Goal: Information Seeking & Learning: Learn about a topic

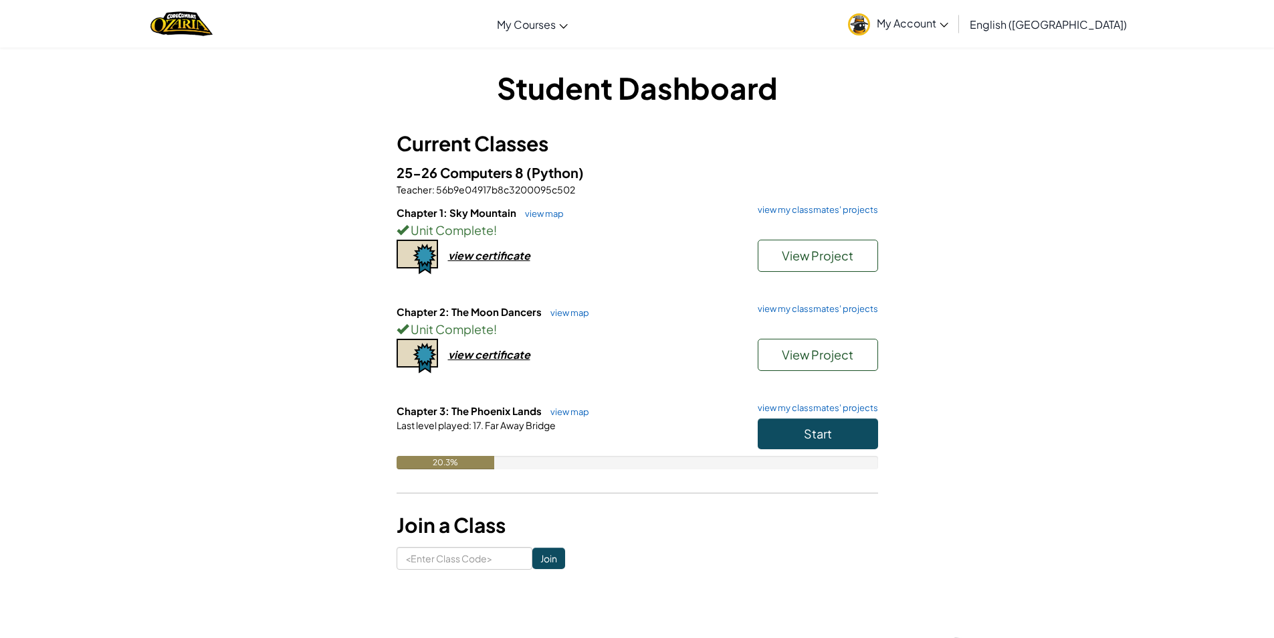
click at [810, 449] on div "Start" at bounding box center [812, 436] width 134 height 37
click at [822, 436] on span "Start" at bounding box center [818, 432] width 28 height 15
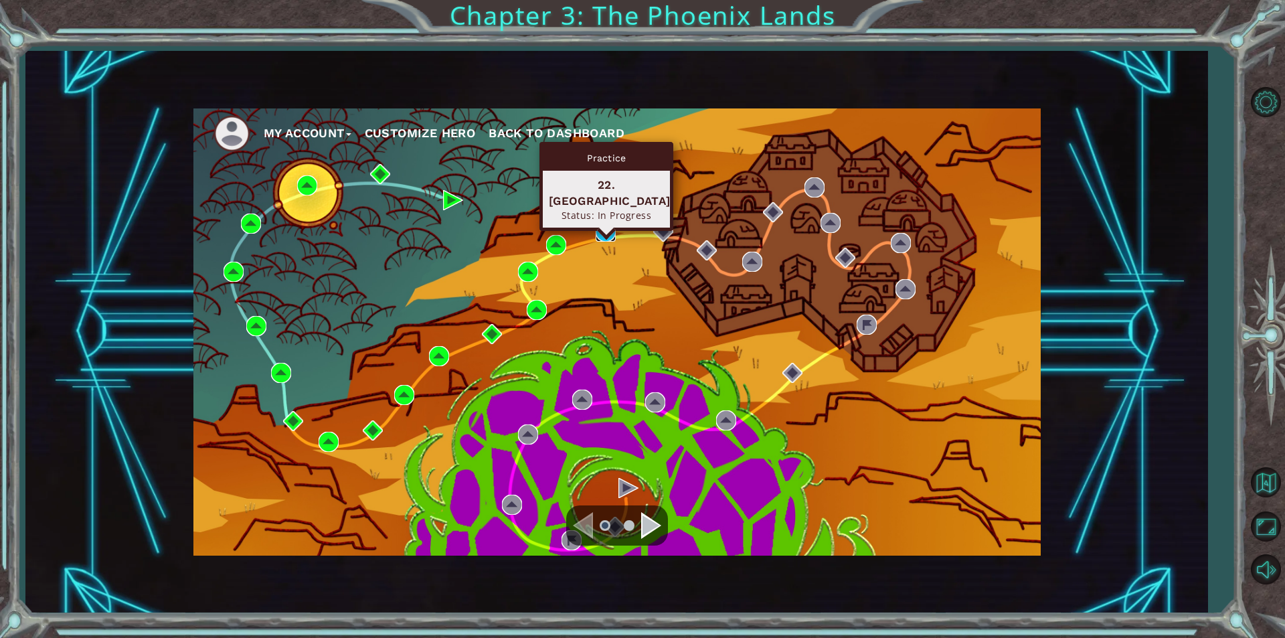
click at [609, 228] on img at bounding box center [605, 231] width 20 height 20
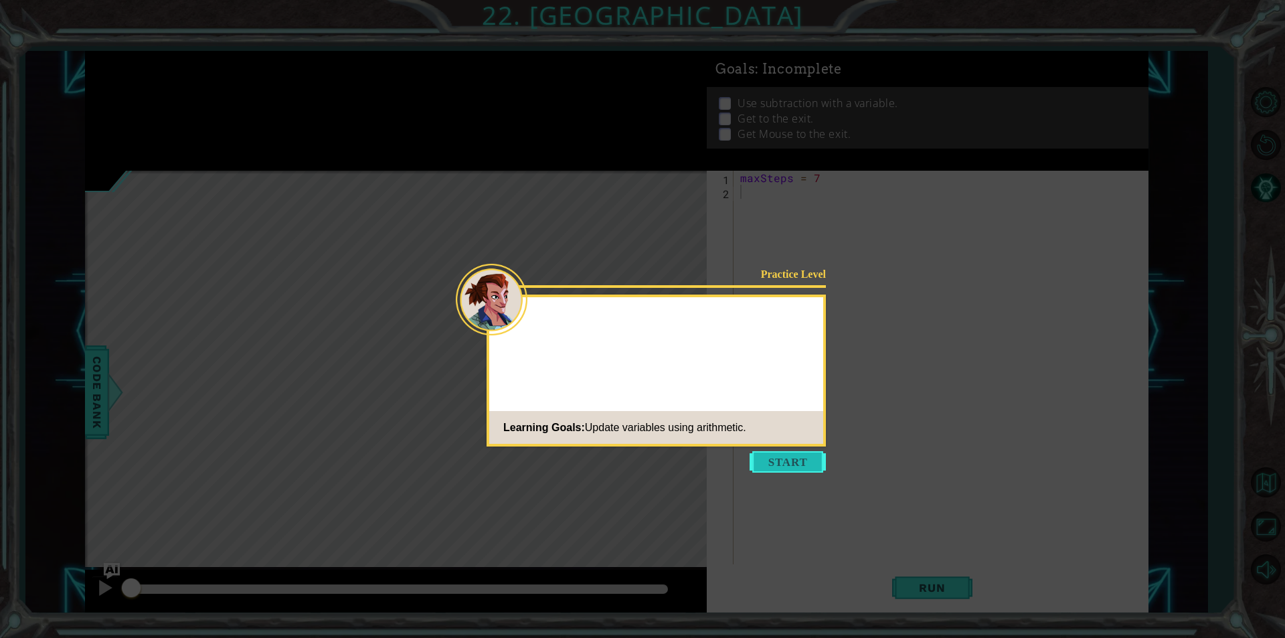
click at [797, 454] on button "Start" at bounding box center [787, 461] width 76 height 21
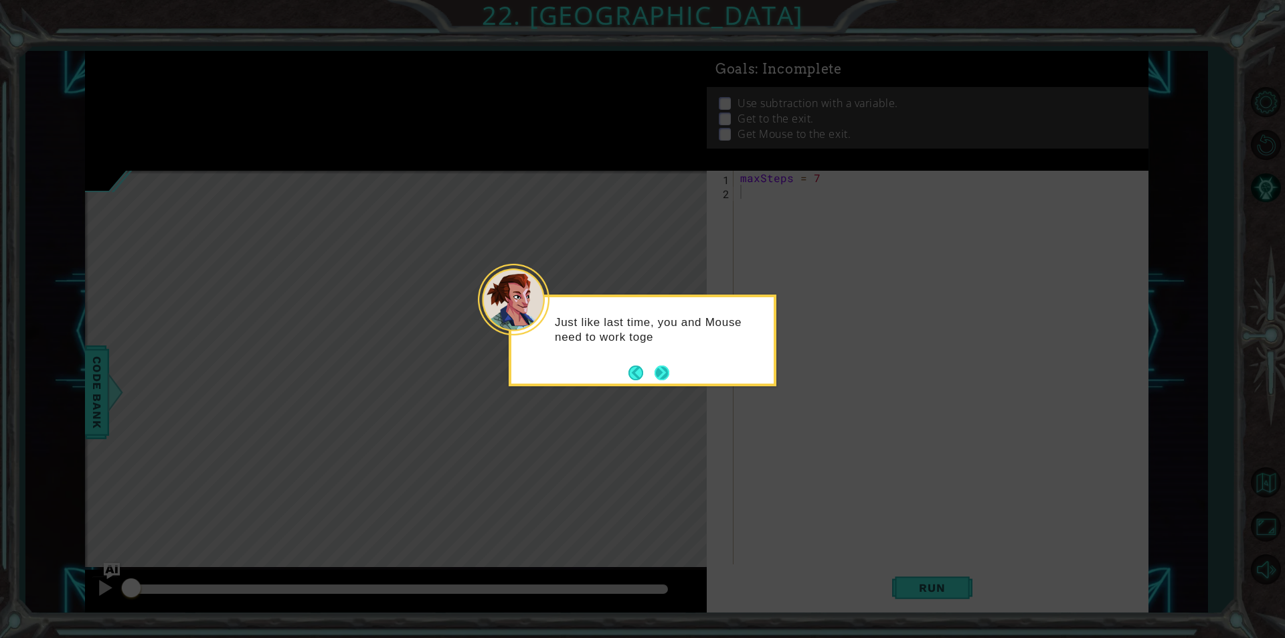
click at [668, 367] on button "Next" at bounding box center [662, 372] width 18 height 18
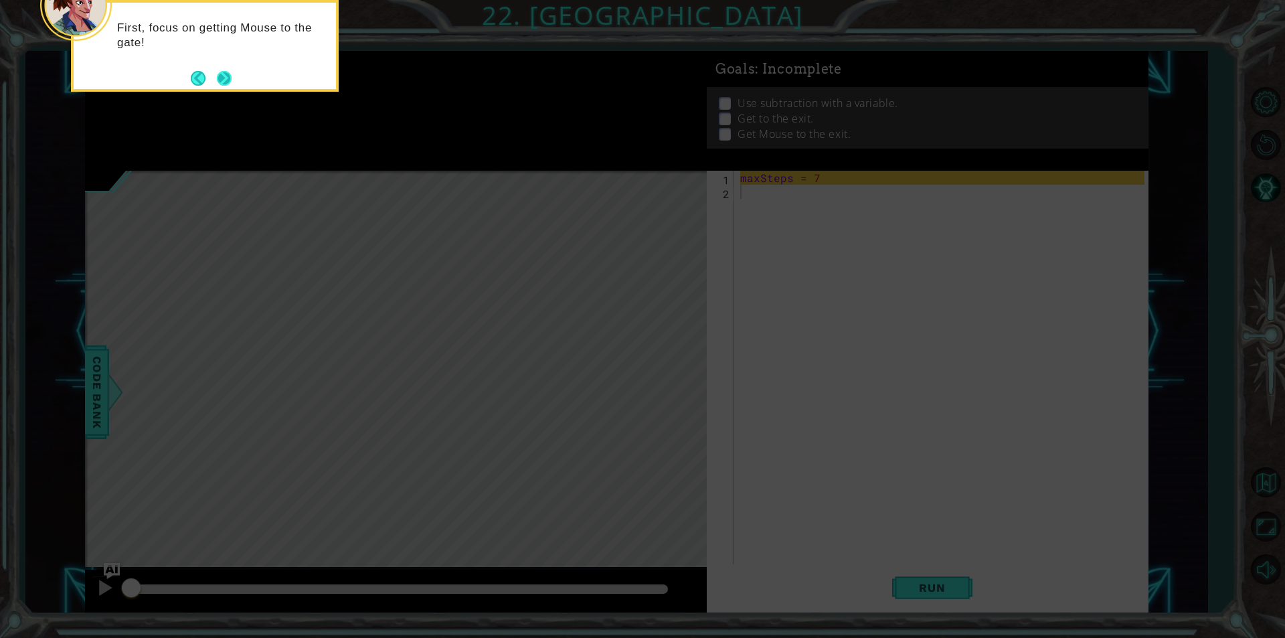
click at [221, 72] on button "Next" at bounding box center [223, 77] width 15 height 15
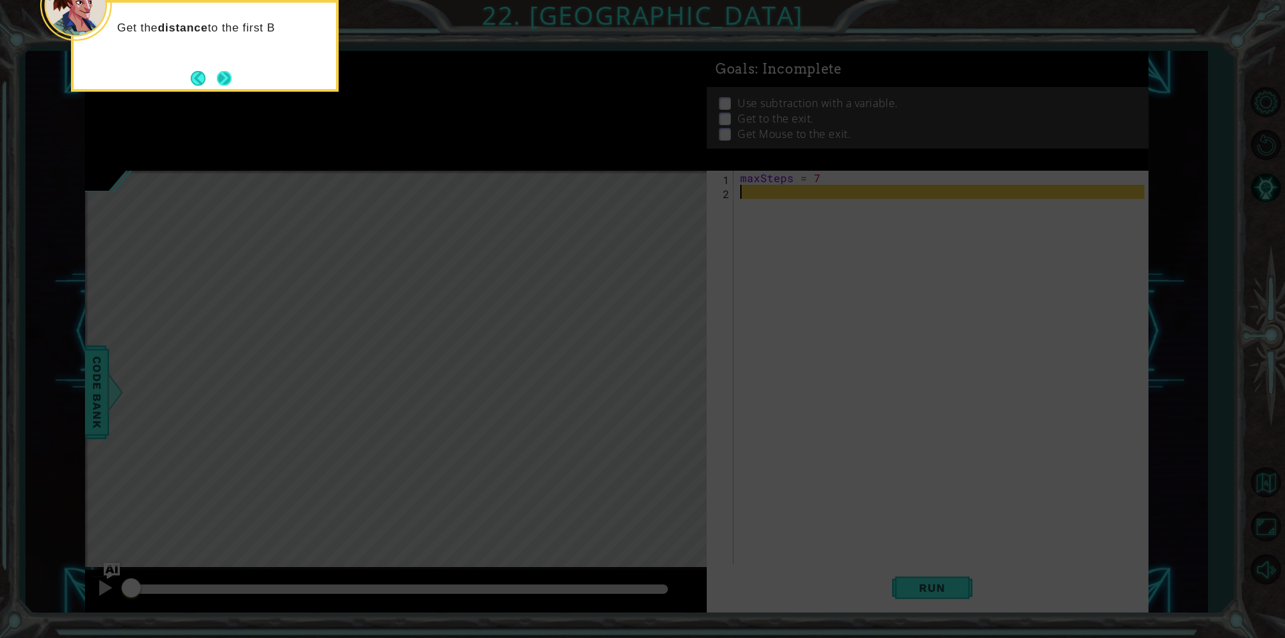
click at [231, 83] on button "Next" at bounding box center [224, 78] width 15 height 15
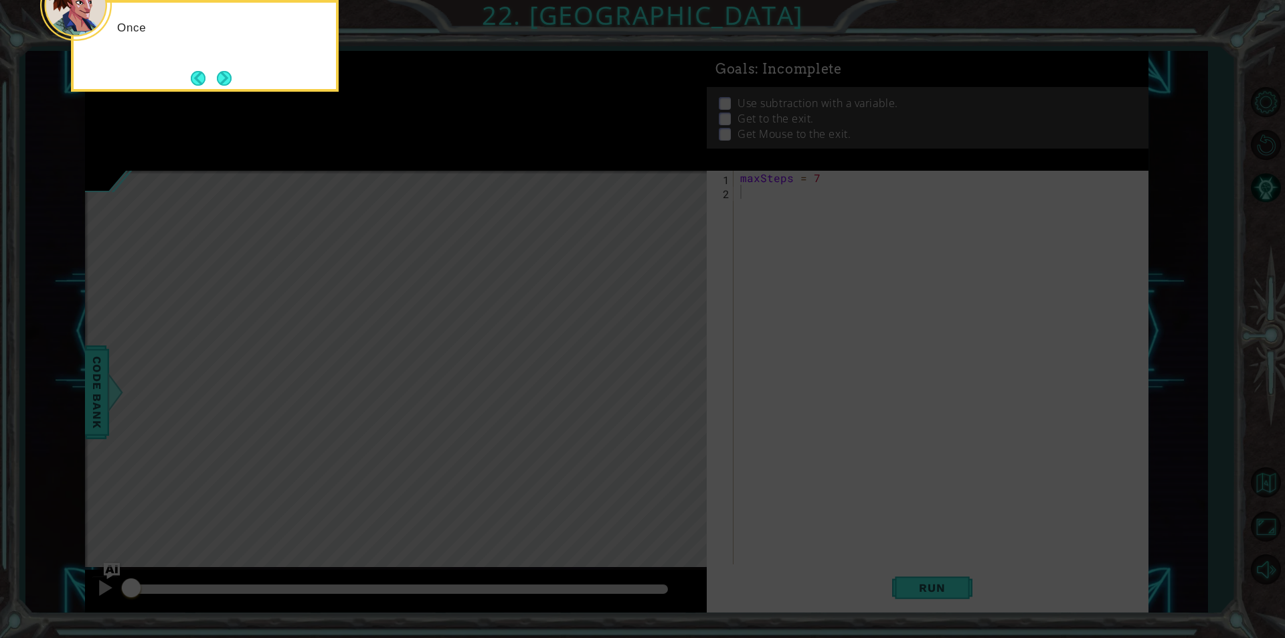
click at [232, 83] on button "Next" at bounding box center [224, 77] width 15 height 15
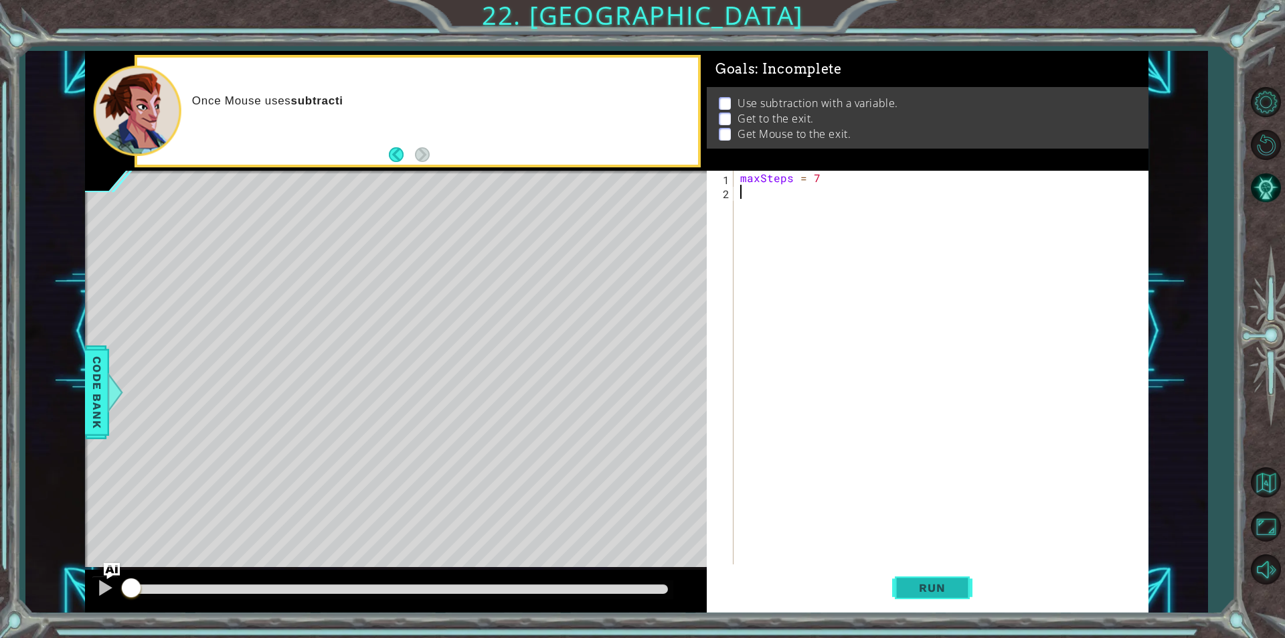
click at [923, 584] on span "Run" at bounding box center [931, 587] width 53 height 13
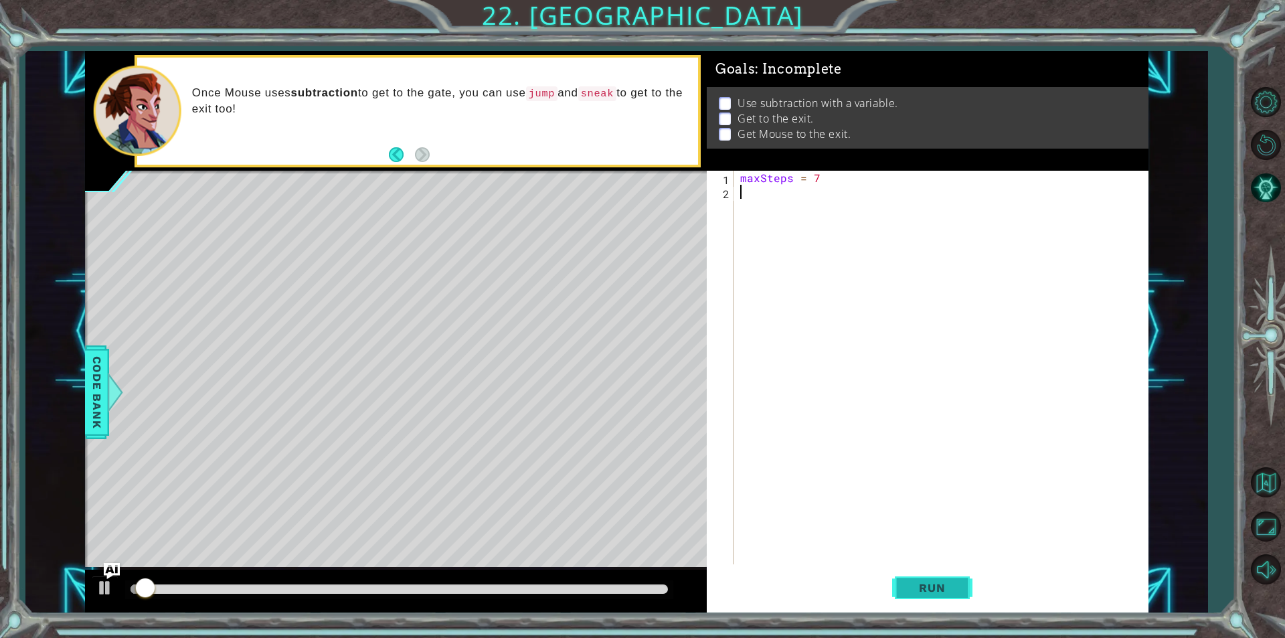
click at [923, 584] on span "Run" at bounding box center [931, 587] width 53 height 13
click at [915, 579] on button "Run" at bounding box center [932, 587] width 80 height 44
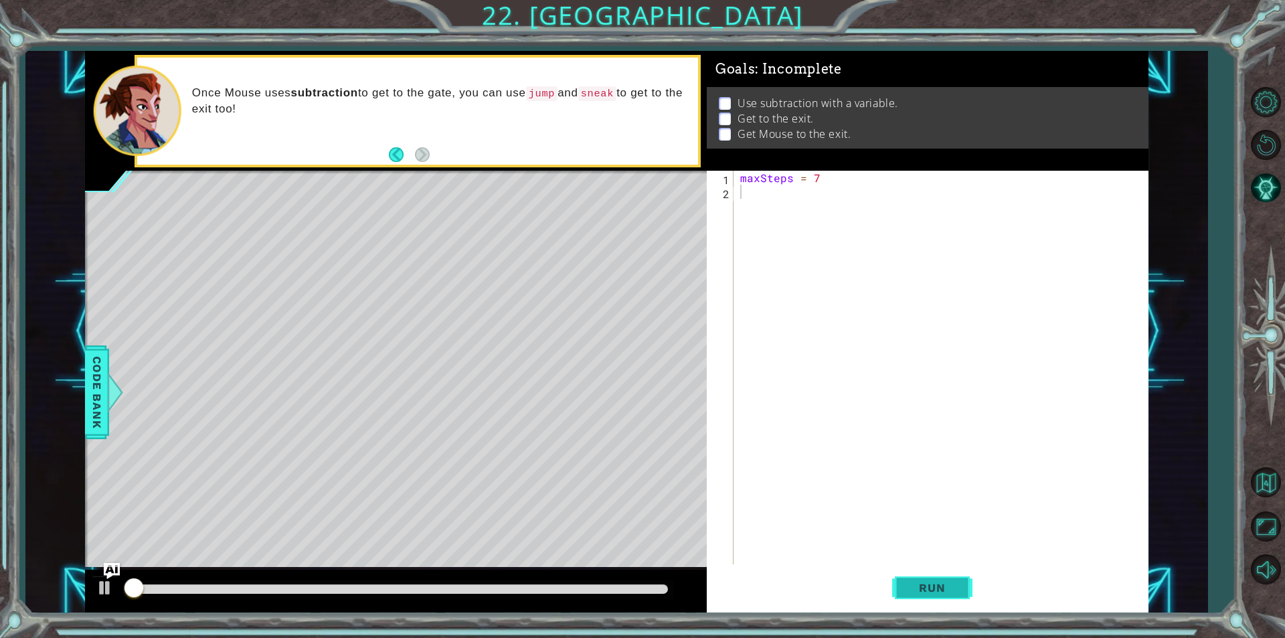
click at [915, 579] on button "Run" at bounding box center [932, 587] width 80 height 44
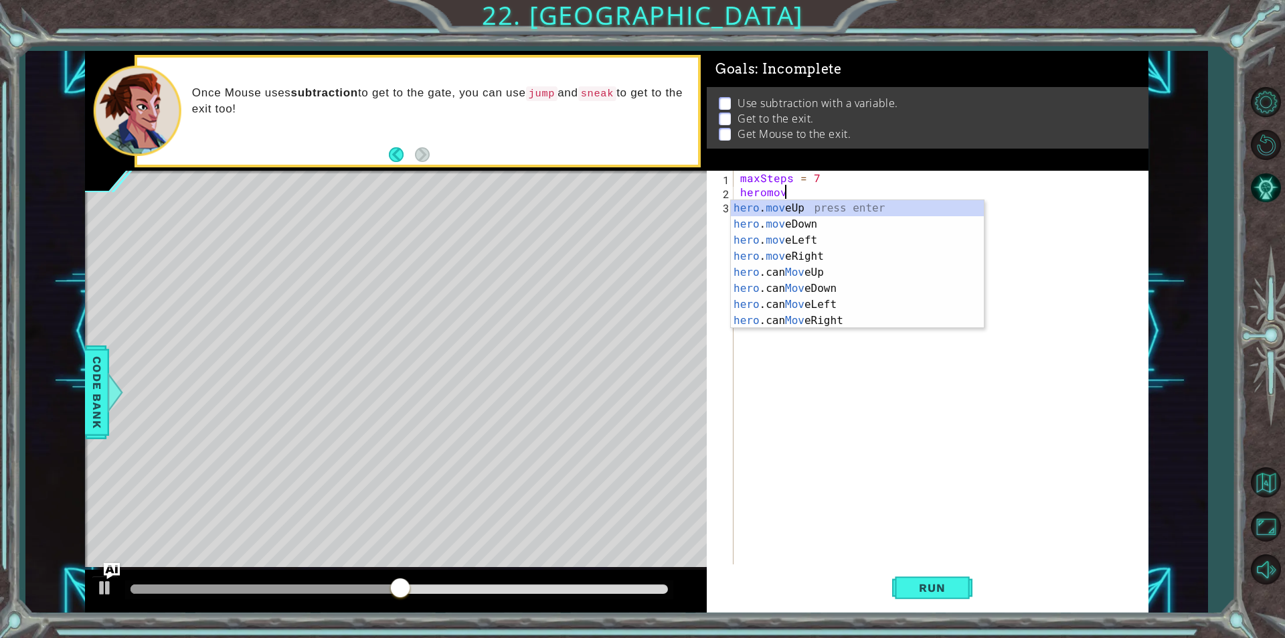
scroll to position [0, 2]
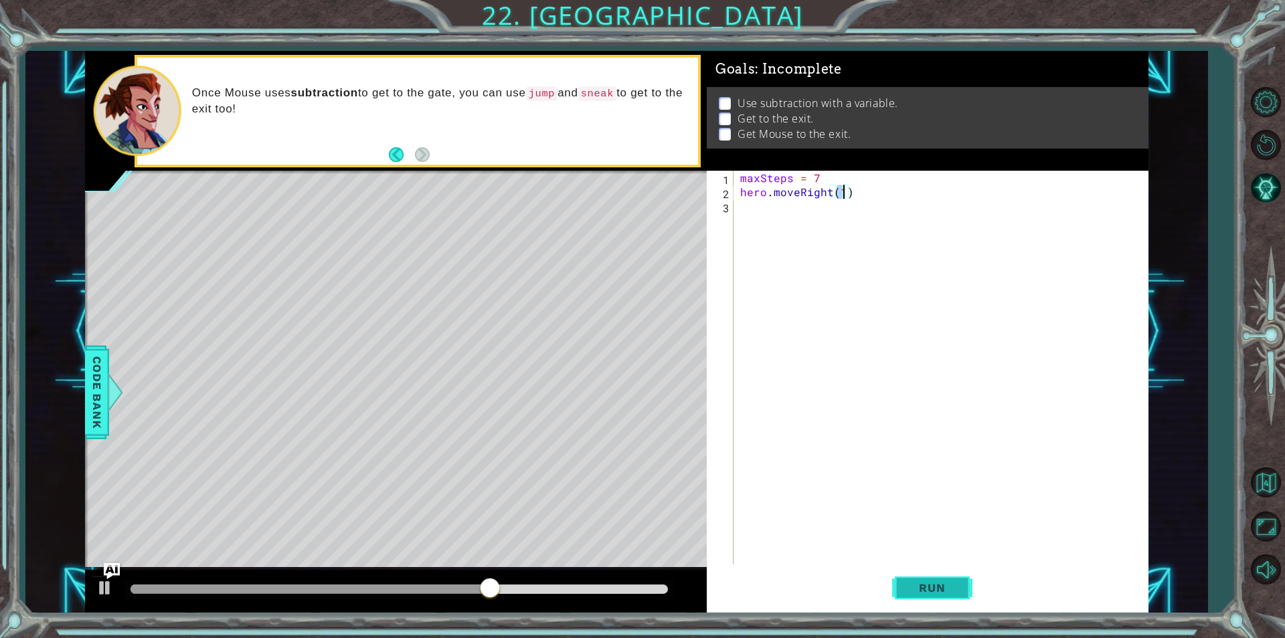
click at [945, 579] on button "Run" at bounding box center [932, 587] width 80 height 44
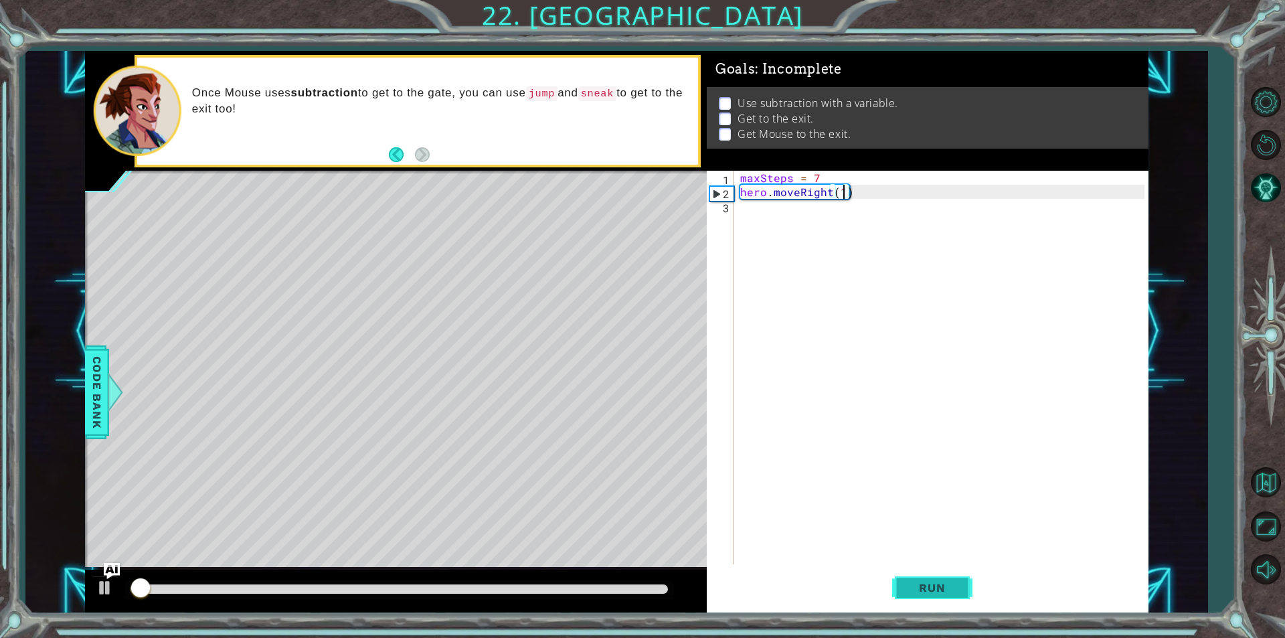
click at [945, 579] on button "Run" at bounding box center [932, 587] width 80 height 44
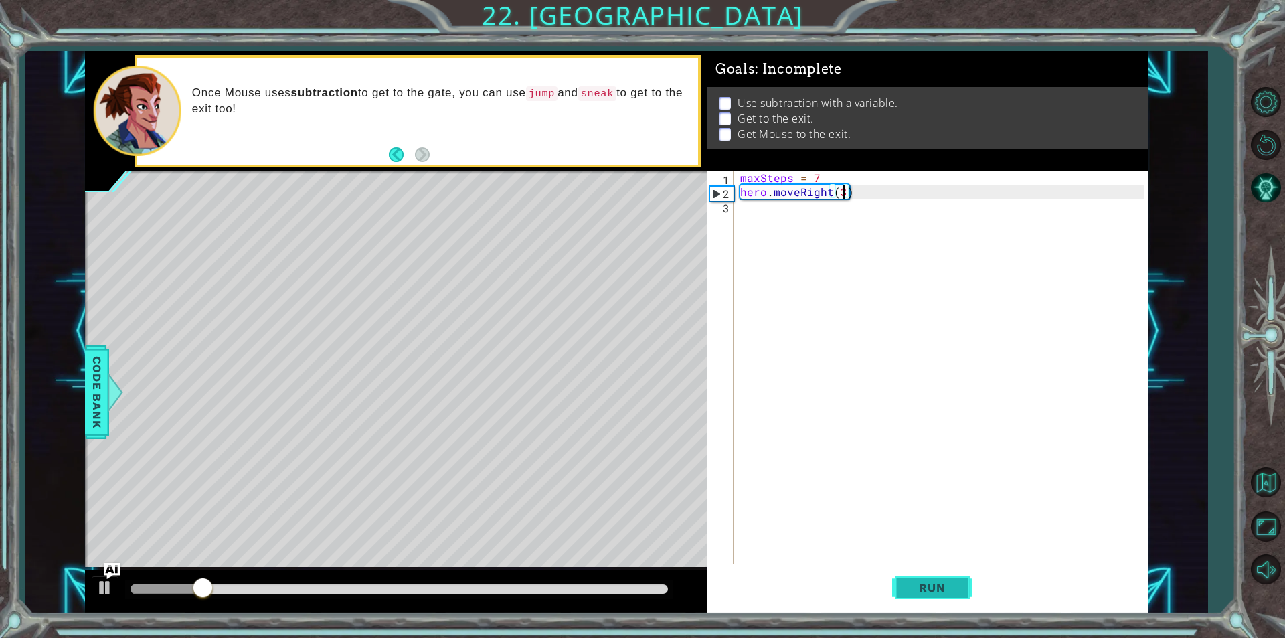
click at [933, 589] on span "Run" at bounding box center [931, 587] width 53 height 13
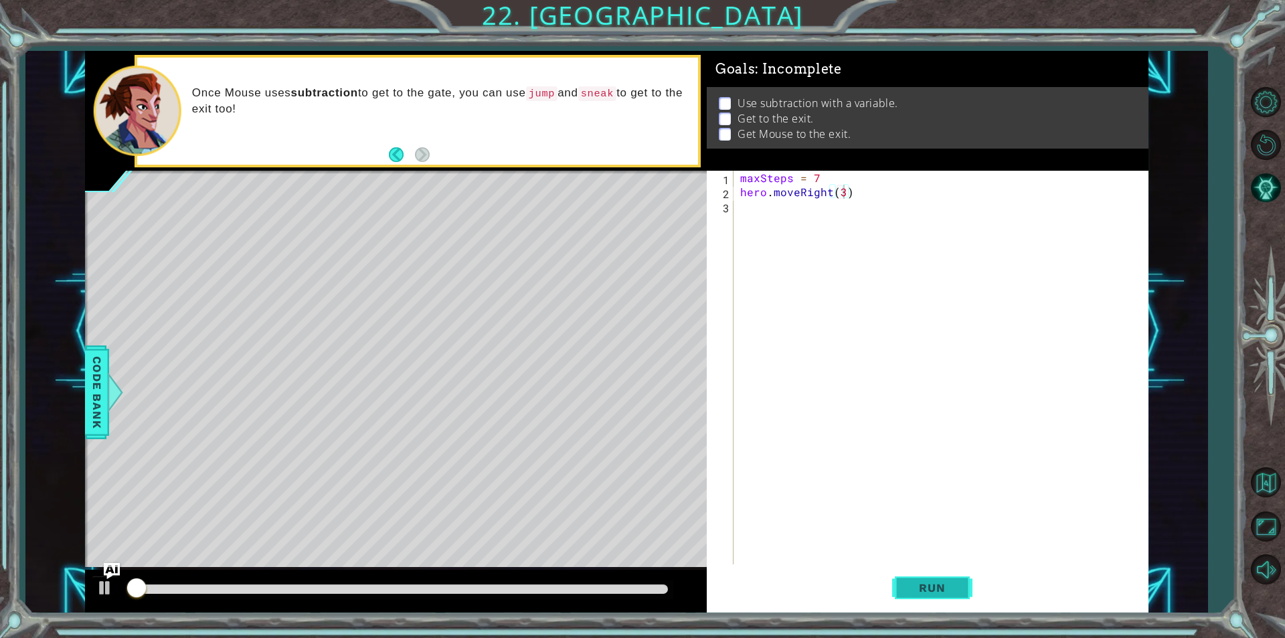
click at [933, 589] on span "Run" at bounding box center [931, 587] width 53 height 13
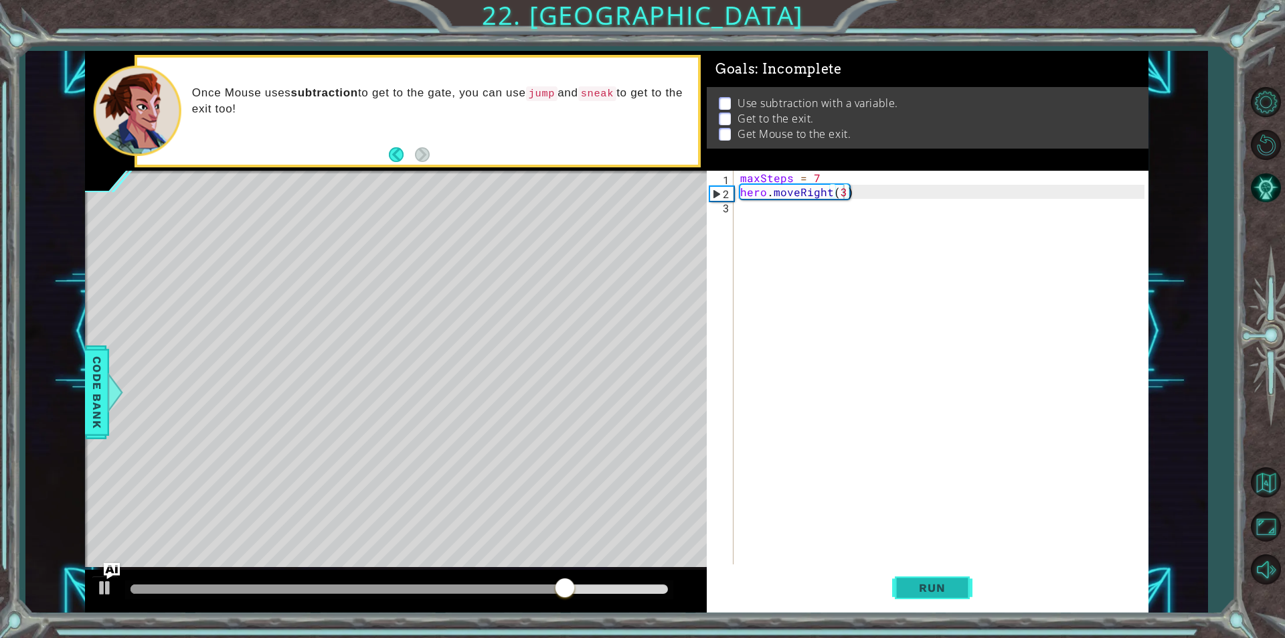
click at [933, 589] on span "Run" at bounding box center [931, 587] width 53 height 13
type textarea "hero.moveRight(3)"
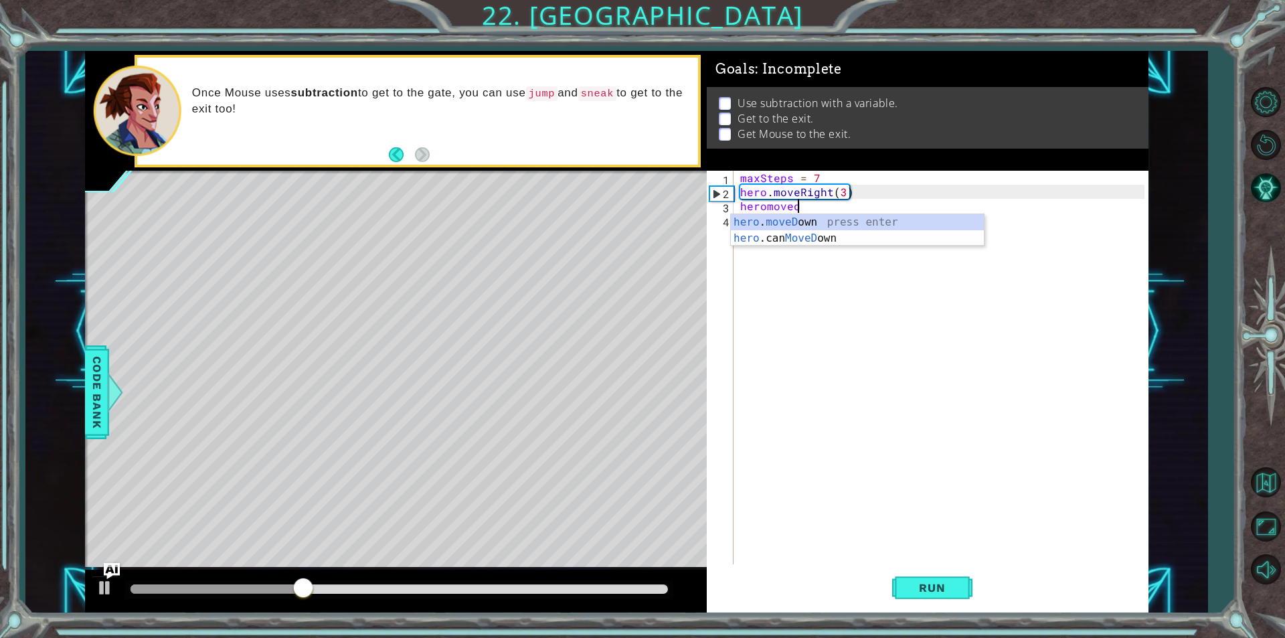
scroll to position [0, 3]
type textarea "heromovedoe"
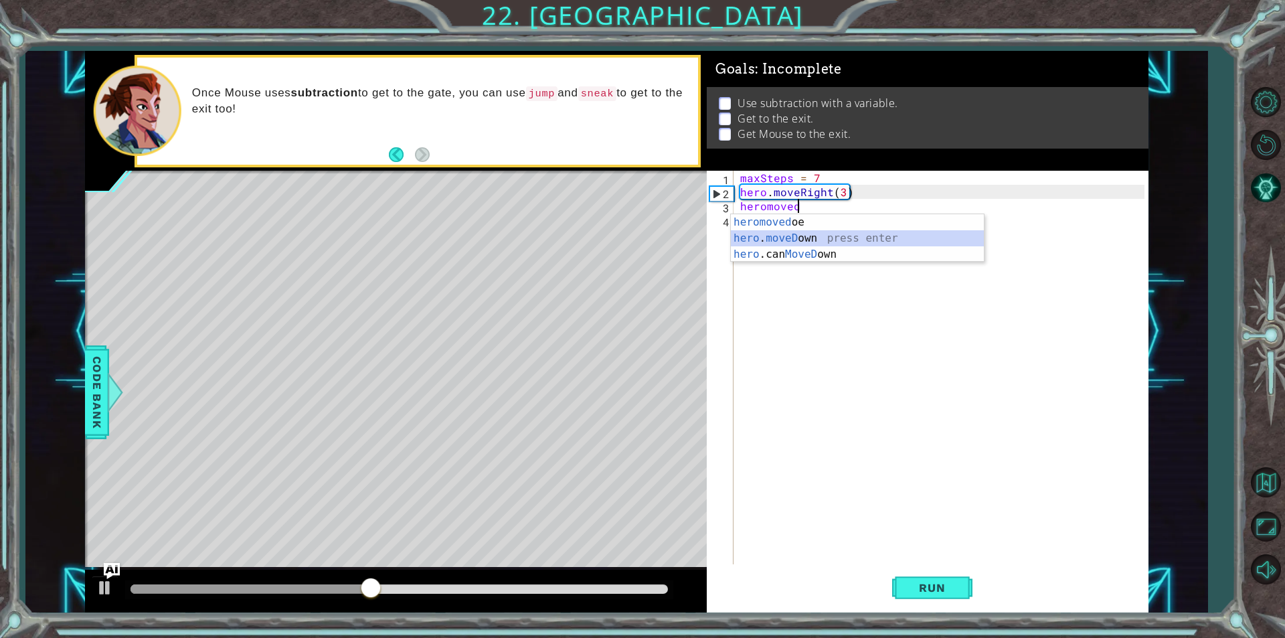
click at [784, 236] on div "heromoved oe press enter hero . moveD own press enter hero .can MoveD own press…" at bounding box center [857, 254] width 253 height 80
type textarea "hero.moveDown(1)"
click at [784, 236] on div "maxSteps = 7 hero . moveRight ( 3 ) hero . moveDown ( 1 )" at bounding box center [943, 381] width 413 height 421
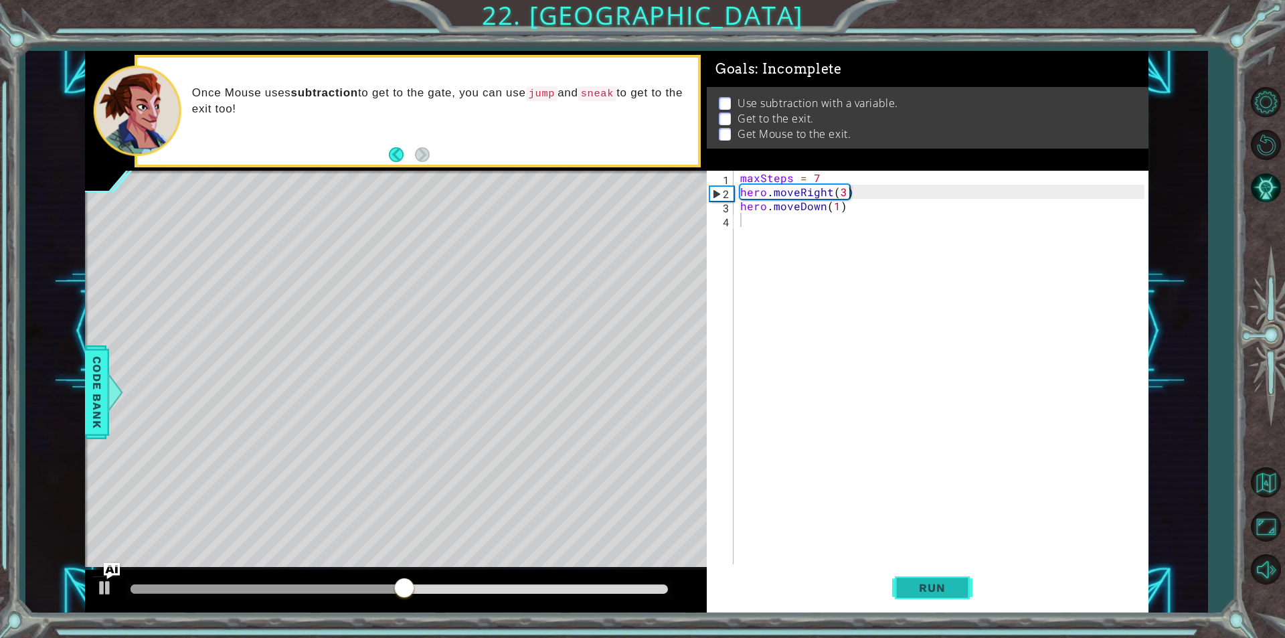
click at [939, 571] on button "Run" at bounding box center [932, 587] width 80 height 44
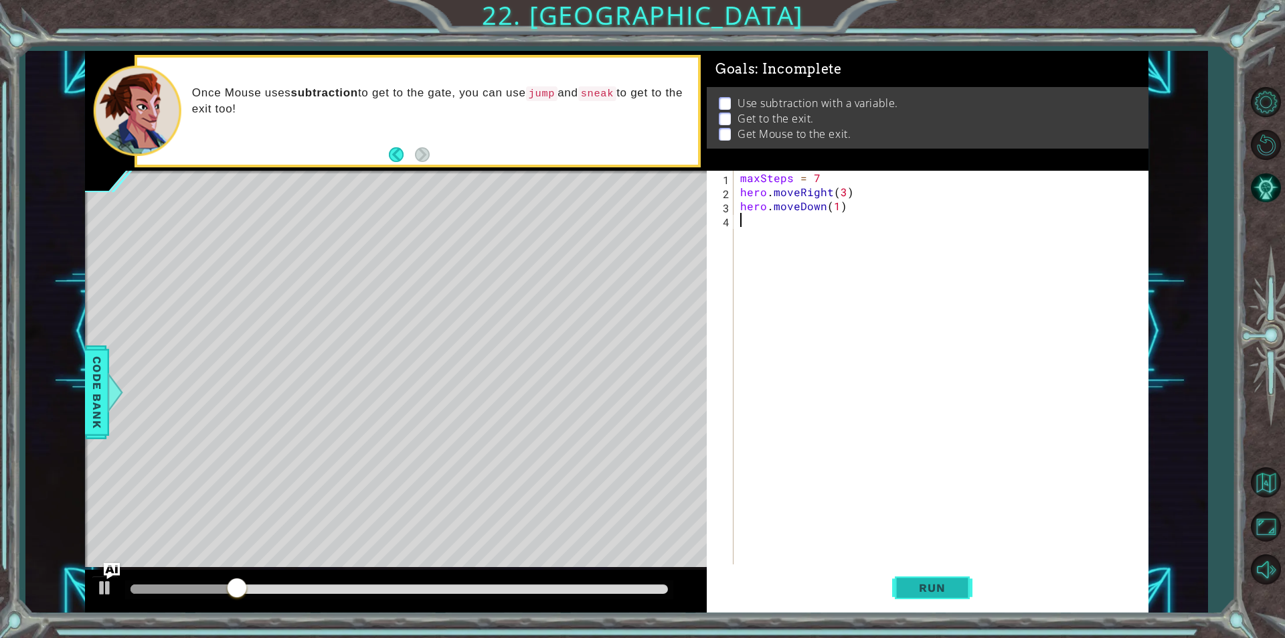
click at [939, 572] on button "Run" at bounding box center [932, 587] width 80 height 44
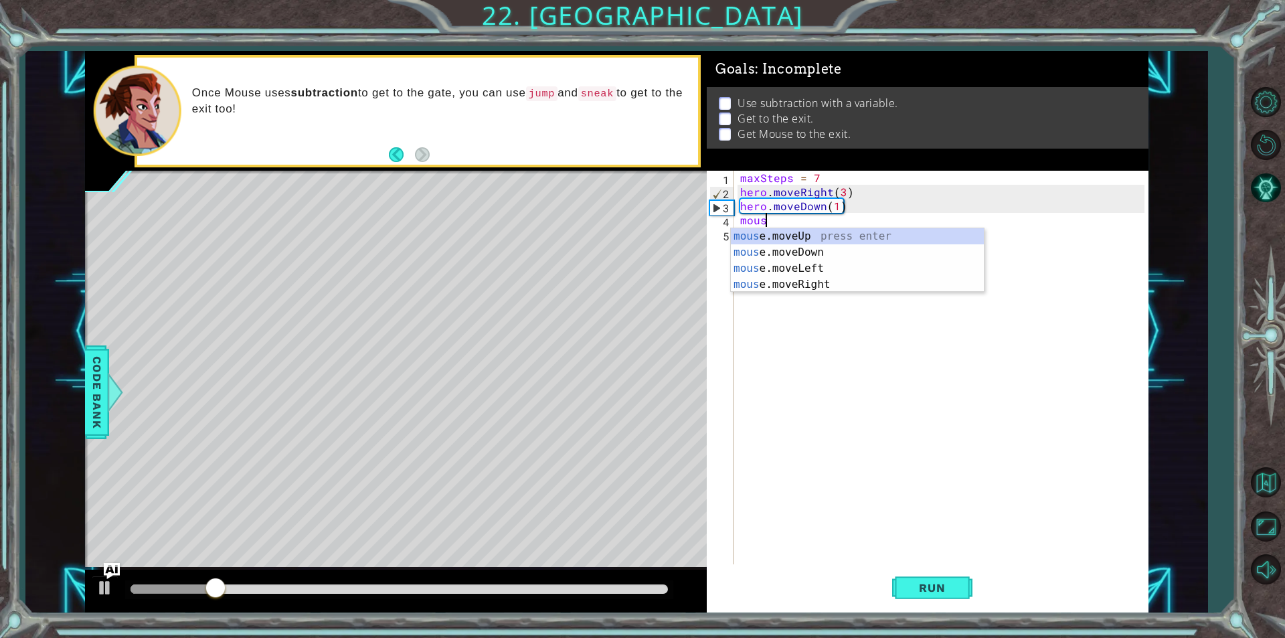
scroll to position [0, 1]
click at [822, 287] on div "mouse .moveUp press enter mouse .moveDown press enter mouse .moveLeft press ent…" at bounding box center [857, 276] width 253 height 96
type textarea "mouse.moveRight(1)"
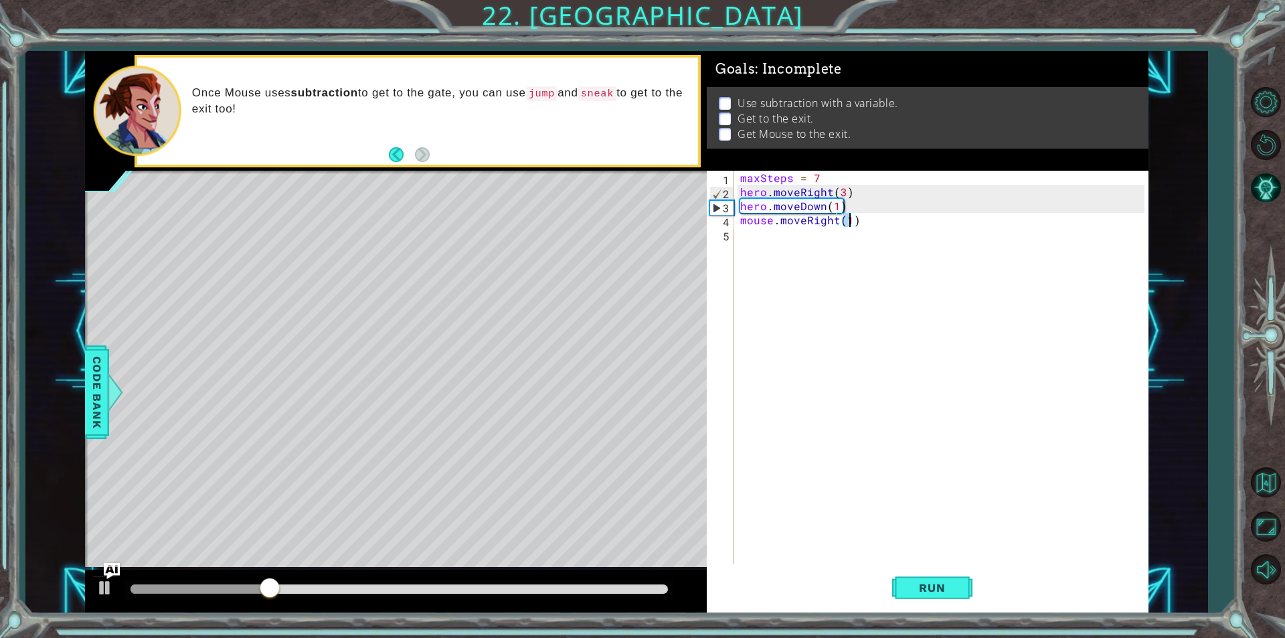
click at [820, 258] on div "maxSteps = 7 hero . moveRight ( 3 ) hero . moveDown ( 1 ) mouse . moveRight ( 1…" at bounding box center [943, 381] width 413 height 421
click at [846, 220] on div "maxSteps = 7 hero . moveRight ( 3 ) hero . moveDown ( 1 ) mouse . moveRight ( 1…" at bounding box center [943, 381] width 413 height 421
type textarea "mouse.moveRight(1)"
type textarea "mouse.moveRight(3)"
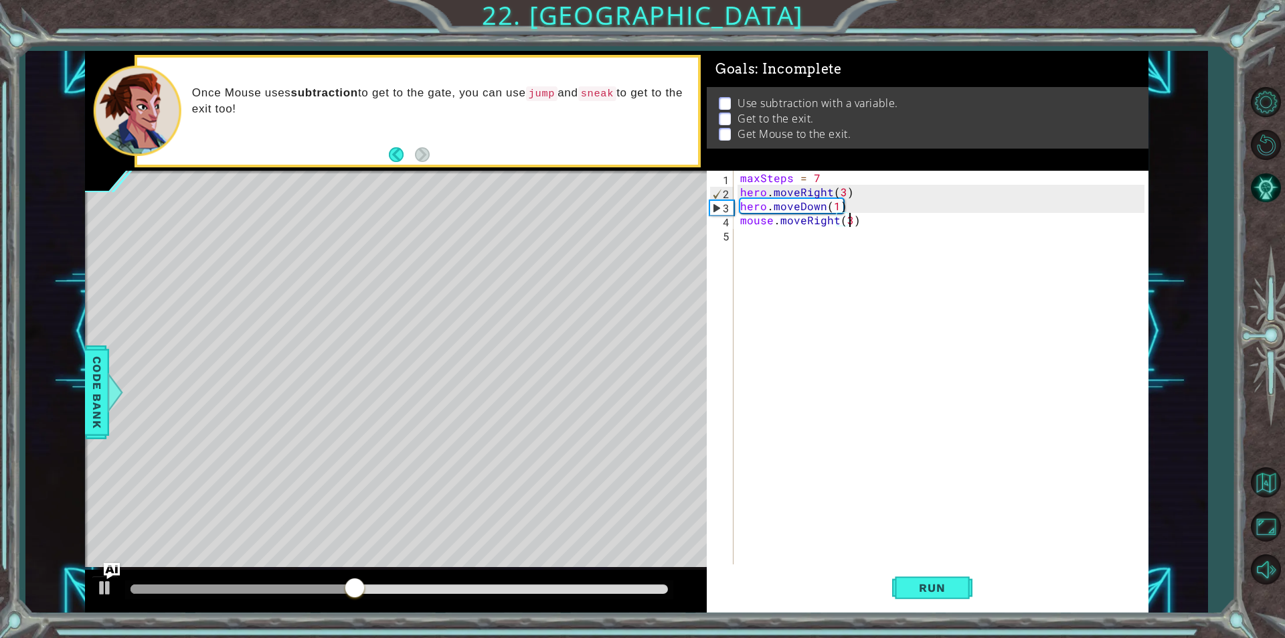
scroll to position [0, 6]
click at [810, 252] on div "maxSteps = 7 hero . moveRight ( 3 ) hero . moveDown ( 1 ) mouse . moveRight ( 3…" at bounding box center [943, 381] width 413 height 421
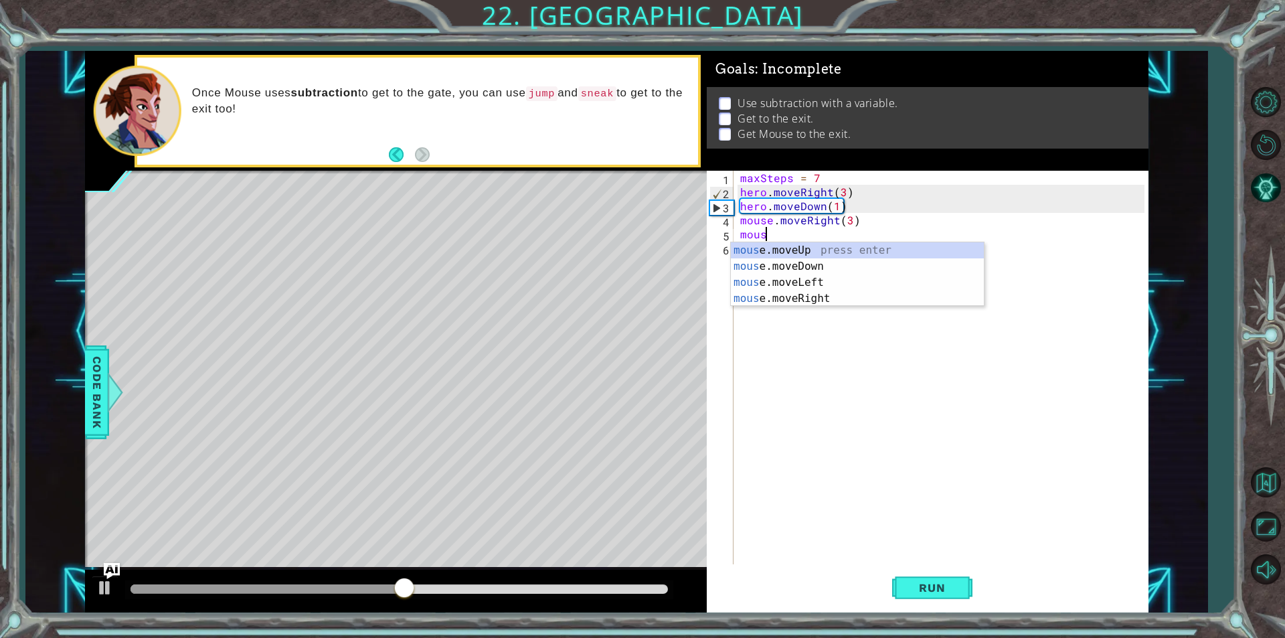
scroll to position [0, 1]
click at [811, 252] on div "mouse .moveUp press enter mouse .moveDown press enter mouse .moveLeft press ent…" at bounding box center [857, 290] width 253 height 96
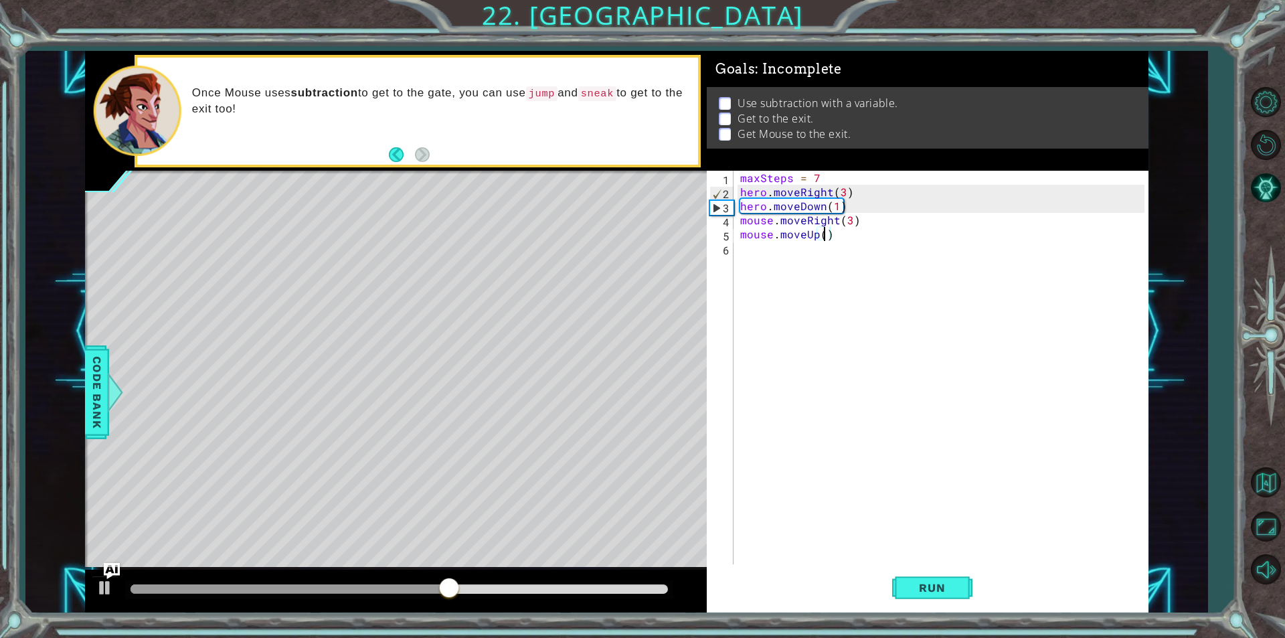
scroll to position [0, 5]
type textarea "mouse.moveUp(2)"
click at [939, 574] on button "Run" at bounding box center [932, 587] width 80 height 44
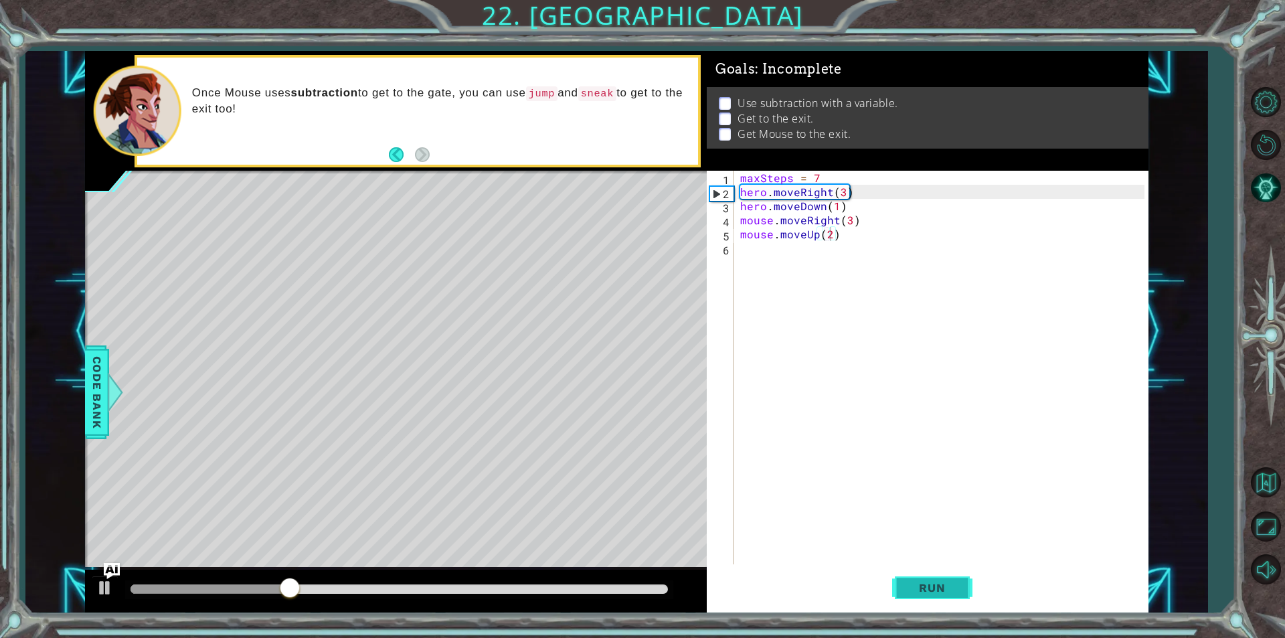
click at [939, 577] on button "Run" at bounding box center [932, 587] width 80 height 44
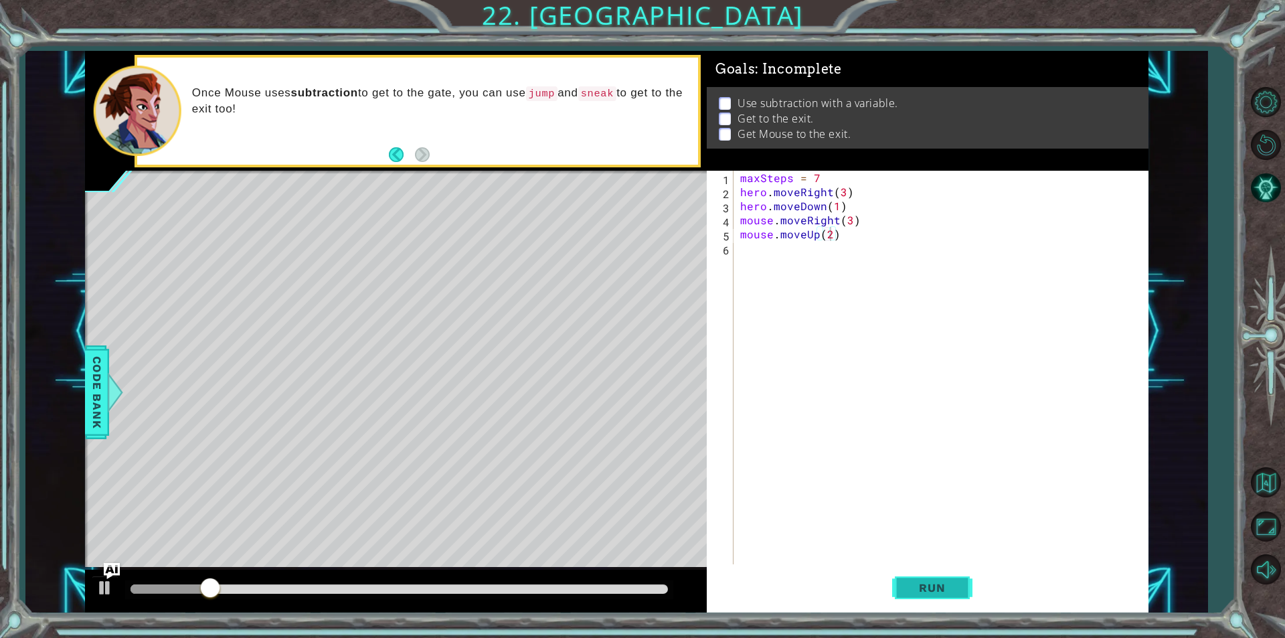
click at [939, 577] on button "Run" at bounding box center [932, 587] width 80 height 44
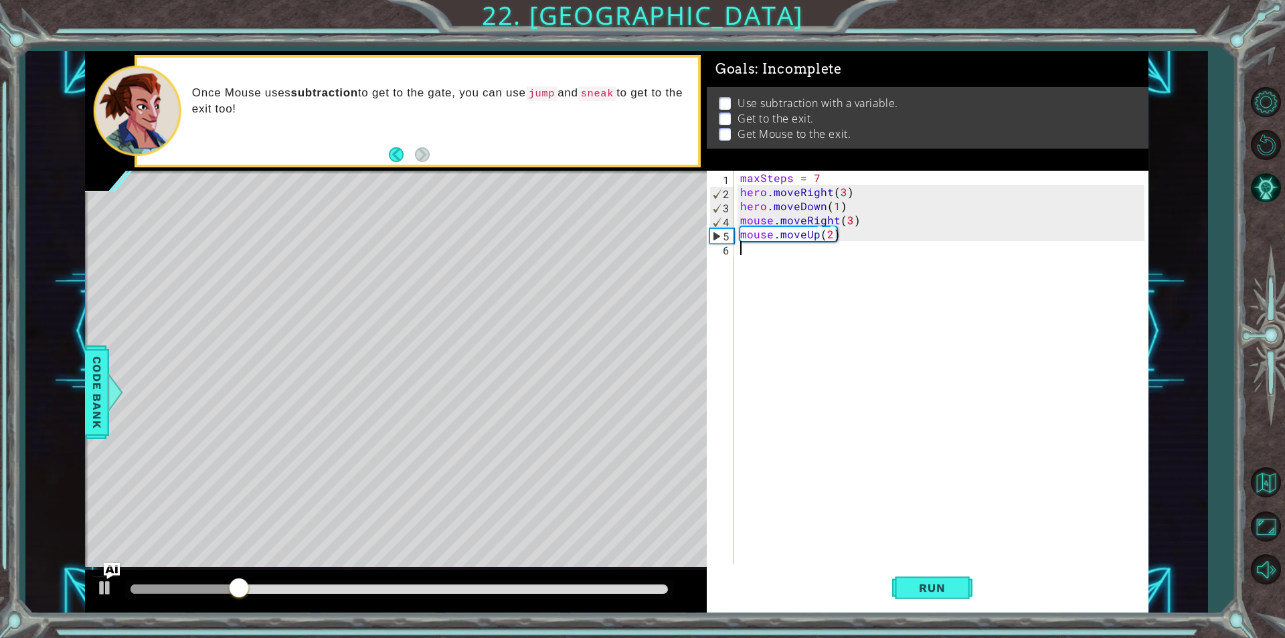
click at [797, 290] on div "maxSteps = 7 hero . moveRight ( 3 ) hero . moveDown ( 1 ) mouse . moveRight ( 3…" at bounding box center [943, 381] width 413 height 421
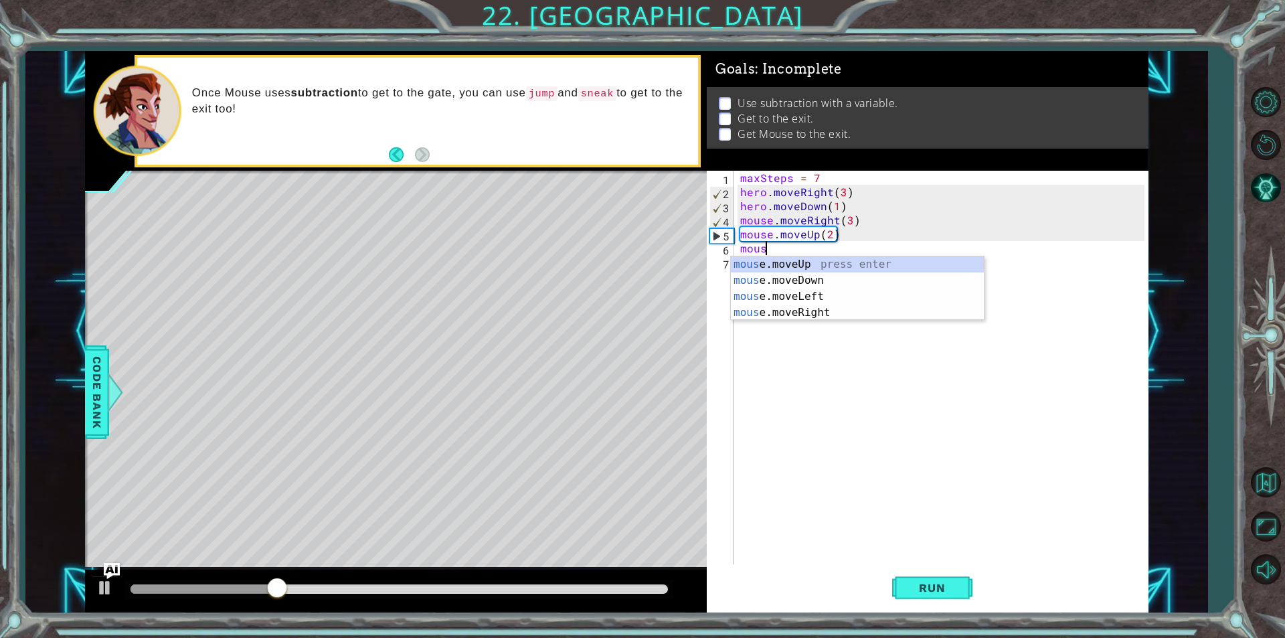
scroll to position [0, 1]
click at [820, 312] on div "mouse .moveUp press enter mouse .moveDown press enter mouse .moveLeft press ent…" at bounding box center [857, 304] width 253 height 96
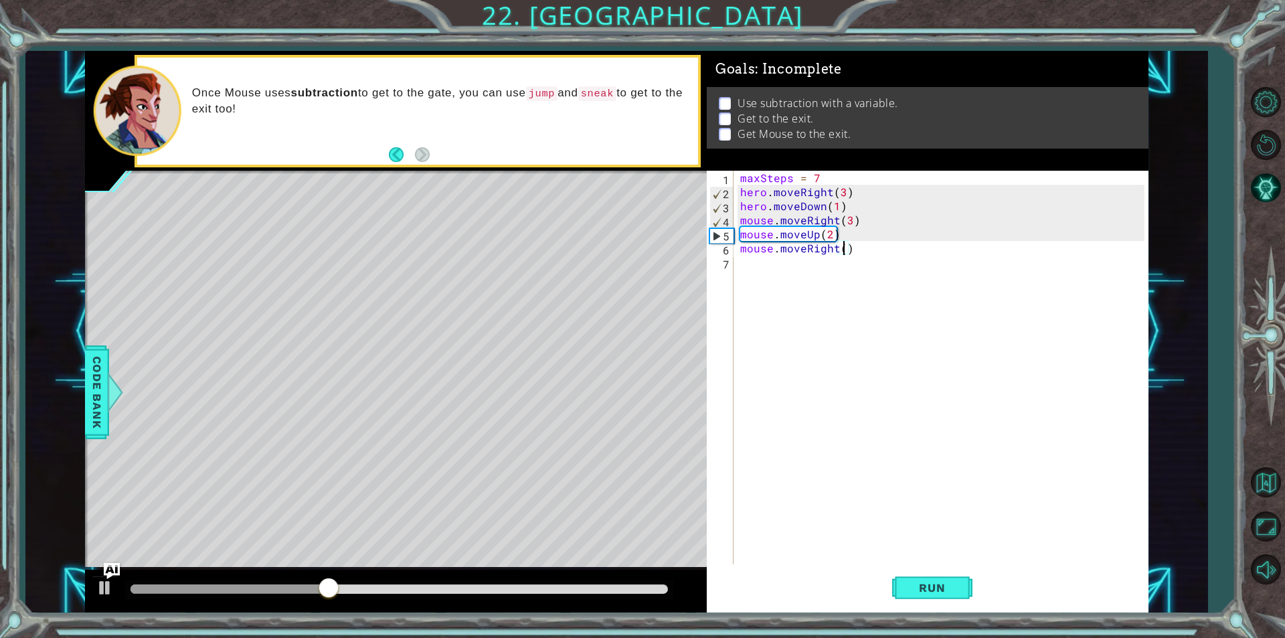
scroll to position [0, 6]
type textarea "mouse.moveRight(3)"
click at [937, 581] on span "Run" at bounding box center [931, 587] width 53 height 13
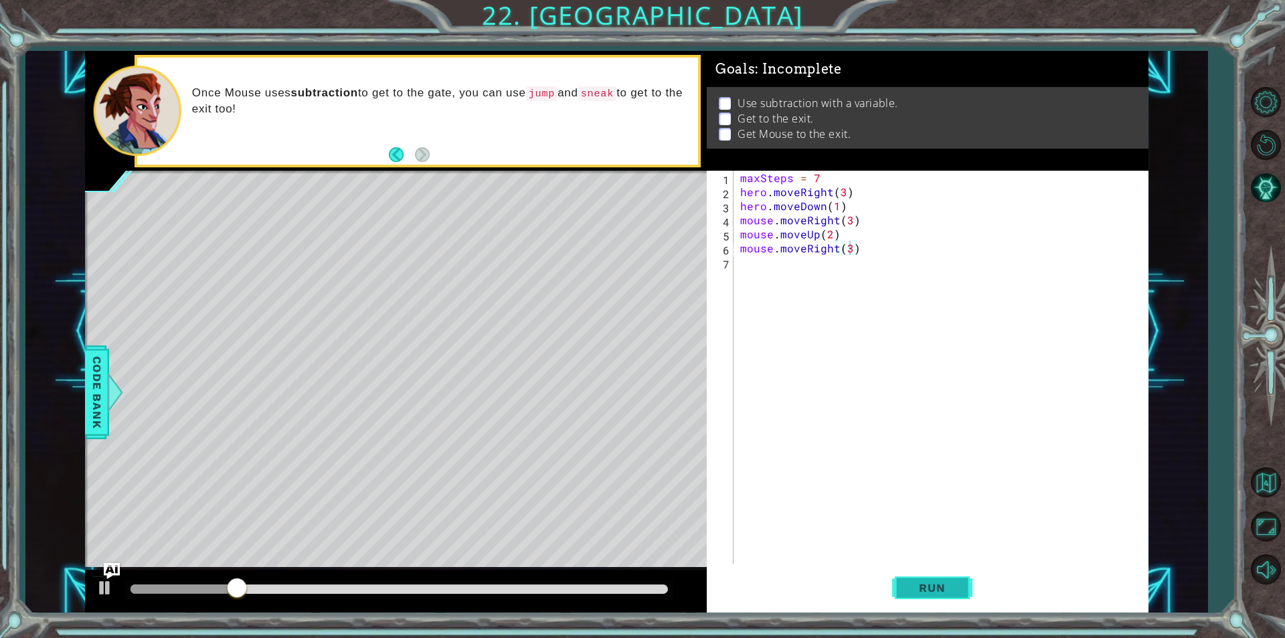
click at [937, 581] on span "Run" at bounding box center [931, 587] width 53 height 13
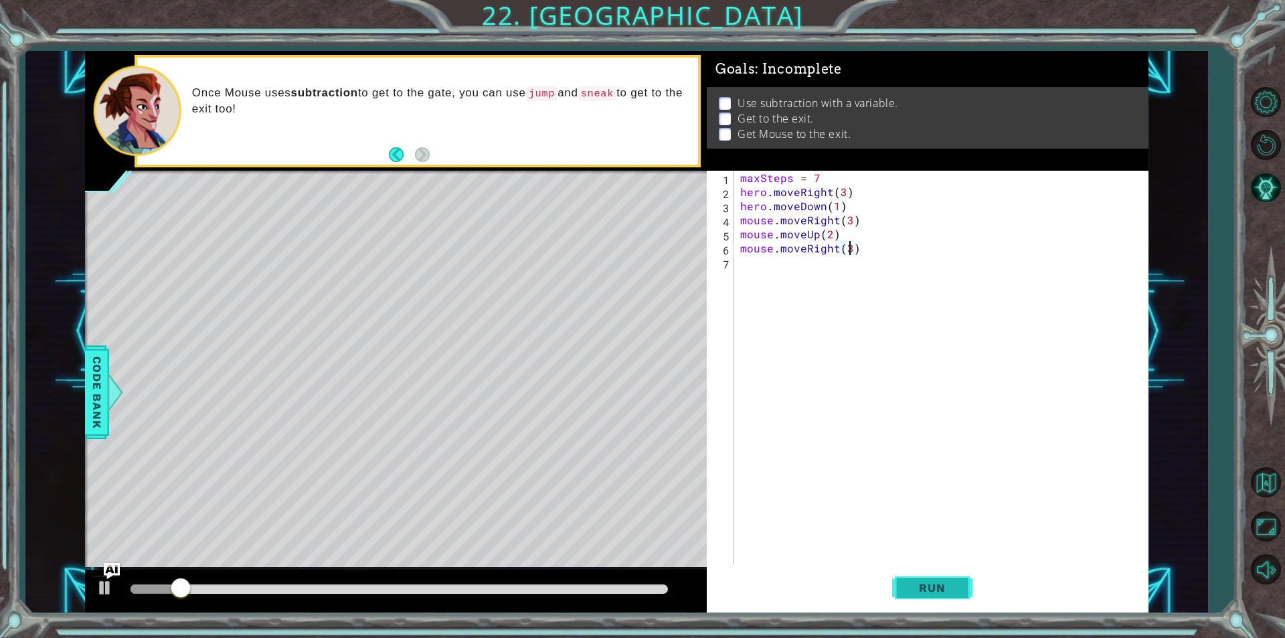
click at [937, 581] on span "Run" at bounding box center [931, 587] width 53 height 13
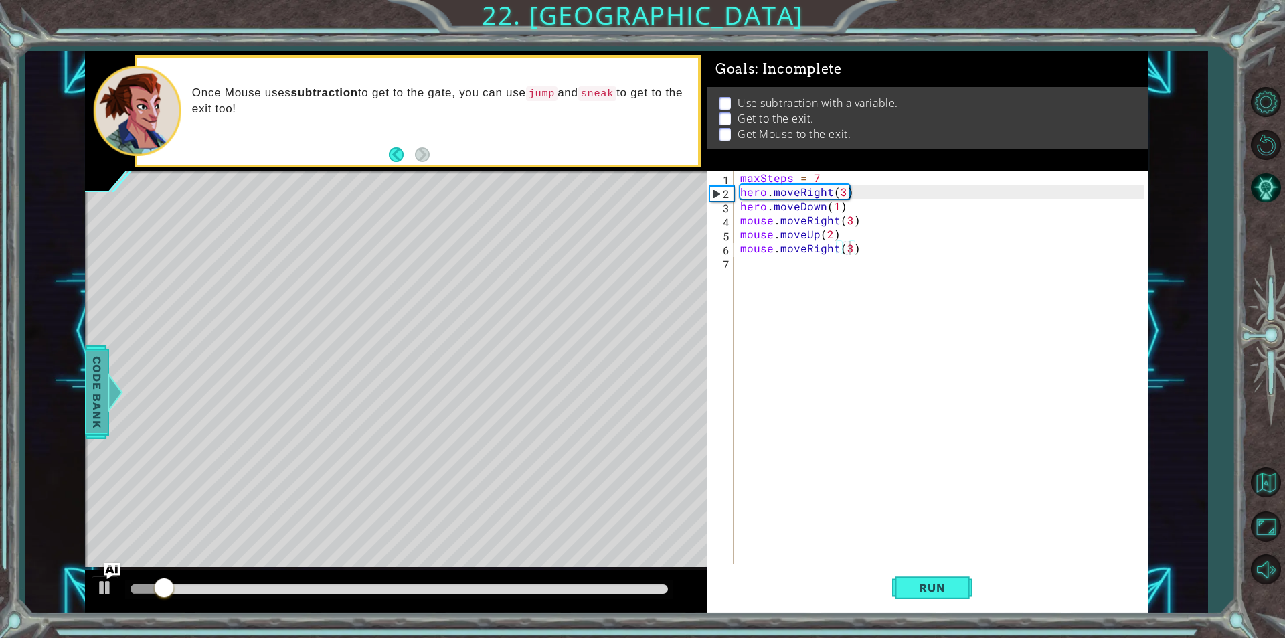
click at [99, 388] on span "Code Bank" at bounding box center [96, 392] width 21 height 82
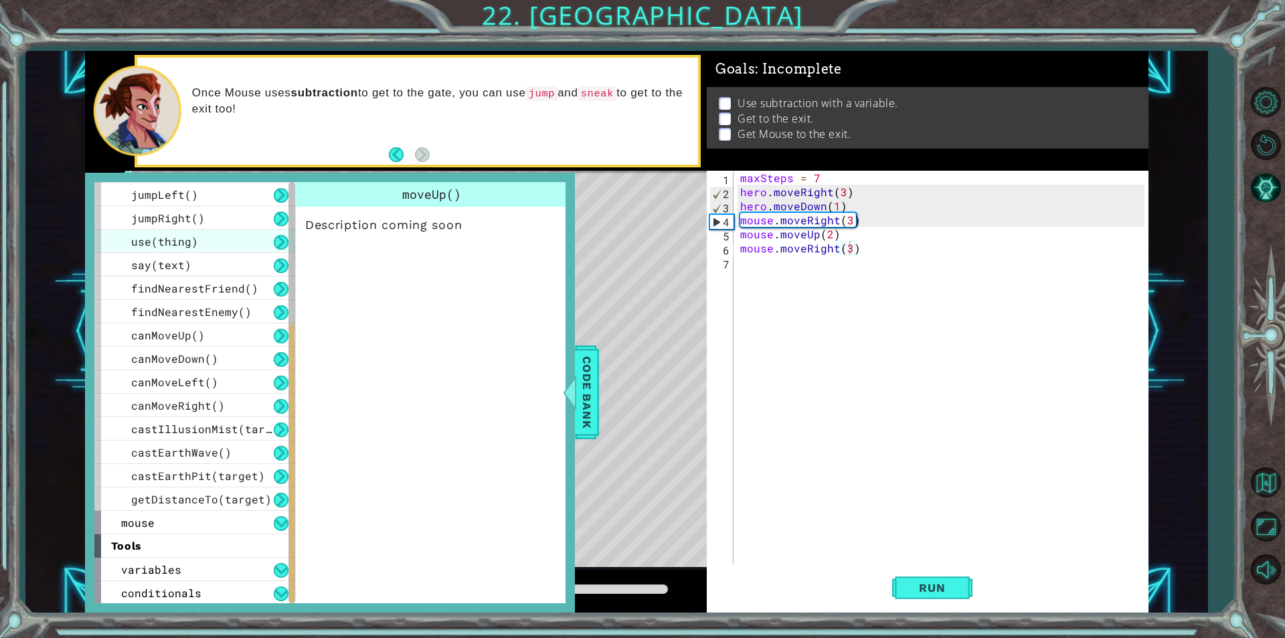
scroll to position [282, 0]
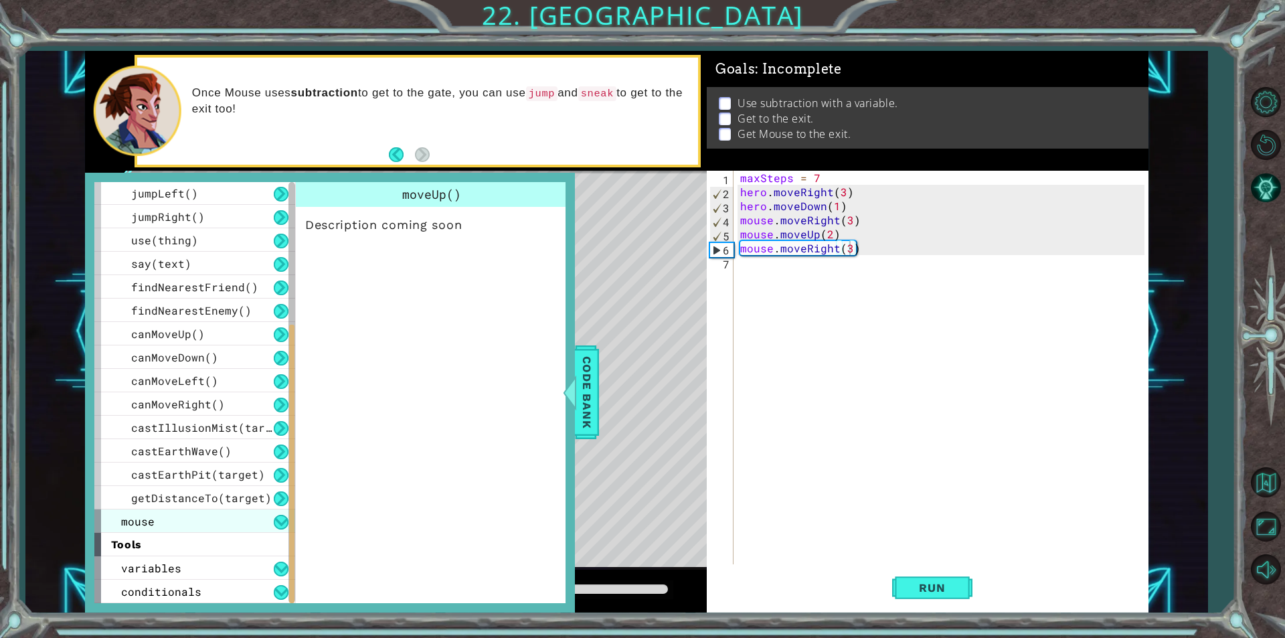
click at [182, 525] on div "mouse" at bounding box center [194, 520] width 201 height 23
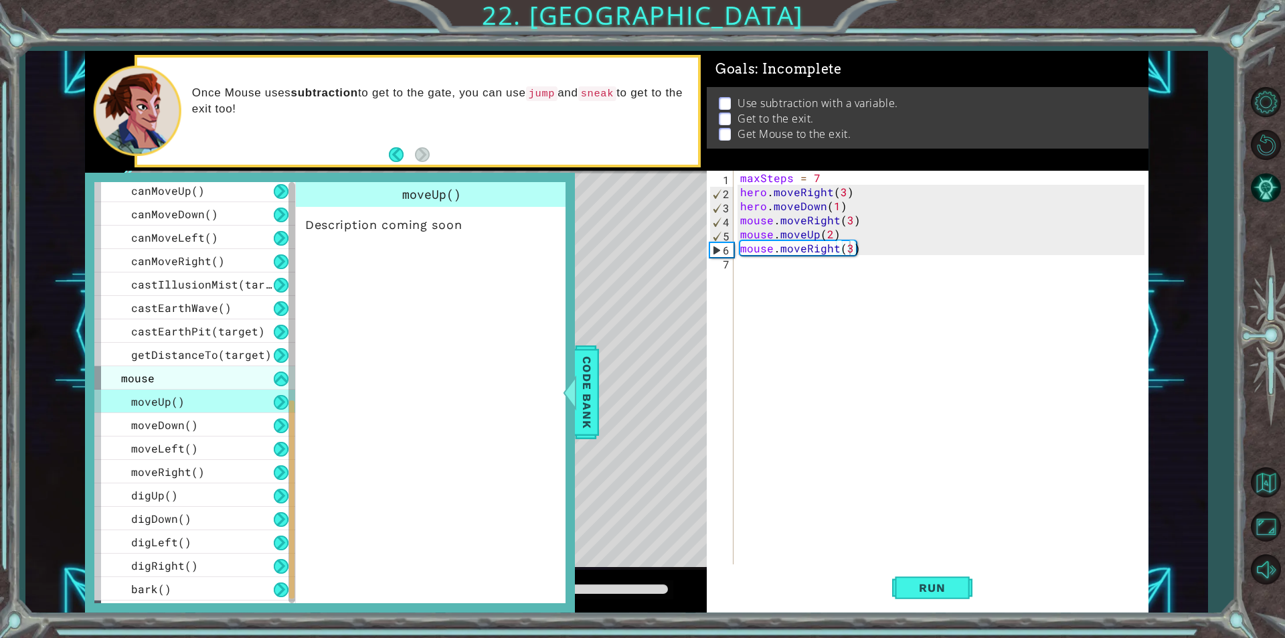
scroll to position [482, 0]
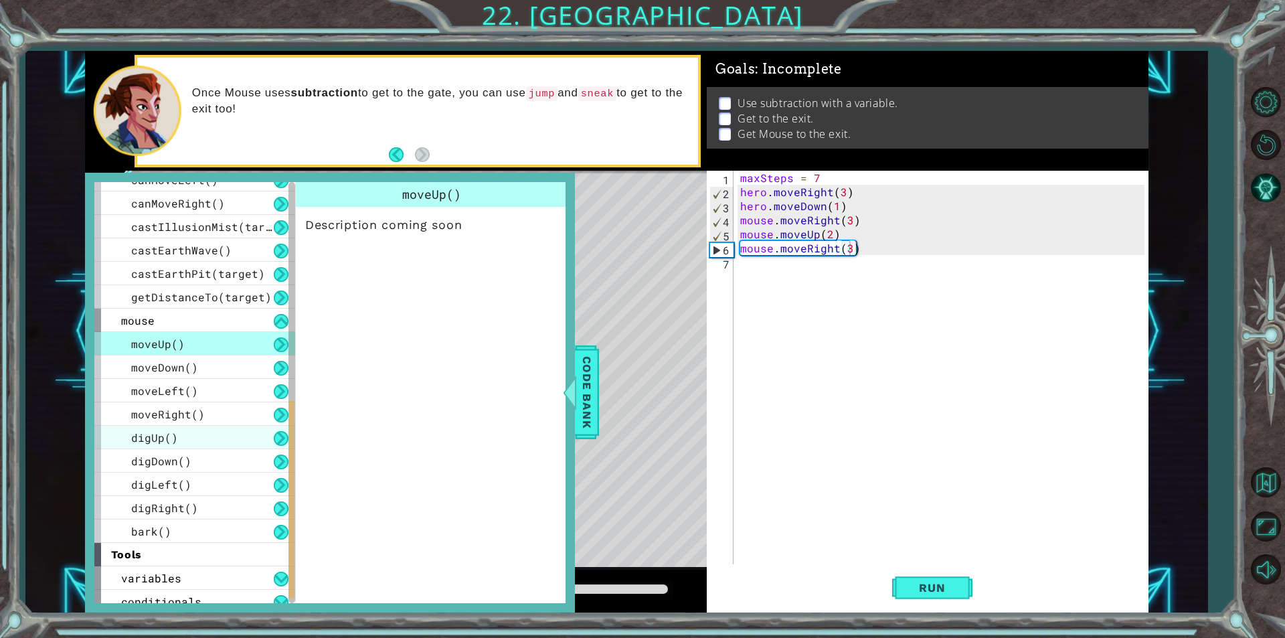
click at [190, 432] on div "digUp()" at bounding box center [194, 436] width 201 height 23
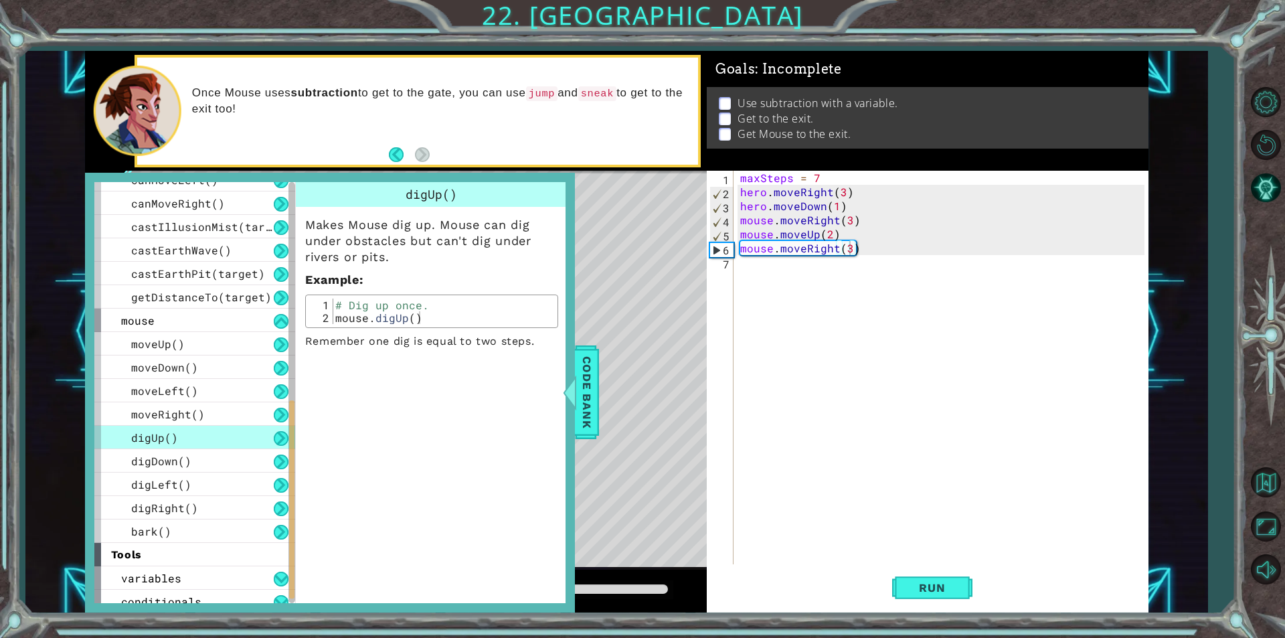
type textarea "mouse.digUp()"
drag, startPoint x: 450, startPoint y: 314, endPoint x: 306, endPoint y: 318, distance: 144.5
click at [306, 318] on div "mouse.digUp() 1 2 # Dig up once. mouse . digUp ( ) הההההההההההההההההההההההההההה…" at bounding box center [431, 310] width 253 height 33
click at [593, 387] on span "Code Bank" at bounding box center [586, 392] width 21 height 82
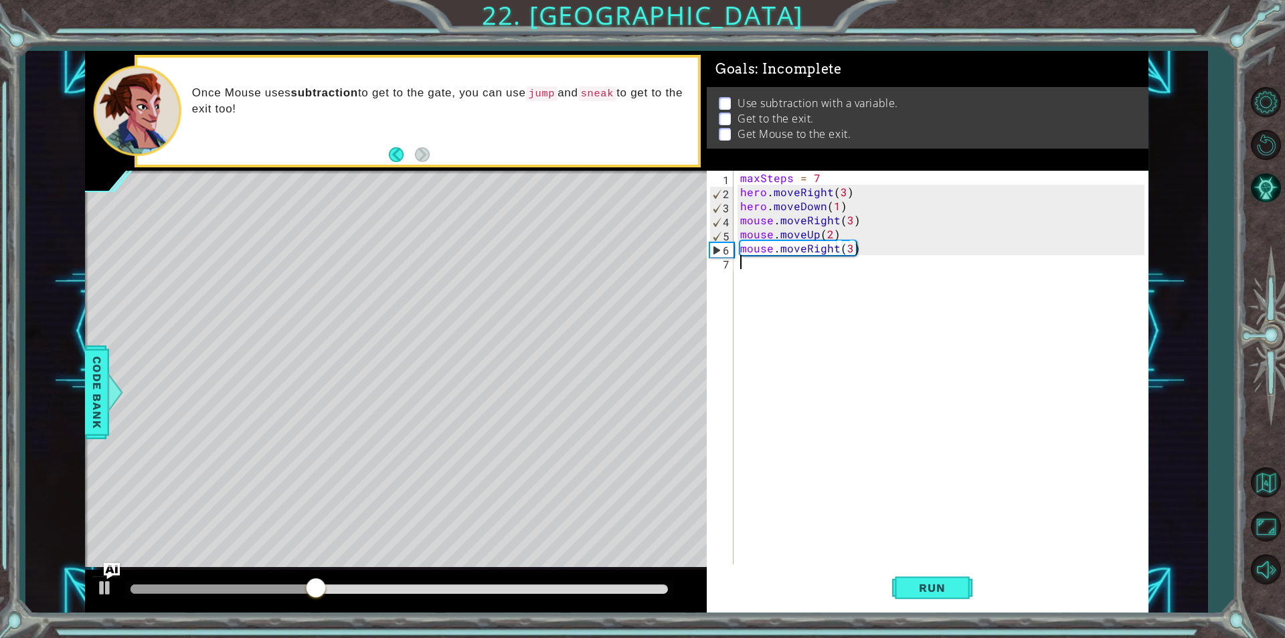
click at [774, 285] on div "maxSteps = 7 hero . moveRight ( 3 ) hero . moveDown ( 1 ) mouse . moveRight ( 3…" at bounding box center [943, 381] width 413 height 421
paste textarea "mouse.digUp()"
type textarea "mouse.digUp()"
click at [774, 285] on div "maxSteps = 7 hero . moveRight ( 3 ) hero . moveDown ( 1 ) mouse . moveRight ( 3…" at bounding box center [943, 381] width 413 height 421
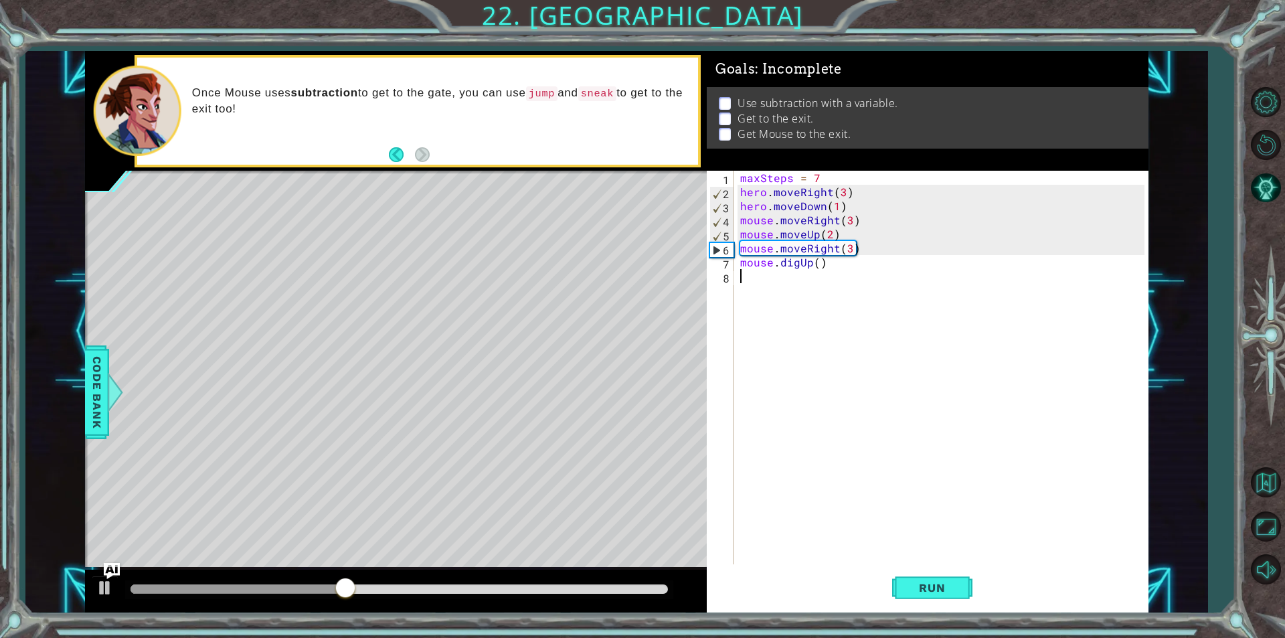
type textarea "mouse.digUp()"
click at [946, 585] on span "Run" at bounding box center [931, 587] width 53 height 13
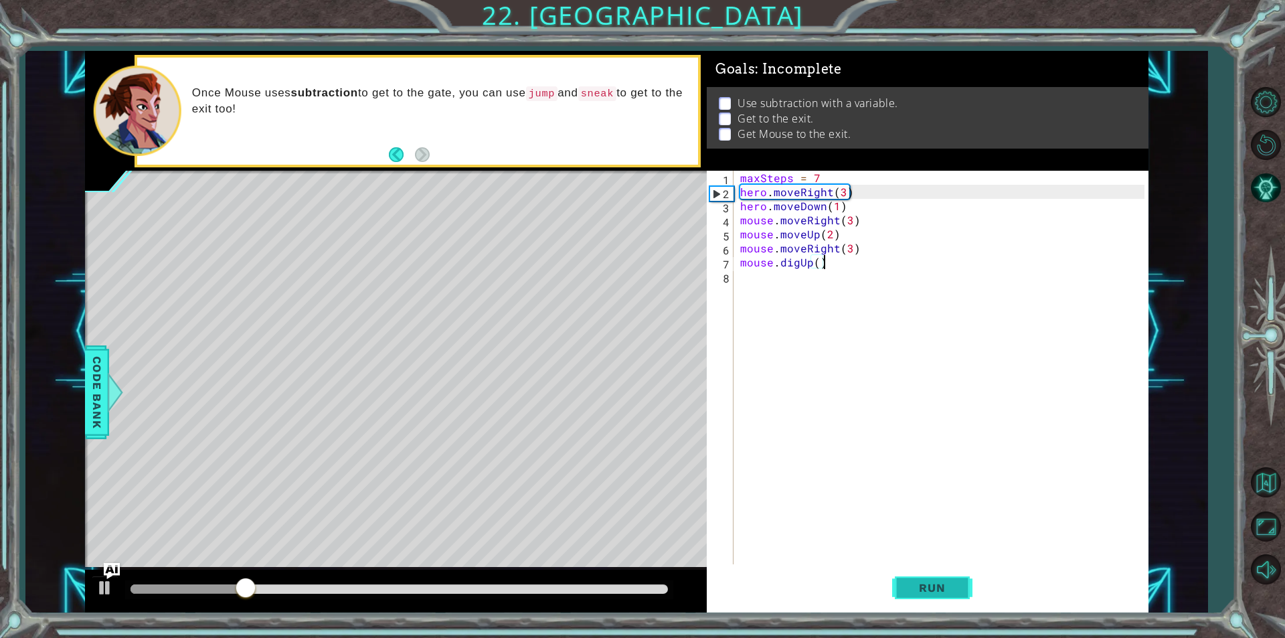
click at [946, 585] on span "Run" at bounding box center [931, 587] width 53 height 13
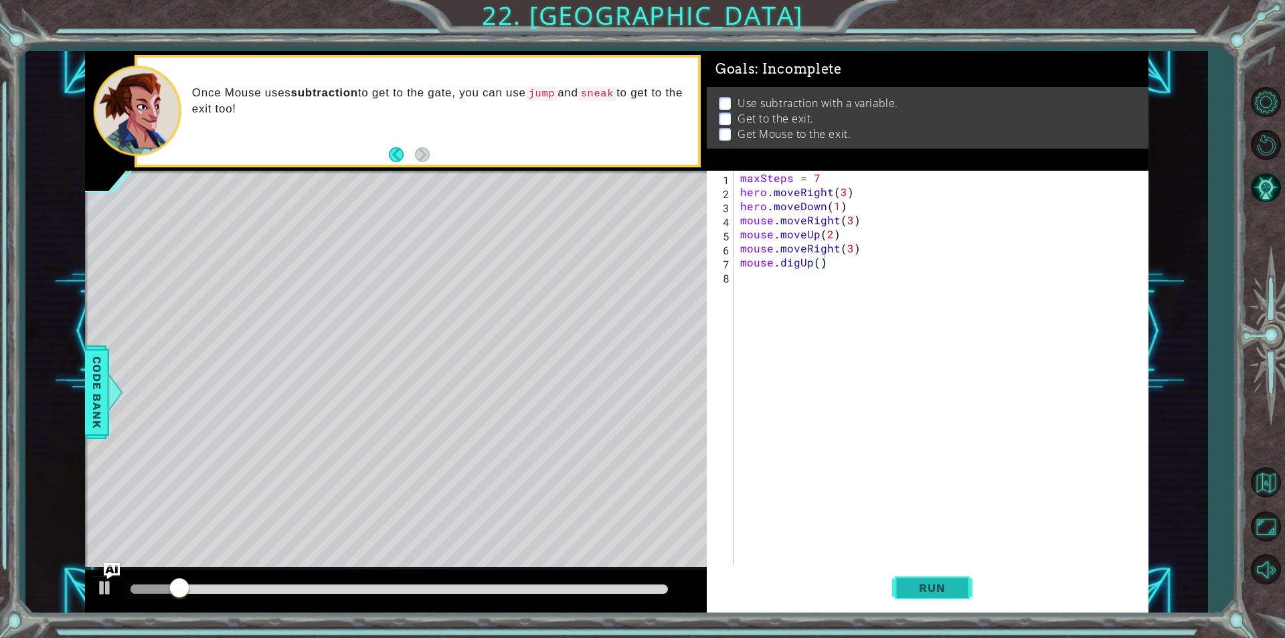
click at [946, 585] on span "Run" at bounding box center [931, 587] width 53 height 13
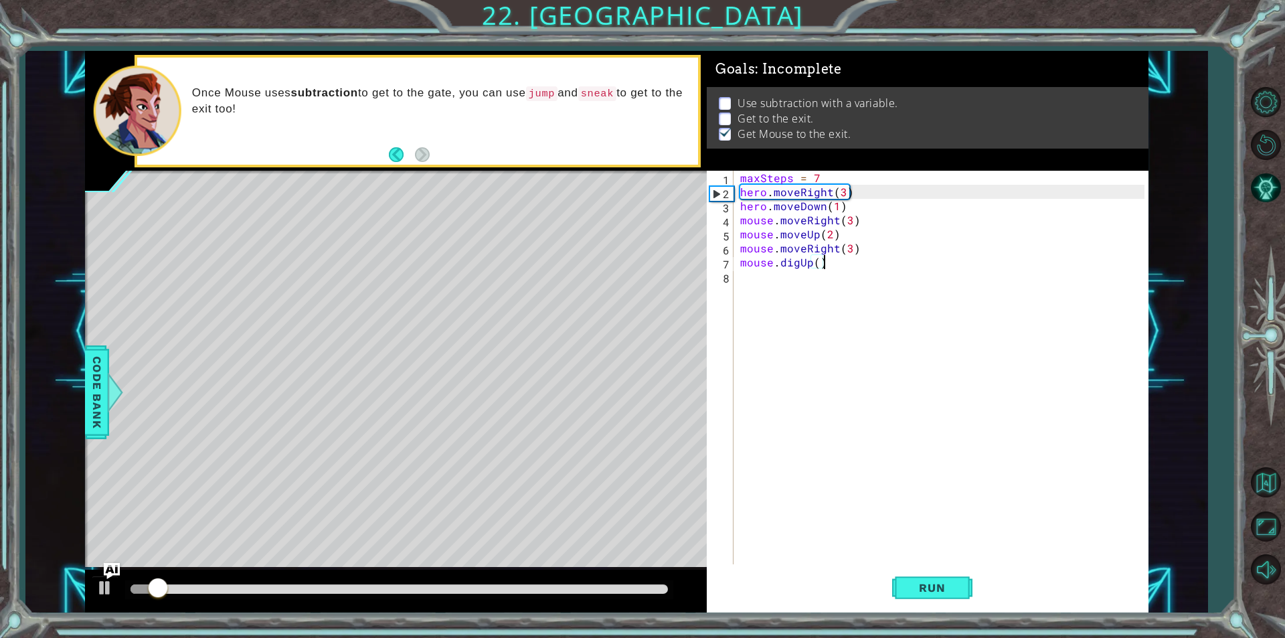
click at [849, 311] on div "maxSteps = 7 hero . moveRight ( 3 ) hero . moveDown ( 1 ) mouse . moveRight ( 3…" at bounding box center [943, 381] width 413 height 421
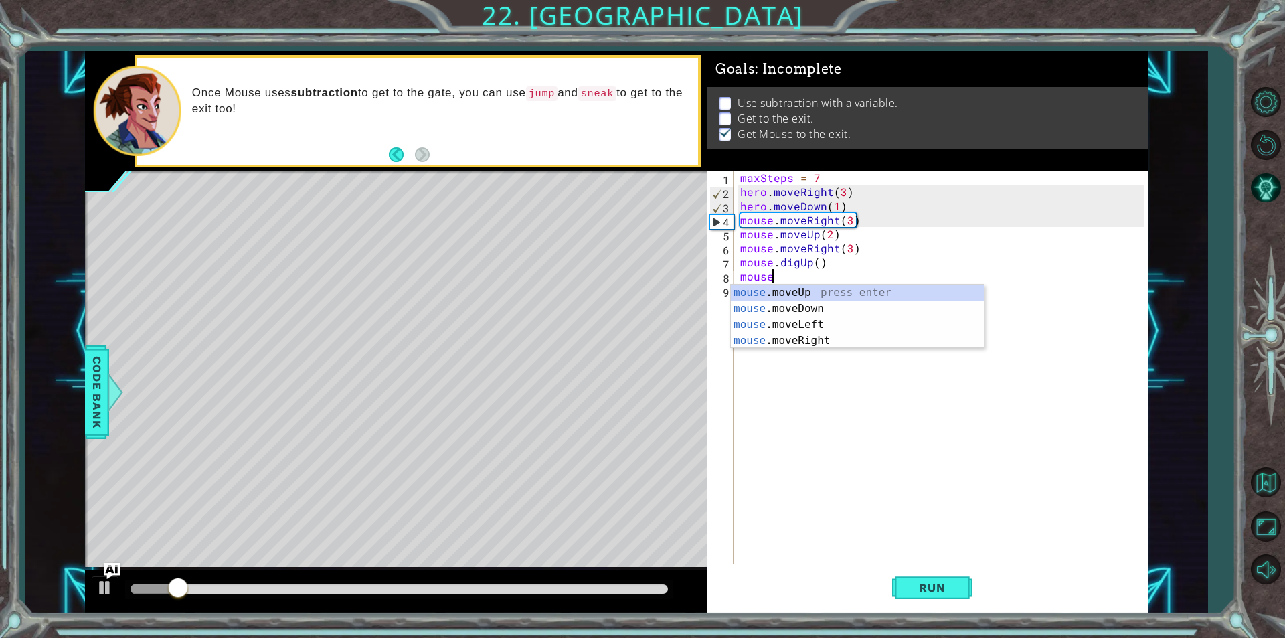
scroll to position [0, 1]
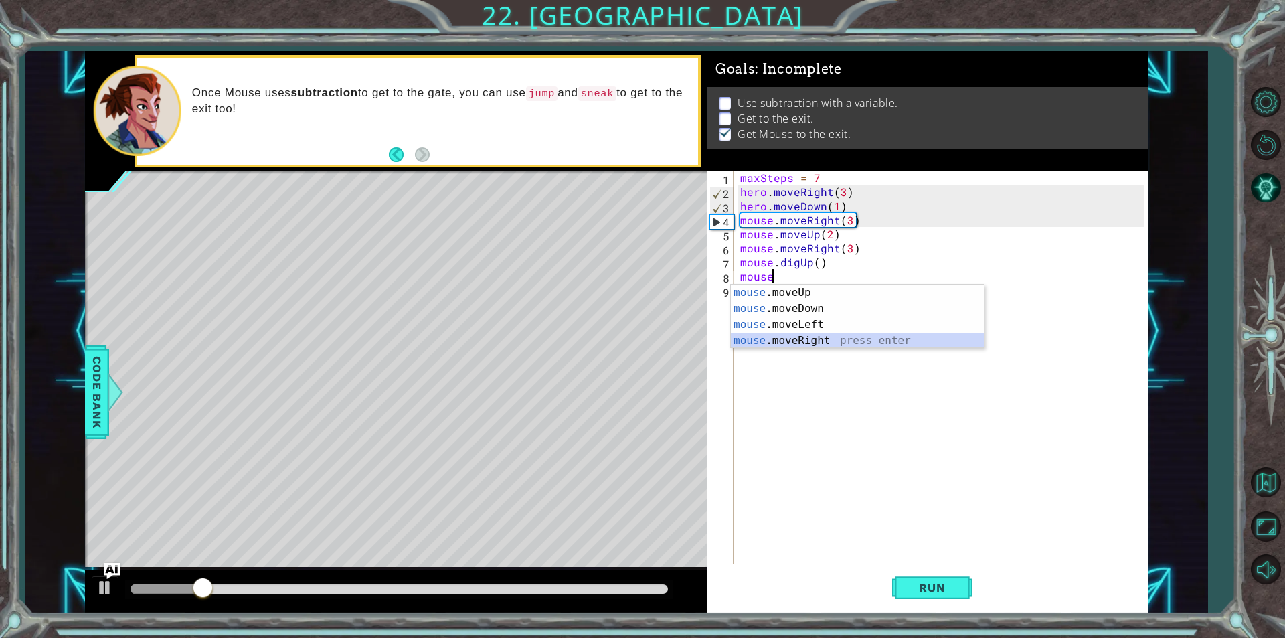
click at [843, 345] on div "mouse .moveUp press enter mouse .moveDown press enter mouse .moveLeft press ent…" at bounding box center [857, 332] width 253 height 96
type textarea "mouse.moveRight(1)"
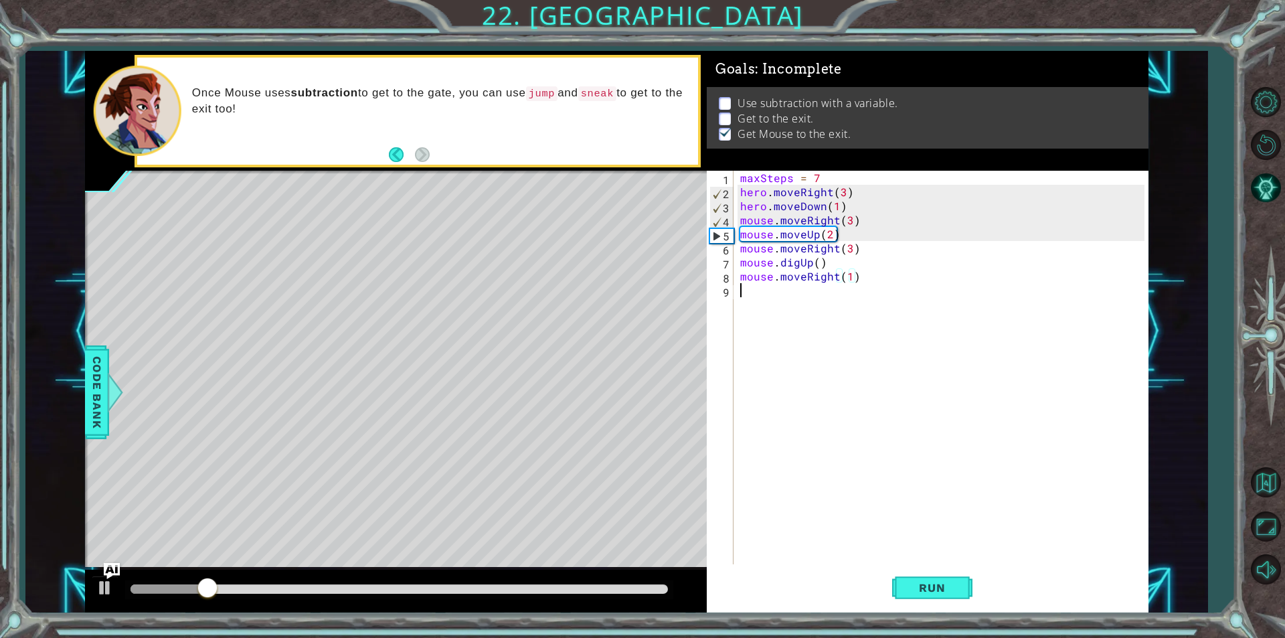
click at [830, 315] on div "maxSteps = 7 hero . moveRight ( 3 ) hero . moveDown ( 1 ) mouse . moveRight ( 3…" at bounding box center [943, 381] width 413 height 421
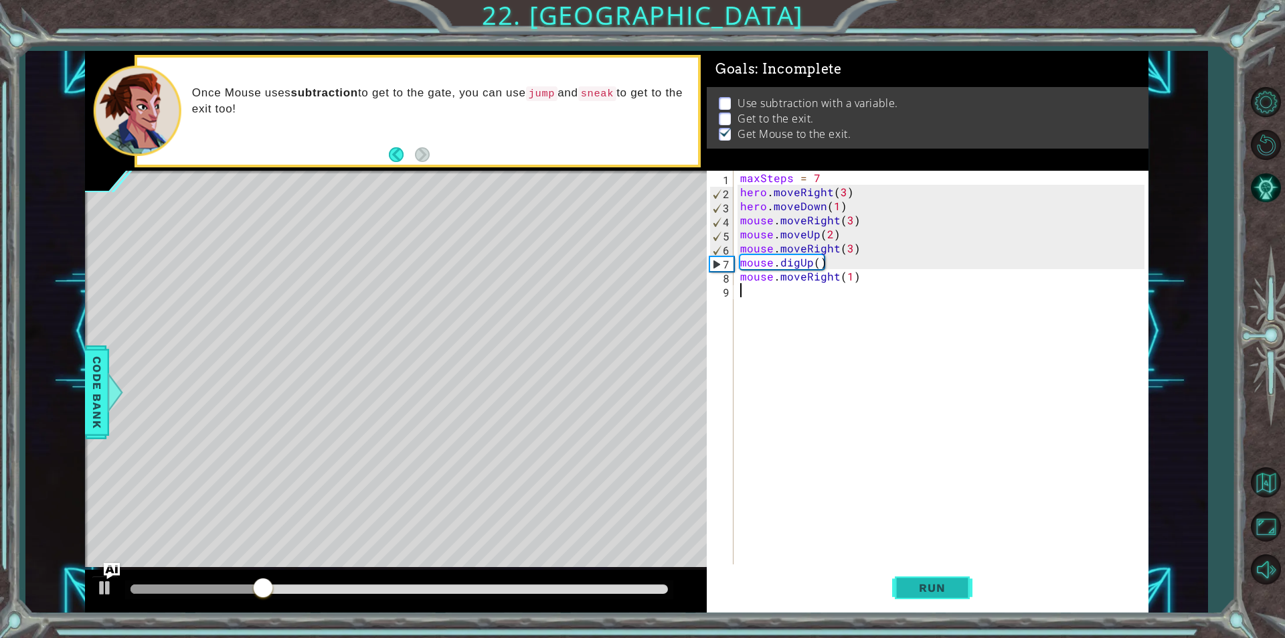
click at [947, 587] on span "Run" at bounding box center [931, 587] width 53 height 13
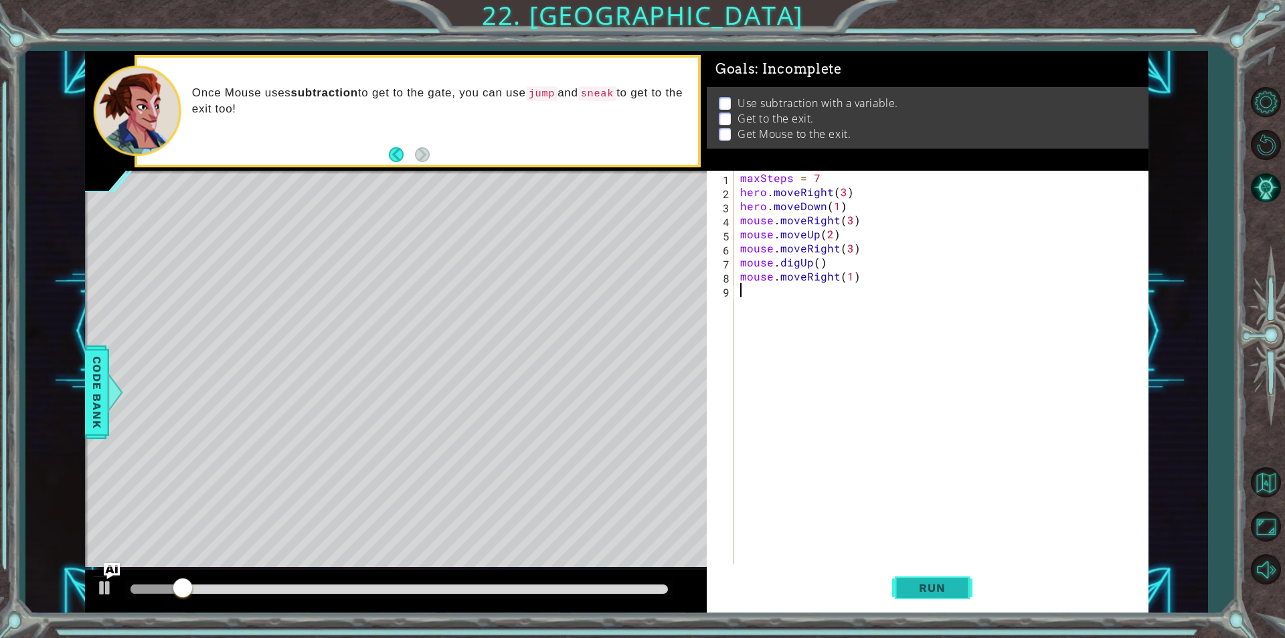
click at [947, 587] on span "Run" at bounding box center [931, 587] width 53 height 13
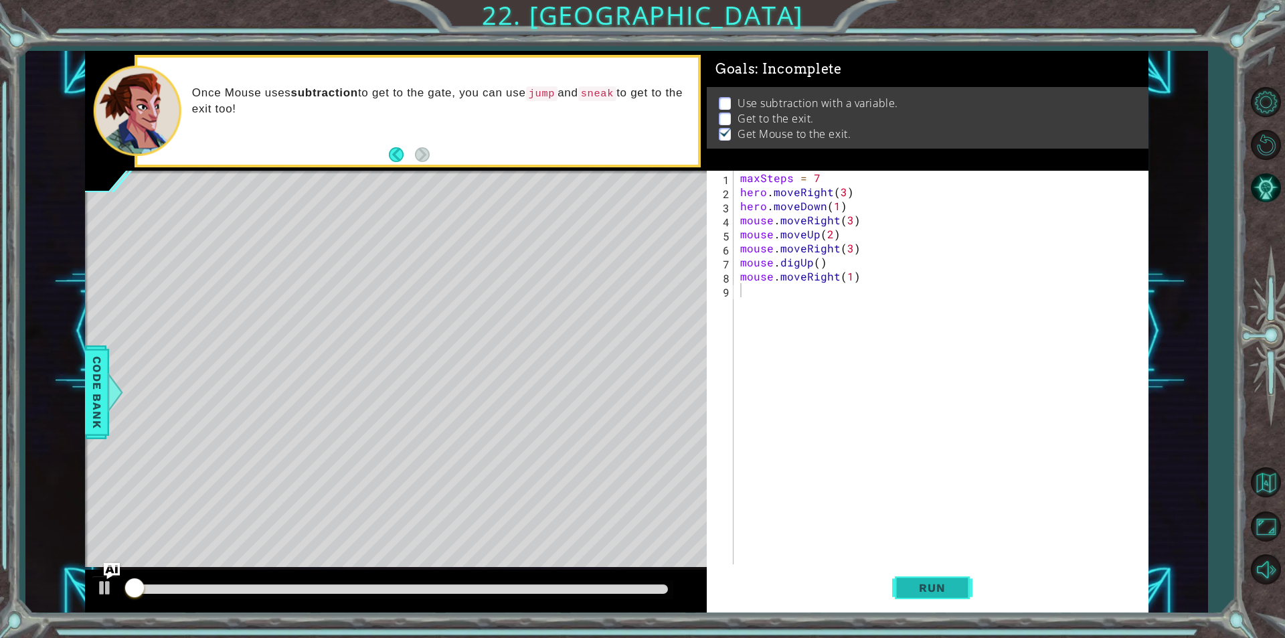
click at [947, 587] on span "Run" at bounding box center [931, 587] width 53 height 13
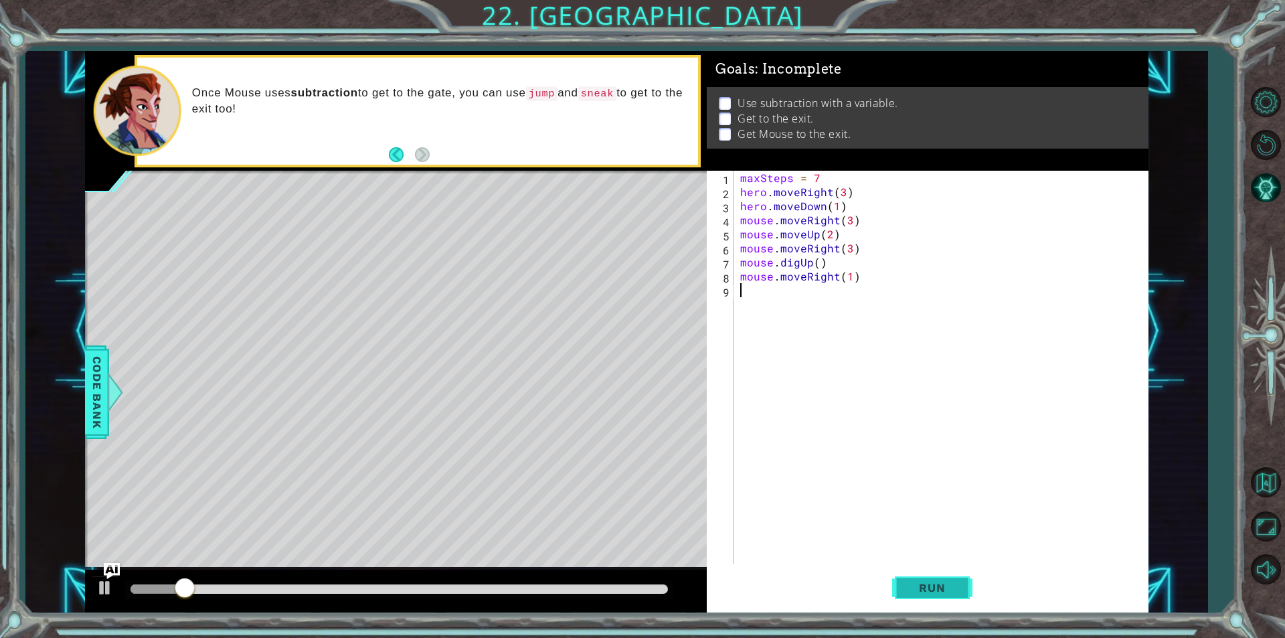
click at [947, 587] on span "Run" at bounding box center [931, 587] width 53 height 13
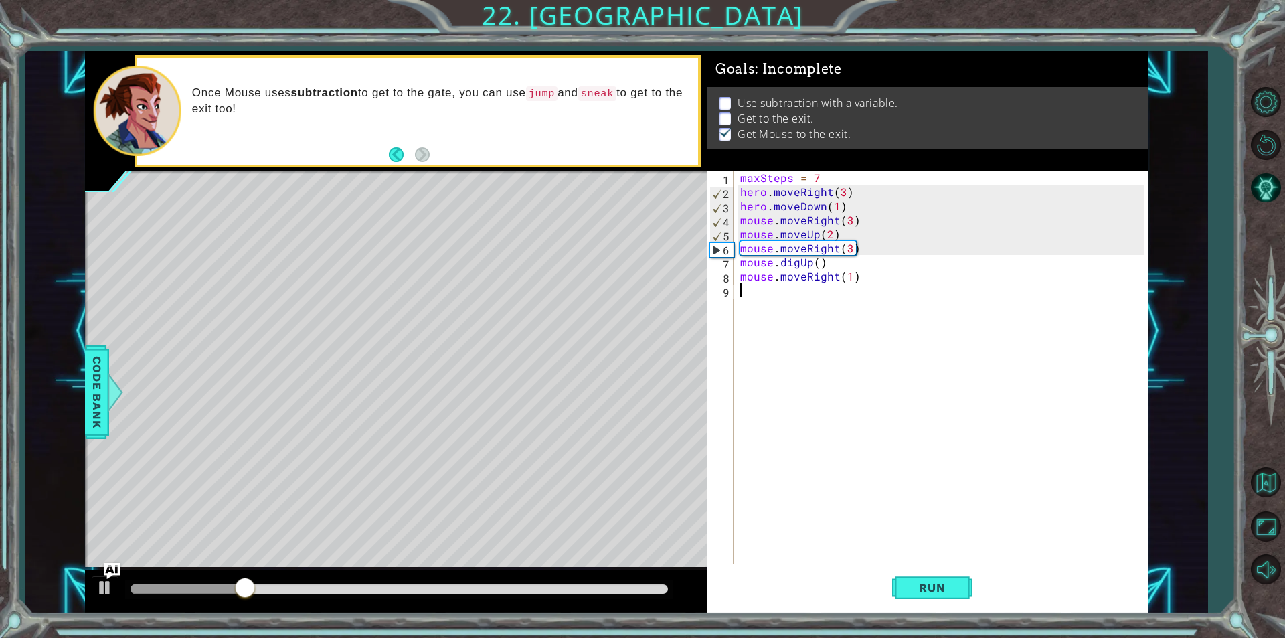
click at [767, 307] on div "maxSteps = 7 hero . moveRight ( 3 ) hero . moveDown ( 1 ) mouse . moveRight ( 3…" at bounding box center [943, 381] width 413 height 421
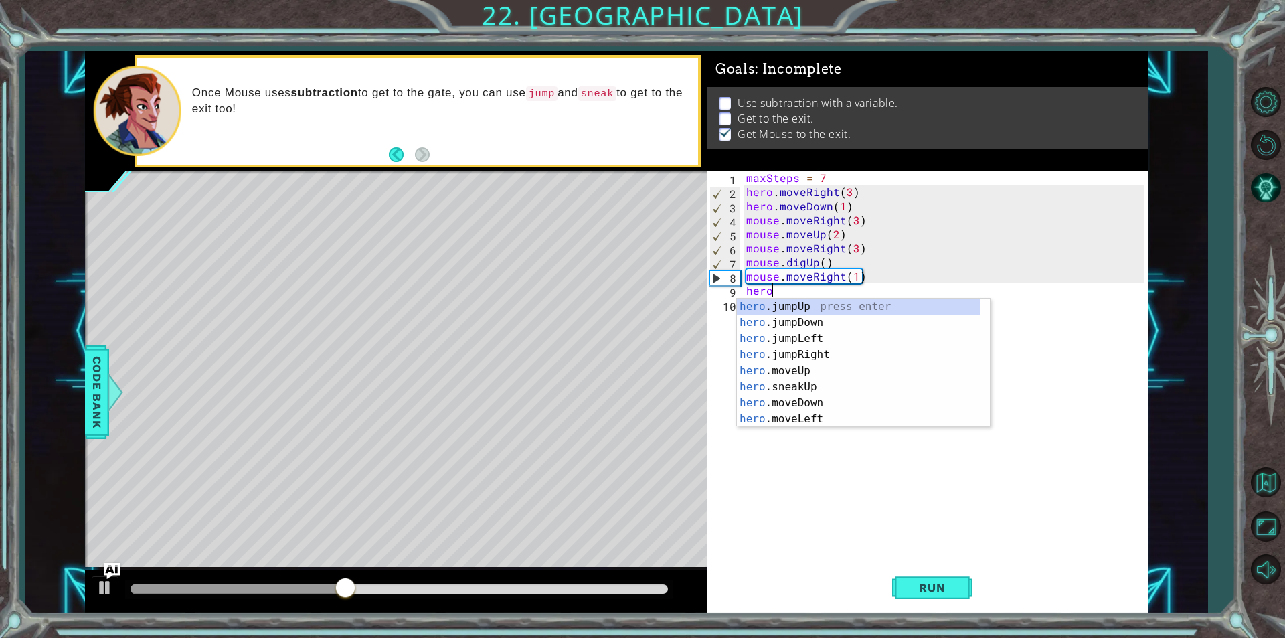
scroll to position [0, 1]
click at [809, 367] on div "hero .jumpUp press enter hero .jumpDown press enter hero .jumpLeft press enter …" at bounding box center [858, 378] width 243 height 161
type textarea "hero.moveUp(1)"
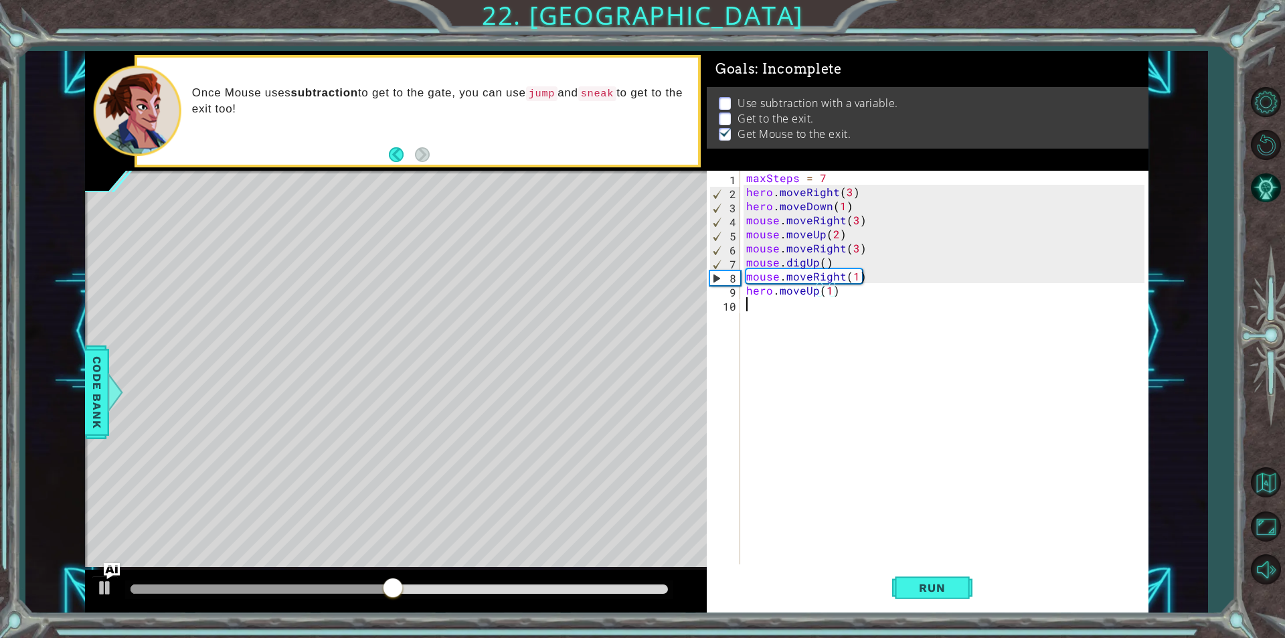
click at [791, 343] on div "maxSteps = 7 hero . moveRight ( 3 ) hero . moveDown ( 1 ) mouse . moveRight ( 3…" at bounding box center [946, 381] width 407 height 421
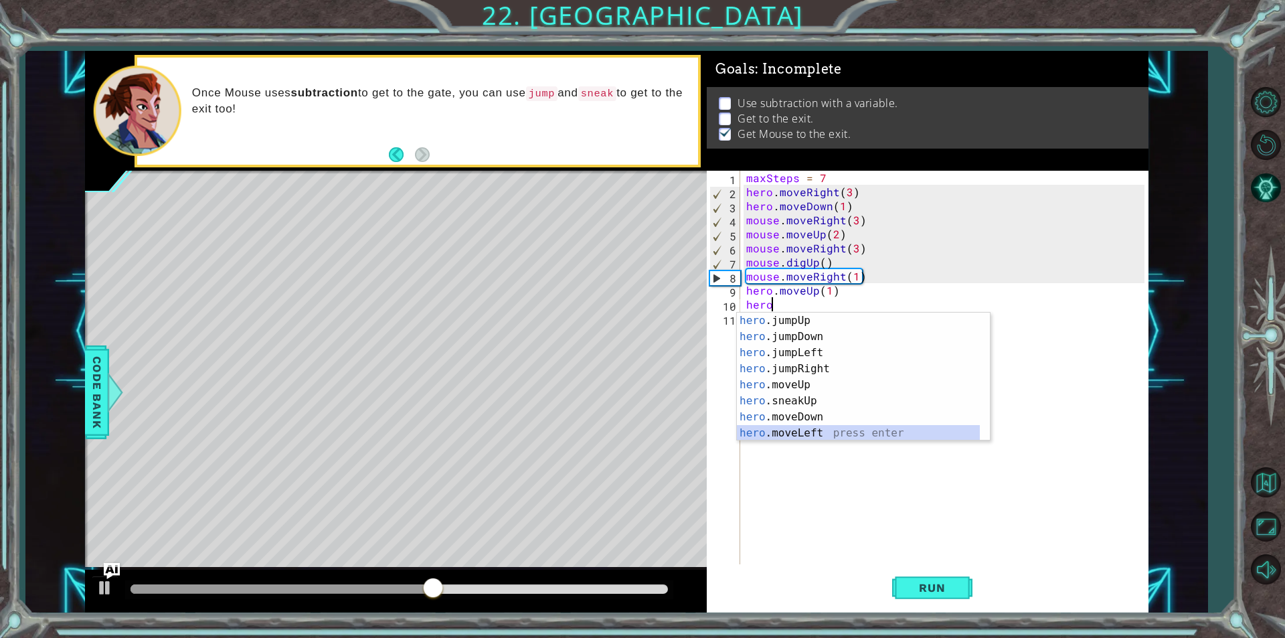
click at [811, 432] on div "hero .jumpUp press enter hero .jumpDown press enter hero .jumpLeft press enter …" at bounding box center [858, 392] width 243 height 161
type textarea "hero.moveLeft(1)"
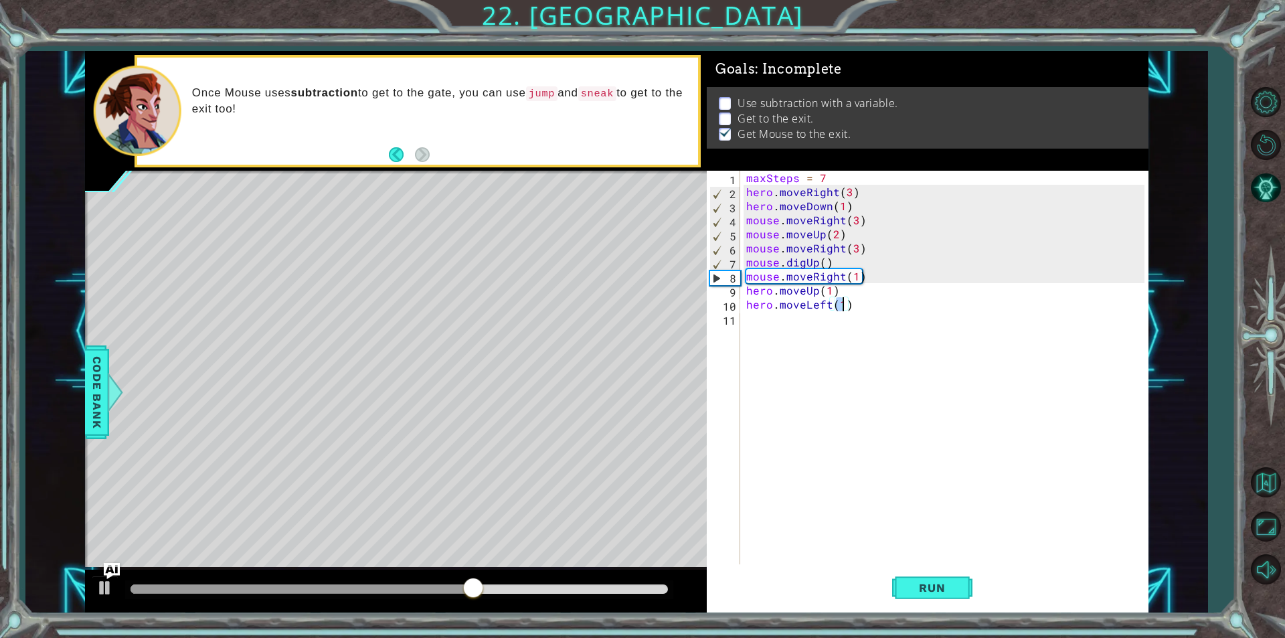
click at [842, 356] on div "maxSteps = 7 hero . moveRight ( 3 ) hero . moveDown ( 1 ) mouse . moveRight ( 3…" at bounding box center [946, 381] width 407 height 421
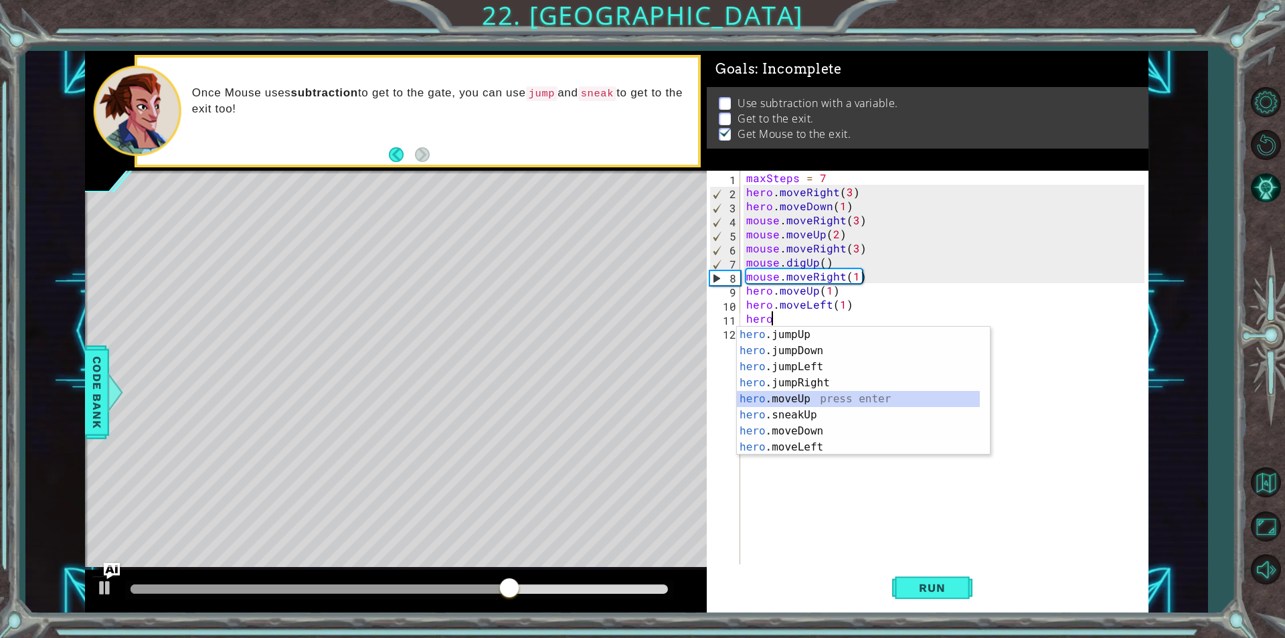
click at [816, 401] on div "hero .jumpUp press enter hero .jumpDown press enter hero .jumpLeft press enter …" at bounding box center [858, 406] width 243 height 161
type textarea "hero.moveUp(1)"
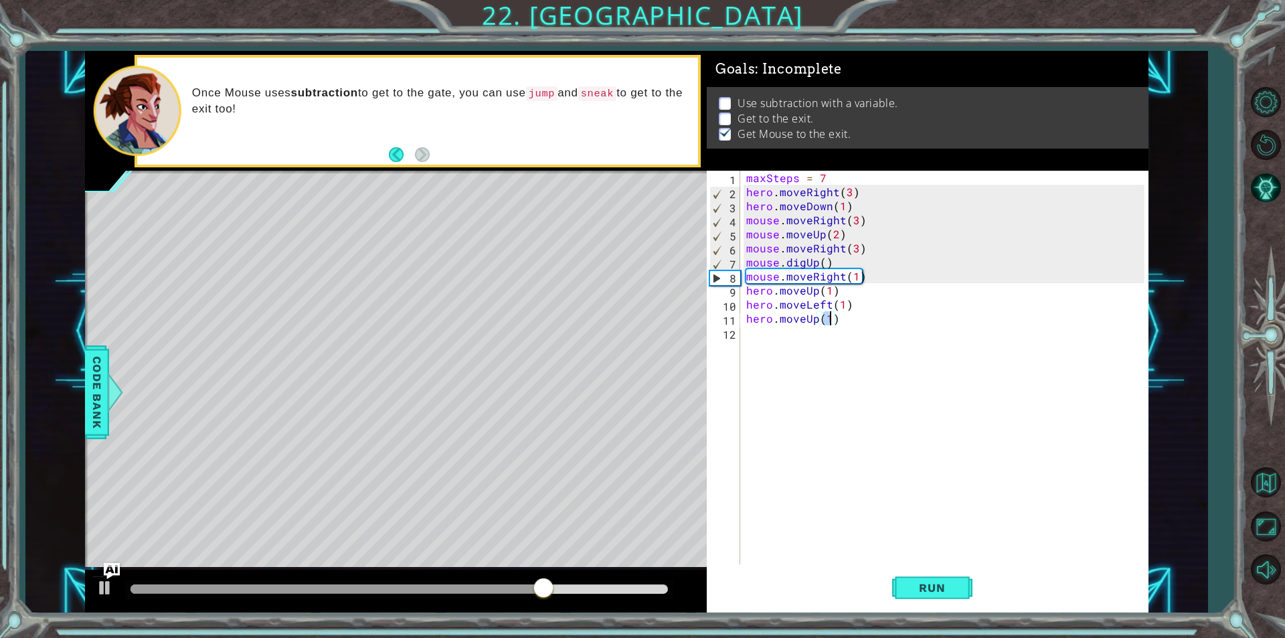
click at [811, 376] on div "maxSteps = 7 hero . moveRight ( 3 ) hero . moveDown ( 1 ) mouse . moveRight ( 3…" at bounding box center [946, 381] width 407 height 421
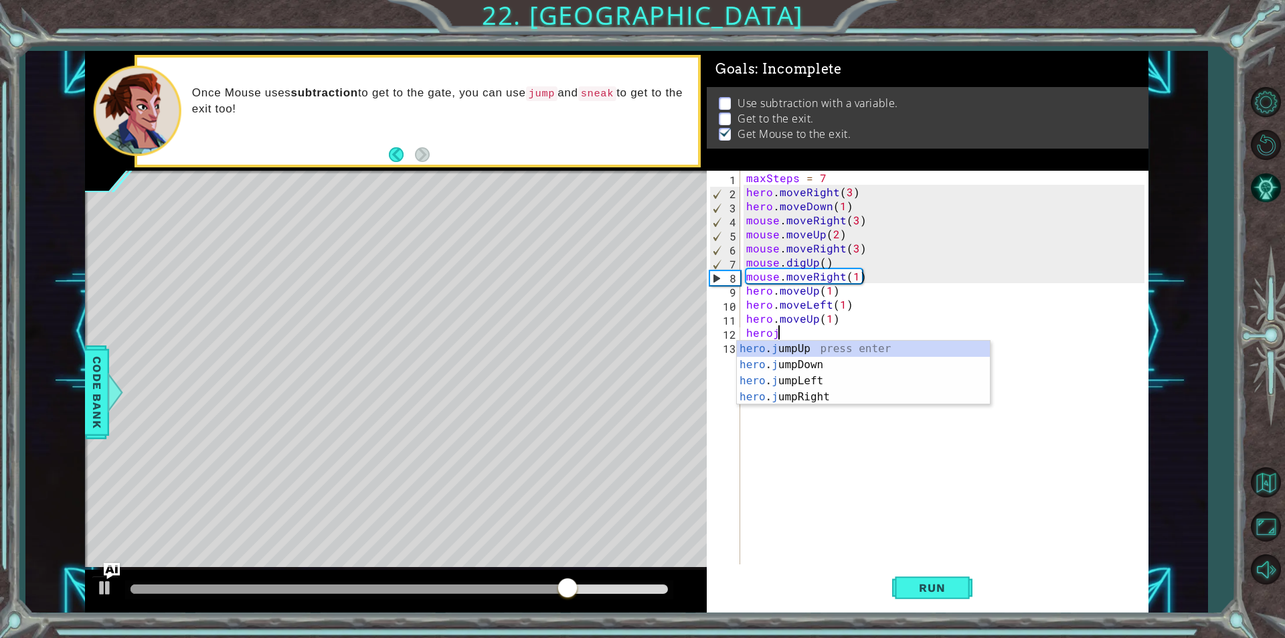
scroll to position [0, 1]
type textarea "heroju"
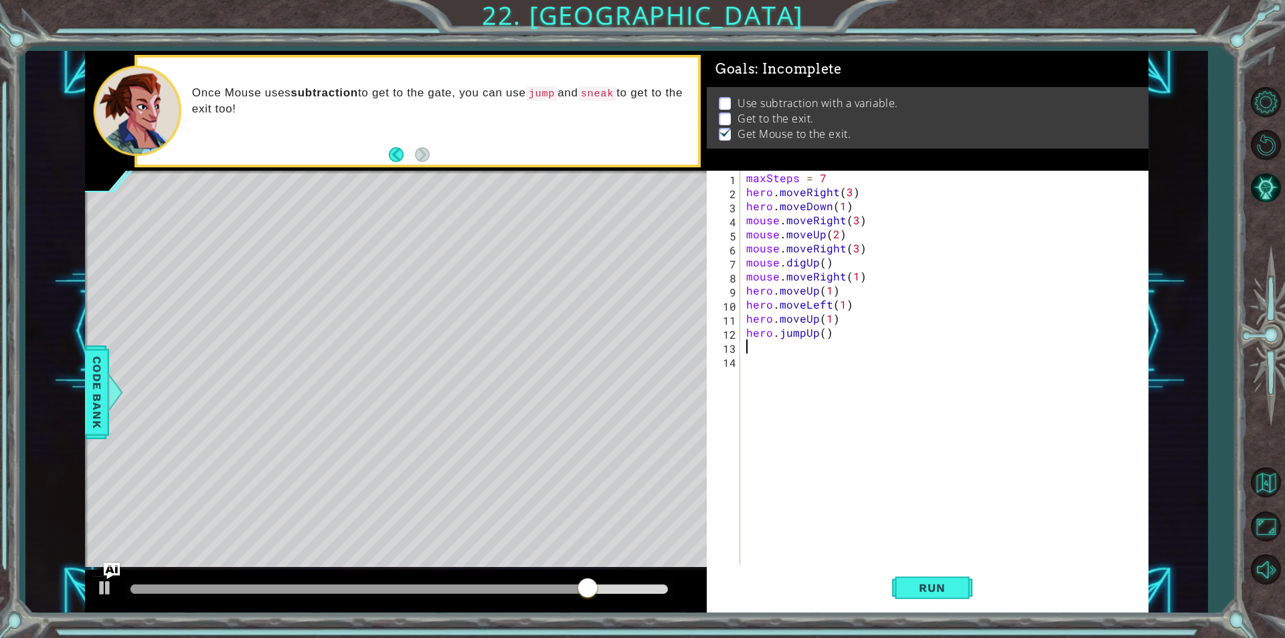
scroll to position [0, 0]
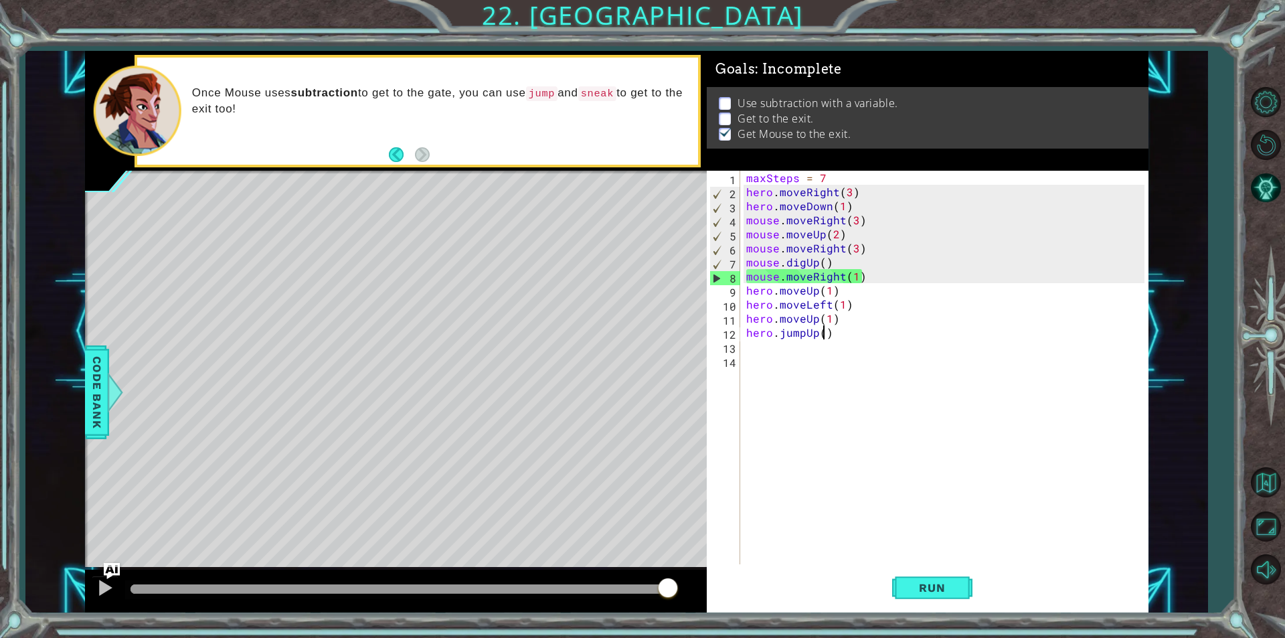
click at [823, 335] on div "maxSteps = 7 hero . moveRight ( 3 ) hero . moveDown ( 1 ) mouse . moveRight ( 3…" at bounding box center [946, 381] width 407 height 421
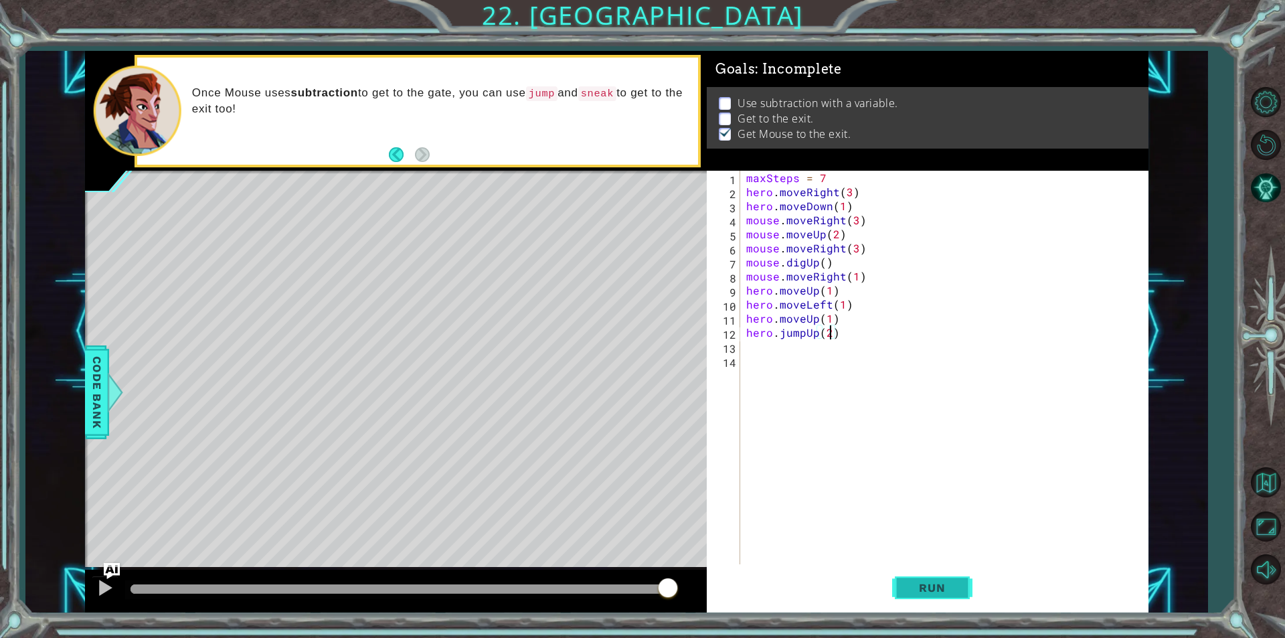
type textarea "hero.jumpUp(2)"
click at [929, 589] on span "Run" at bounding box center [931, 587] width 53 height 13
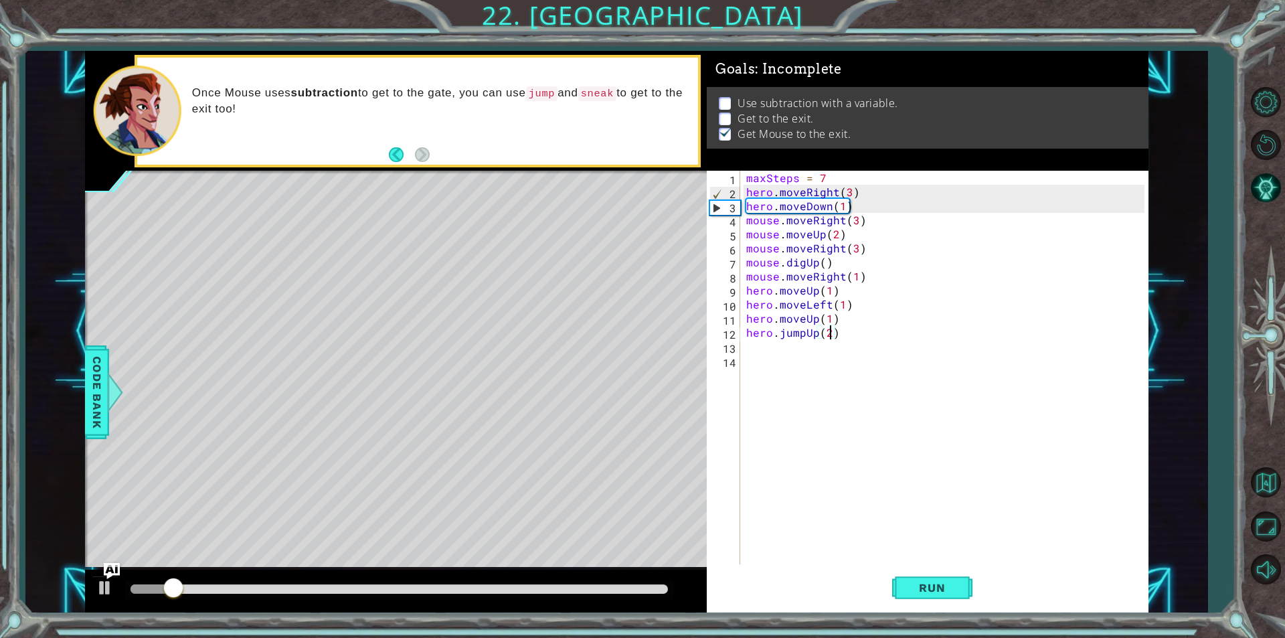
click at [791, 358] on div "maxSteps = 7 hero . moveRight ( 3 ) hero . moveDown ( 1 ) mouse . moveRight ( 3…" at bounding box center [946, 381] width 407 height 421
click at [791, 346] on div "maxSteps = 7 hero . moveRight ( 3 ) hero . moveDown ( 1 ) mouse . moveRight ( 3…" at bounding box center [946, 381] width 407 height 421
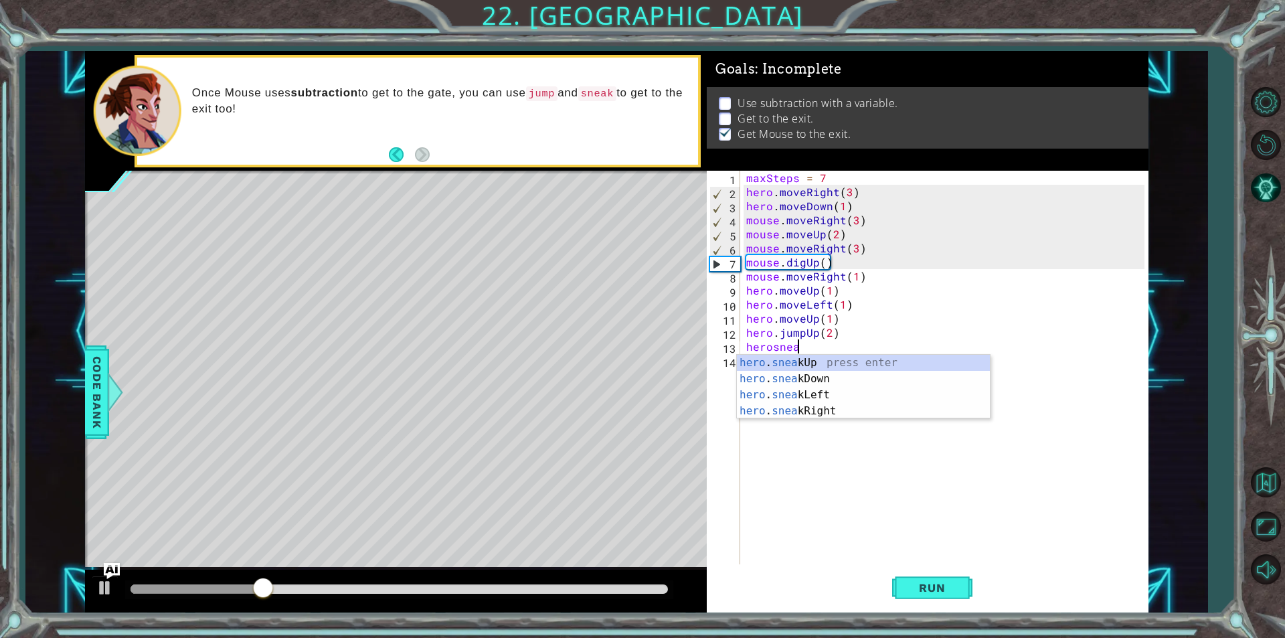
scroll to position [0, 3]
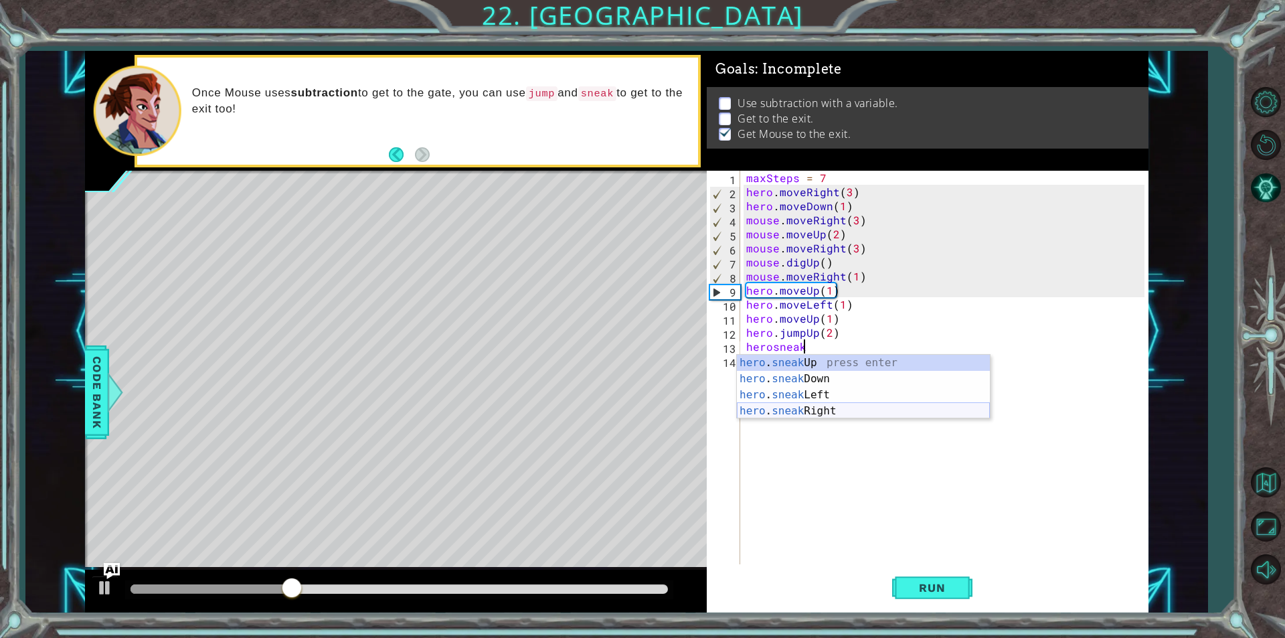
click at [832, 409] on div "hero . sneak Up press enter hero . sneak Down press enter hero . sneak Left pre…" at bounding box center [863, 403] width 253 height 96
type textarea "hero.sneakRight(1)"
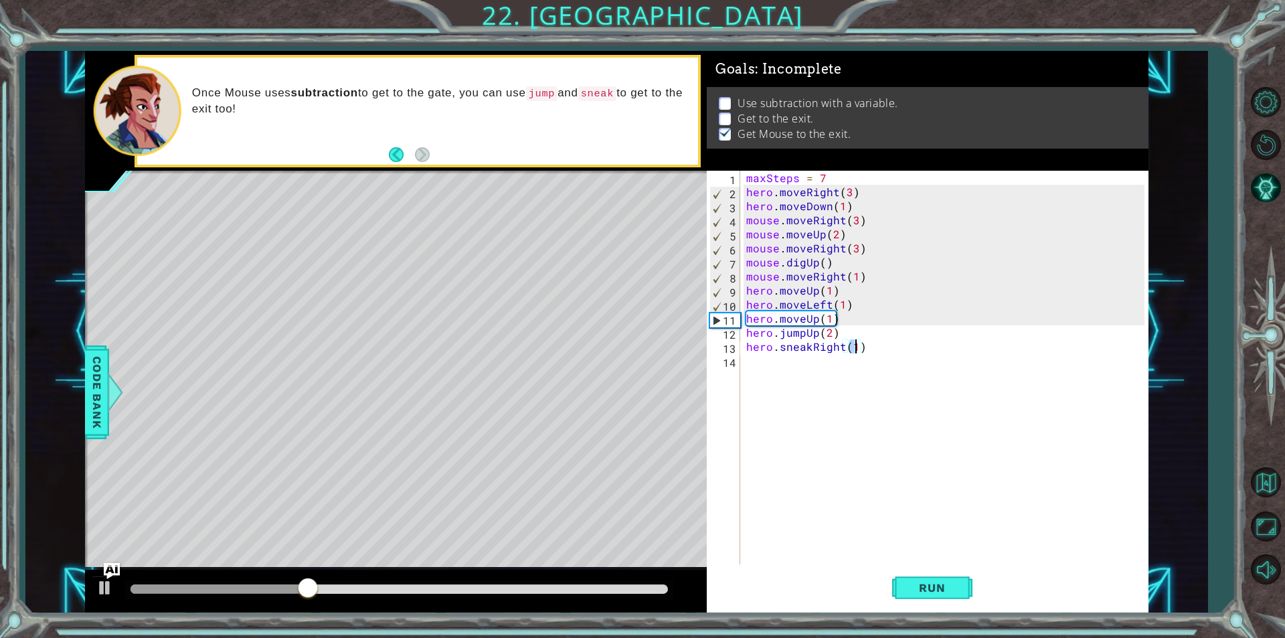
click at [794, 379] on div "maxSteps = 7 hero . moveRight ( 3 ) hero . moveDown ( 1 ) mouse . moveRight ( 3…" at bounding box center [946, 381] width 407 height 421
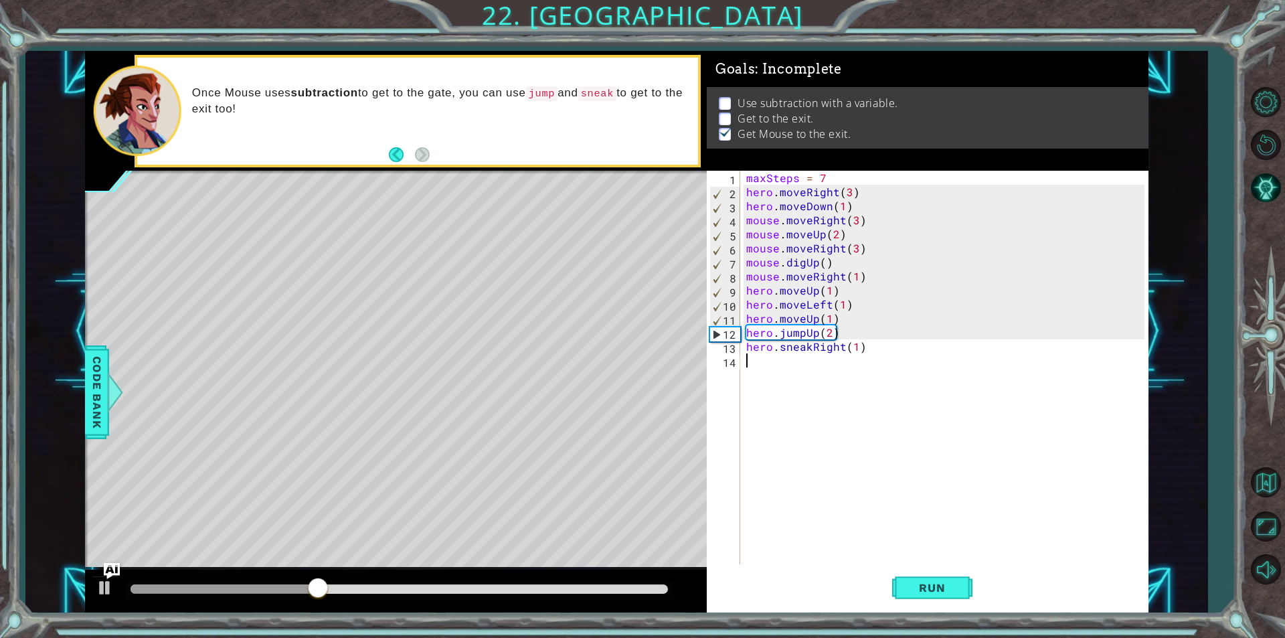
click at [855, 343] on div "maxSteps = 7 hero . moveRight ( 3 ) hero . moveDown ( 1 ) mouse . moveRight ( 3…" at bounding box center [946, 381] width 407 height 421
click at [961, 590] on button "Run" at bounding box center [932, 587] width 80 height 44
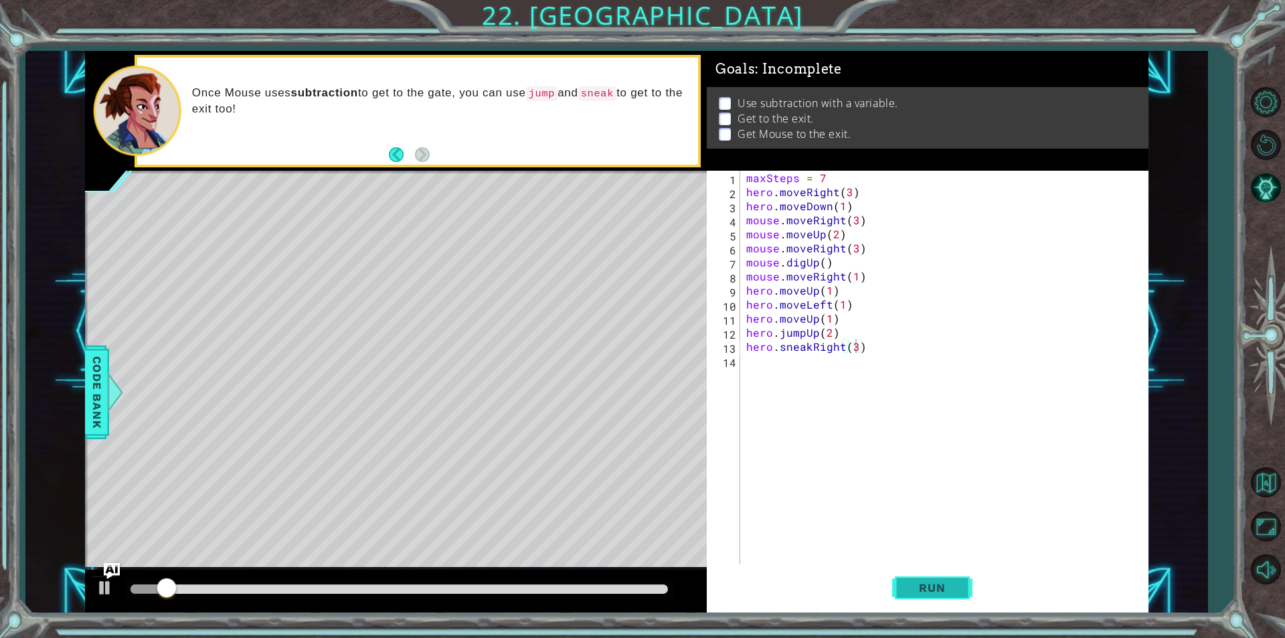
click at [961, 590] on button "Run" at bounding box center [932, 587] width 80 height 44
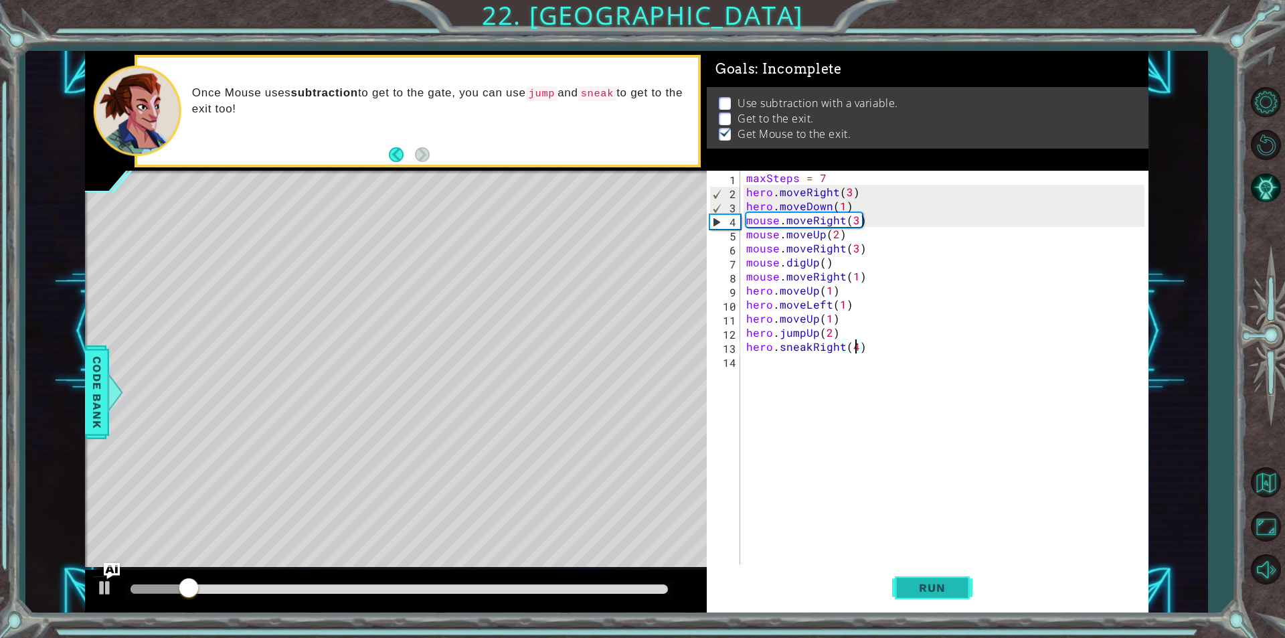
type textarea "hero.sneakRight(4)"
click at [937, 585] on span "Run" at bounding box center [931, 587] width 53 height 13
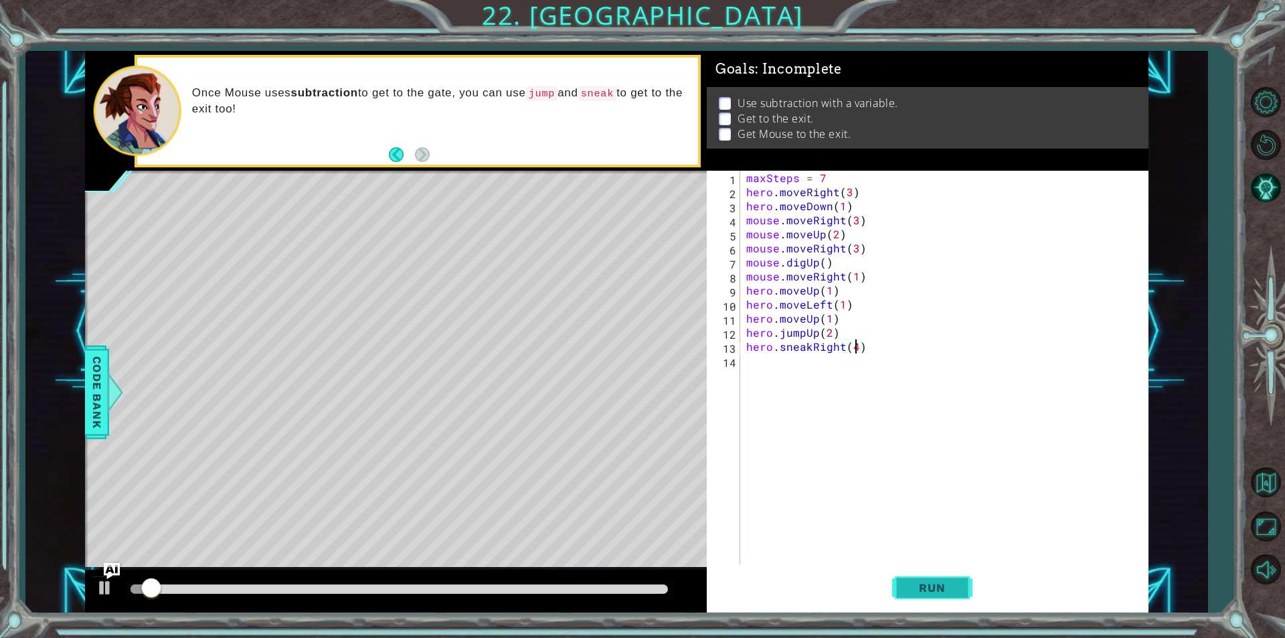
click at [937, 585] on span "Run" at bounding box center [931, 587] width 53 height 13
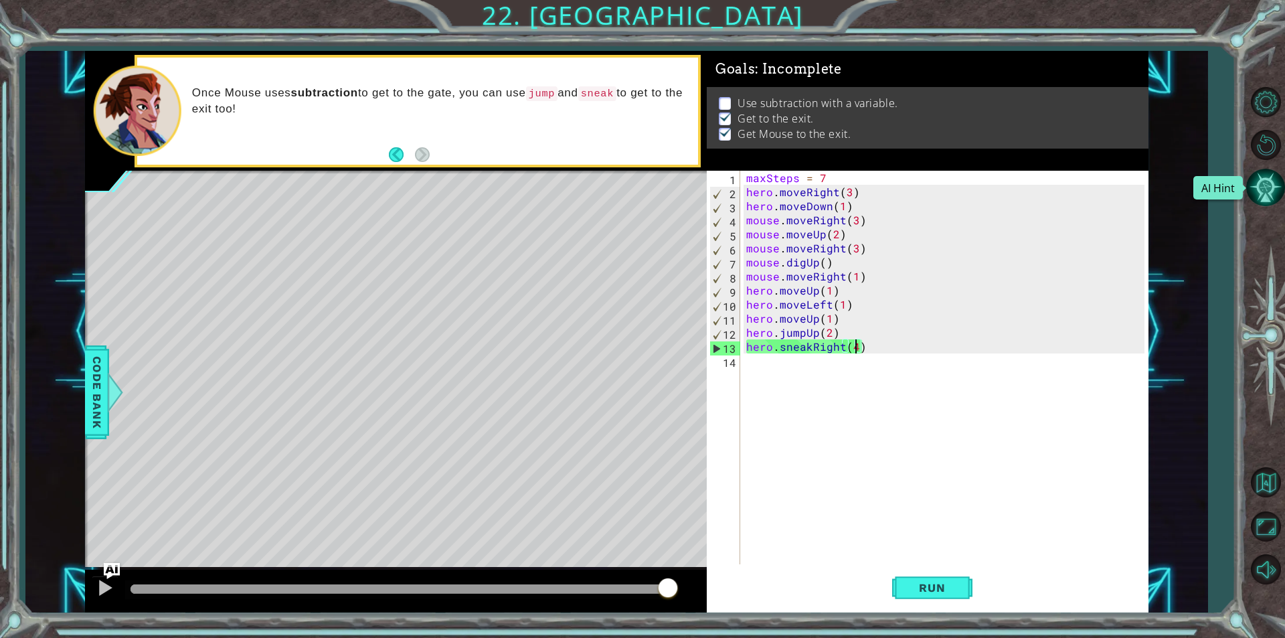
click at [1265, 189] on button "AI Hint" at bounding box center [1265, 187] width 39 height 39
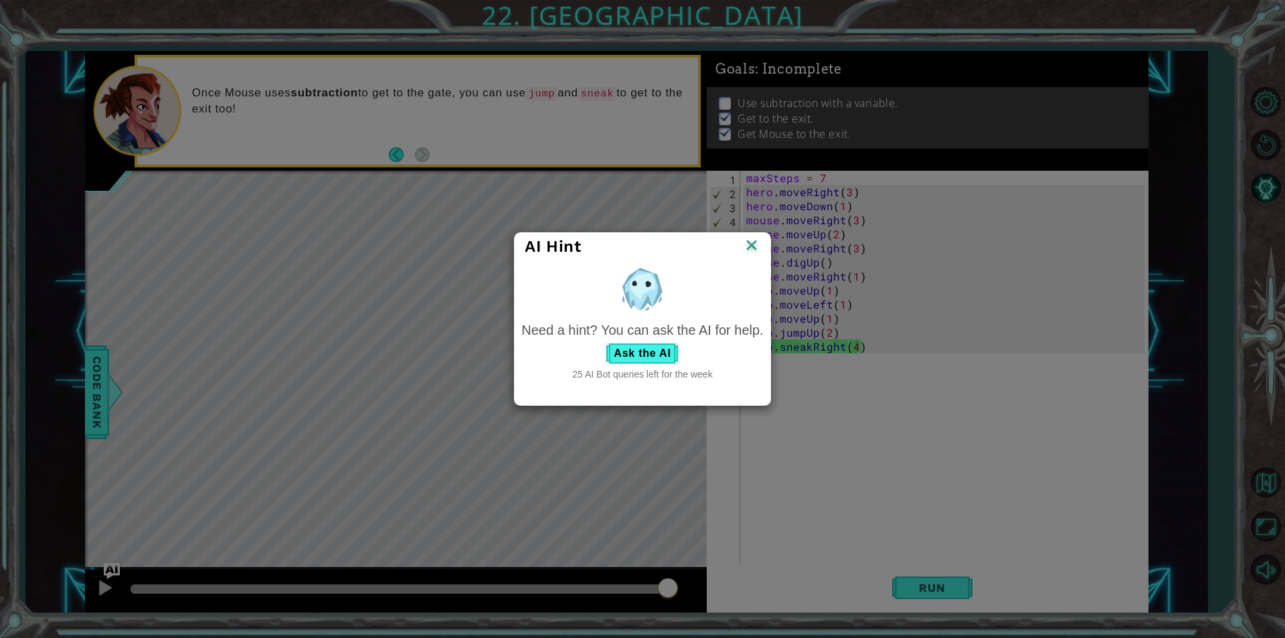
click at [644, 323] on div "Need a hint? You can ask the AI for help." at bounding box center [642, 329] width 242 height 19
click at [654, 353] on button "Ask the AI" at bounding box center [642, 353] width 74 height 21
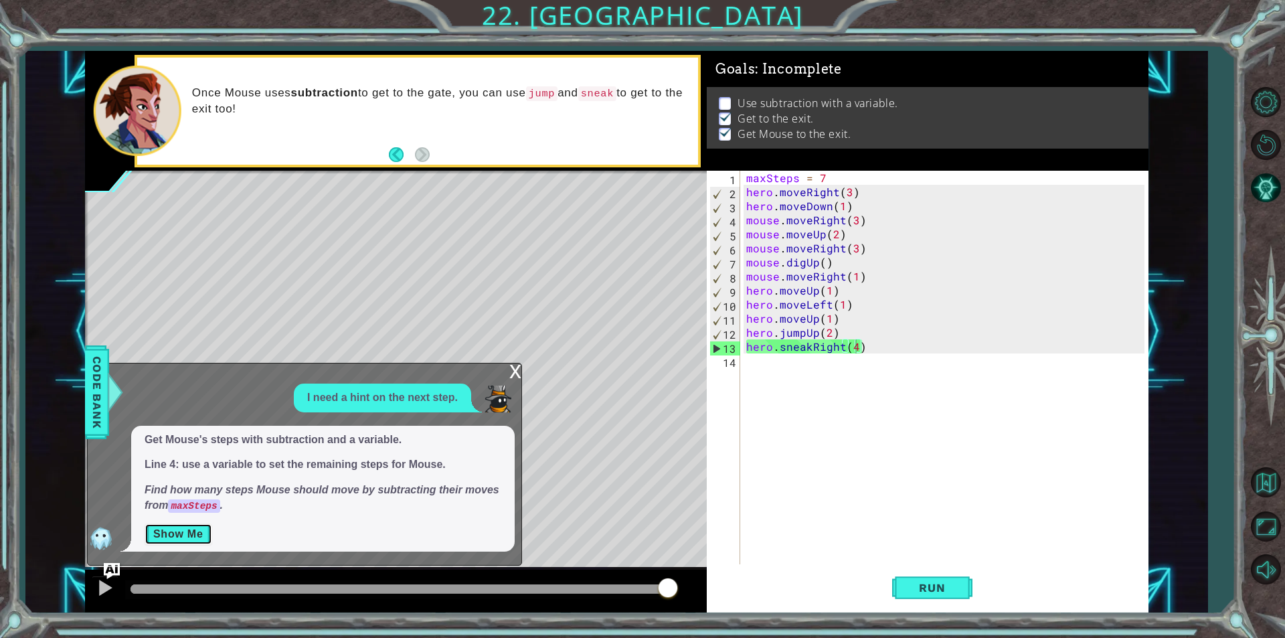
click at [198, 531] on button "Show Me" at bounding box center [179, 533] width 68 height 21
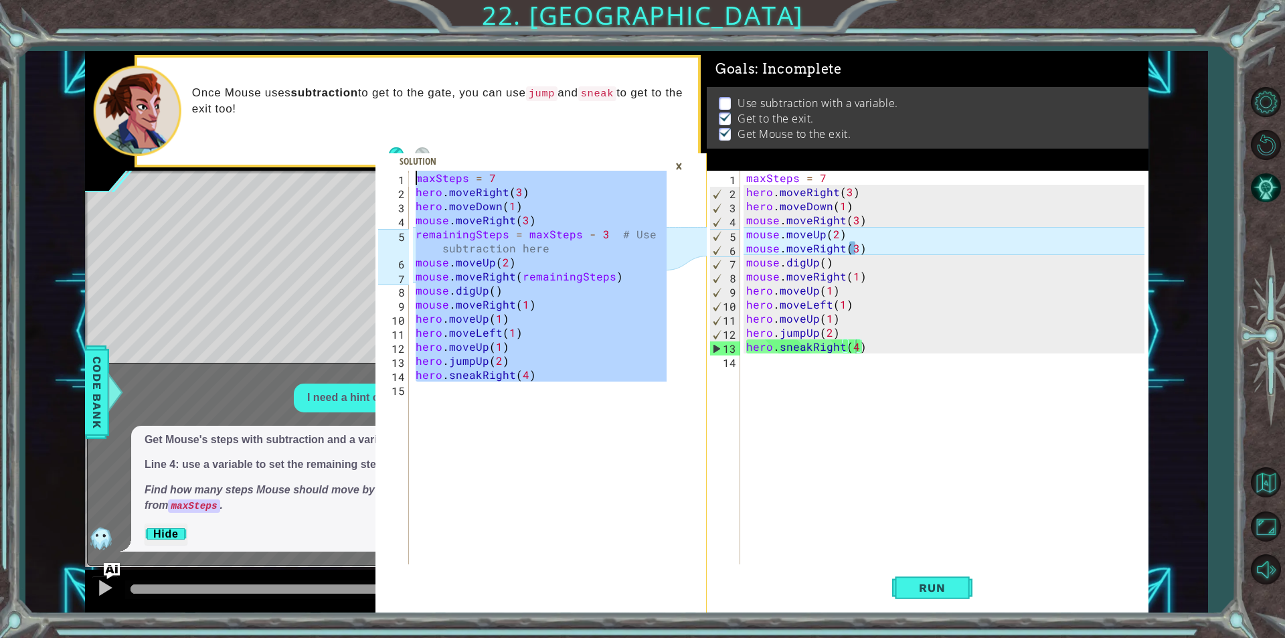
drag, startPoint x: 577, startPoint y: 425, endPoint x: 157, endPoint y: 149, distance: 501.9
click at [157, 149] on div "1 2 3 4 5 6 7 8 9 10 11 12 13 14 15 maxSteps = 7 hero . moveRight ( 3 ) hero . …" at bounding box center [616, 331] width 1063 height 561
type textarea "maxSteps = 7 hero.moveRight(3)"
drag, startPoint x: 672, startPoint y: 162, endPoint x: 692, endPoint y: 180, distance: 27.5
click at [676, 163] on div "×" at bounding box center [678, 166] width 21 height 23
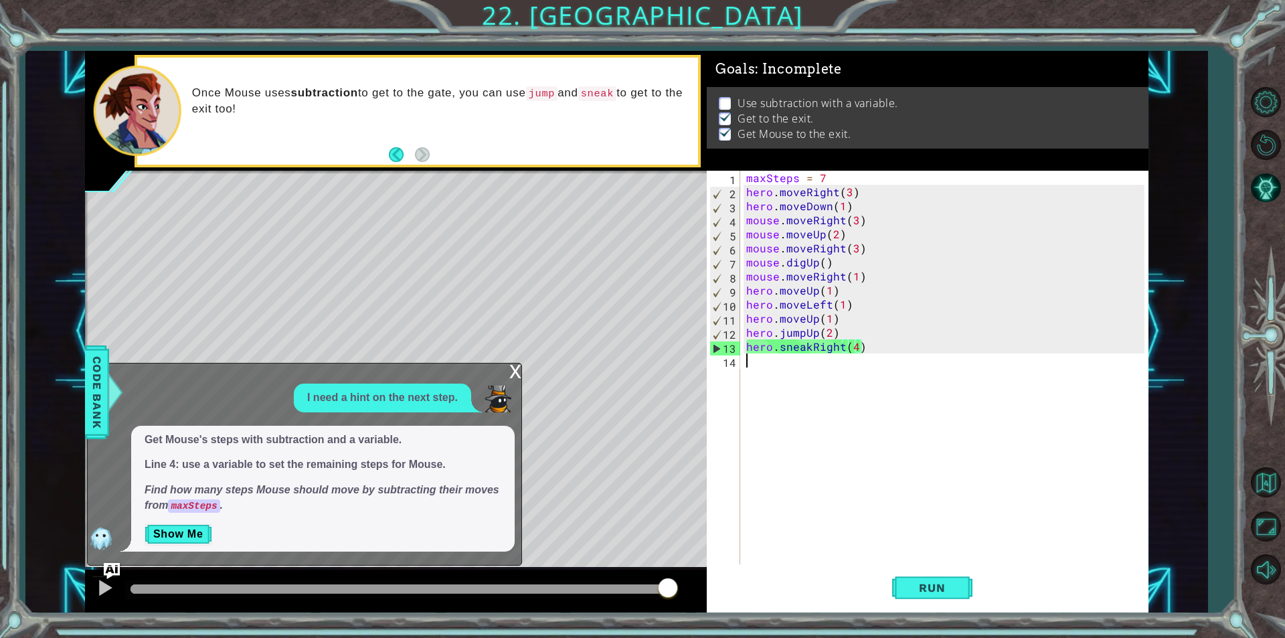
scroll to position [0, 0]
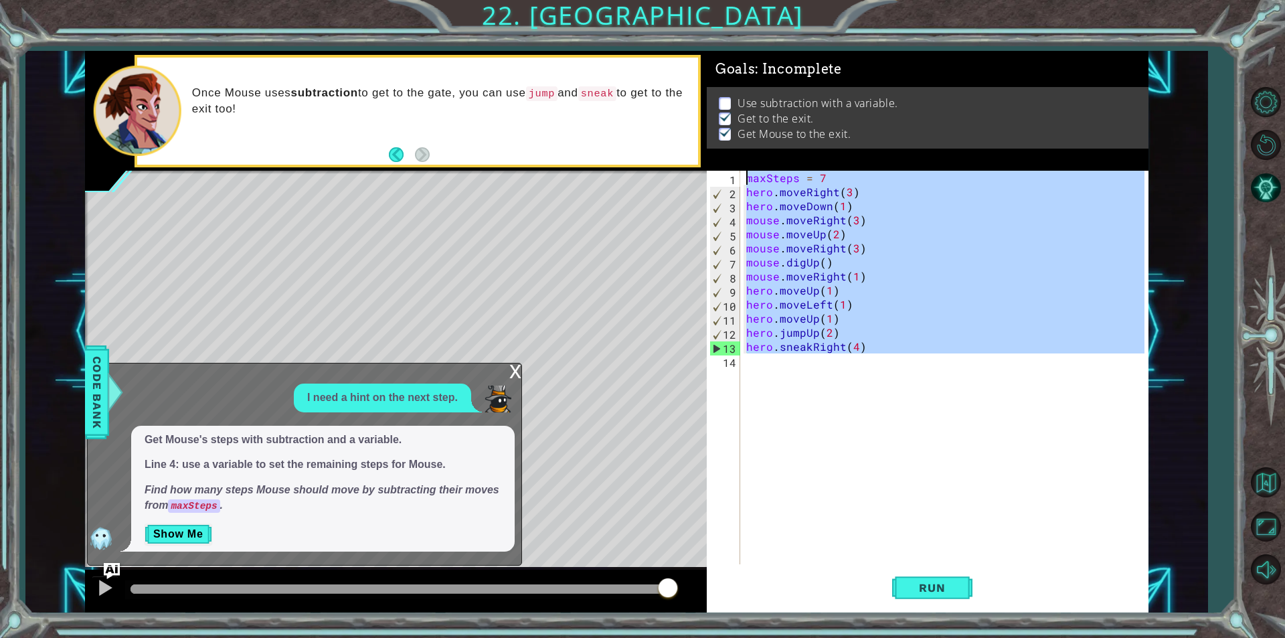
drag, startPoint x: 840, startPoint y: 449, endPoint x: 275, endPoint y: 70, distance: 680.8
click at [275, 70] on div "maxSteps = 7 hero.moveRight(3) 1 2 3 4 5 6 7 8 9 10 11 12 13 14 15 maxSteps = 7…" at bounding box center [616, 331] width 1063 height 561
type textarea "maxSteps = 7 hero.moveRight(3)"
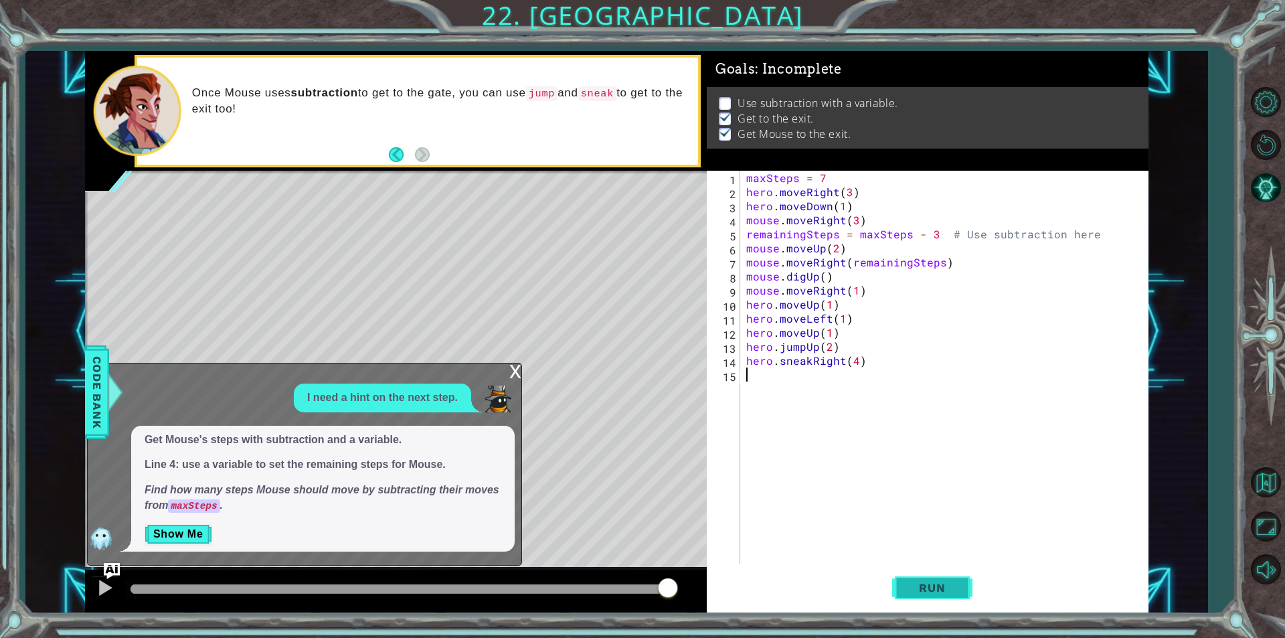
click at [898, 583] on button "Run" at bounding box center [932, 587] width 80 height 44
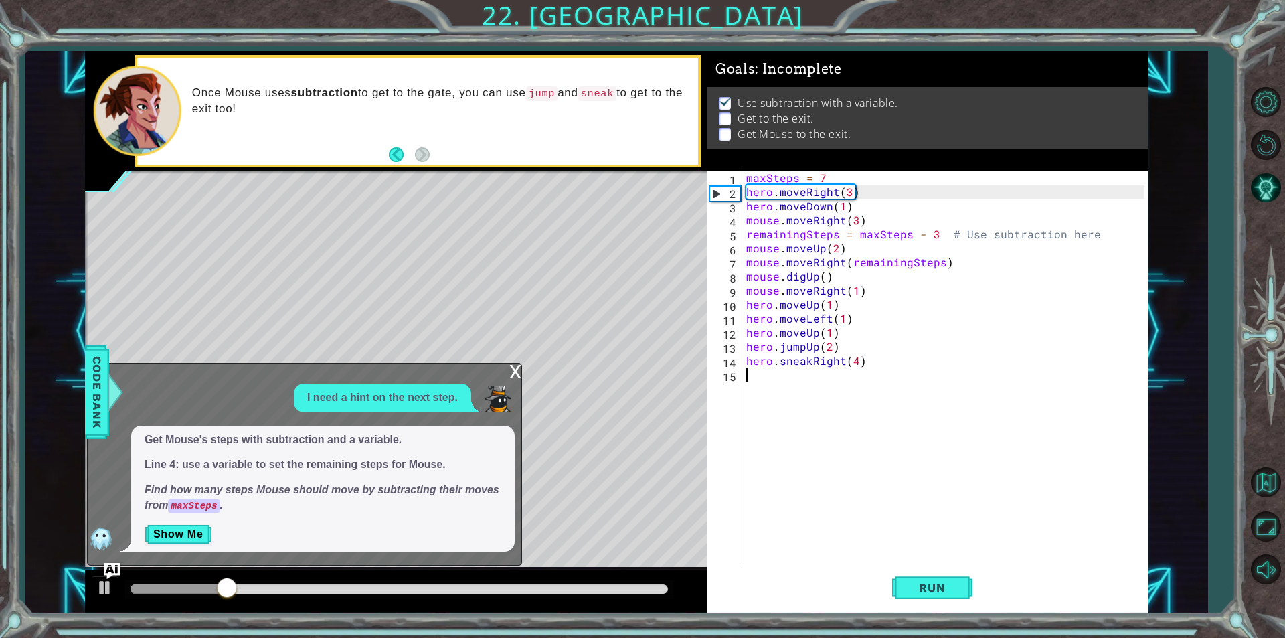
click at [516, 366] on div "x" at bounding box center [515, 369] width 12 height 13
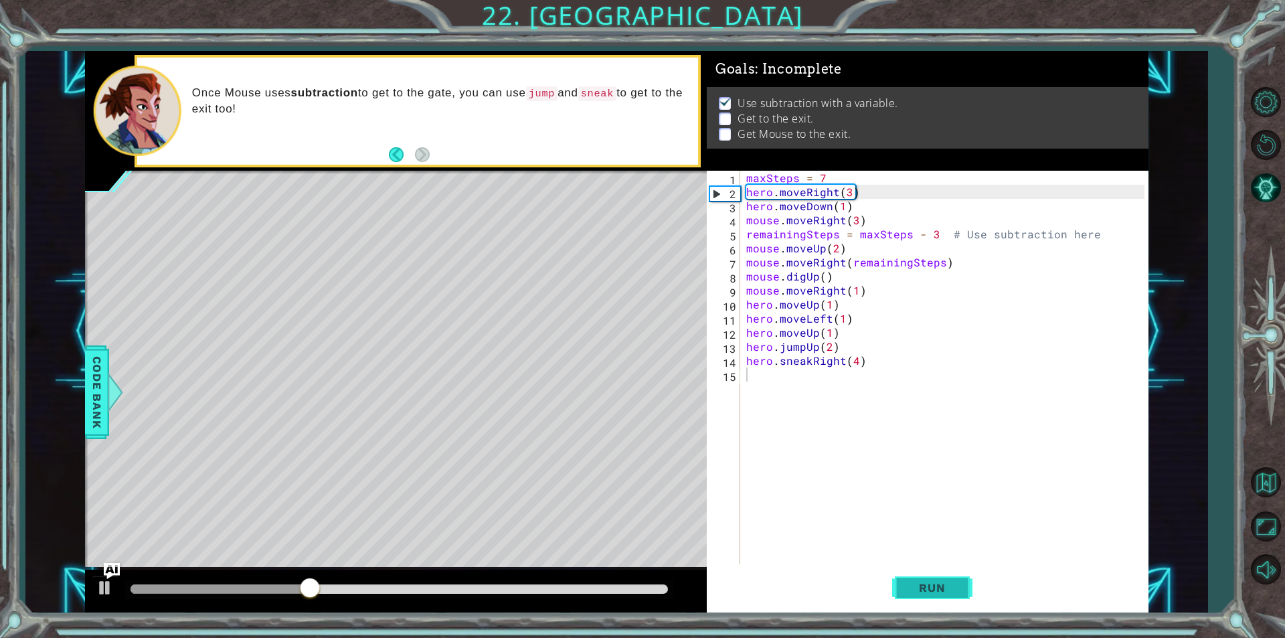
click at [935, 578] on button "Run" at bounding box center [932, 587] width 80 height 44
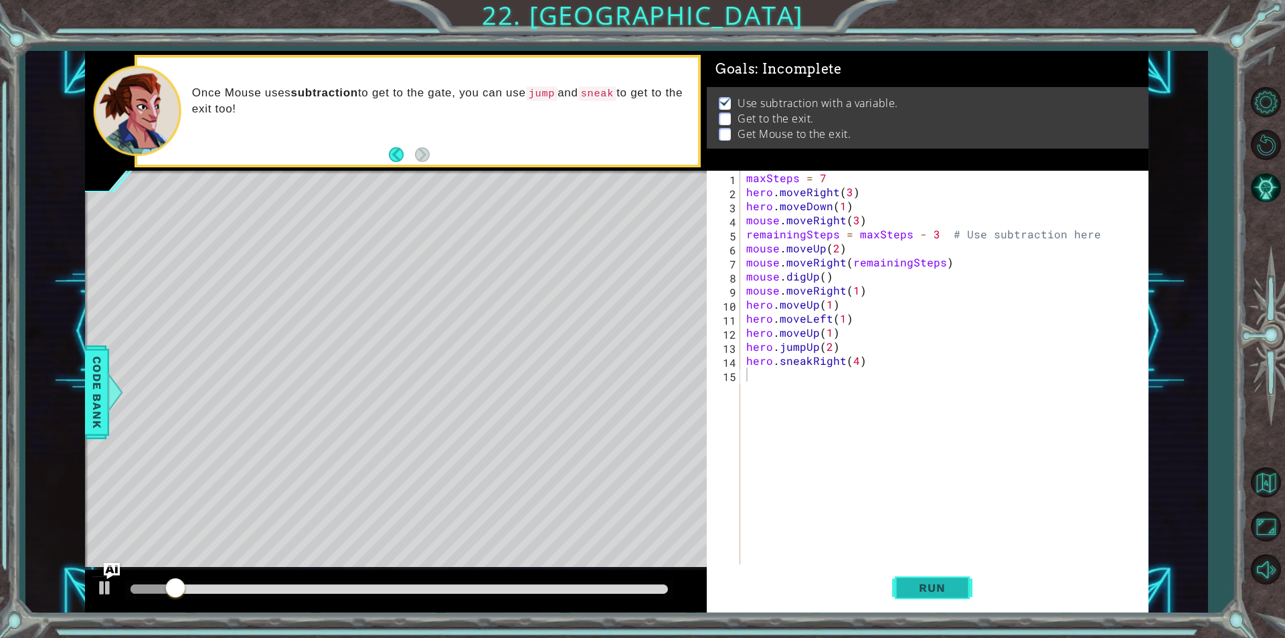
click at [935, 578] on button "Run" at bounding box center [932, 587] width 80 height 44
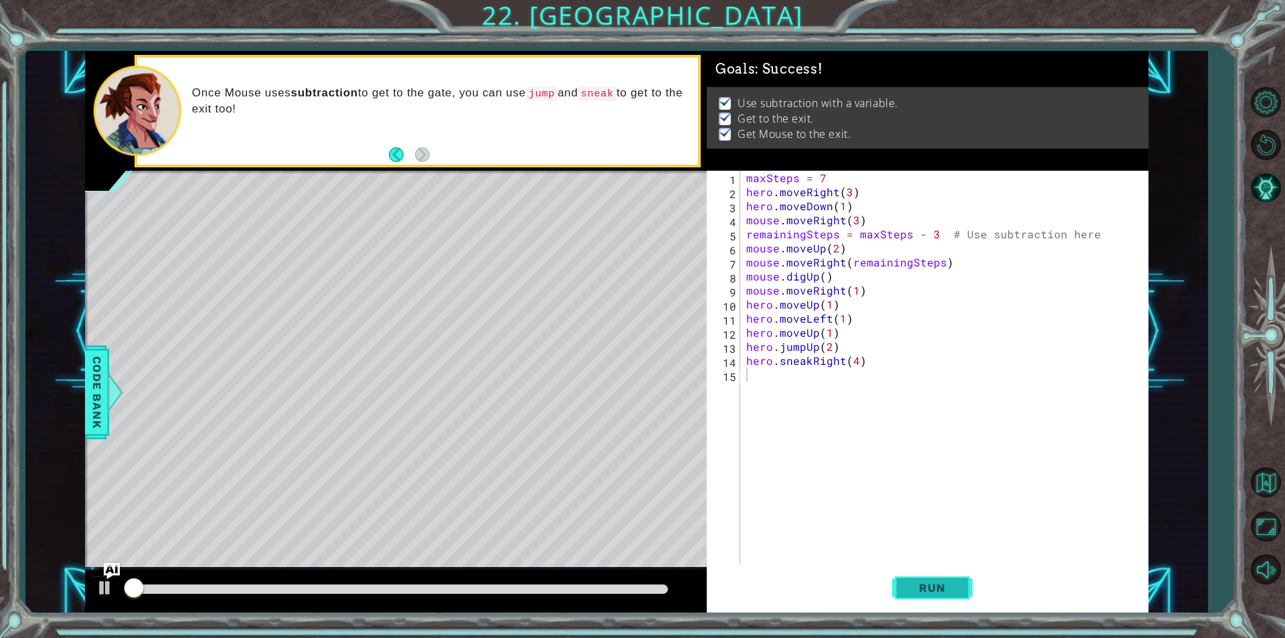
click at [935, 578] on button "Run" at bounding box center [932, 587] width 80 height 44
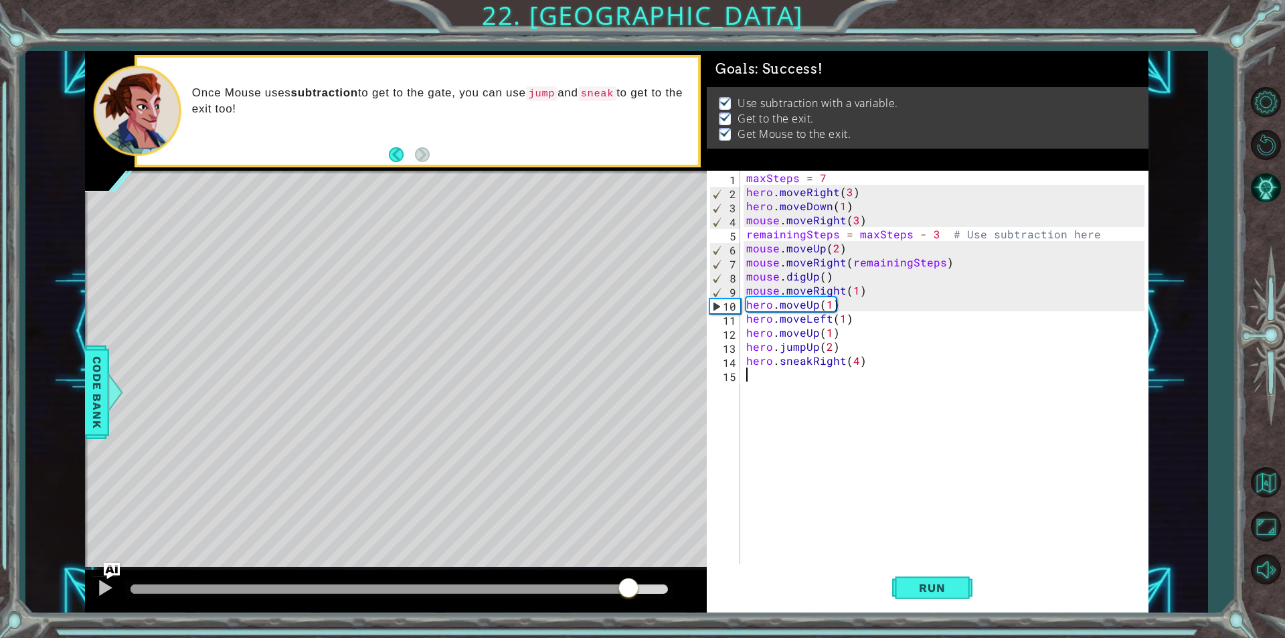
drag, startPoint x: 628, startPoint y: 584, endPoint x: 977, endPoint y: 609, distance: 350.2
click at [977, 609] on div "maxSteps = 7 hero.moveRight(3) 1 2 3 4 5 6 7 8 9 10 11 12 13 14 15 maxSteps = 7…" at bounding box center [616, 331] width 1063 height 561
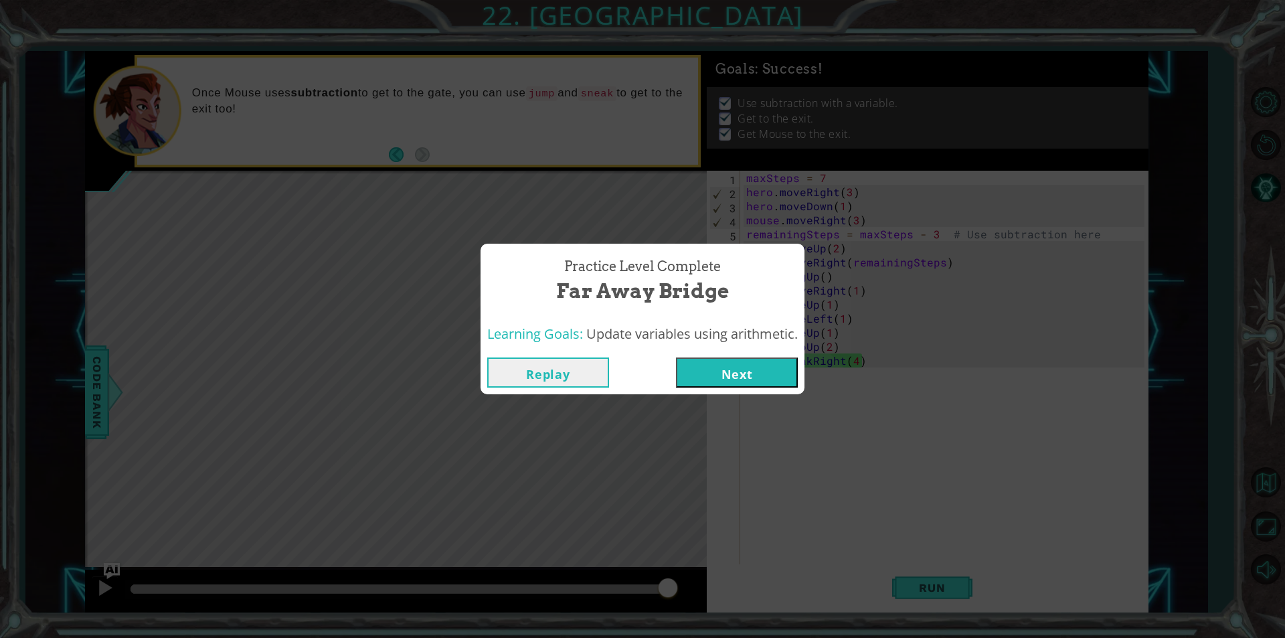
click at [706, 367] on button "Next" at bounding box center [737, 372] width 122 height 30
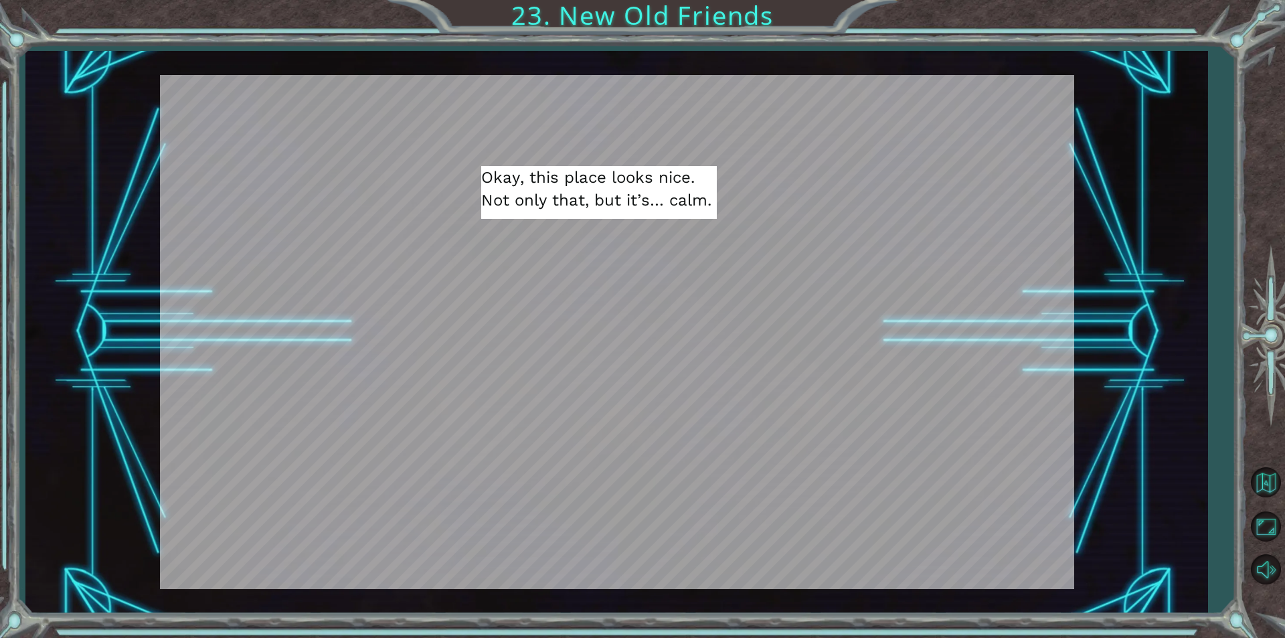
click at [660, 569] on div at bounding box center [663, 566] width 30 height 27
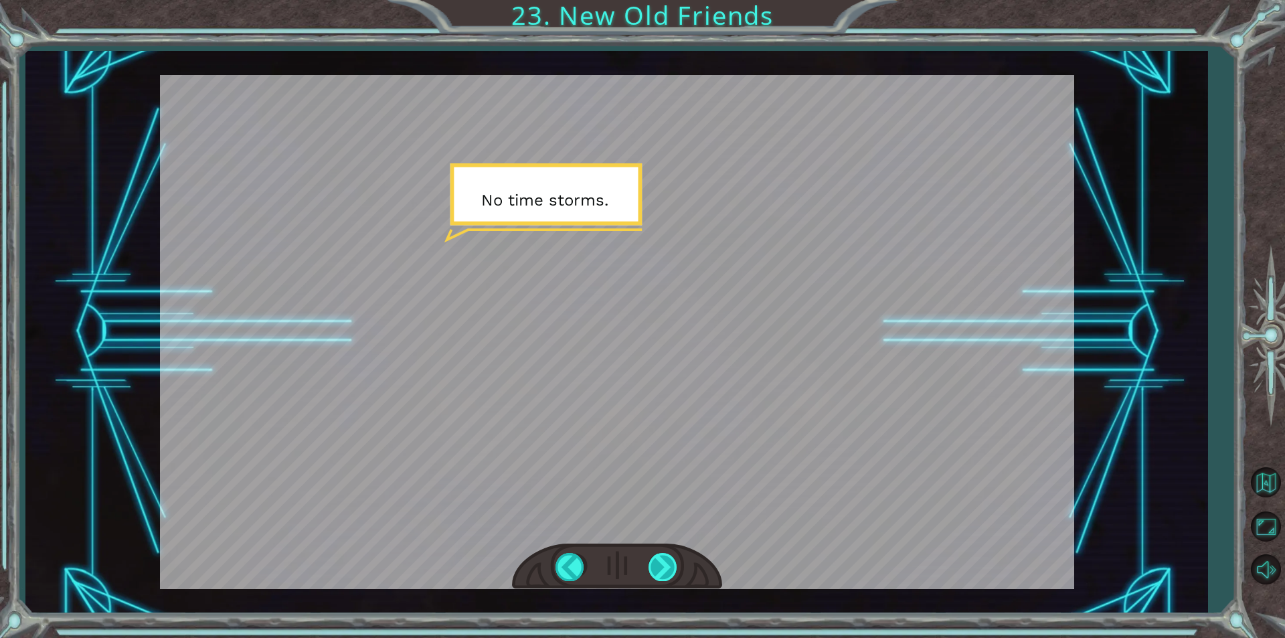
click at [660, 569] on div at bounding box center [663, 566] width 30 height 27
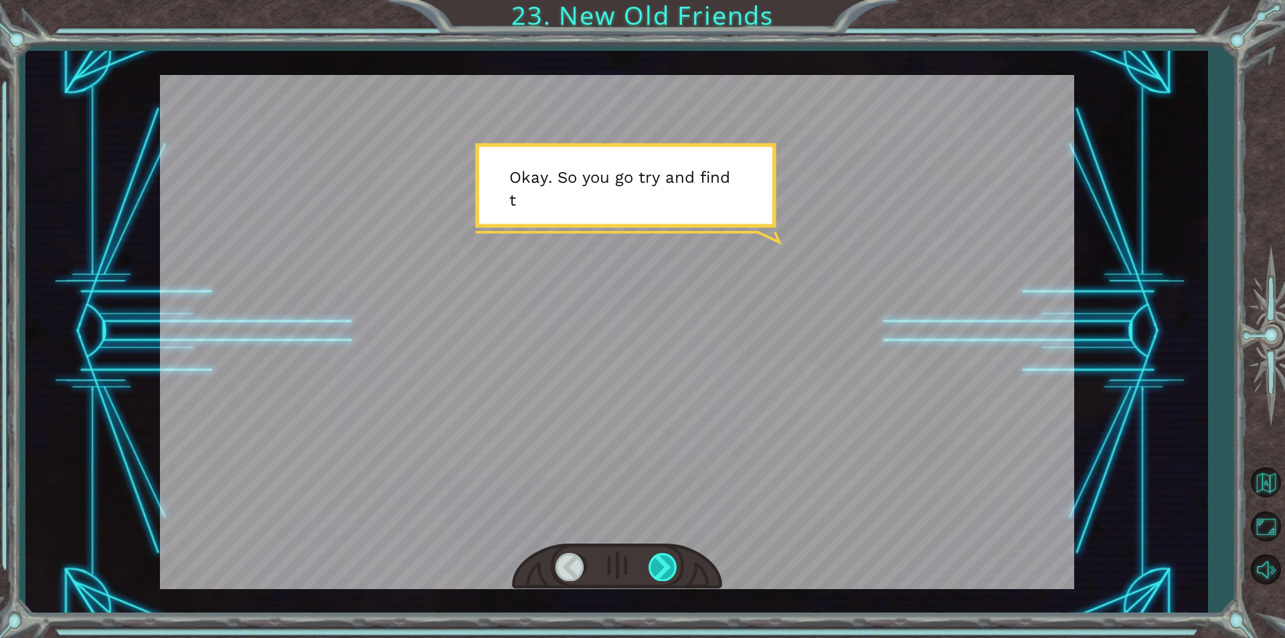
click at [660, 569] on div at bounding box center [663, 566] width 30 height 27
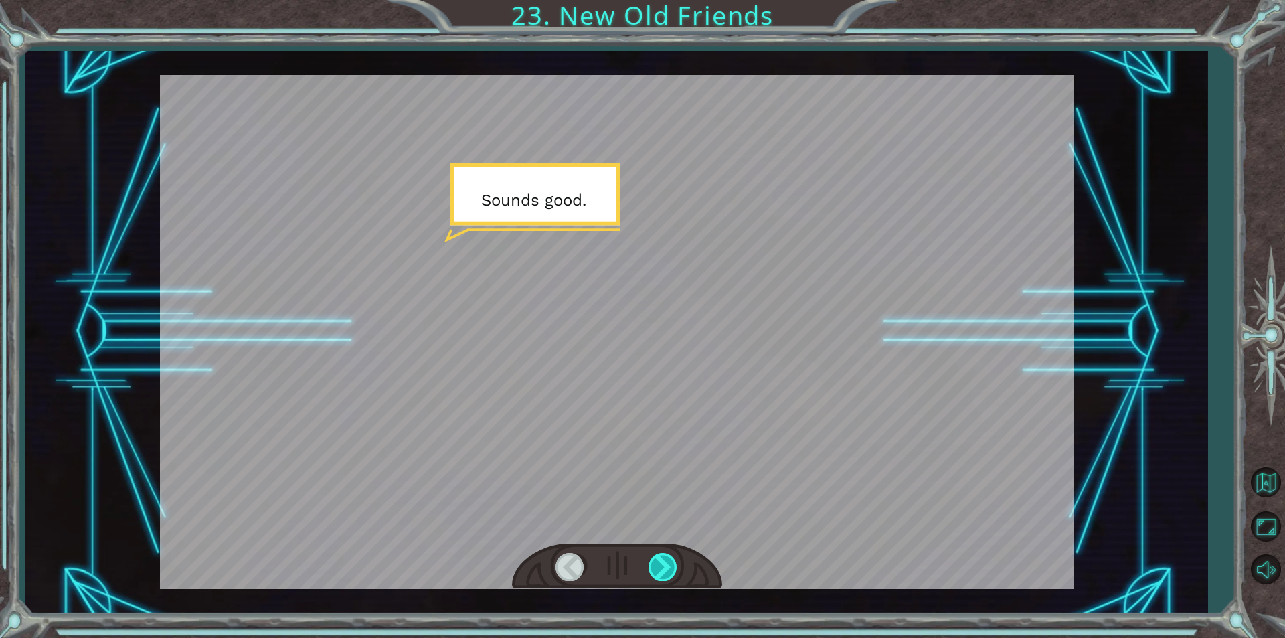
click at [660, 569] on div at bounding box center [663, 566] width 30 height 27
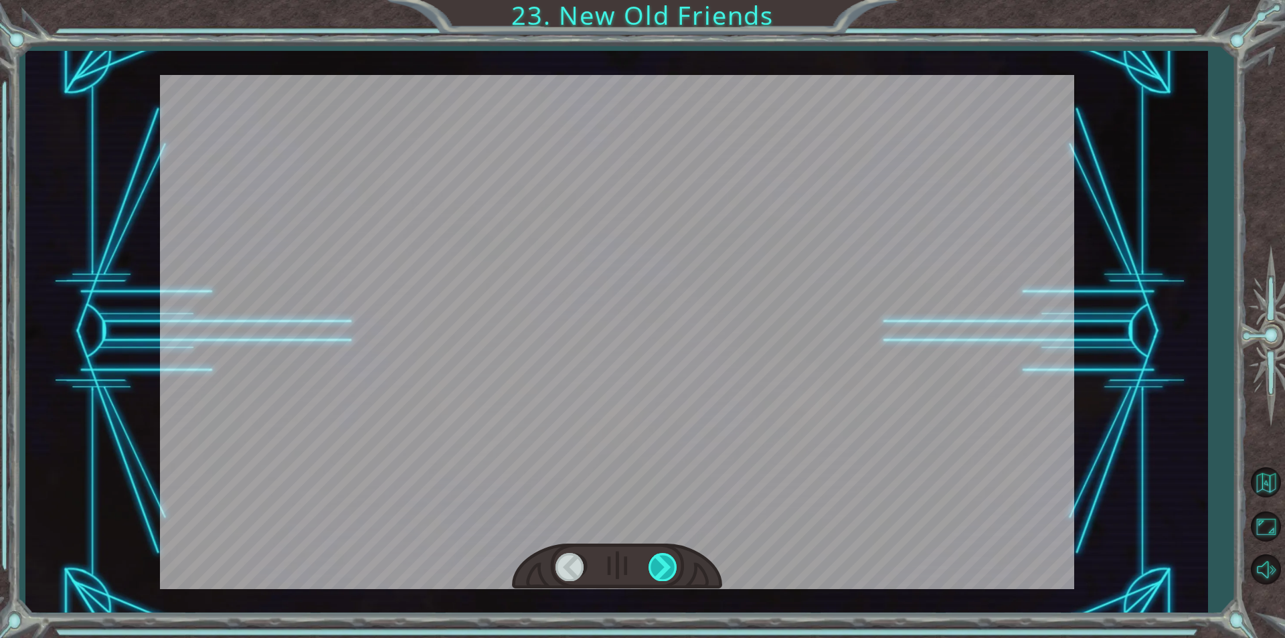
click at [660, 569] on div at bounding box center [663, 566] width 30 height 27
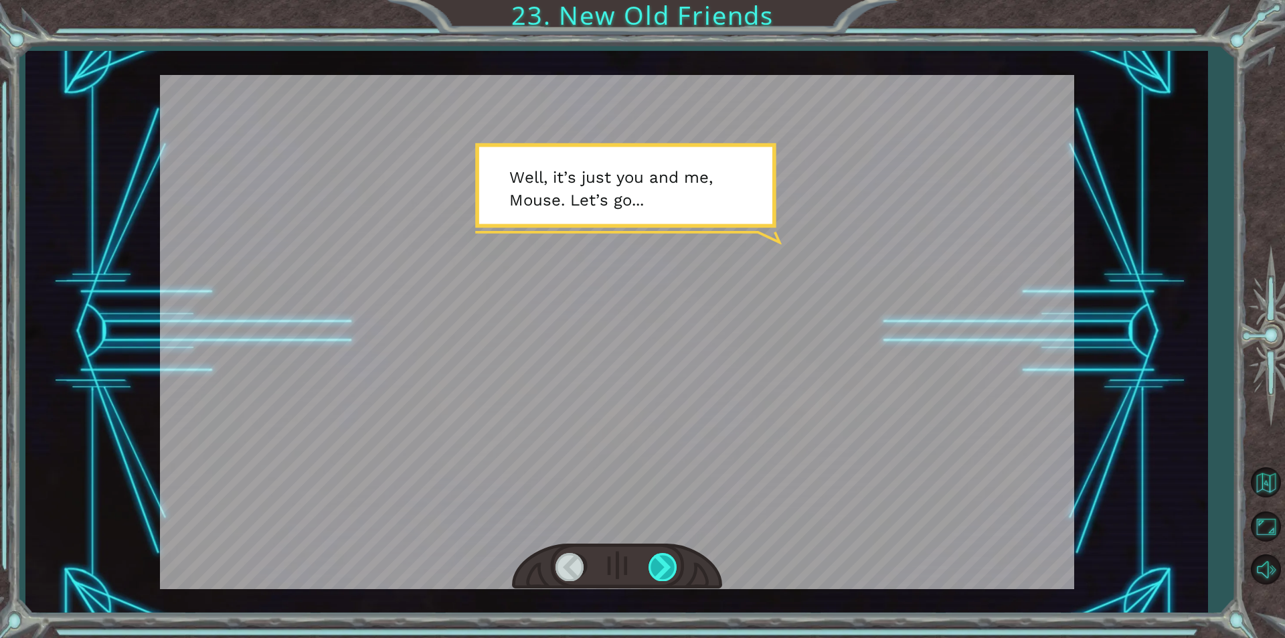
click at [660, 569] on div at bounding box center [663, 566] width 30 height 27
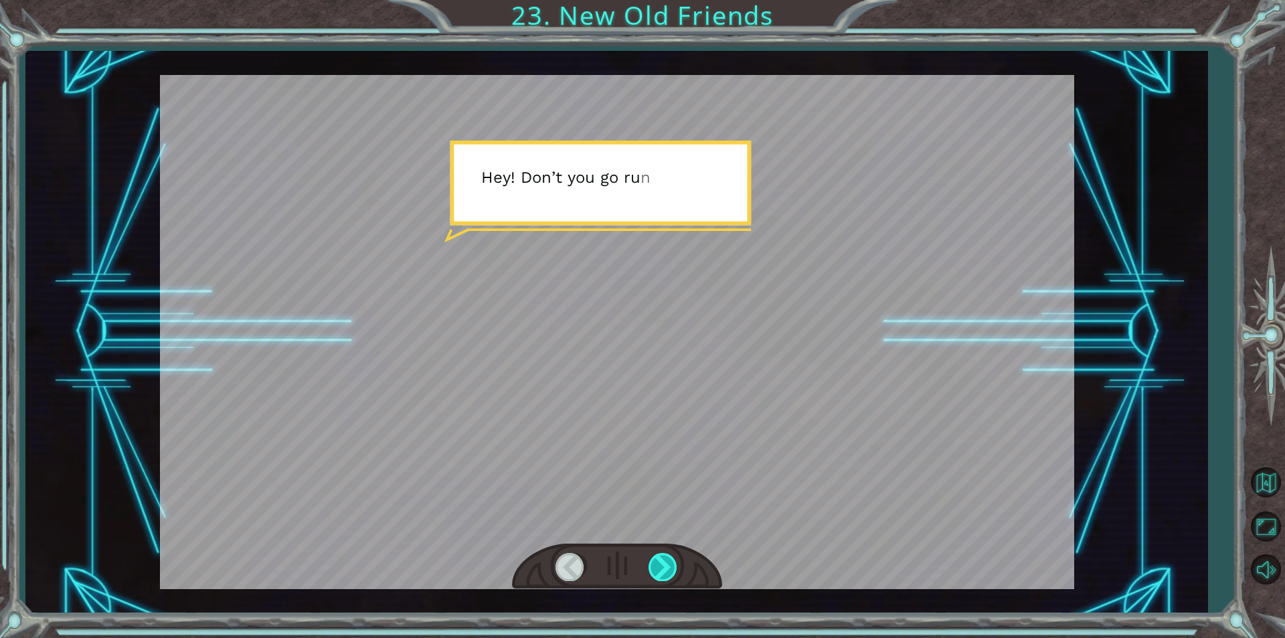
click at [660, 569] on div at bounding box center [663, 566] width 30 height 27
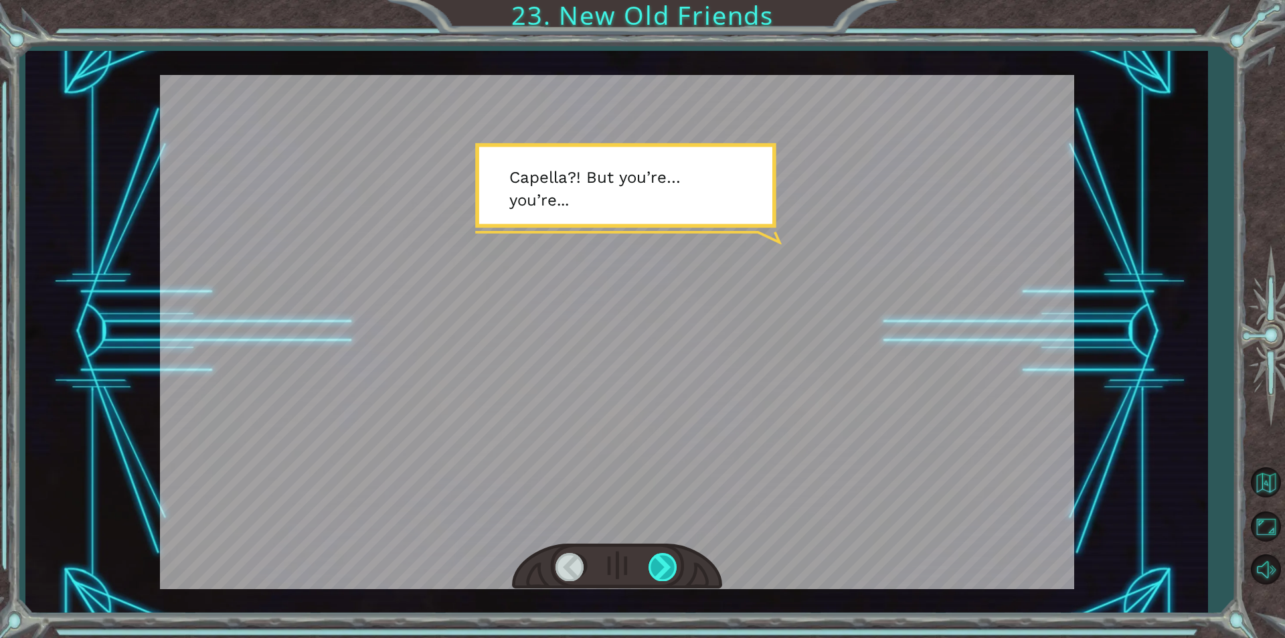
click at [660, 569] on div at bounding box center [663, 566] width 30 height 27
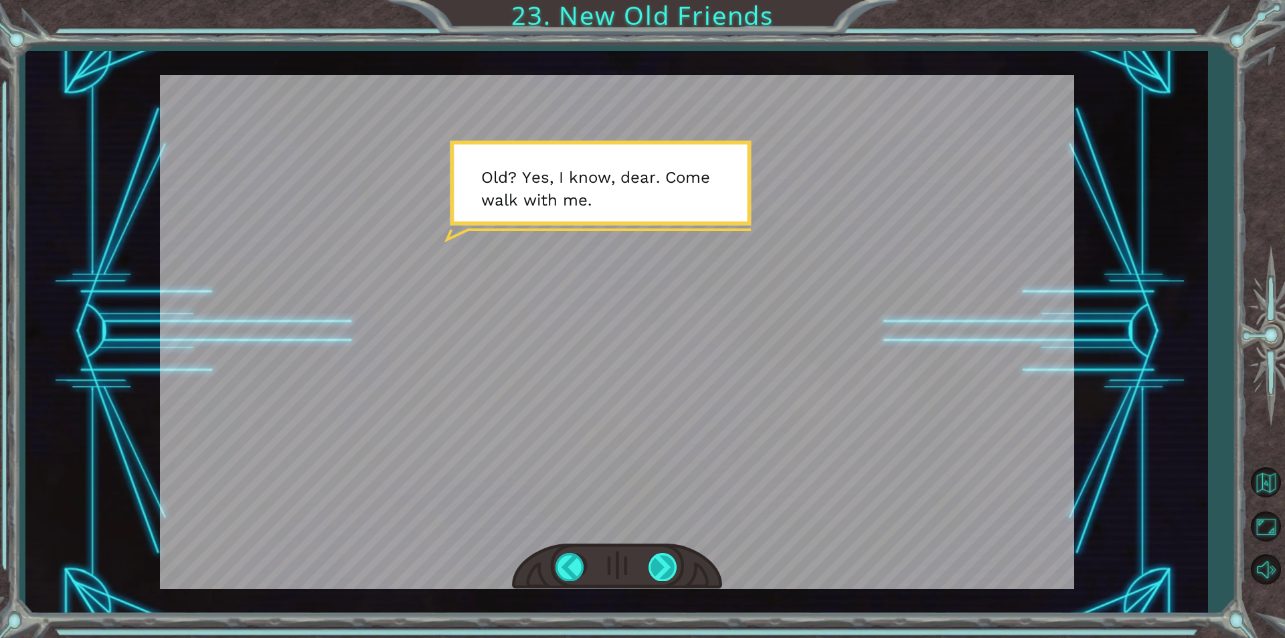
click at [660, 569] on div at bounding box center [663, 566] width 30 height 27
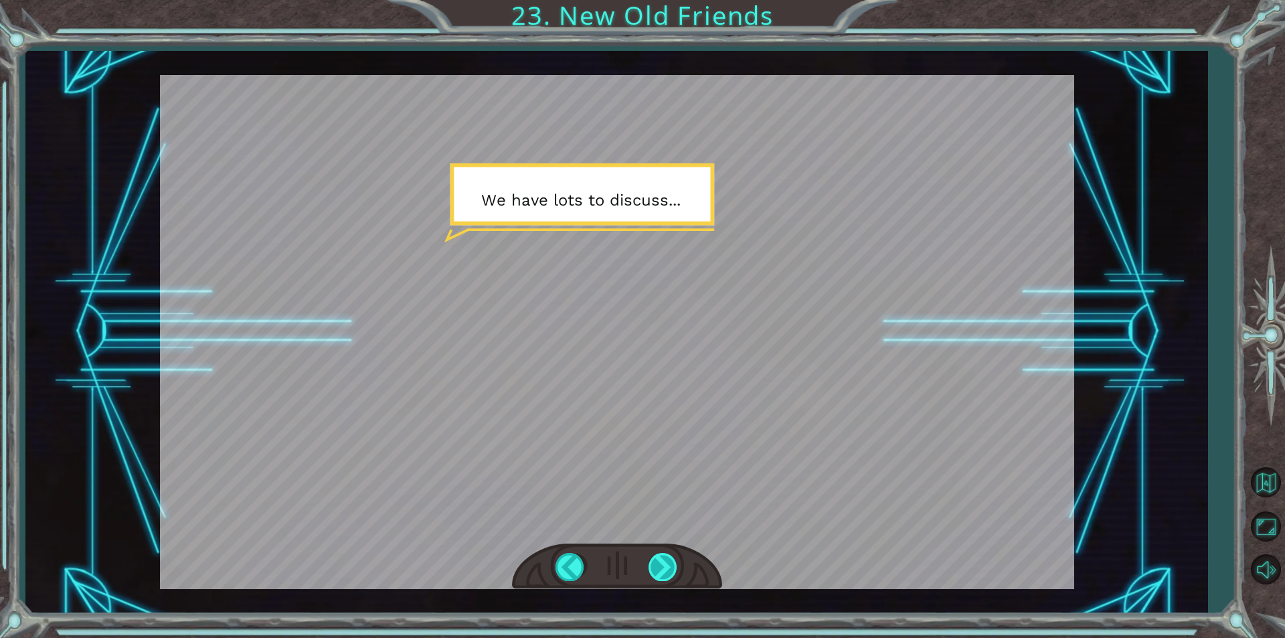
click at [660, 569] on div at bounding box center [663, 566] width 30 height 27
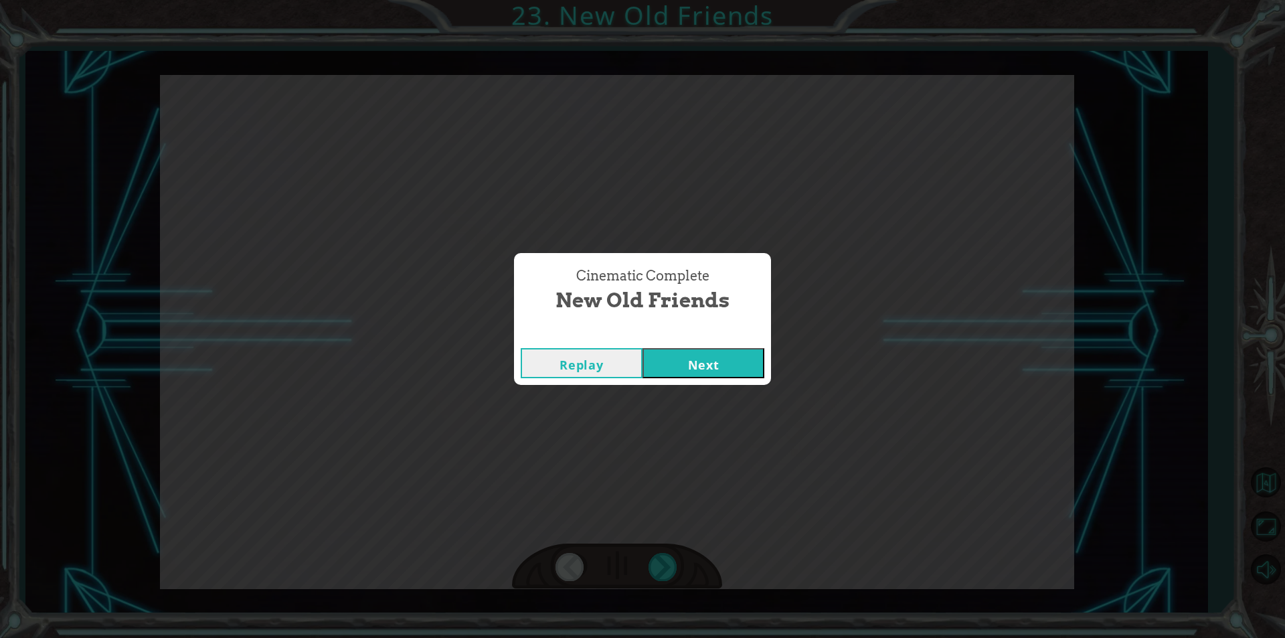
click at [696, 355] on button "Next" at bounding box center [703, 363] width 122 height 30
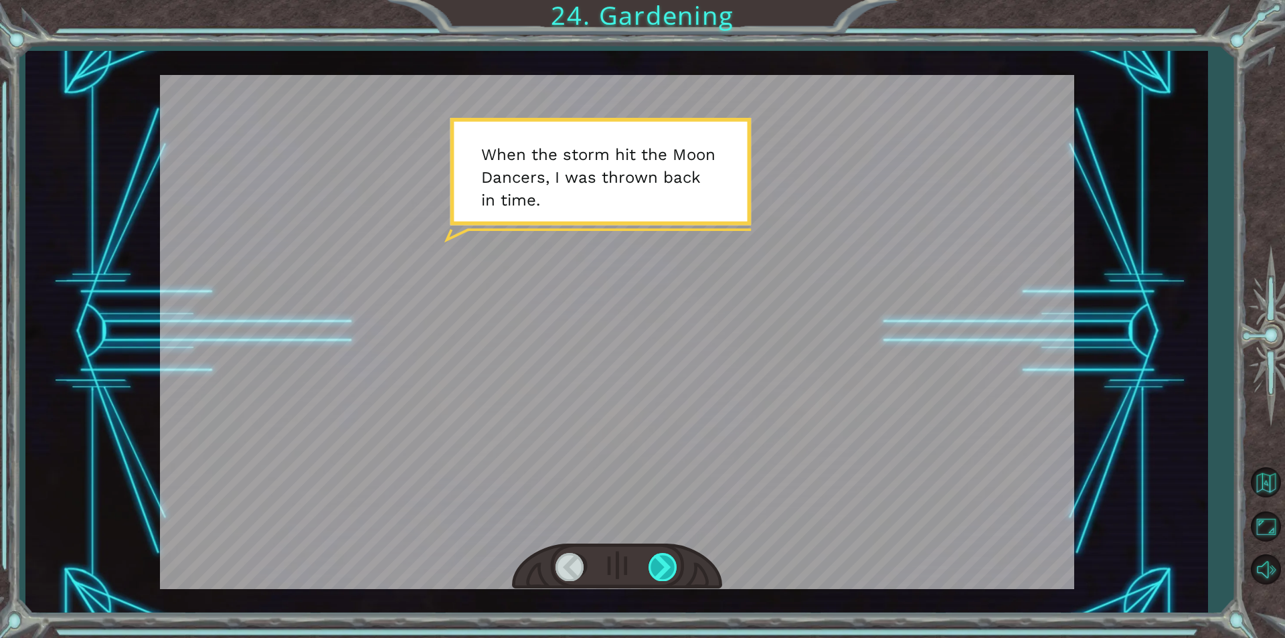
click at [673, 557] on div at bounding box center [663, 566] width 30 height 27
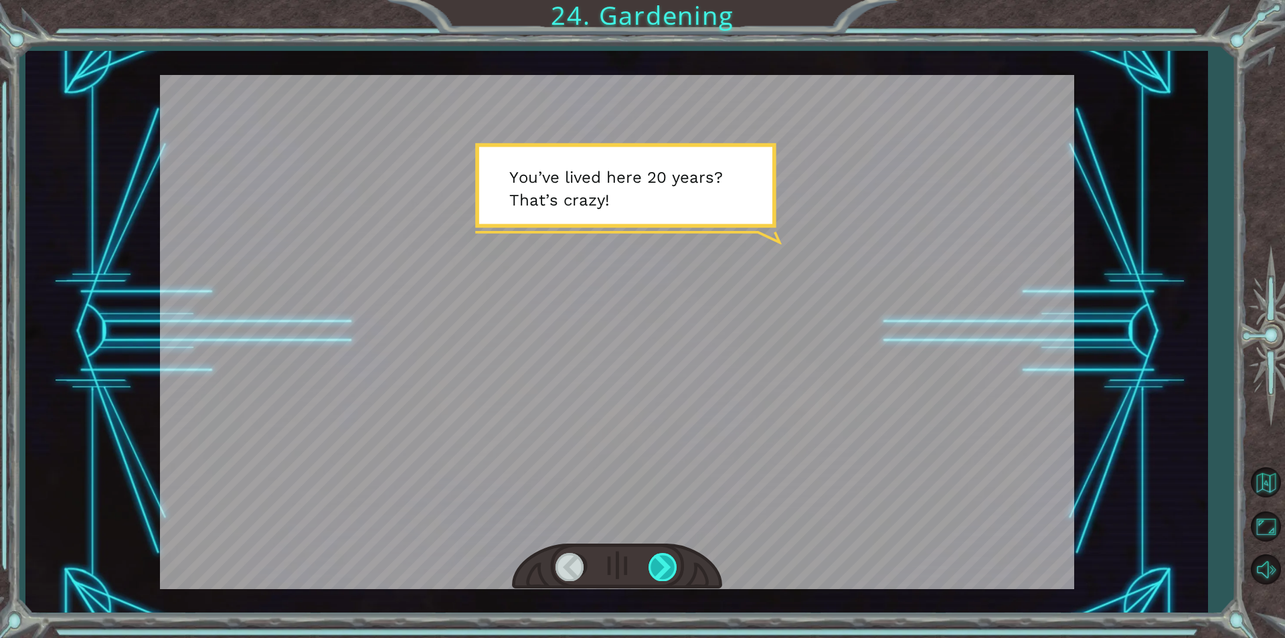
click at [673, 560] on div at bounding box center [663, 566] width 30 height 27
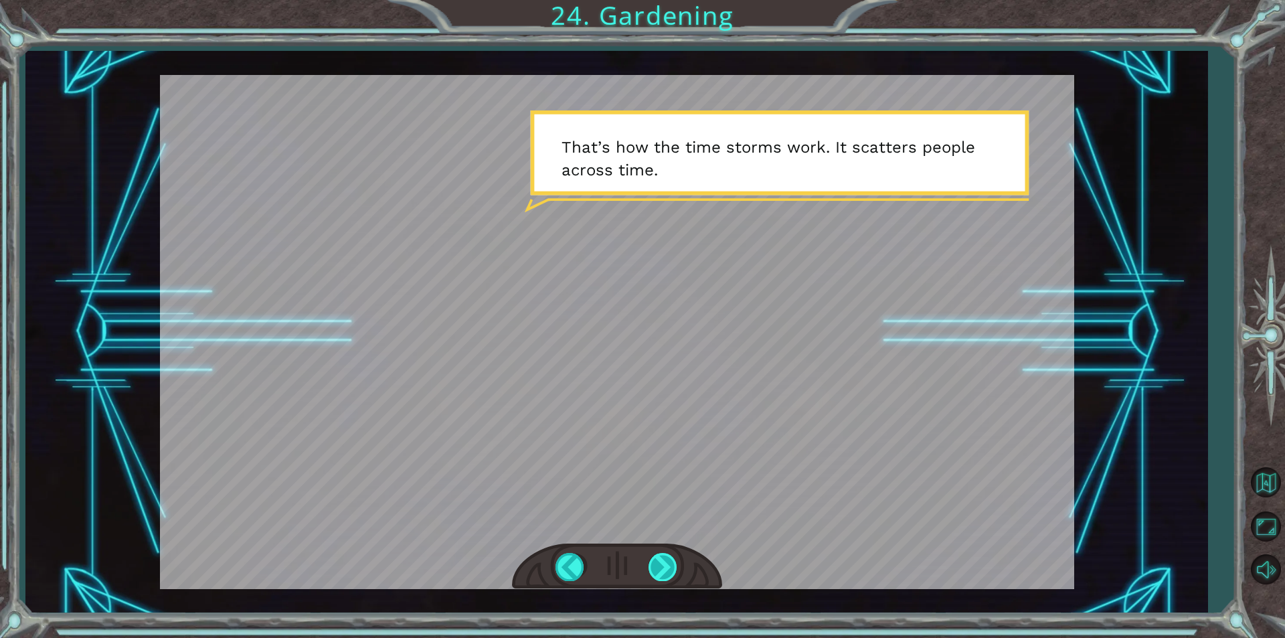
click at [672, 563] on div at bounding box center [663, 566] width 30 height 27
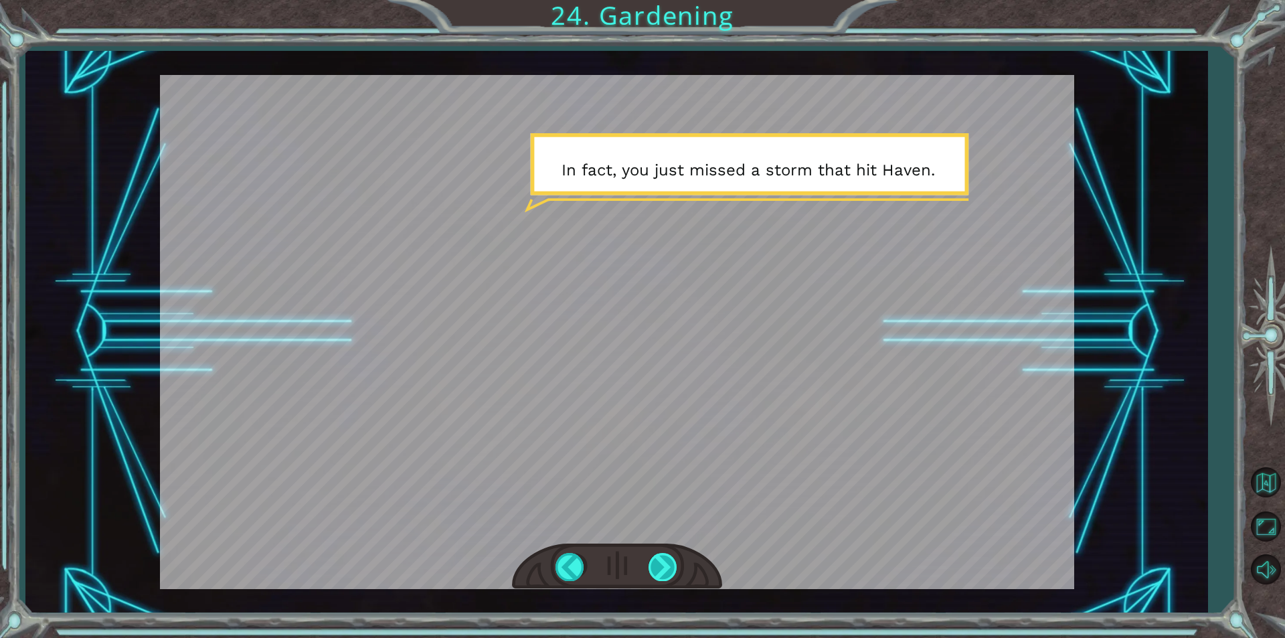
click at [672, 563] on div at bounding box center [663, 566] width 30 height 27
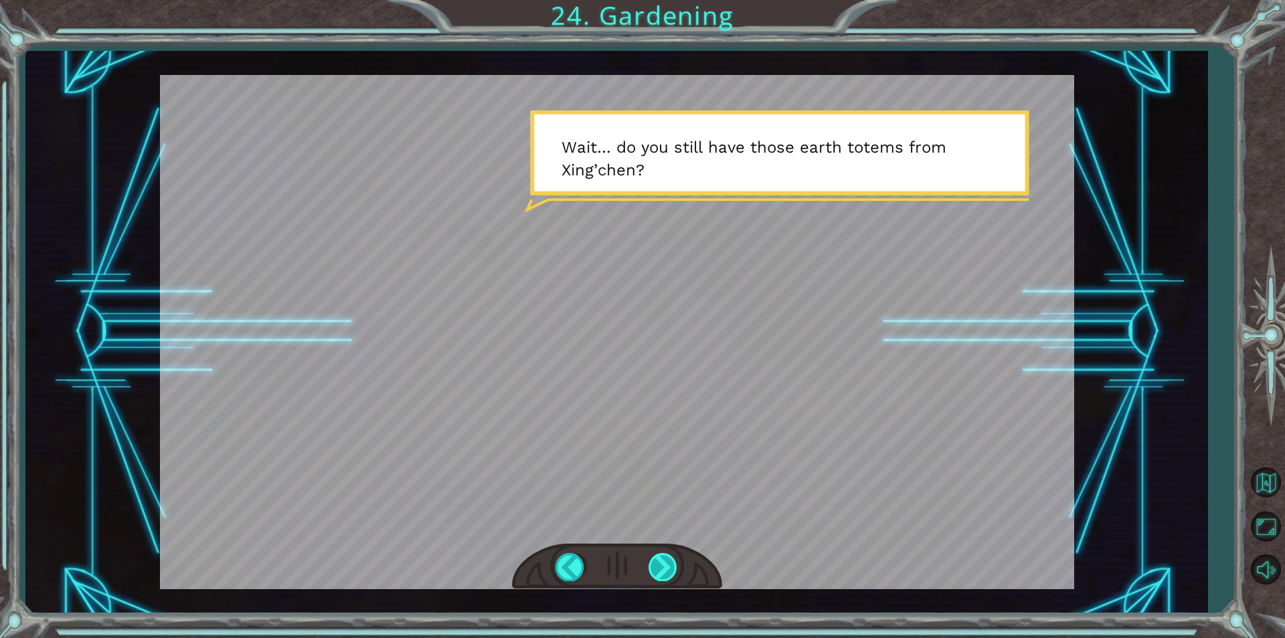
click at [668, 575] on div at bounding box center [663, 566] width 30 height 27
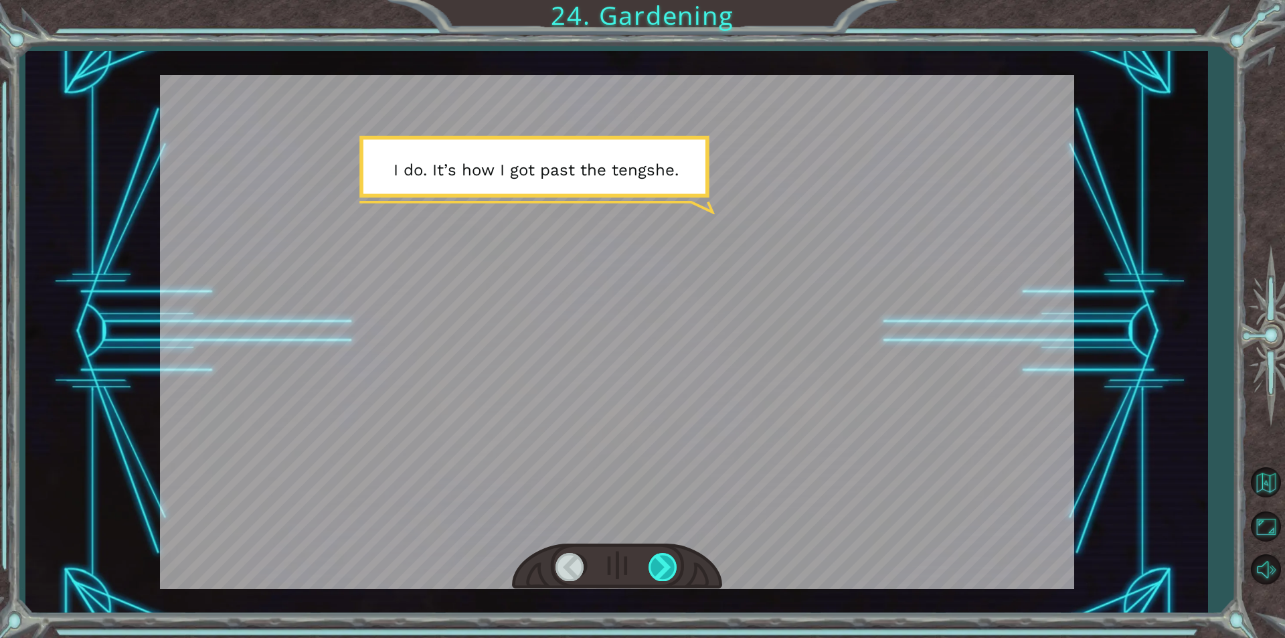
click at [668, 575] on div at bounding box center [663, 566] width 30 height 27
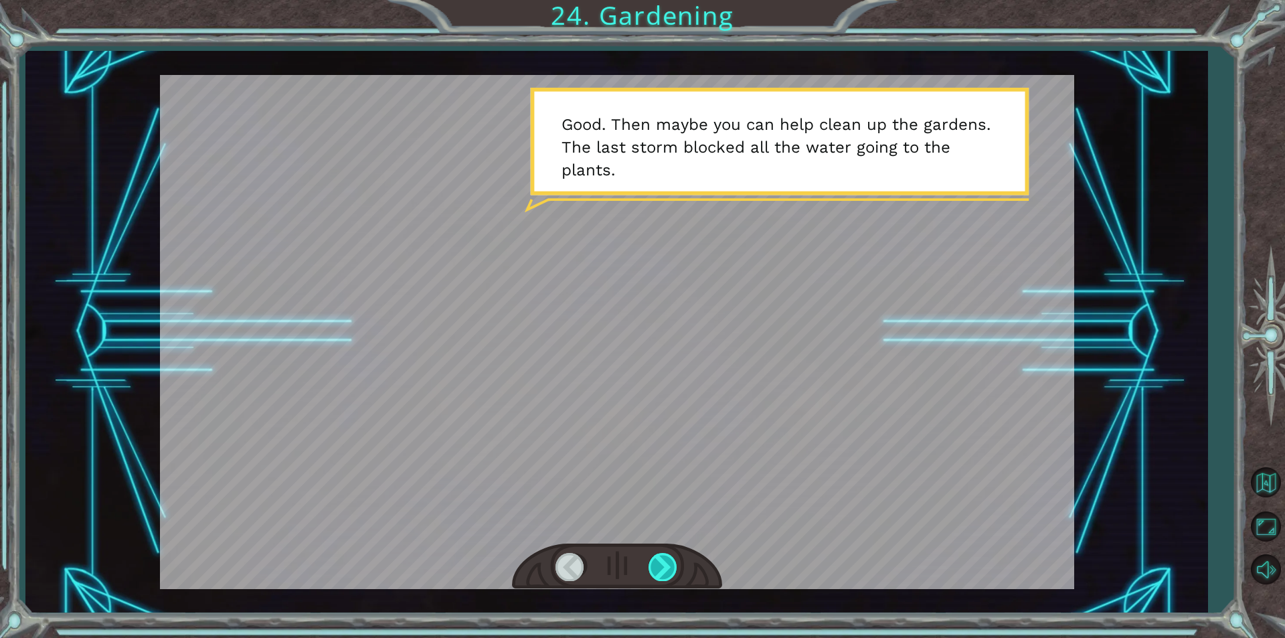
click at [668, 575] on div at bounding box center [663, 566] width 30 height 27
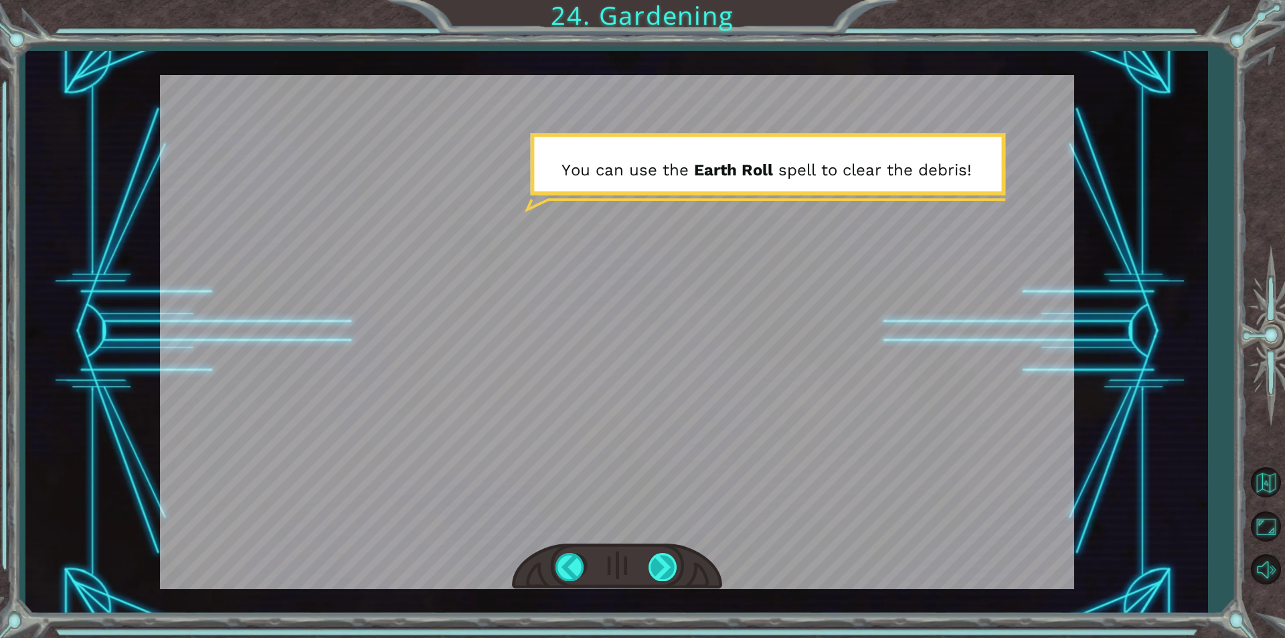
click at [668, 575] on div at bounding box center [663, 566] width 30 height 27
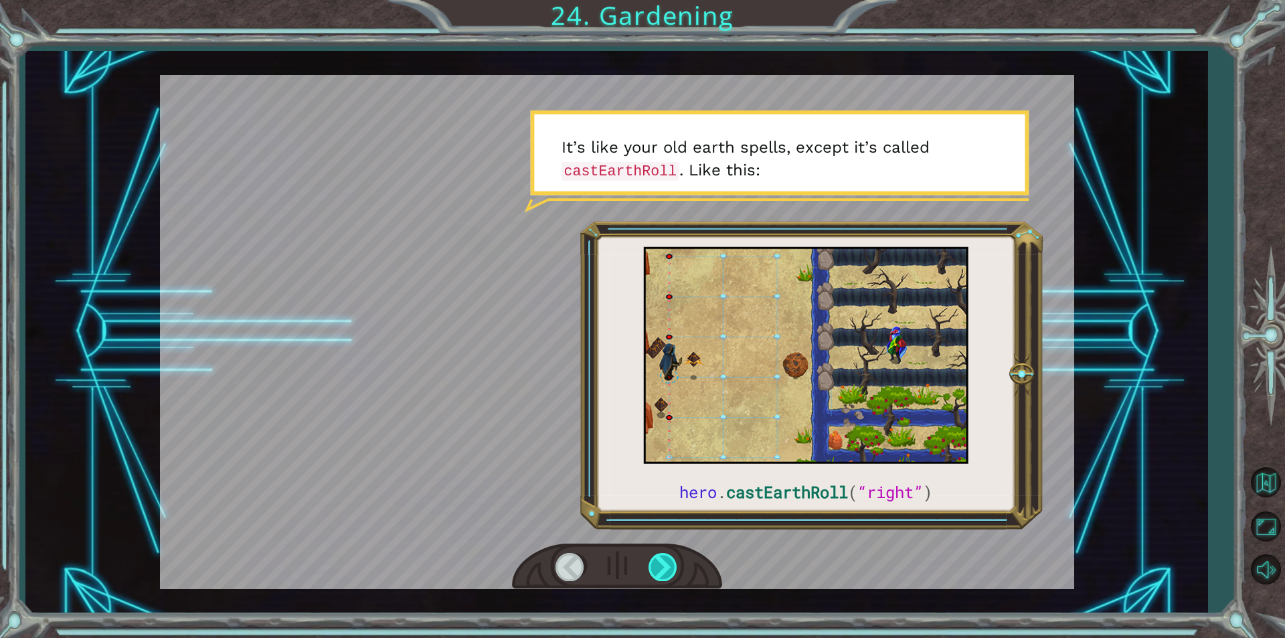
click at [668, 575] on div at bounding box center [663, 566] width 30 height 27
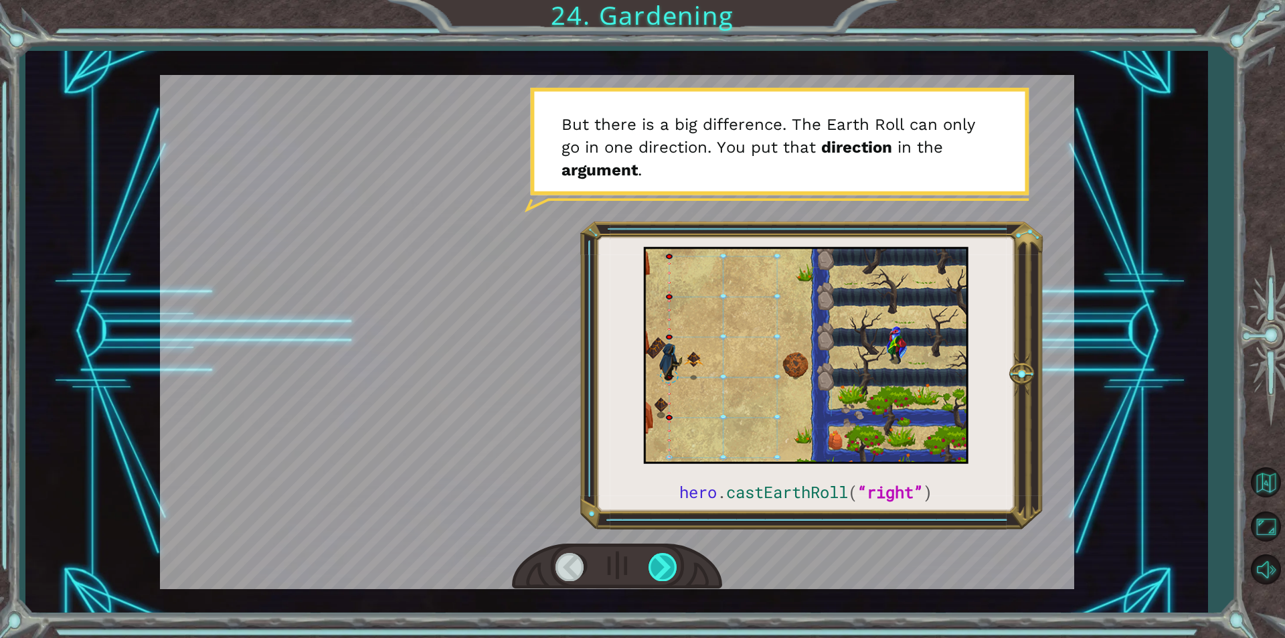
click at [668, 575] on div at bounding box center [663, 566] width 30 height 27
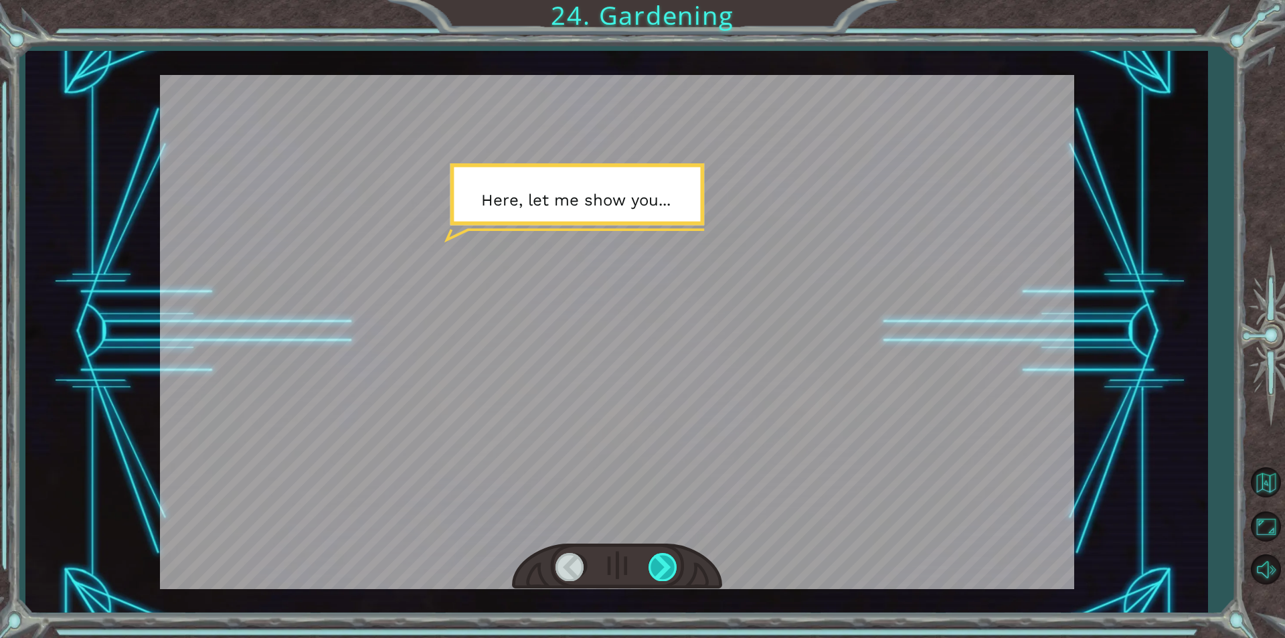
click at [668, 575] on div at bounding box center [663, 566] width 30 height 27
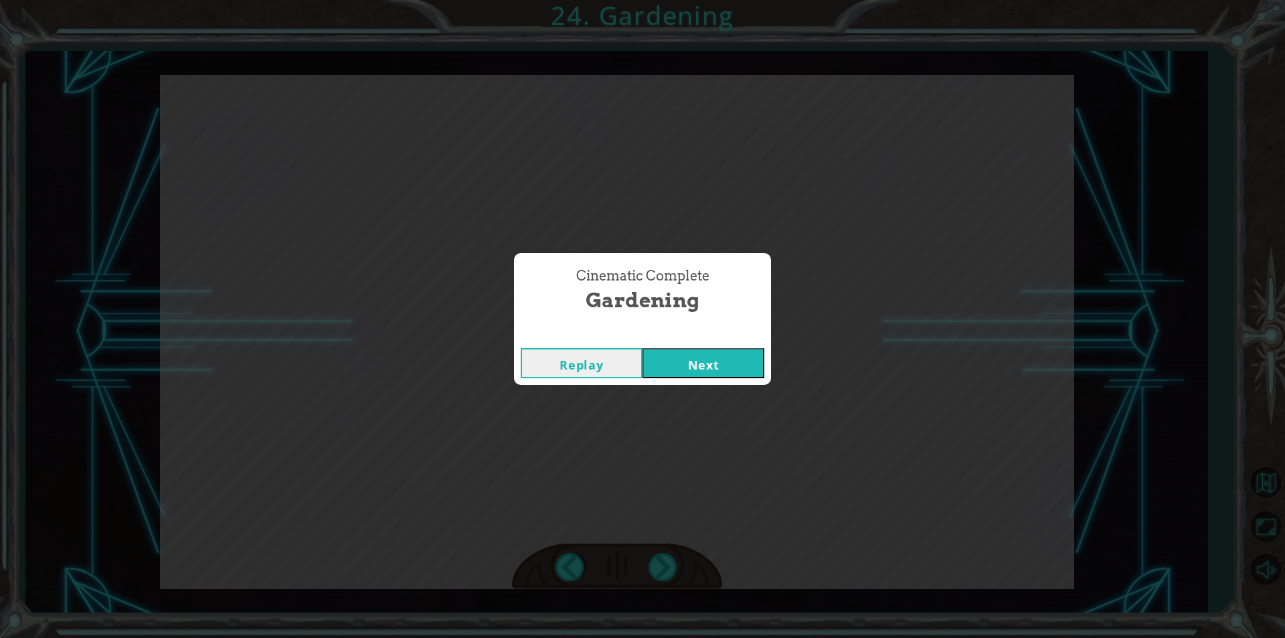
click at [731, 370] on button "Next" at bounding box center [703, 363] width 122 height 30
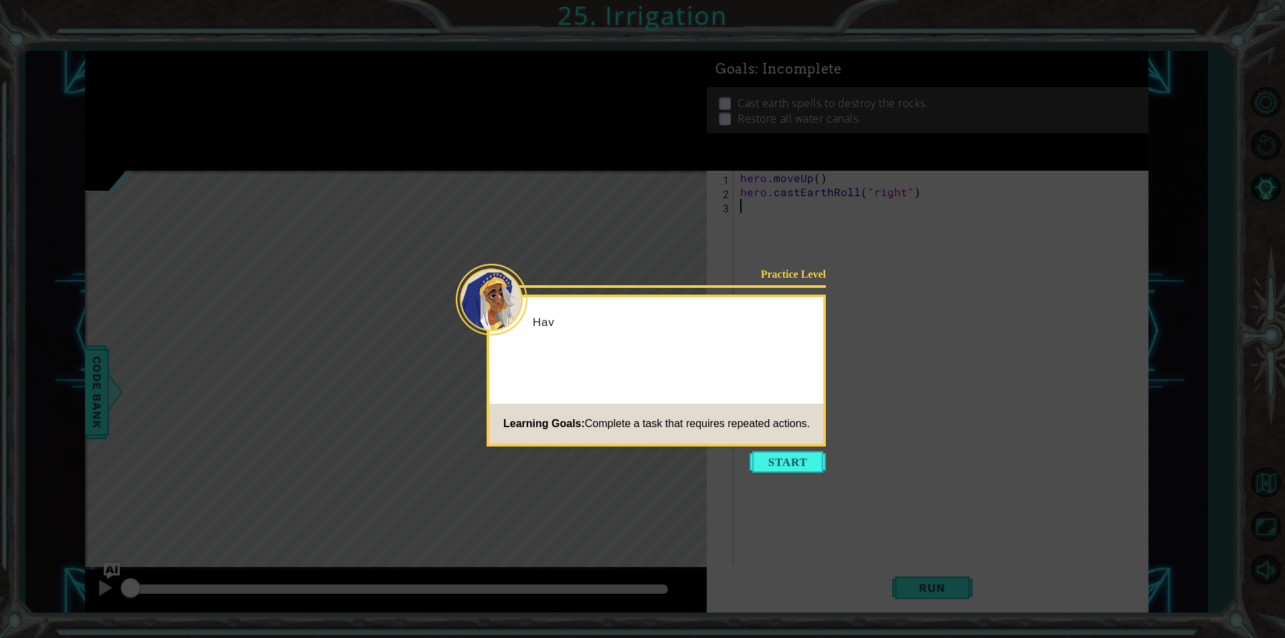
click at [781, 457] on button "Start" at bounding box center [787, 461] width 76 height 21
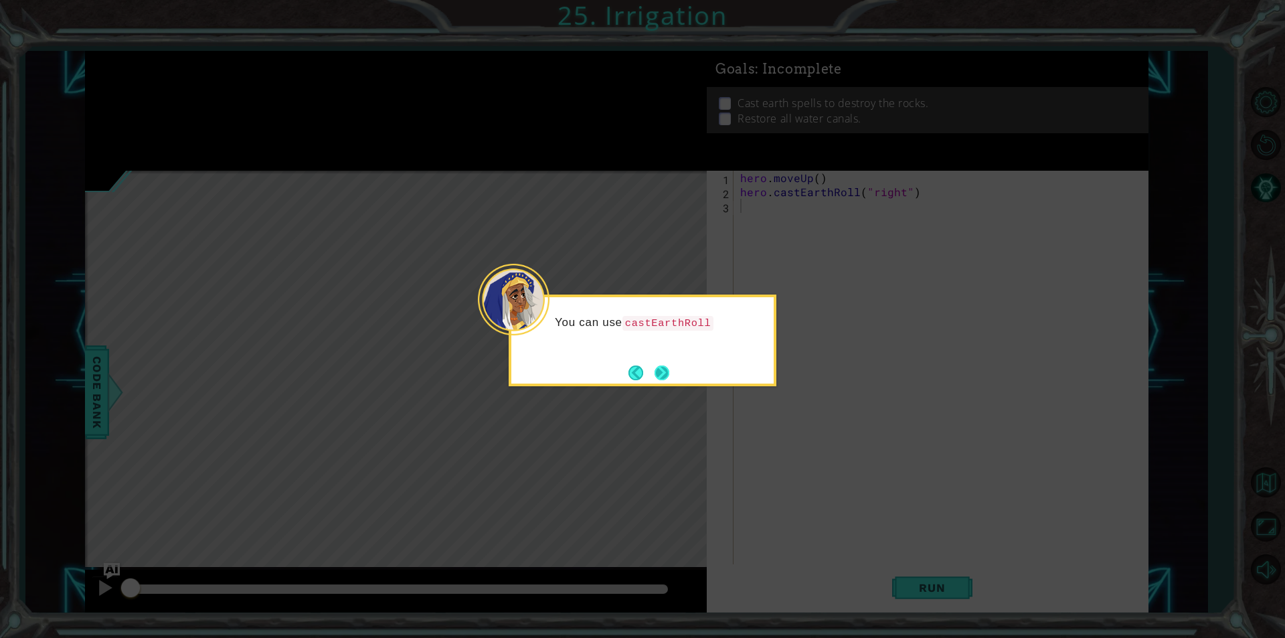
click at [661, 375] on button "Next" at bounding box center [661, 372] width 15 height 15
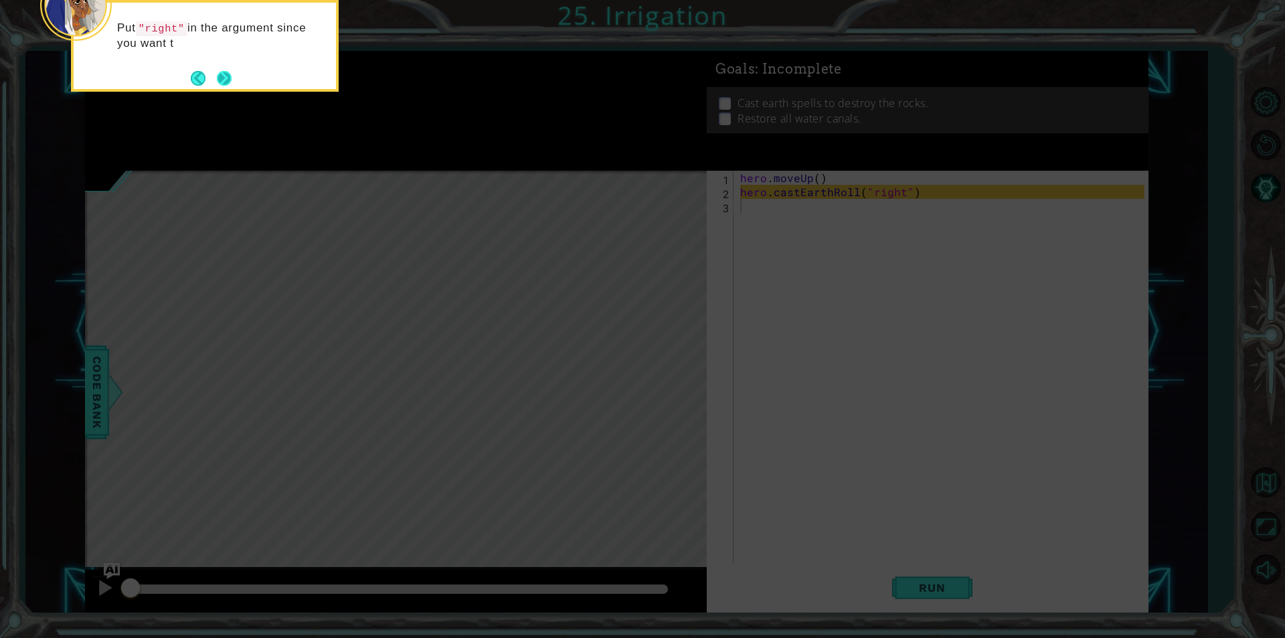
click at [230, 83] on button "Next" at bounding box center [223, 78] width 17 height 17
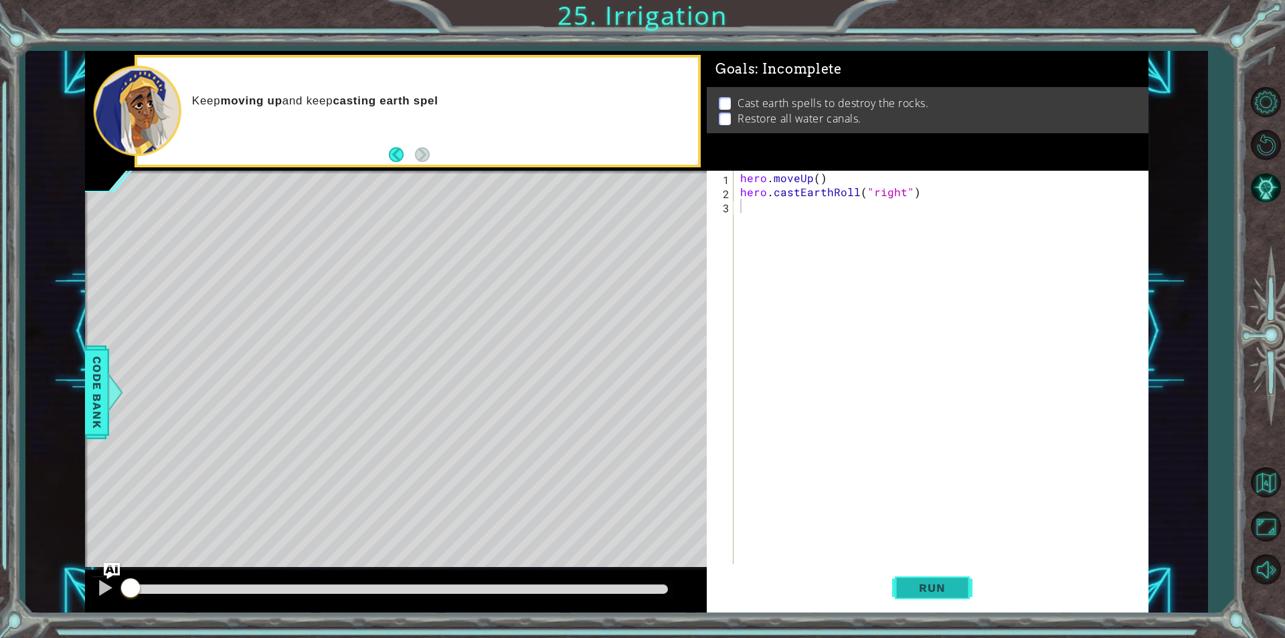
click at [943, 581] on span "Run" at bounding box center [931, 587] width 53 height 13
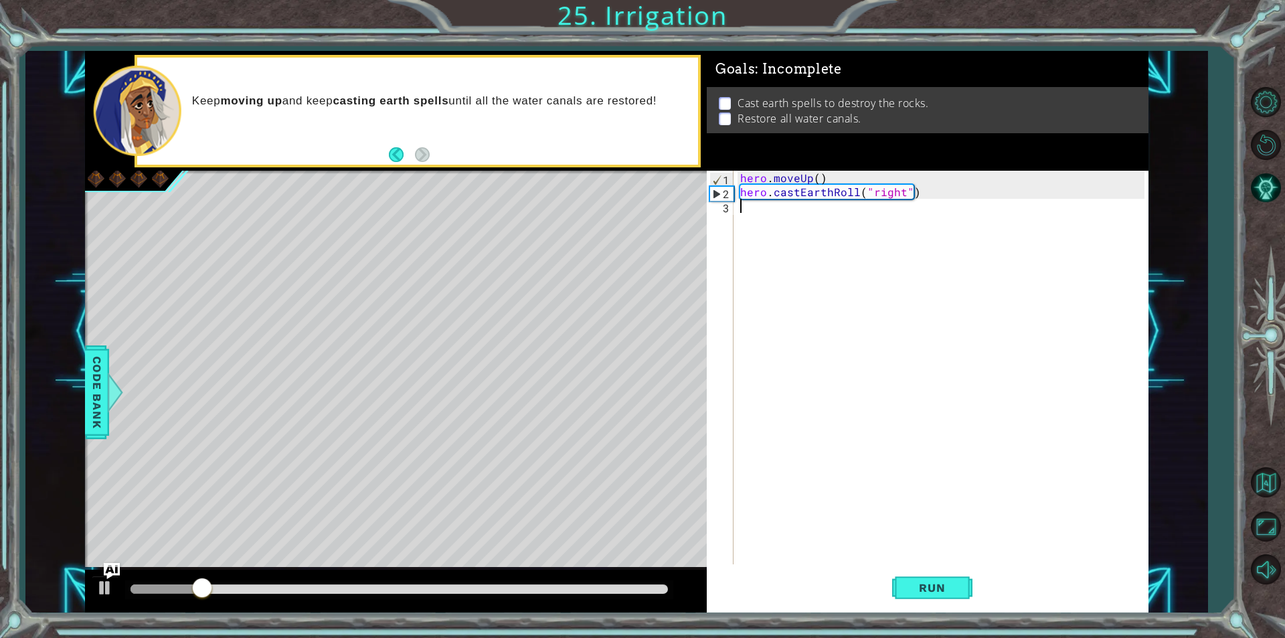
click at [795, 213] on div "hero . moveUp ( ) hero . castEarthRoll ( "right" )" at bounding box center [943, 381] width 413 height 421
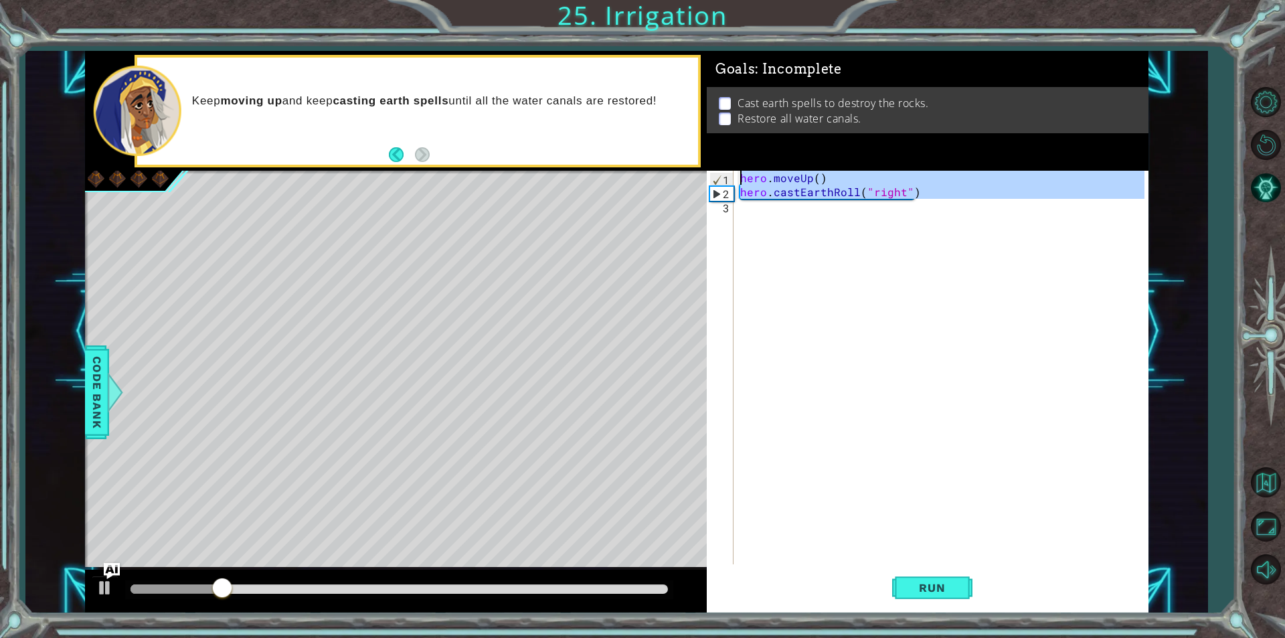
drag, startPoint x: 863, startPoint y: 213, endPoint x: 553, endPoint y: 162, distance: 314.0
click at [553, 162] on div "1 ההההההההההההההההההההההההההההההההההההההההההההההההההההההההההההההההההההההההההההה…" at bounding box center [616, 331] width 1063 height 561
type textarea "hero.moveUp() hero.castEarthRoll("right")"
paste textarea "Code Area"
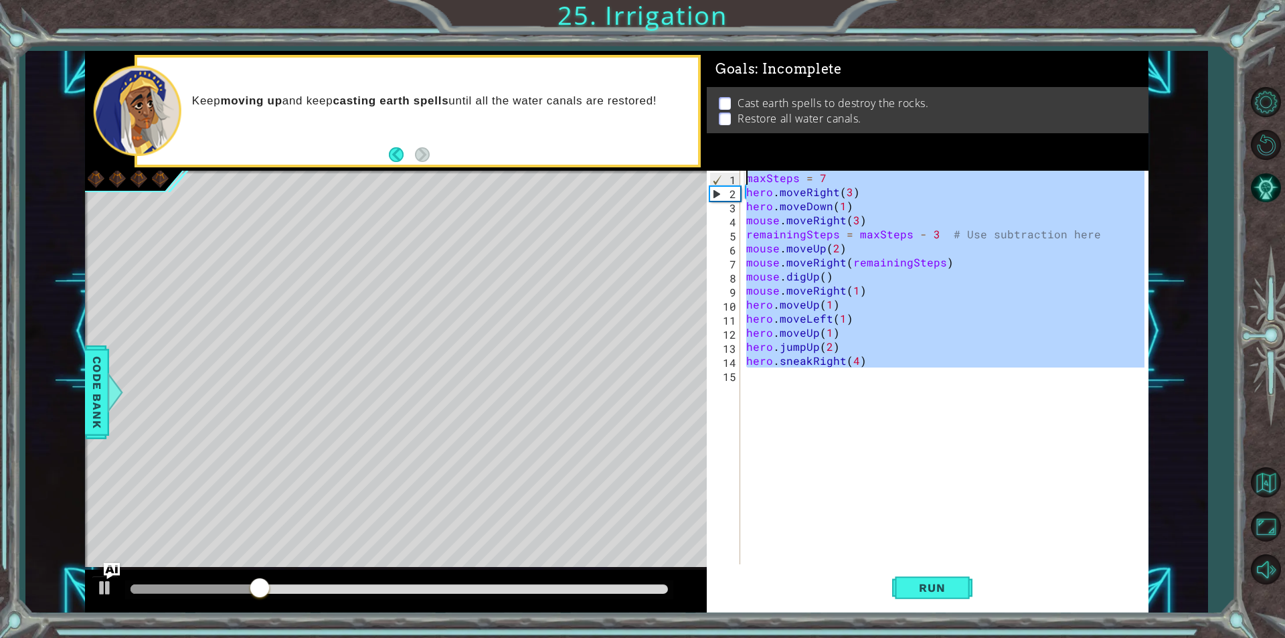
drag, startPoint x: 774, startPoint y: 415, endPoint x: 520, endPoint y: -47, distance: 527.3
click at [520, 0] on html "1 ההההההההההההההההההההההההההההההההההההההההההההההההההההההההההההההההההההההההההההה…" at bounding box center [642, 319] width 1285 height 638
type textarea "maxSteps = 7 hero.moveRight(3)"
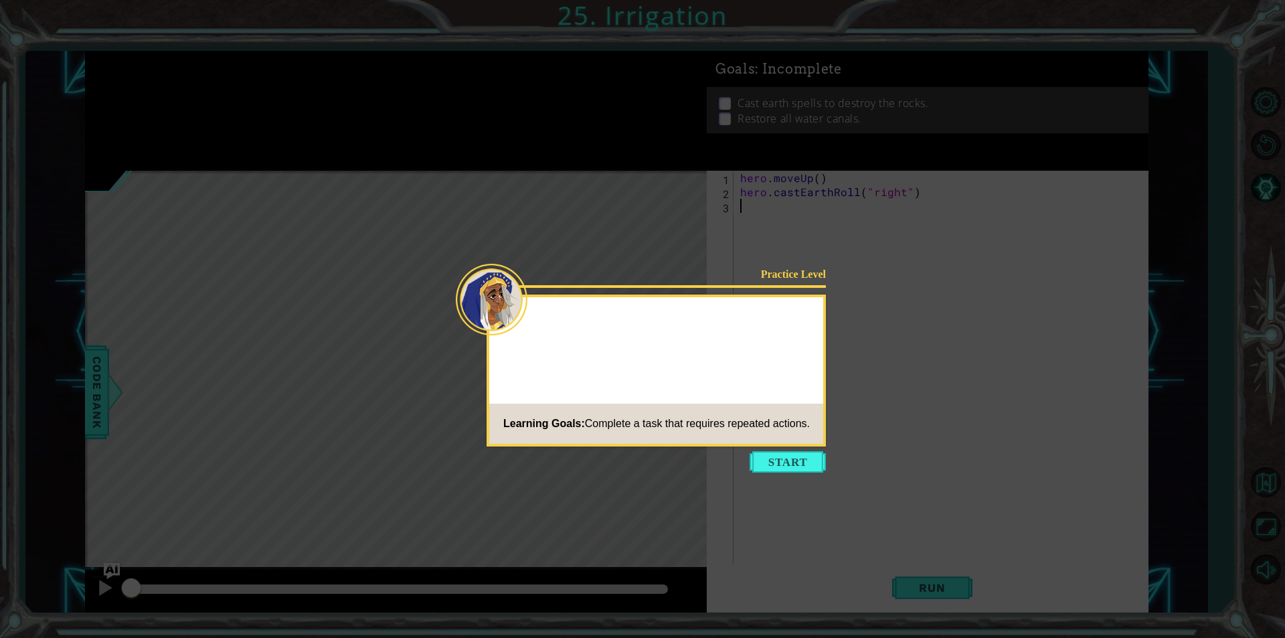
click at [791, 456] on button "Start" at bounding box center [787, 461] width 76 height 21
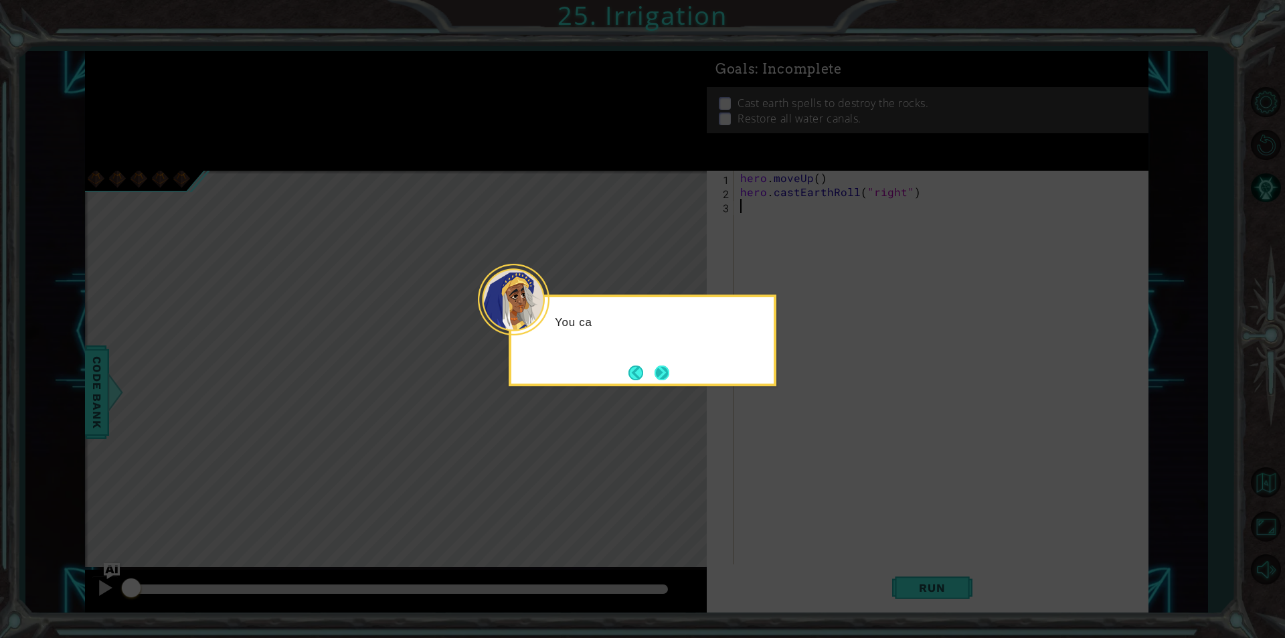
click at [662, 369] on button "Next" at bounding box center [661, 372] width 23 height 23
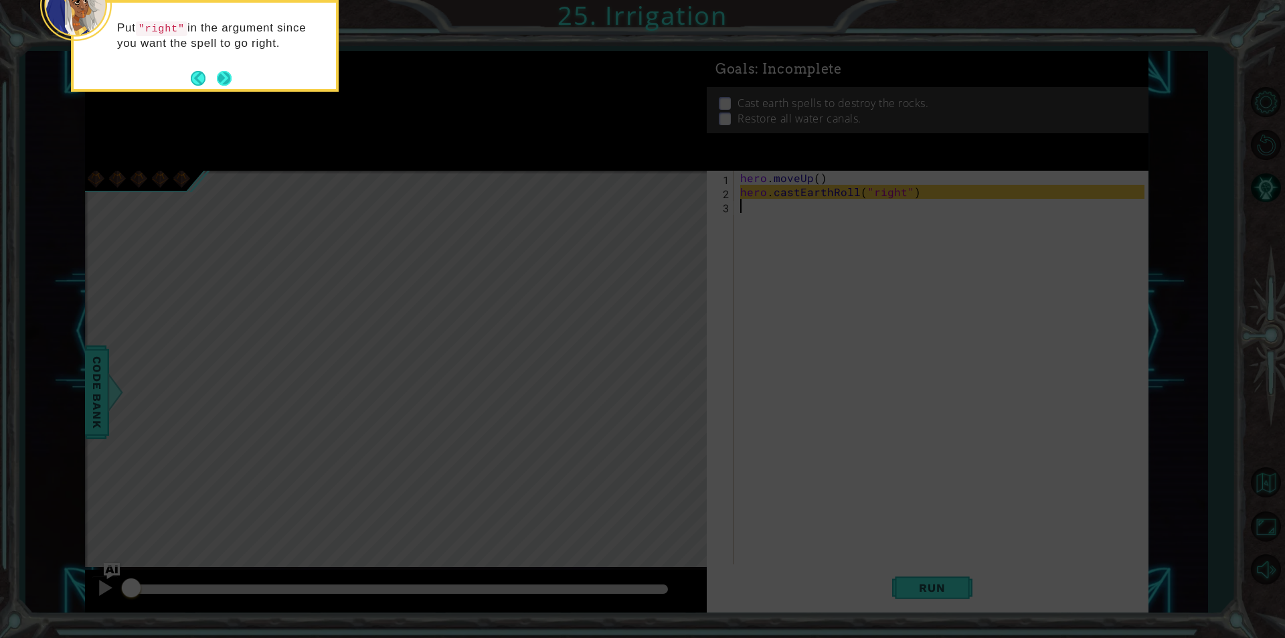
click at [225, 70] on button "Next" at bounding box center [224, 78] width 16 height 16
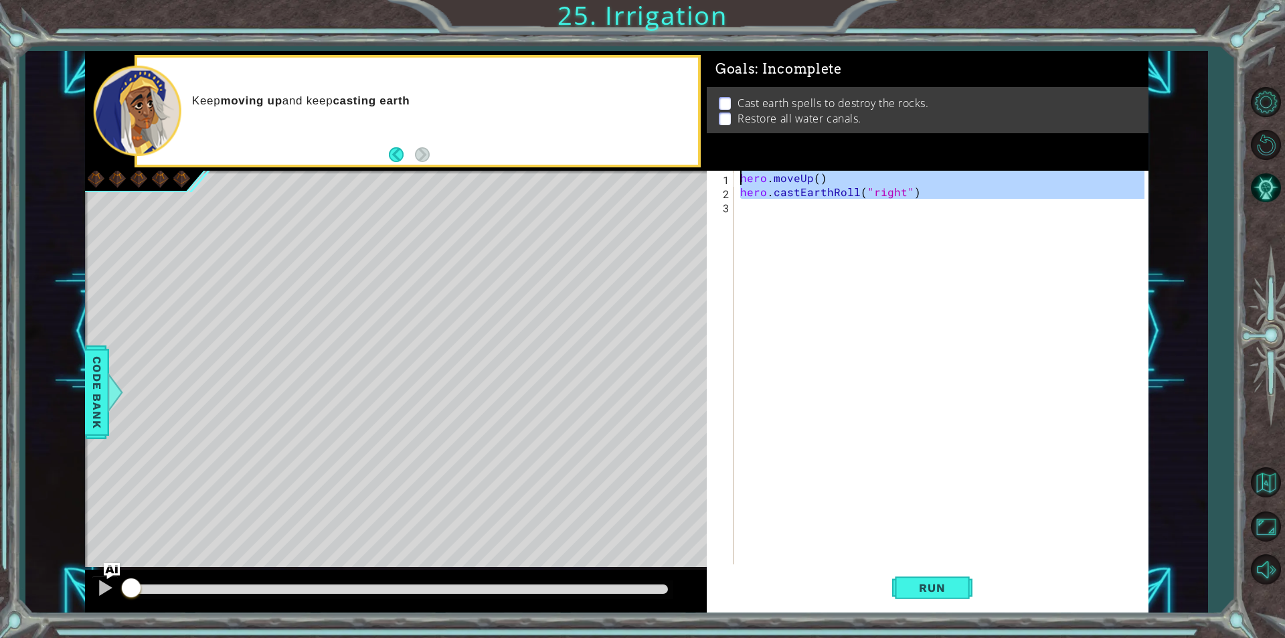
drag, startPoint x: 818, startPoint y: 207, endPoint x: 501, endPoint y: 105, distance: 332.4
click at [501, 105] on div "1 ההההההההההההההההההההההההההההההההההההההההההההההההההההההההההההההההההההההההההההה…" at bounding box center [616, 331] width 1063 height 561
type textarea "hero.moveUp() hero.castEarthRoll("right")"
click at [784, 214] on div "hero . moveUp ( ) hero . castEarthRoll ( "right" )" at bounding box center [940, 367] width 407 height 393
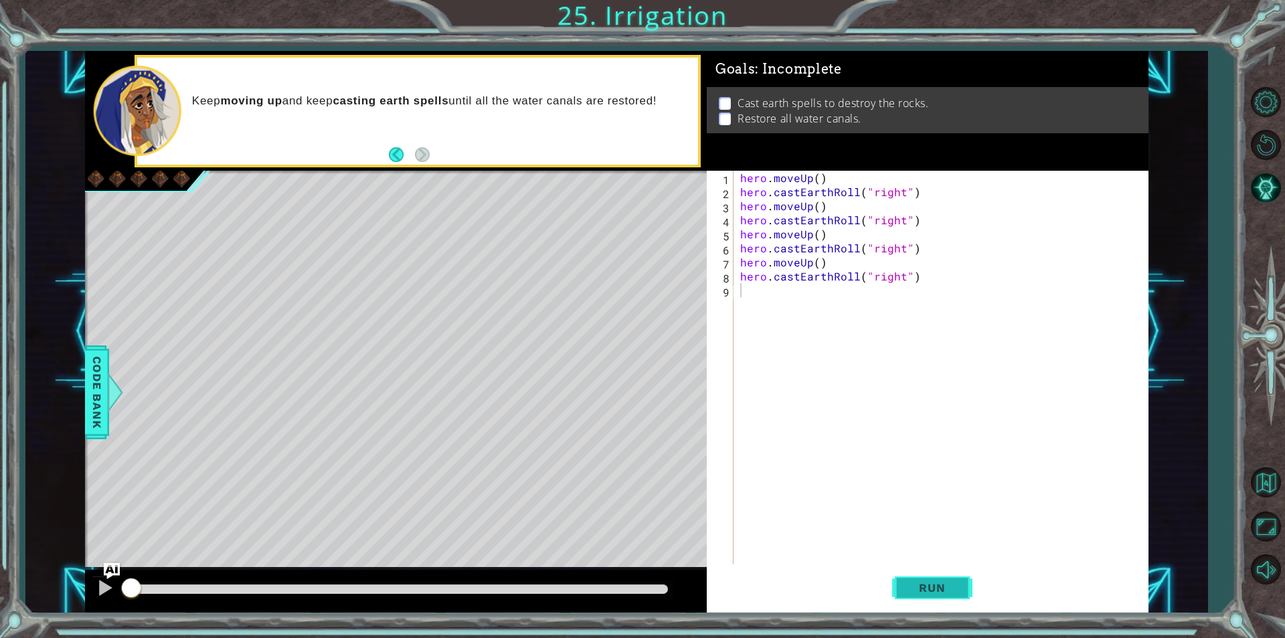
click at [943, 602] on button "Run" at bounding box center [932, 587] width 80 height 44
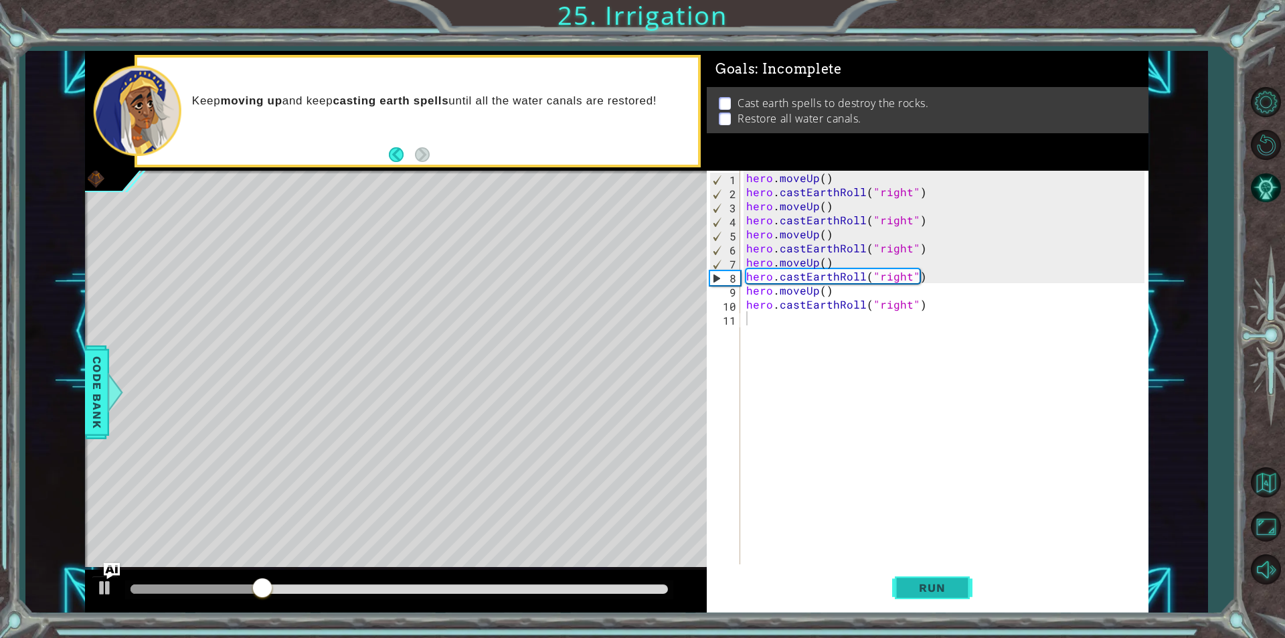
click at [909, 573] on button "Run" at bounding box center [932, 587] width 80 height 44
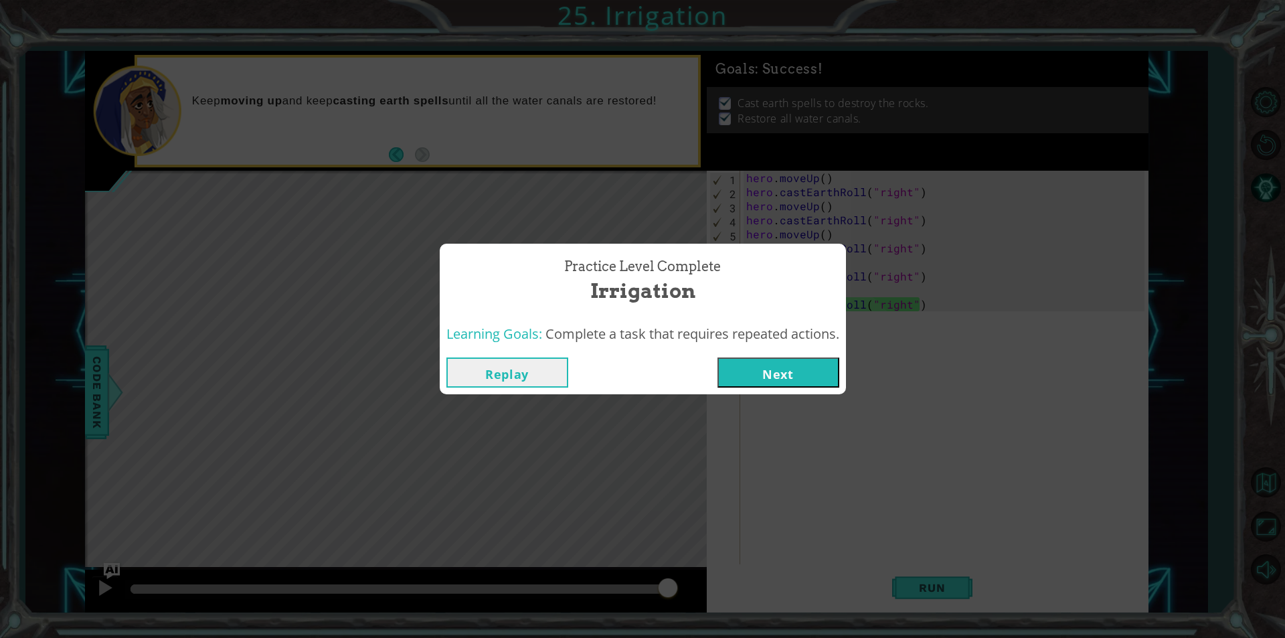
click at [773, 363] on button "Next" at bounding box center [778, 372] width 122 height 30
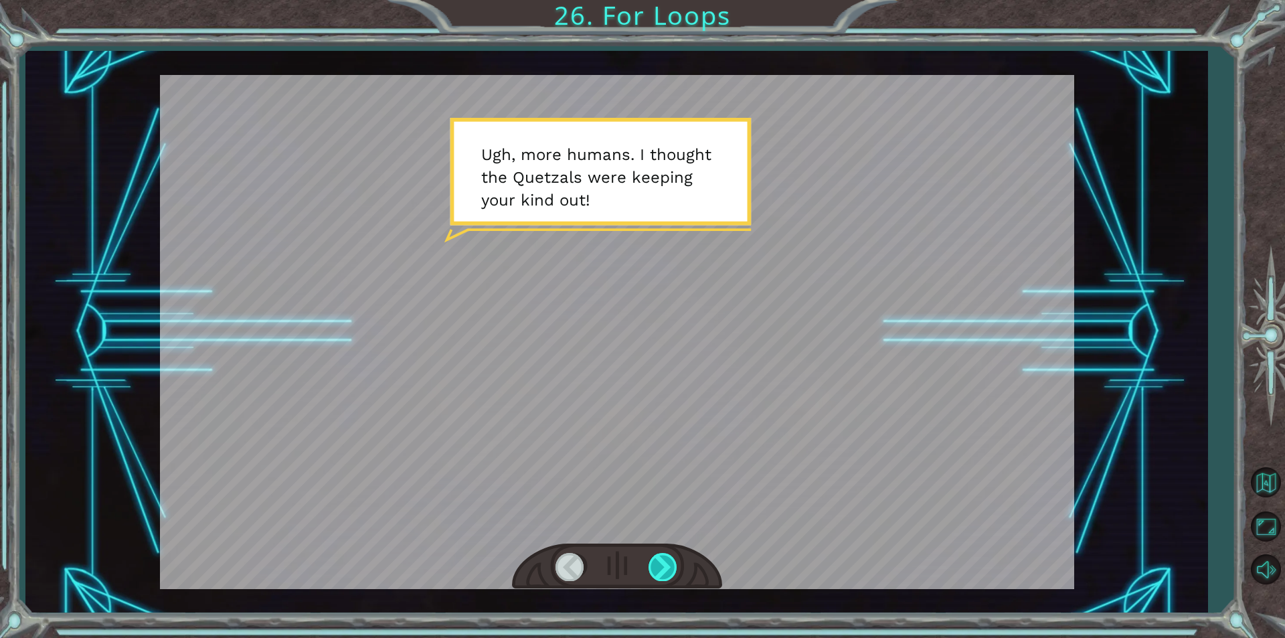
click at [662, 567] on div at bounding box center [663, 566] width 30 height 27
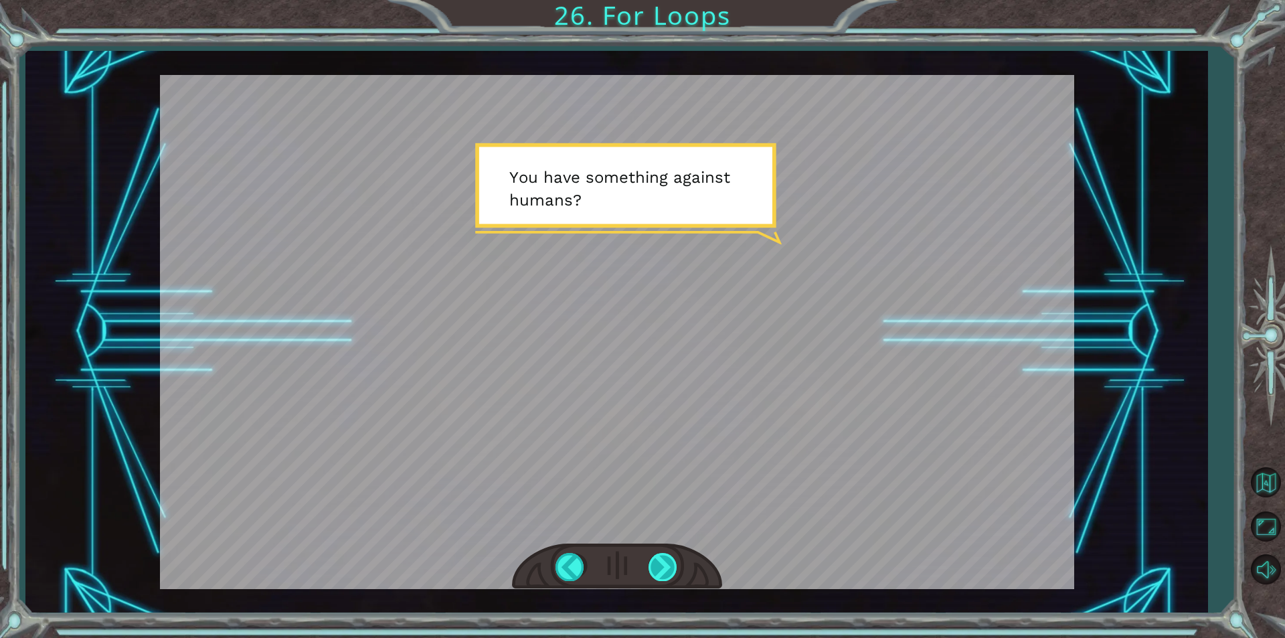
click at [662, 567] on div at bounding box center [663, 566] width 30 height 27
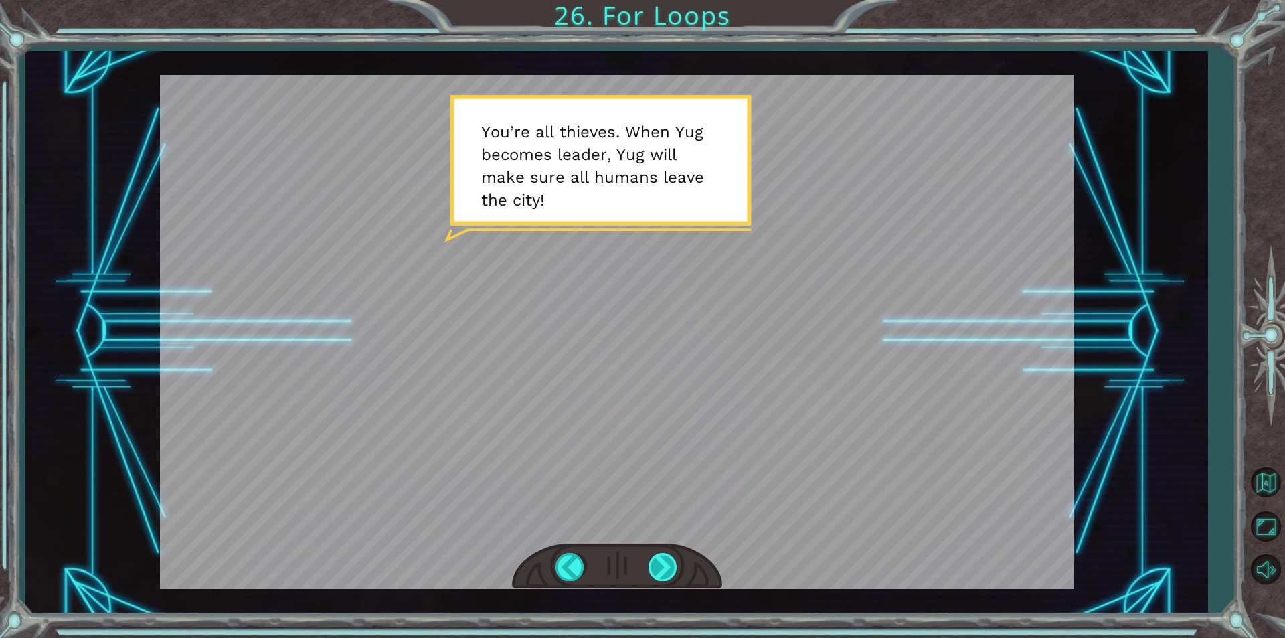
click at [662, 567] on div at bounding box center [663, 566] width 30 height 27
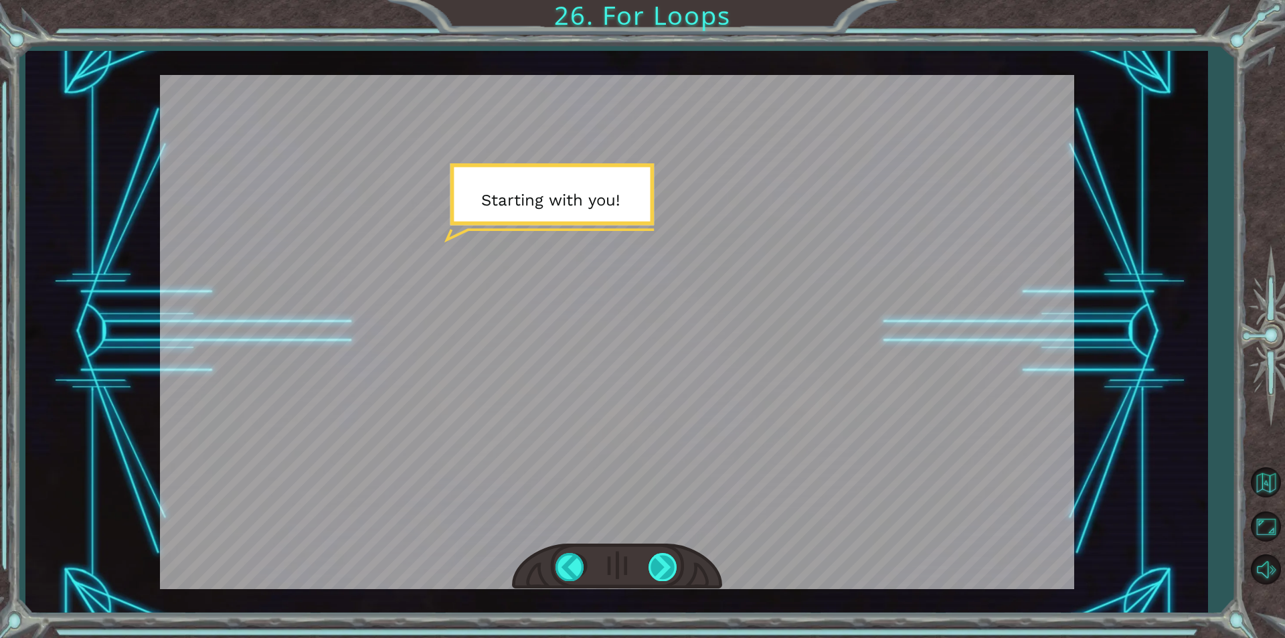
click at [662, 567] on div at bounding box center [663, 566] width 30 height 27
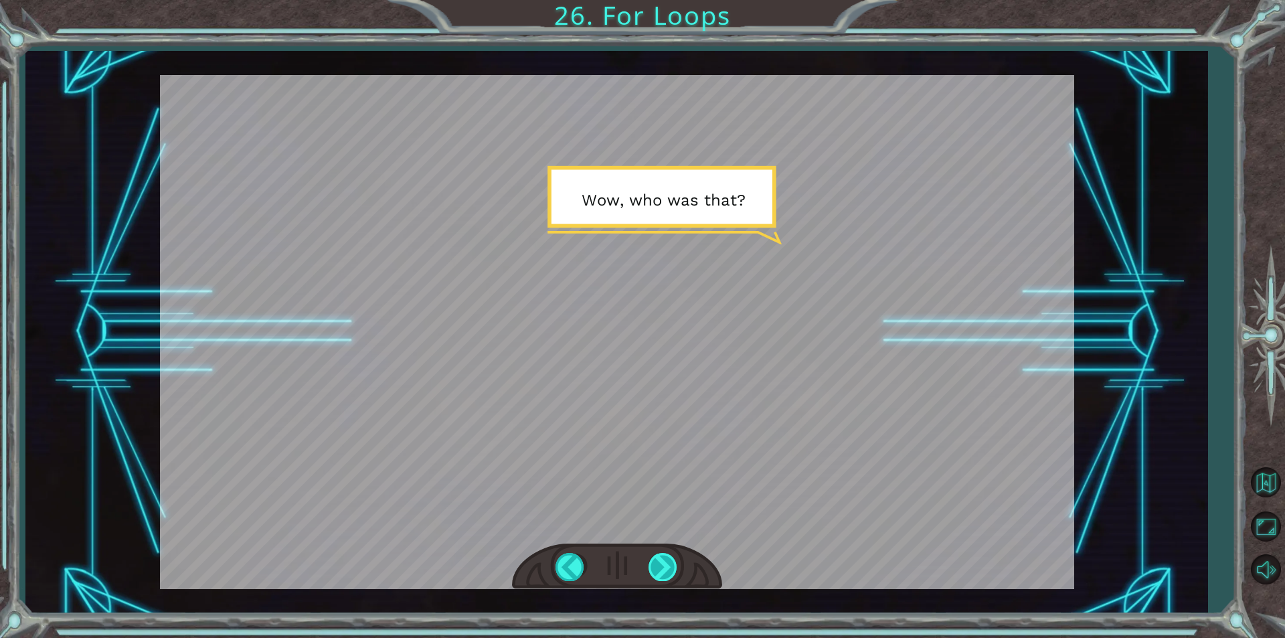
click at [662, 567] on div at bounding box center [663, 566] width 30 height 27
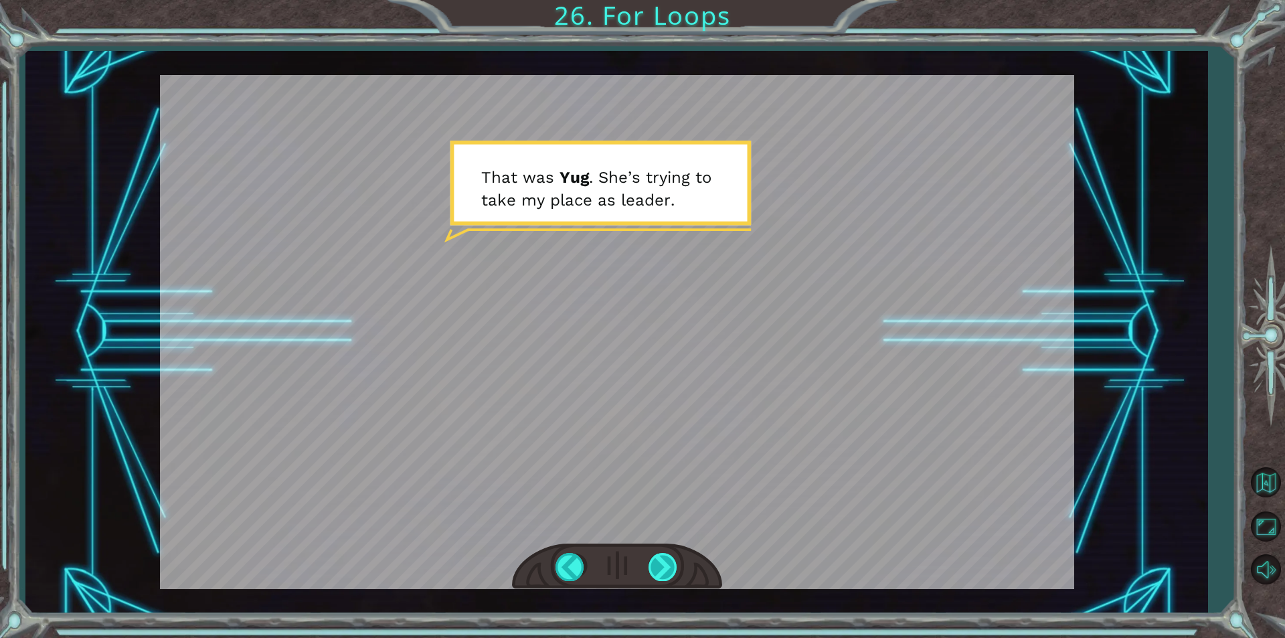
click at [662, 563] on div at bounding box center [663, 566] width 30 height 27
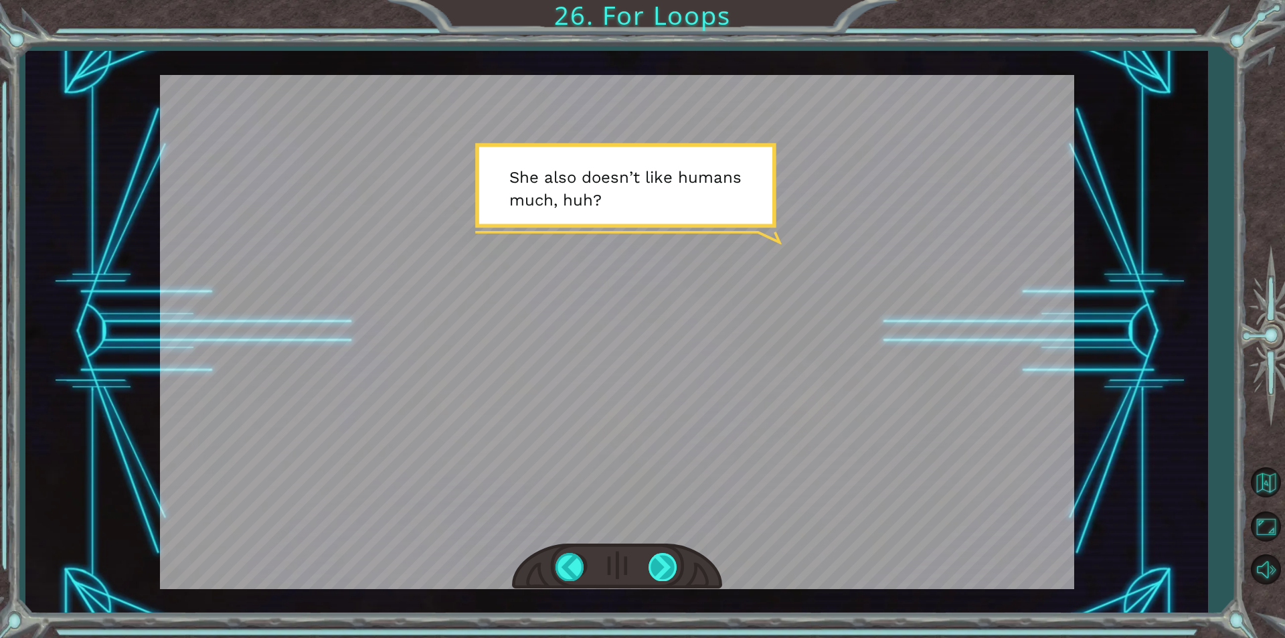
click at [662, 563] on div at bounding box center [663, 566] width 30 height 27
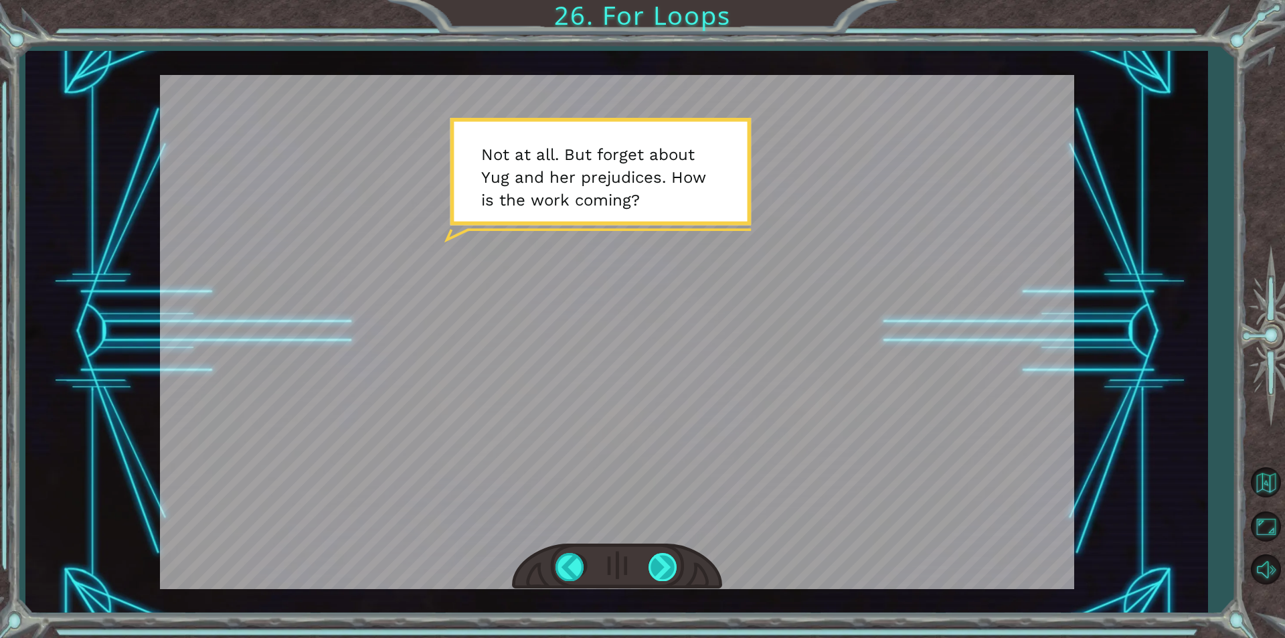
click at [662, 563] on div at bounding box center [663, 566] width 30 height 27
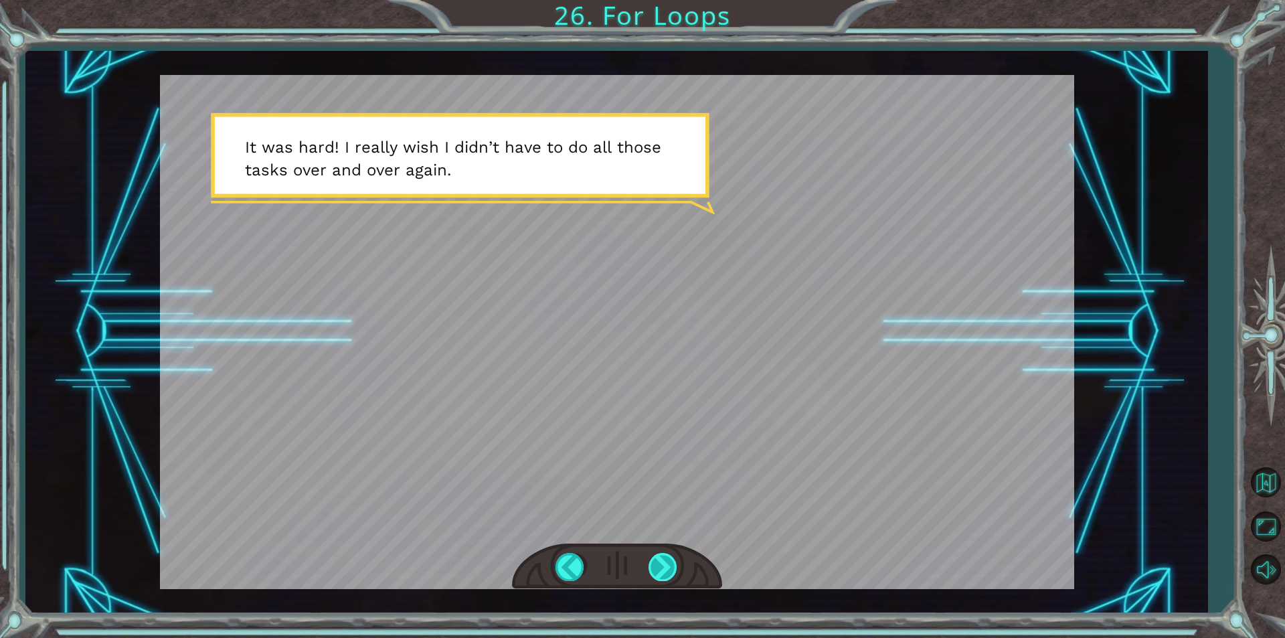
click at [662, 563] on div at bounding box center [663, 566] width 30 height 27
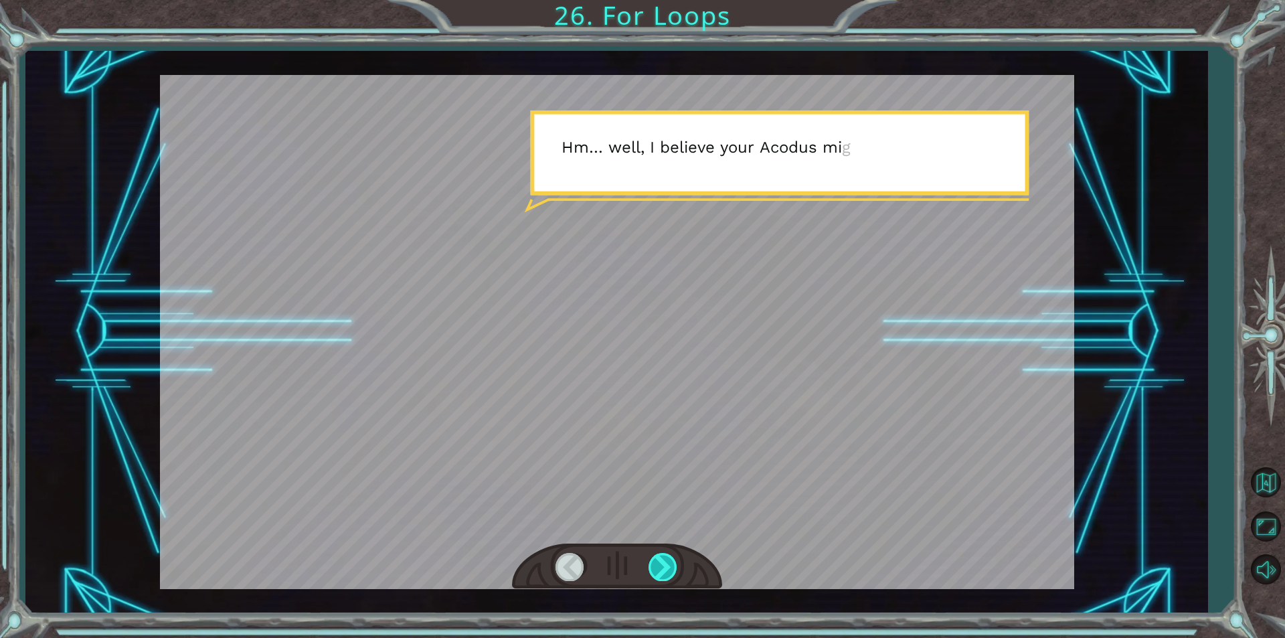
click at [662, 563] on div at bounding box center [663, 566] width 30 height 27
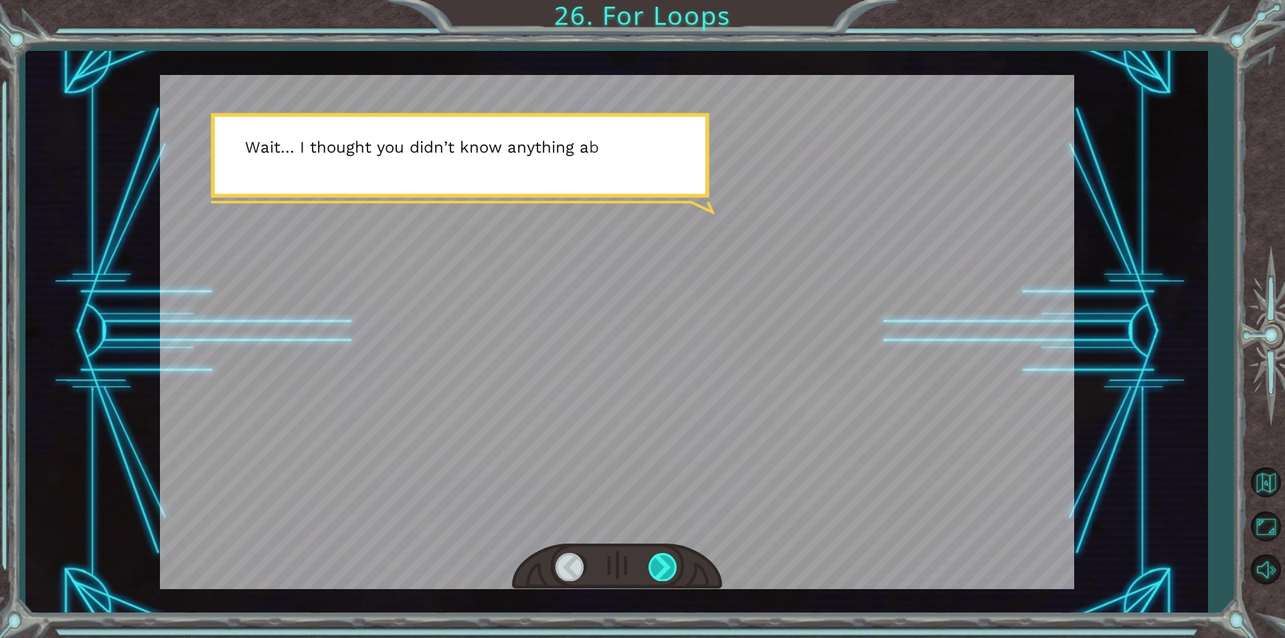
click at [662, 563] on div at bounding box center [663, 566] width 30 height 27
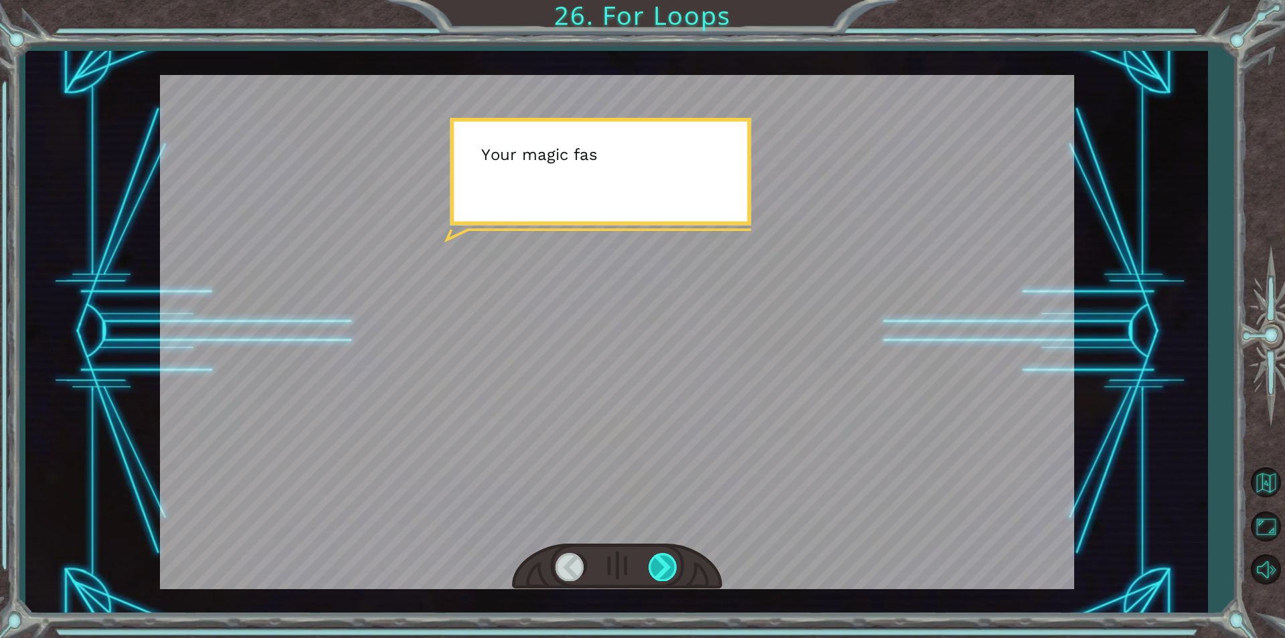
click at [662, 563] on div at bounding box center [663, 566] width 30 height 27
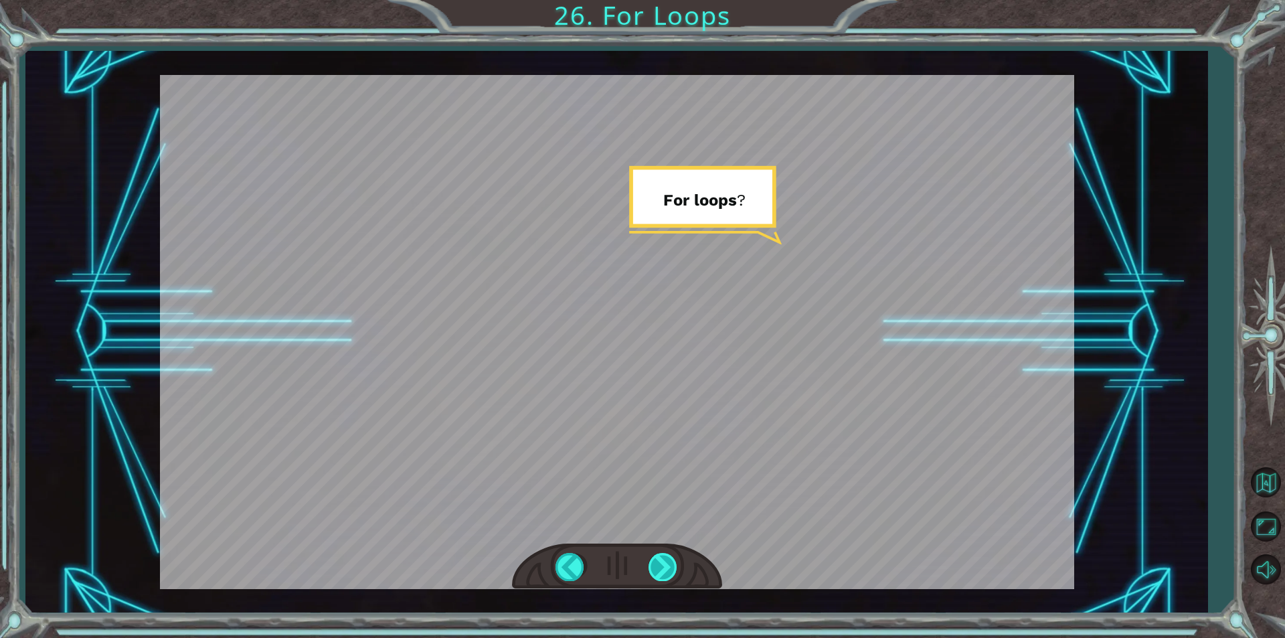
click at [662, 563] on div at bounding box center [663, 566] width 30 height 27
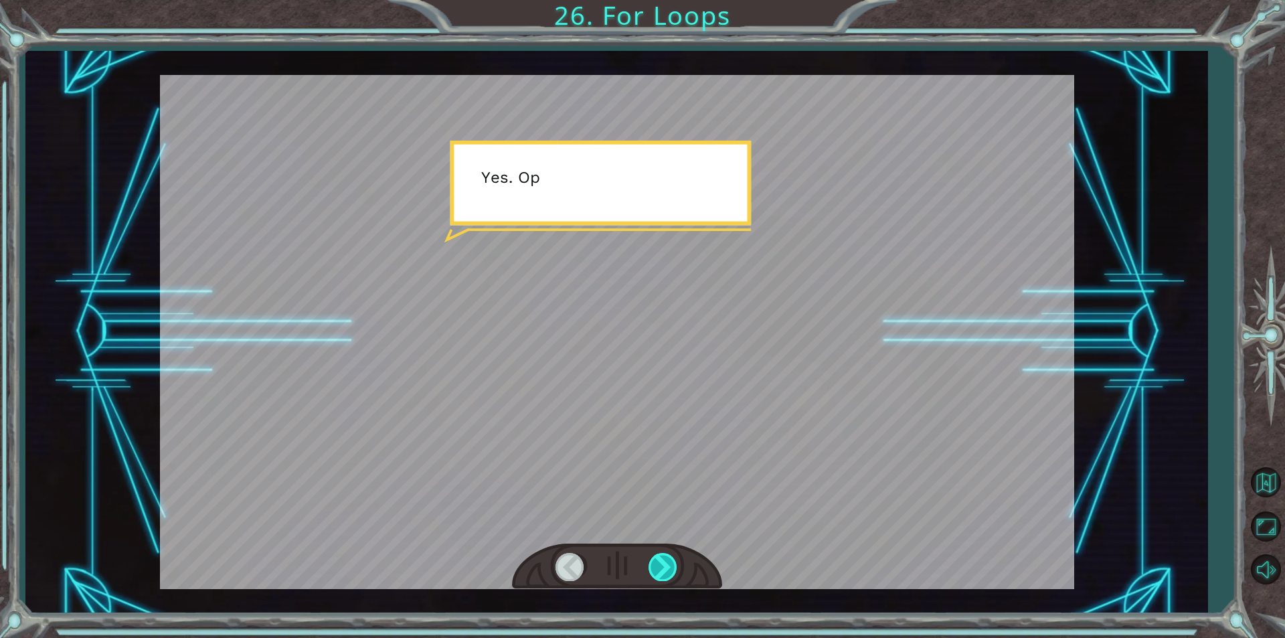
click at [662, 563] on div at bounding box center [663, 566] width 30 height 27
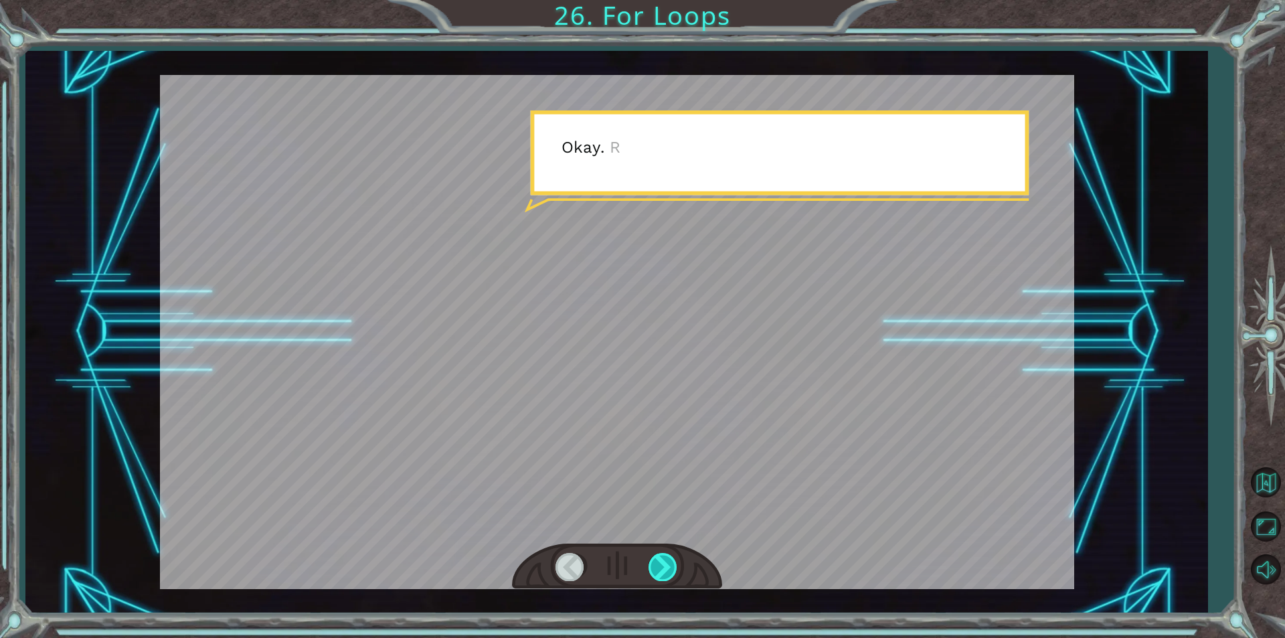
click at [662, 563] on div at bounding box center [663, 566] width 30 height 27
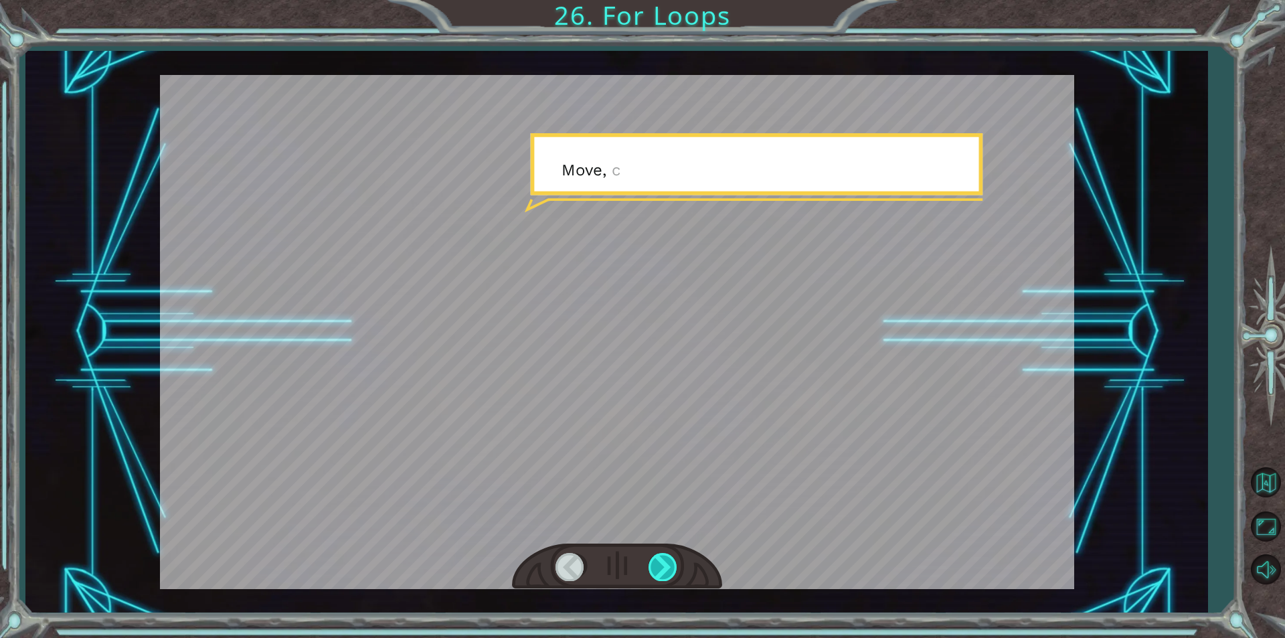
click at [662, 563] on div at bounding box center [663, 566] width 30 height 27
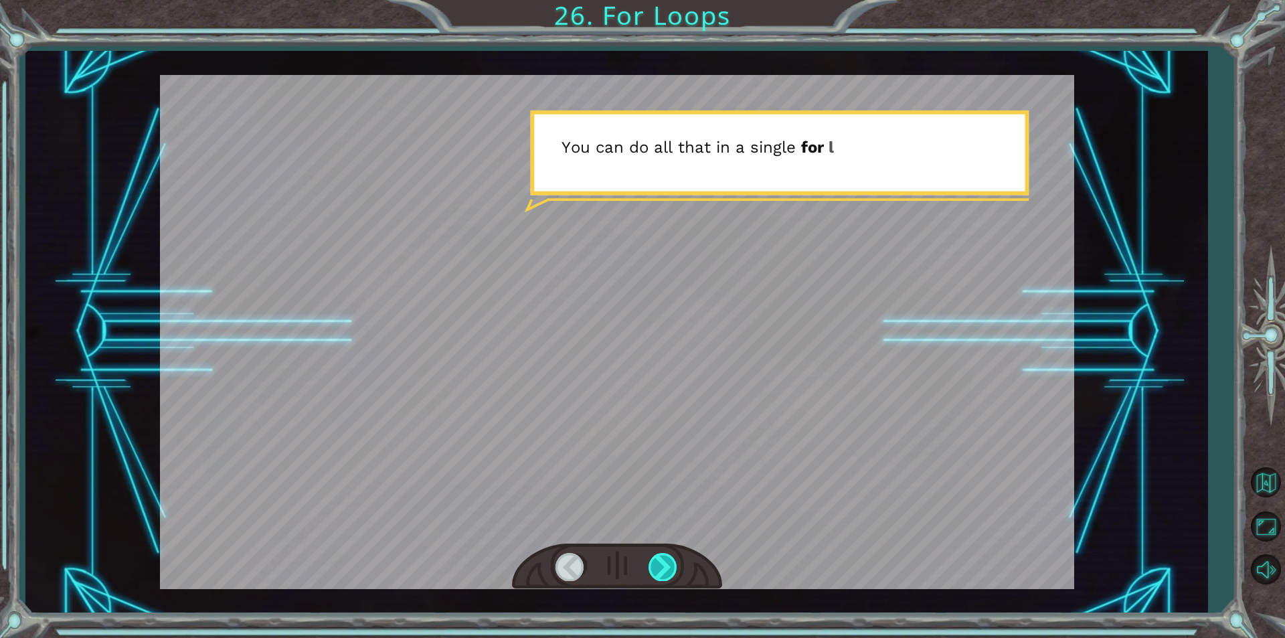
click at [662, 563] on div at bounding box center [663, 566] width 30 height 27
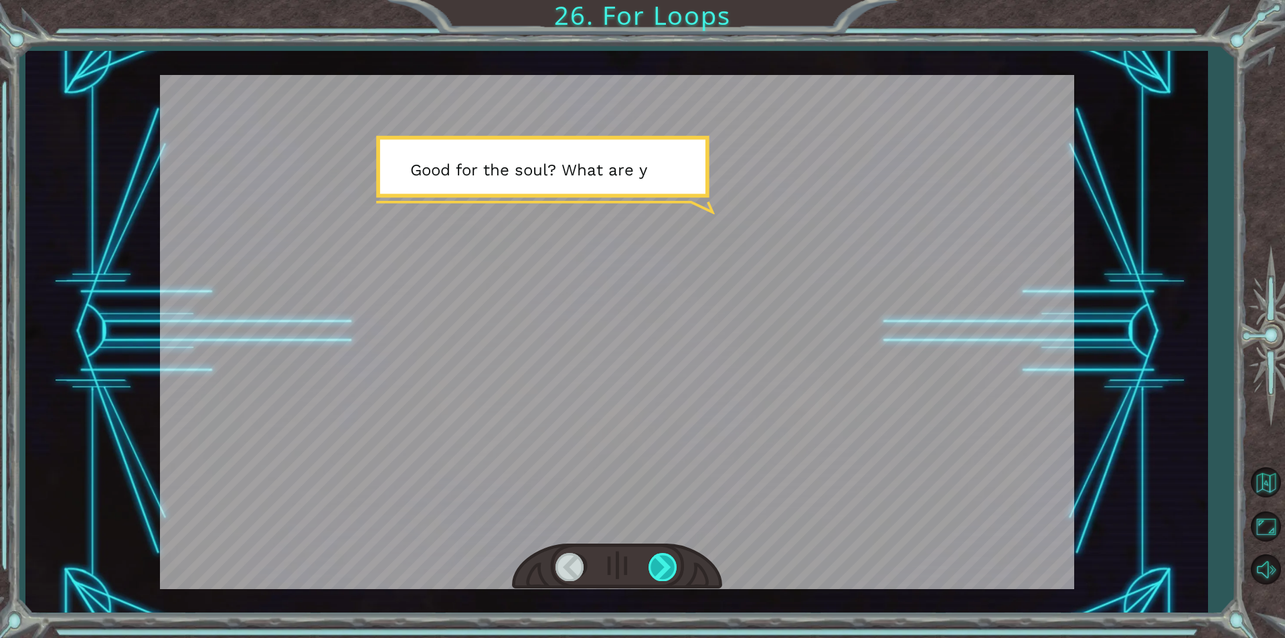
click at [662, 563] on div at bounding box center [663, 566] width 30 height 27
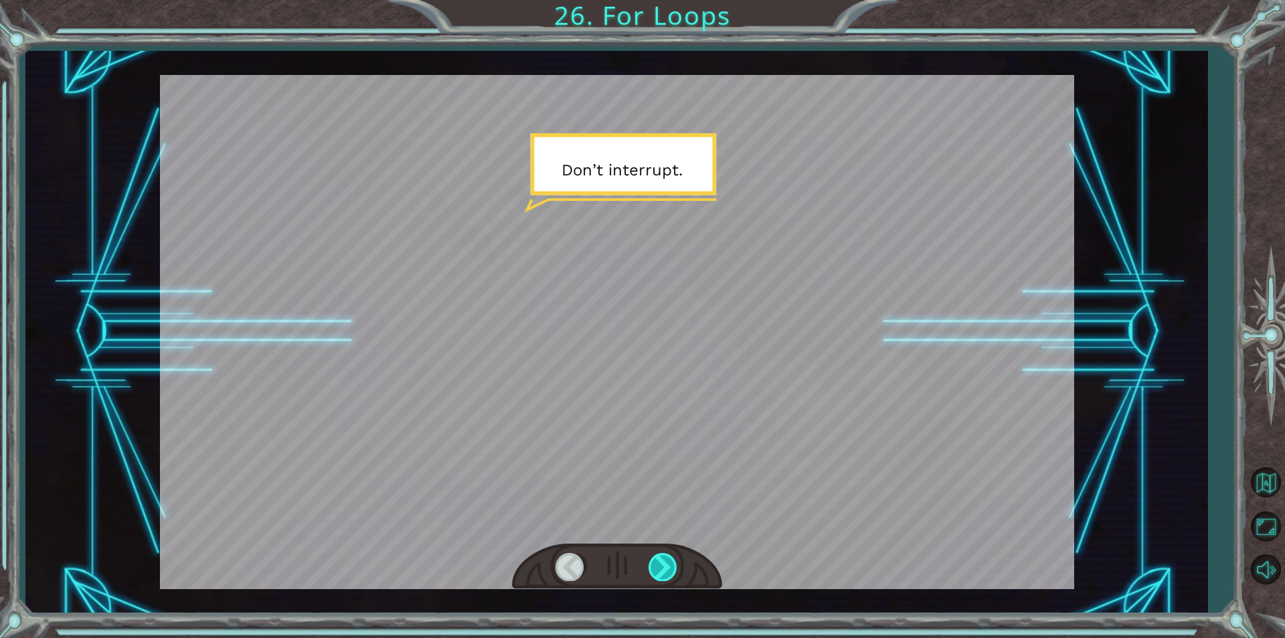
click at [662, 563] on div at bounding box center [663, 566] width 30 height 27
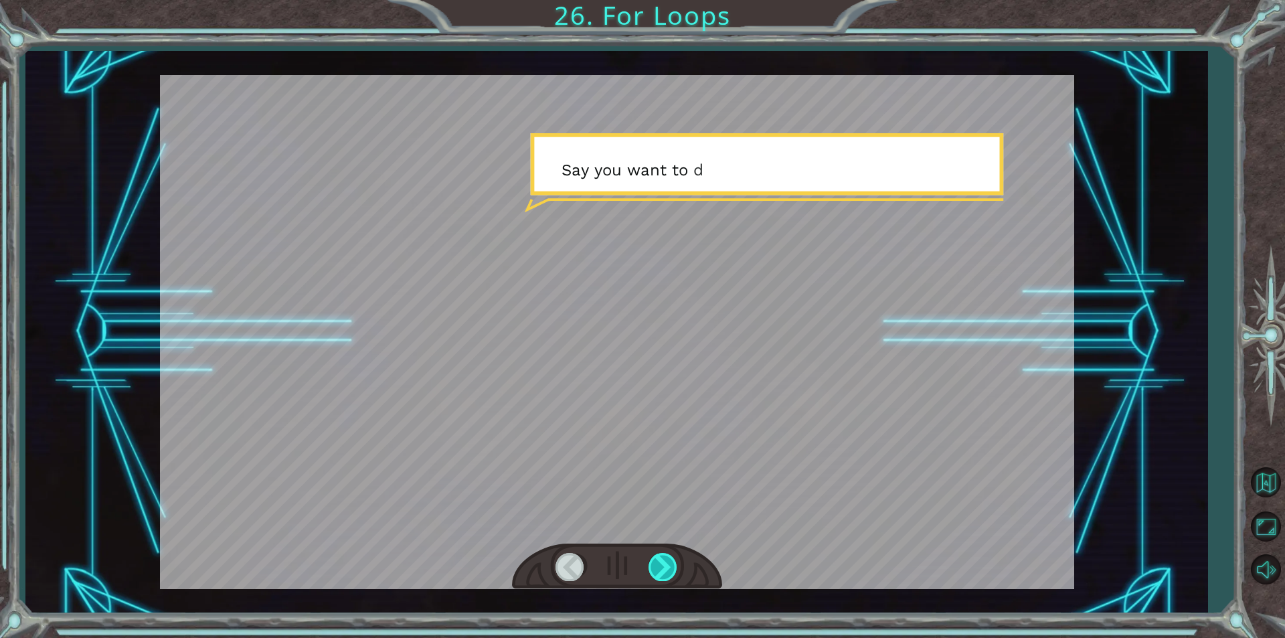
click at [662, 563] on div at bounding box center [663, 566] width 30 height 27
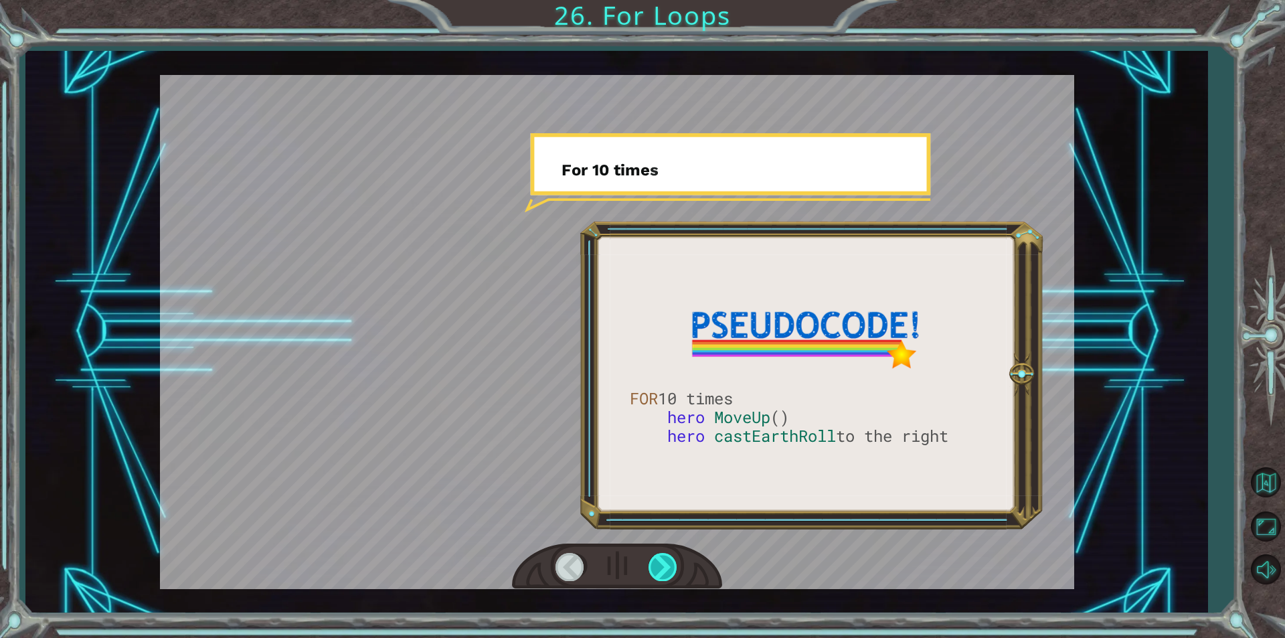
click at [662, 563] on div at bounding box center [663, 566] width 30 height 27
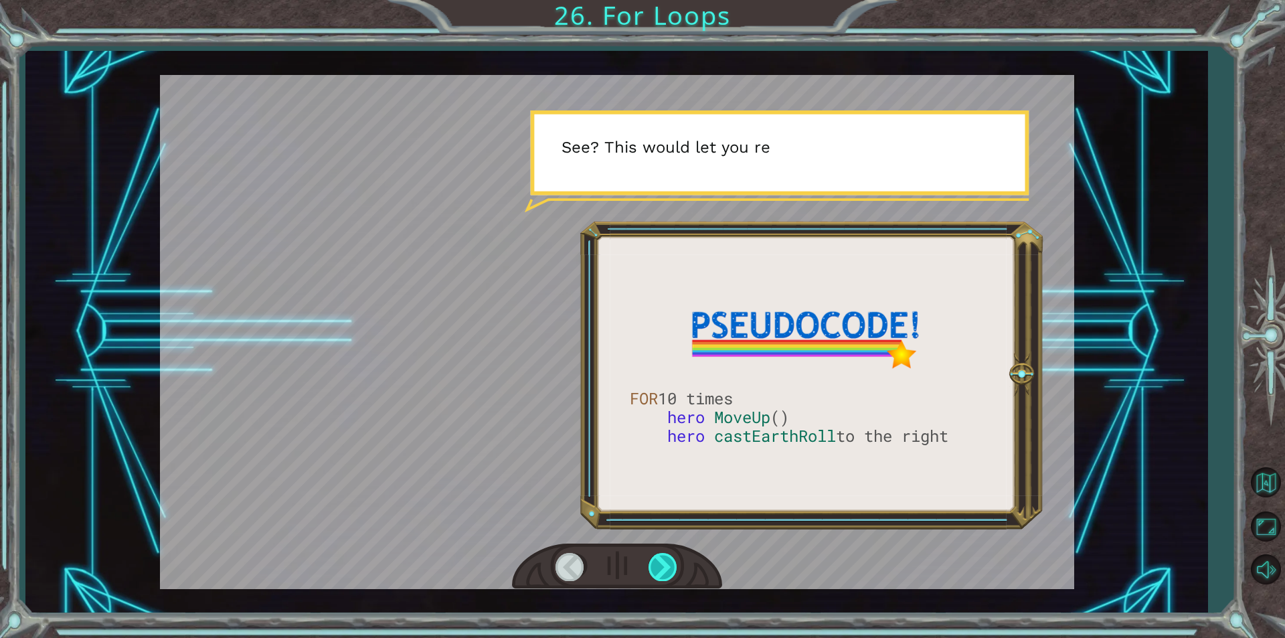
click at [662, 563] on div at bounding box center [663, 566] width 30 height 27
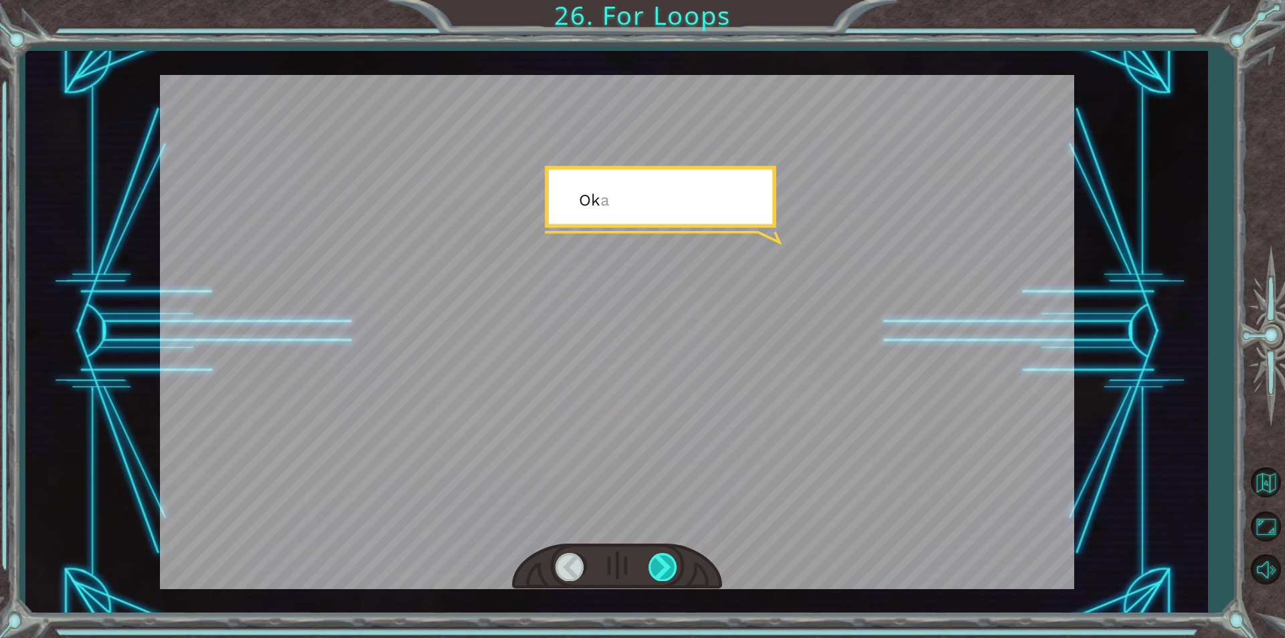
click at [662, 563] on div at bounding box center [663, 566] width 30 height 27
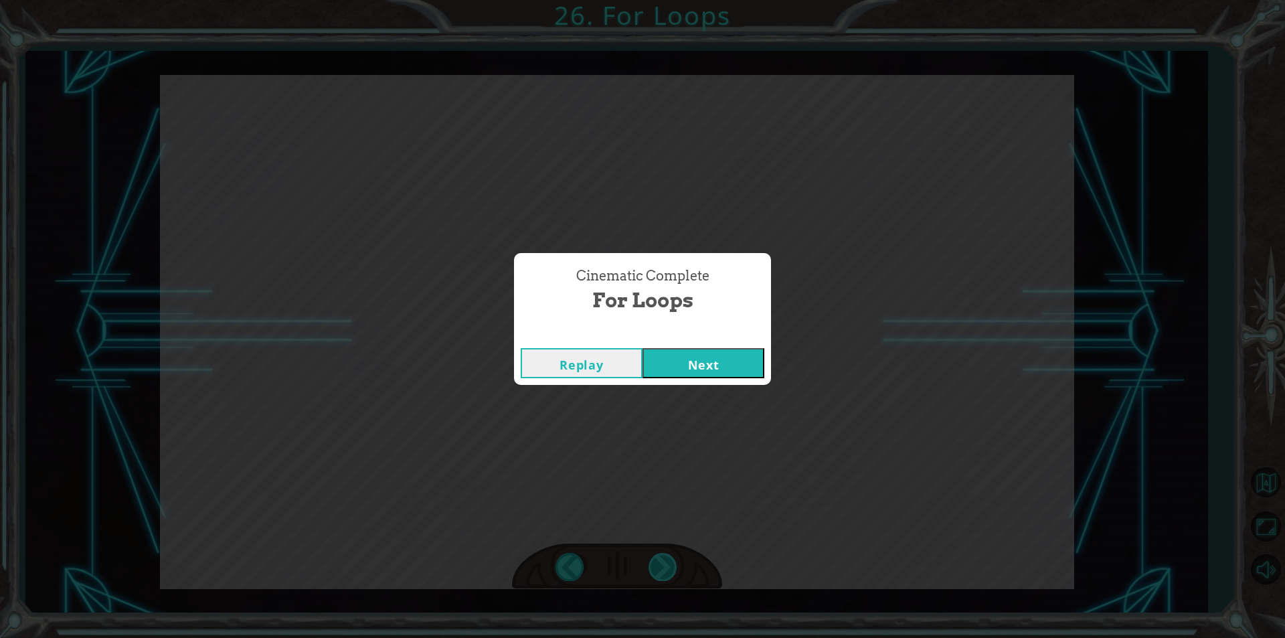
click at [662, 0] on div "FOR 10 times hero MoveUp () hero castEarthRoll to the right U g h , m o r e h u…" at bounding box center [642, 0] width 1285 height 0
click at [698, 367] on button "Next" at bounding box center [703, 363] width 122 height 30
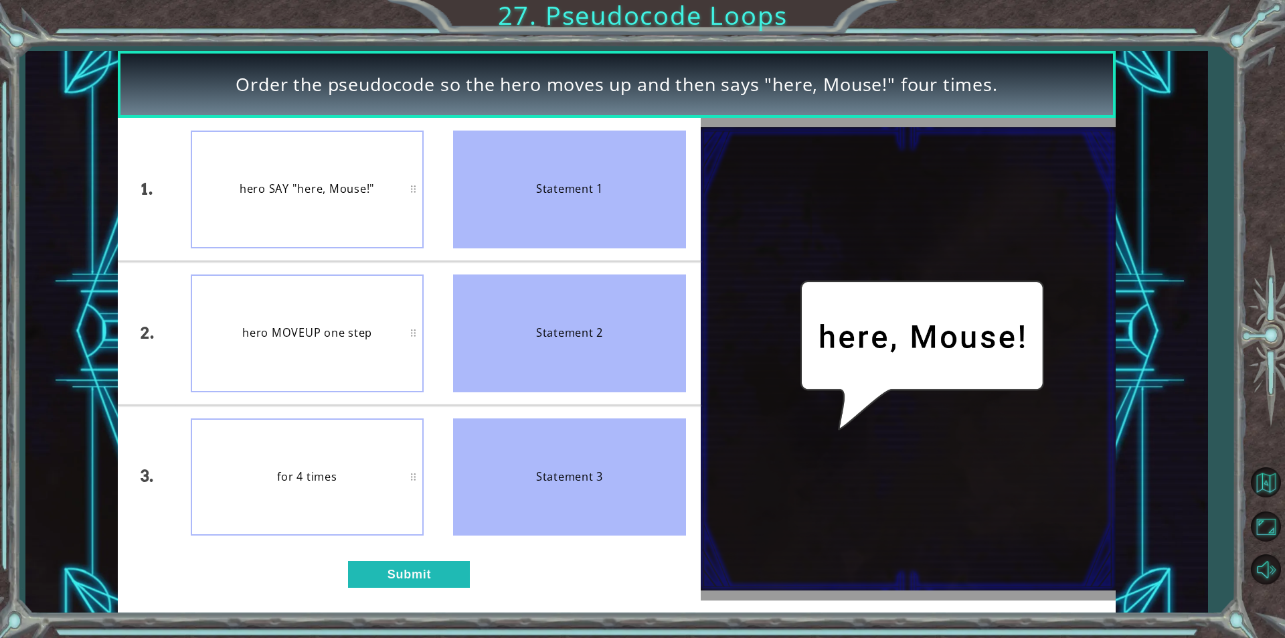
click at [322, 179] on div "hero SAY "here, Mouse!"" at bounding box center [307, 189] width 233 height 118
click at [310, 357] on div "hero MOVEUP one step" at bounding box center [307, 333] width 233 height 118
click at [355, 466] on div "for 4 times" at bounding box center [307, 477] width 233 height 118
click at [405, 563] on button "Submit" at bounding box center [409, 574] width 122 height 27
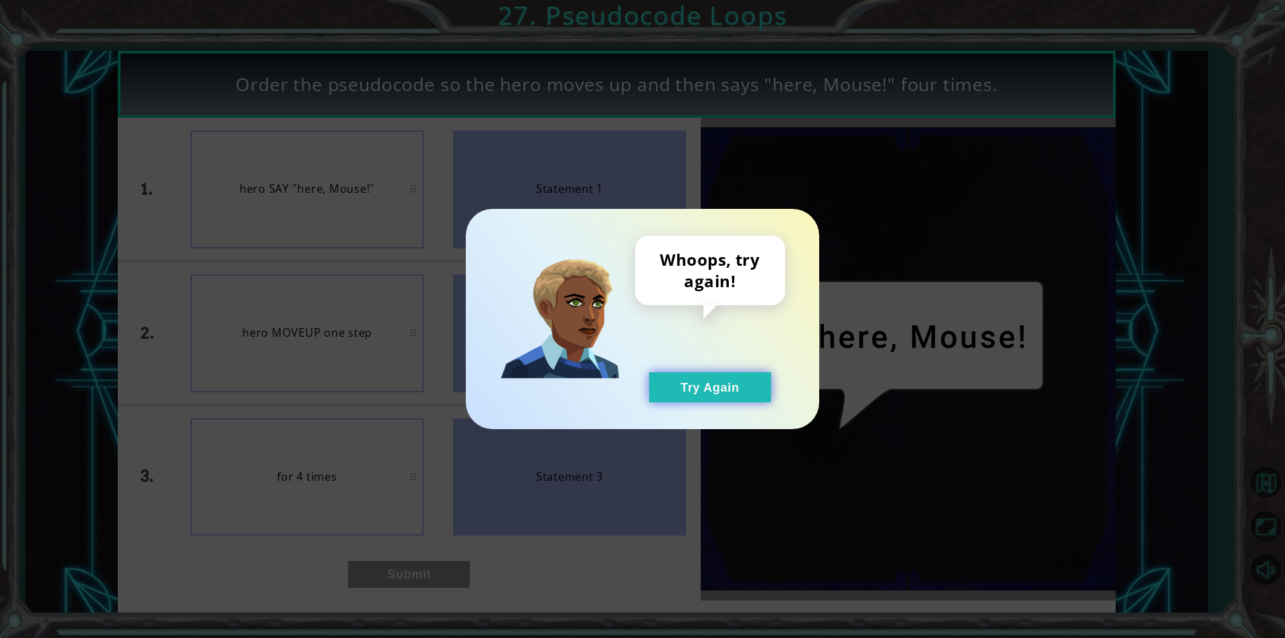
click at [743, 392] on button "Try Again" at bounding box center [710, 387] width 122 height 30
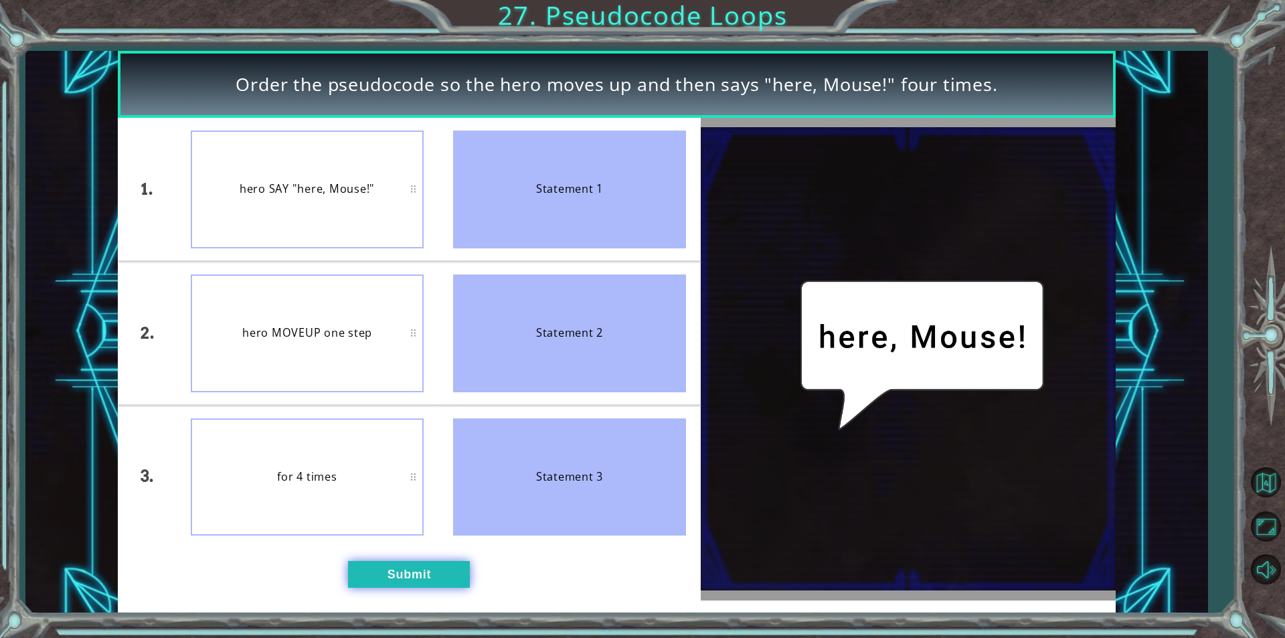
click at [453, 564] on button "Submit" at bounding box center [409, 574] width 122 height 27
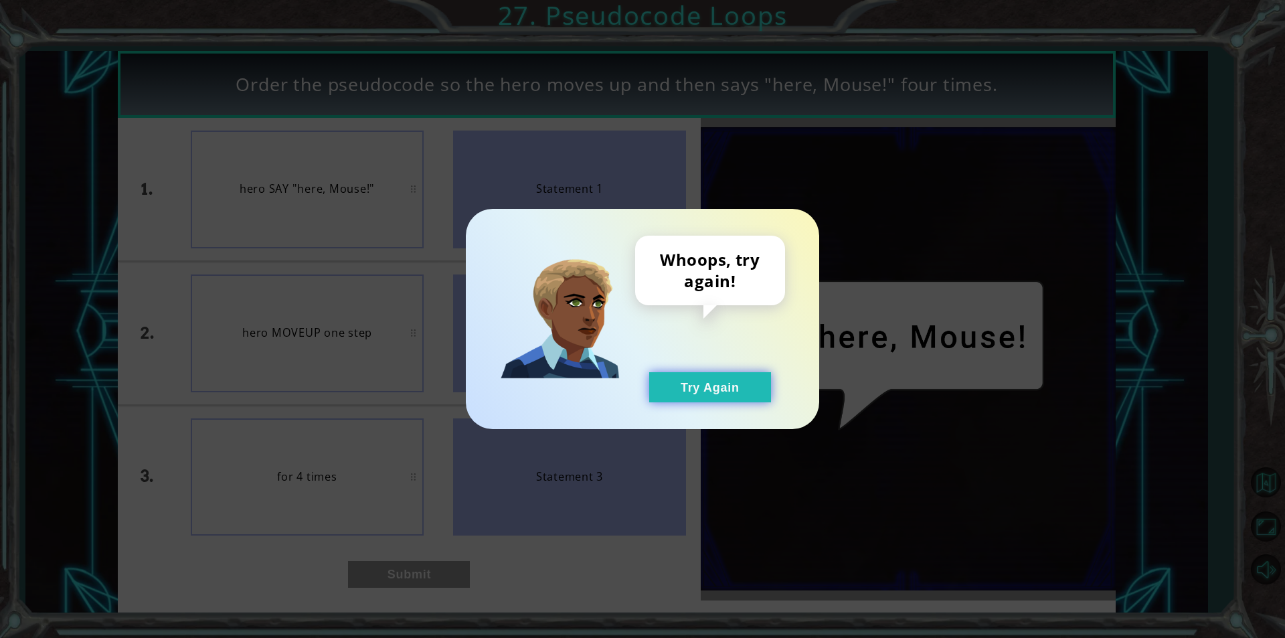
click at [700, 389] on button "Try Again" at bounding box center [710, 387] width 122 height 30
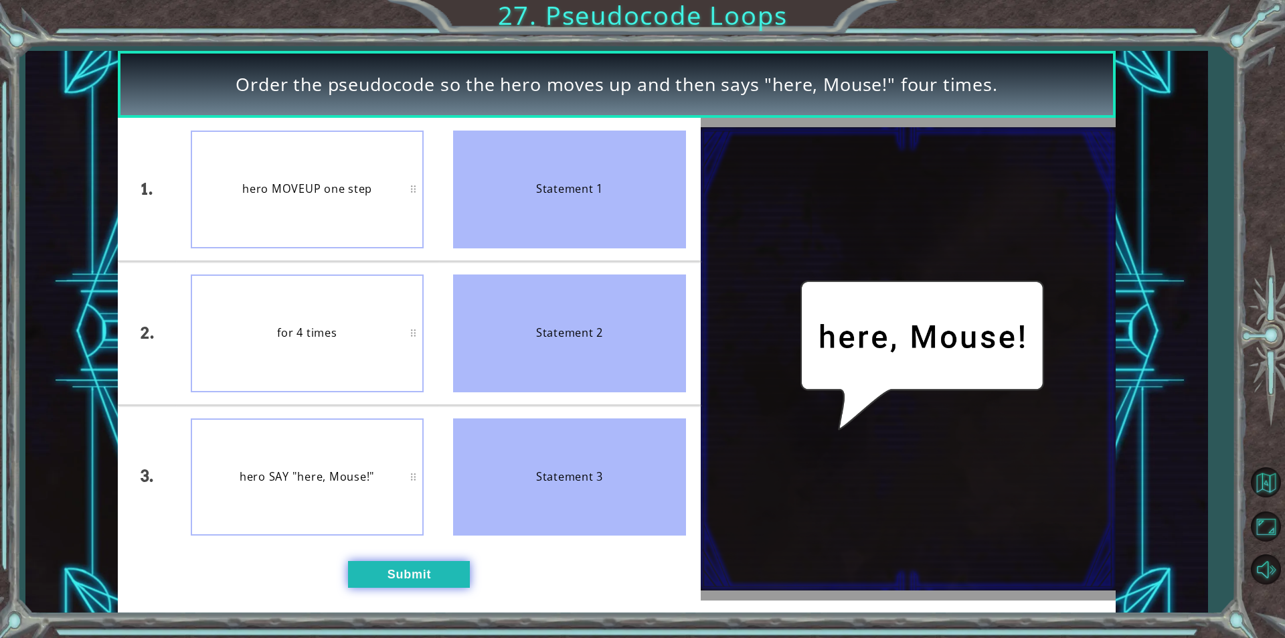
click at [434, 575] on button "Submit" at bounding box center [409, 574] width 122 height 27
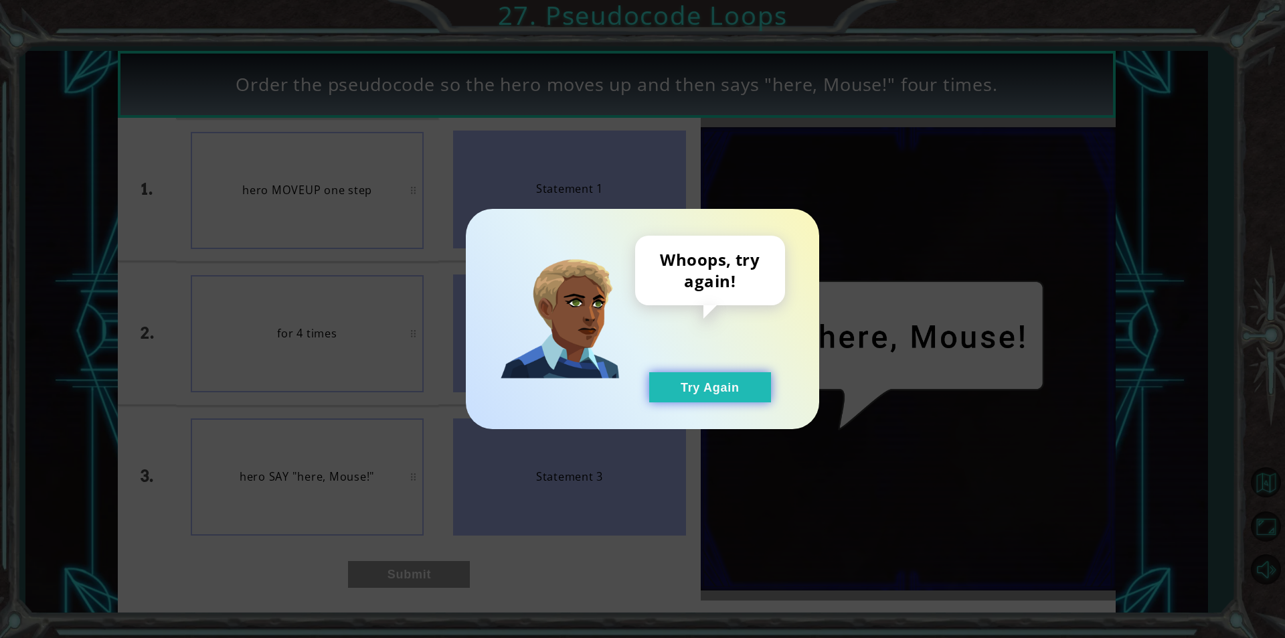
click at [711, 397] on button "Try Again" at bounding box center [710, 387] width 122 height 30
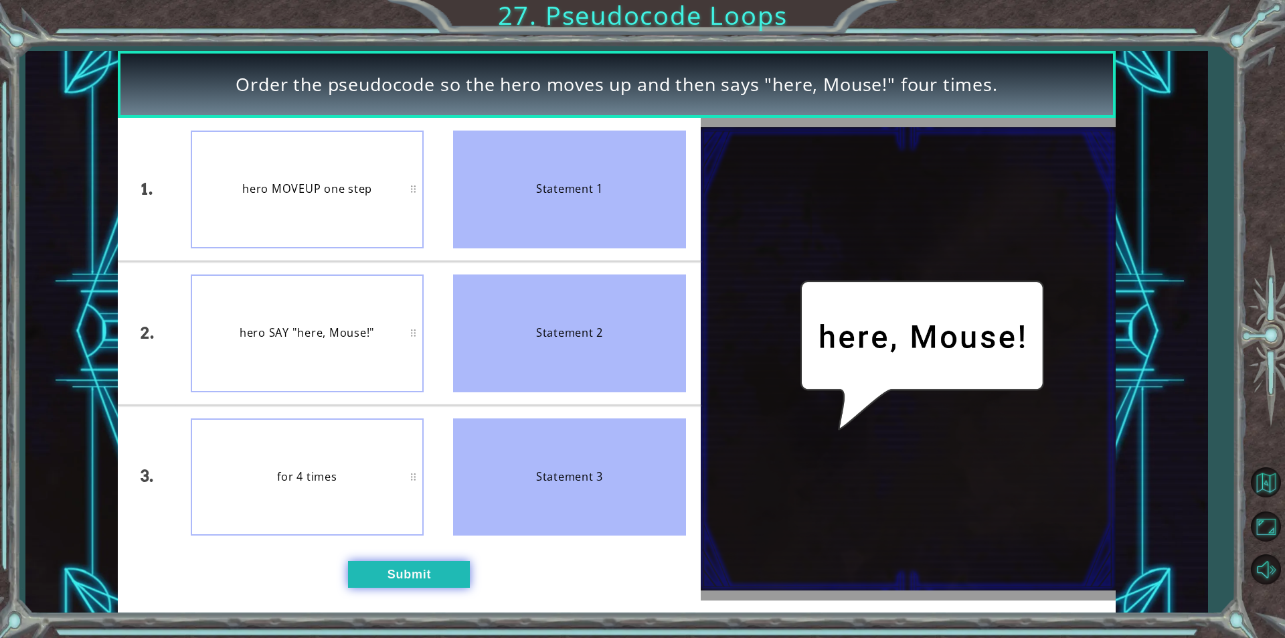
click at [405, 585] on button "Submit" at bounding box center [409, 574] width 122 height 27
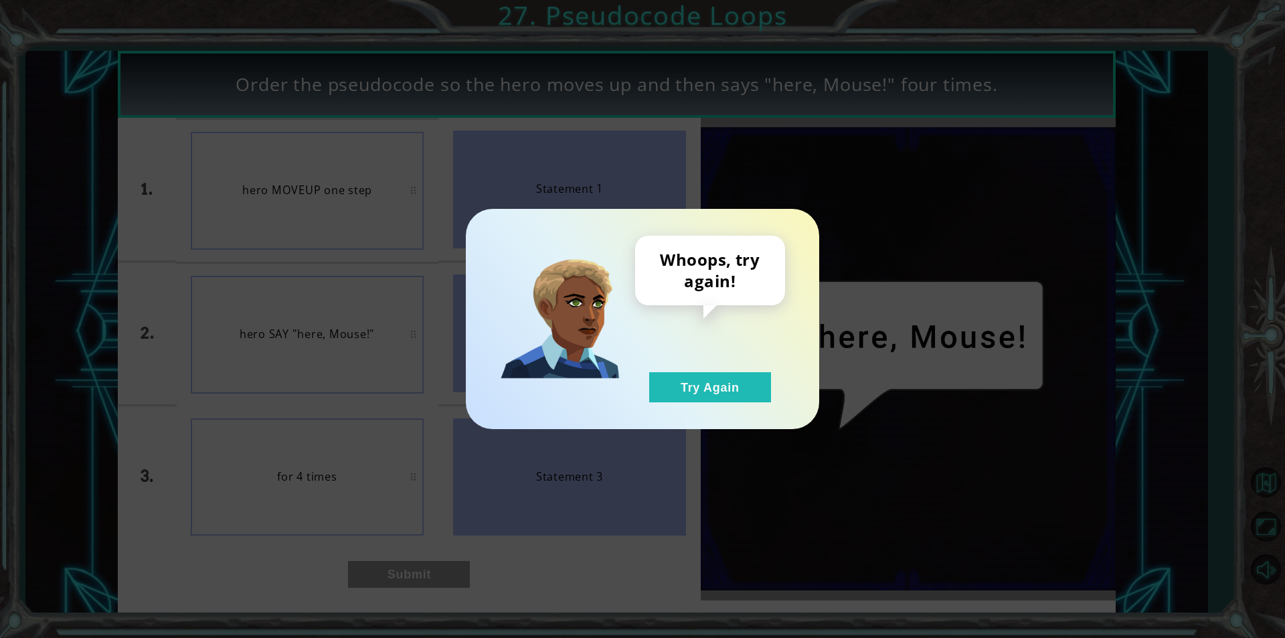
click at [694, 367] on div "Whoops, try again! Try Again" at bounding box center [710, 318] width 150 height 167
click at [690, 383] on button "Try Again" at bounding box center [710, 387] width 122 height 30
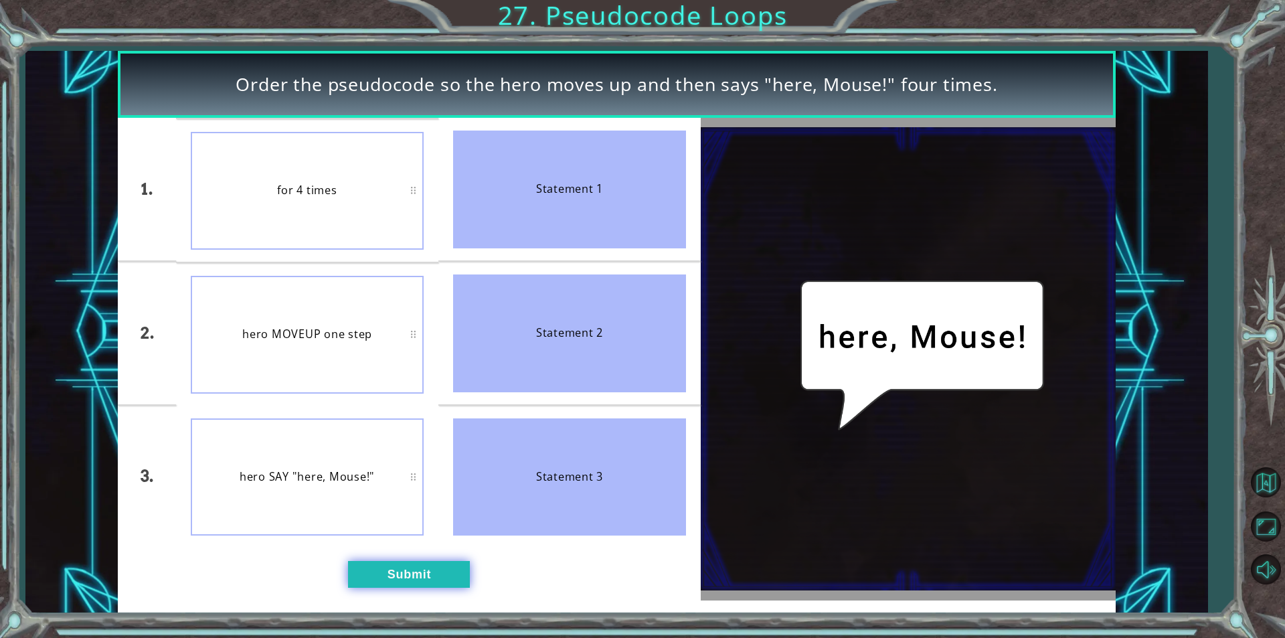
click at [439, 579] on button "Submit" at bounding box center [409, 574] width 122 height 27
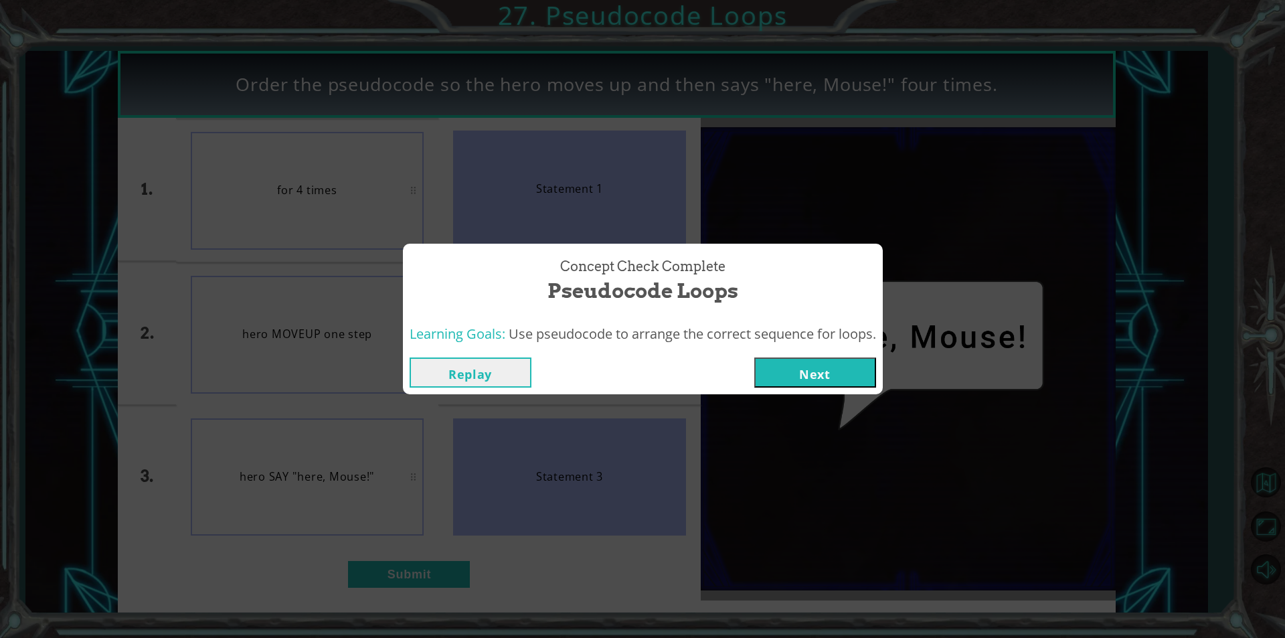
click at [765, 364] on button "Next" at bounding box center [815, 372] width 122 height 30
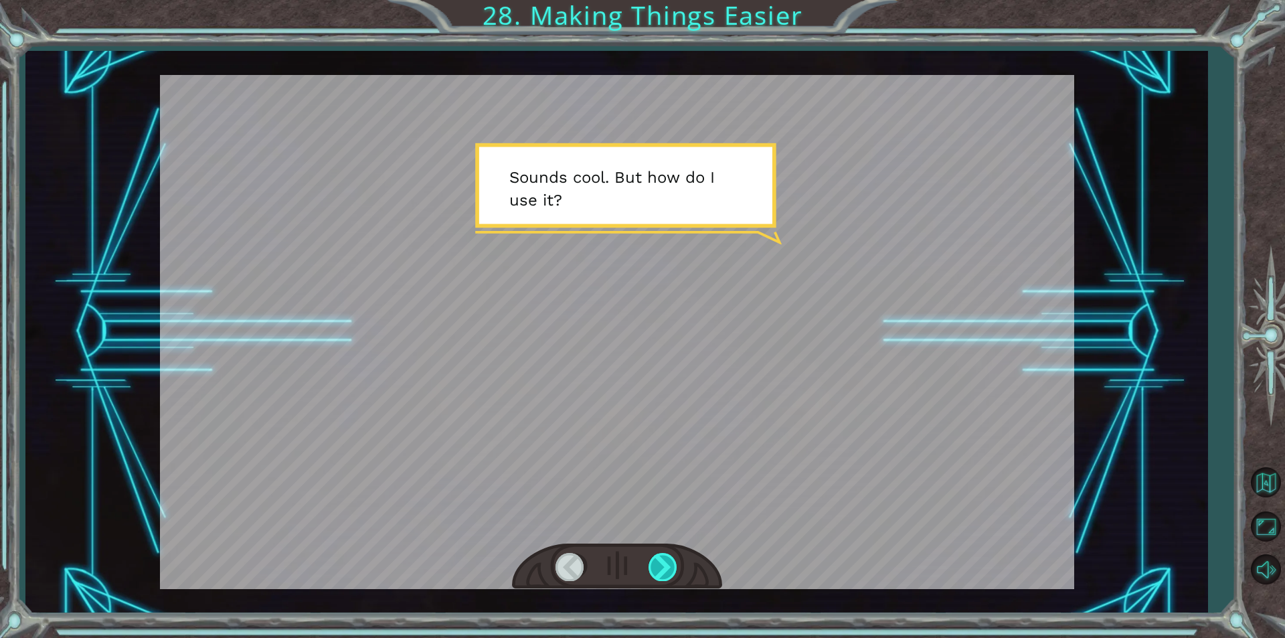
click at [668, 565] on div at bounding box center [663, 566] width 30 height 27
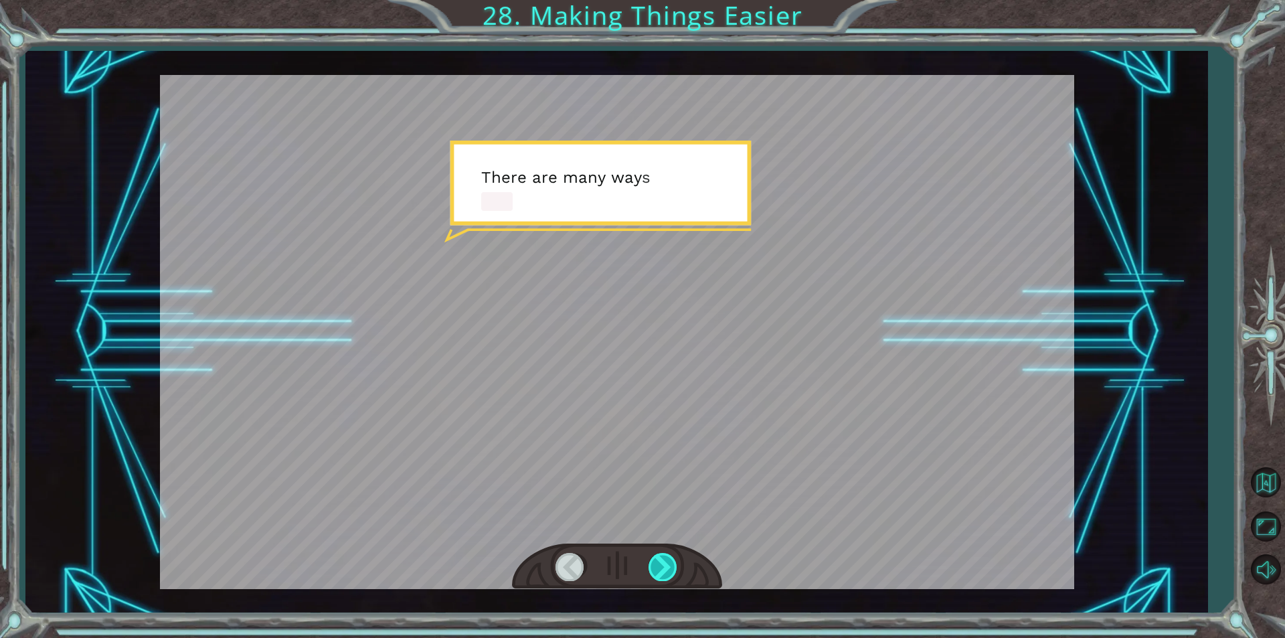
click at [668, 565] on div at bounding box center [663, 566] width 30 height 27
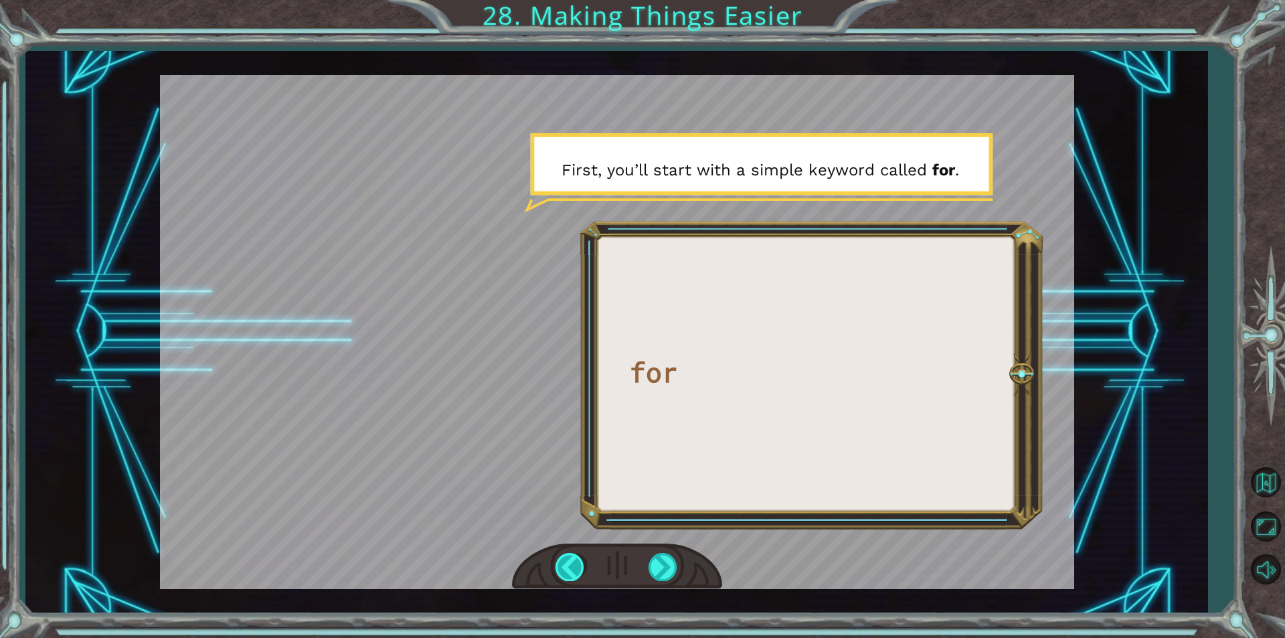
click at [571, 567] on div at bounding box center [570, 566] width 30 height 27
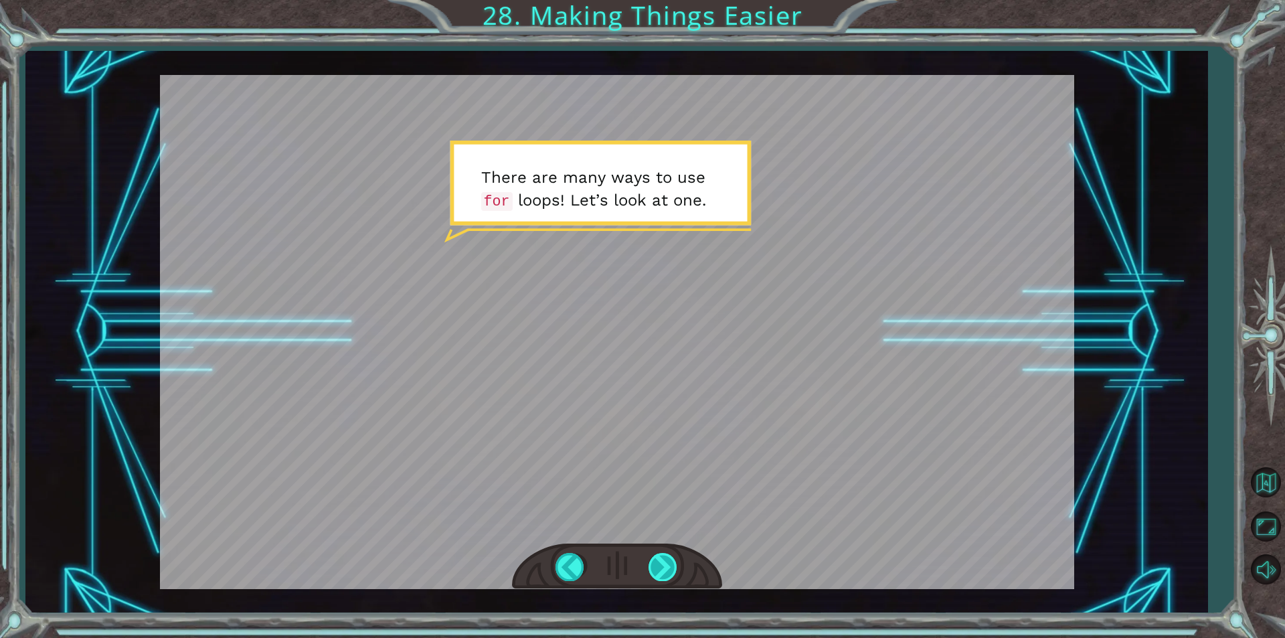
click at [652, 561] on div at bounding box center [663, 566] width 30 height 27
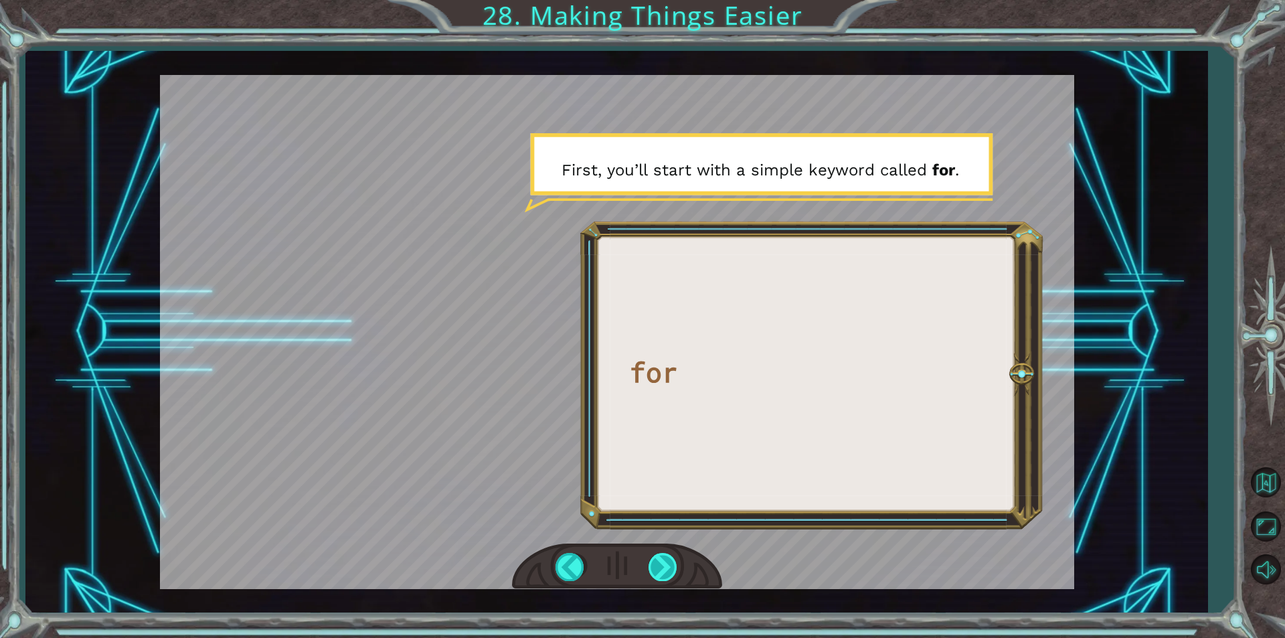
click at [657, 557] on div at bounding box center [663, 566] width 30 height 27
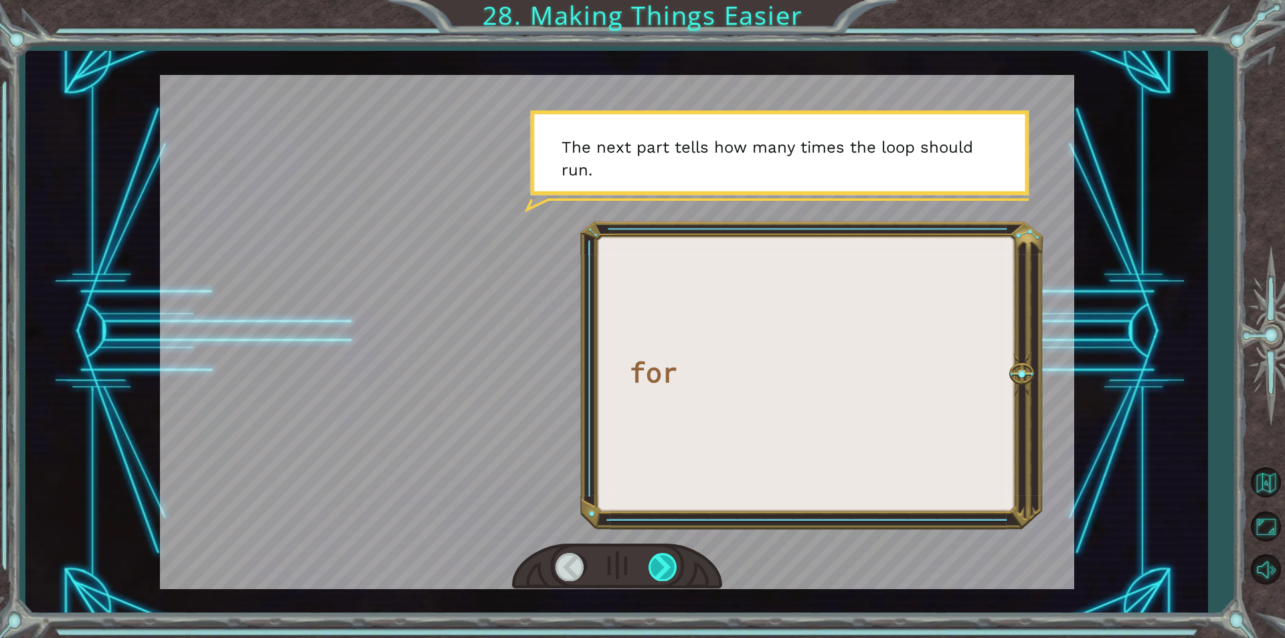
click at [657, 557] on div at bounding box center [663, 566] width 30 height 27
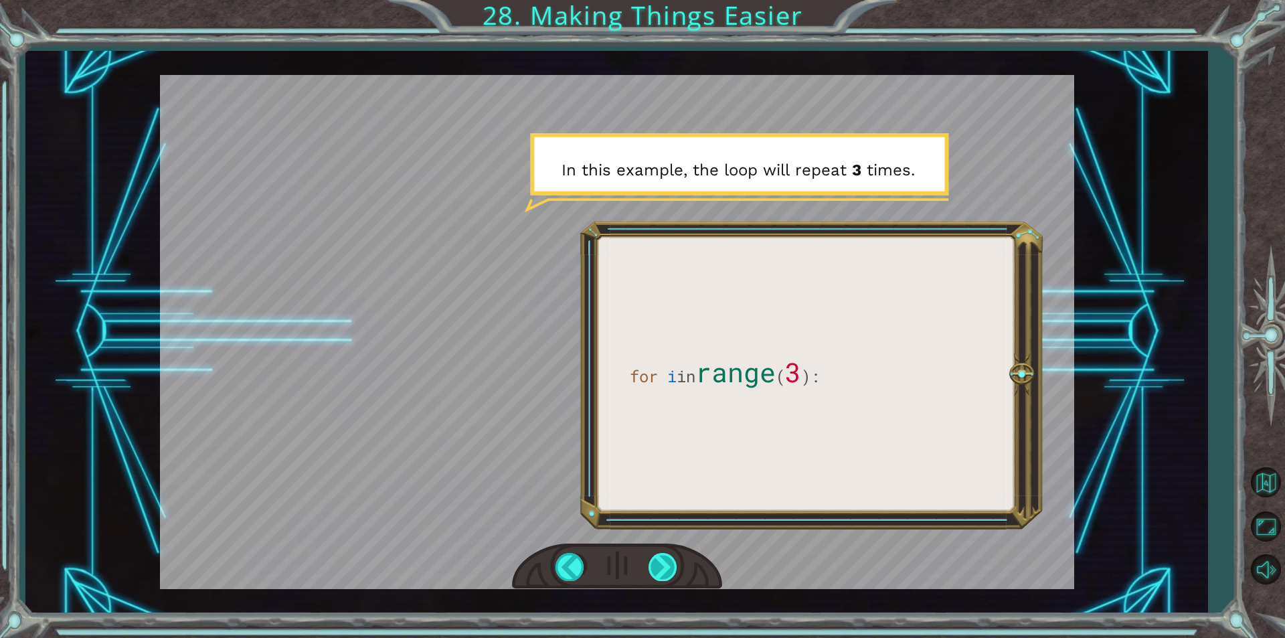
click at [657, 557] on div at bounding box center [663, 566] width 30 height 27
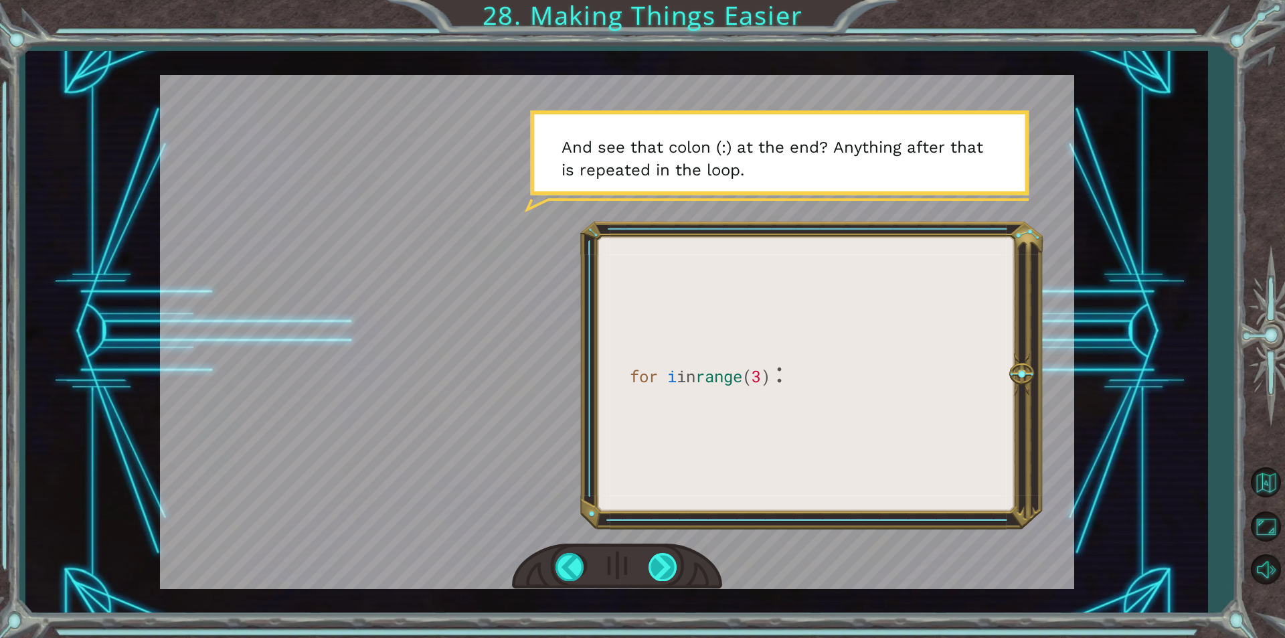
click at [657, 557] on div at bounding box center [663, 566] width 30 height 27
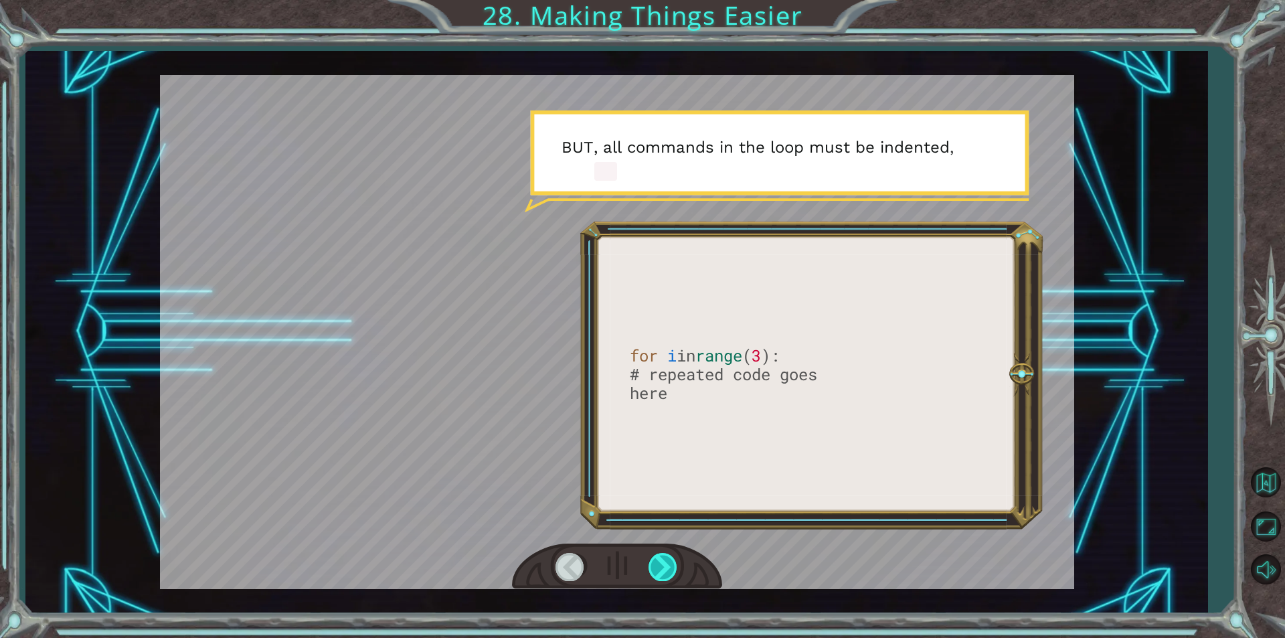
click at [657, 557] on div at bounding box center [663, 566] width 30 height 27
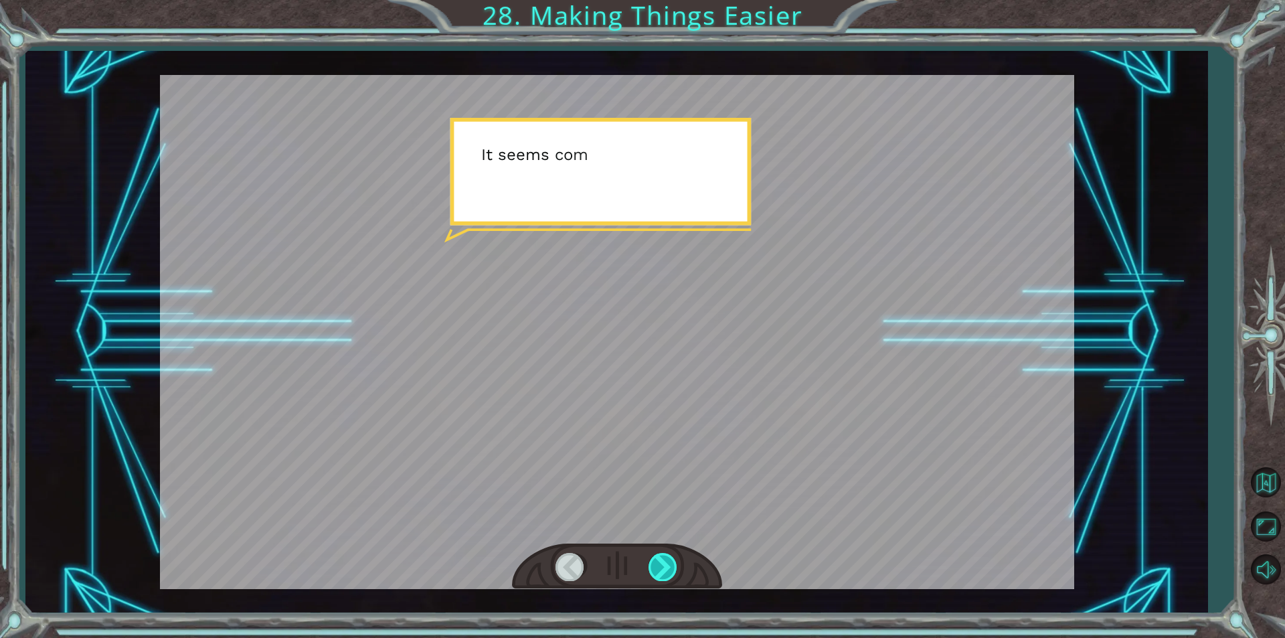
click at [657, 557] on div at bounding box center [663, 566] width 30 height 27
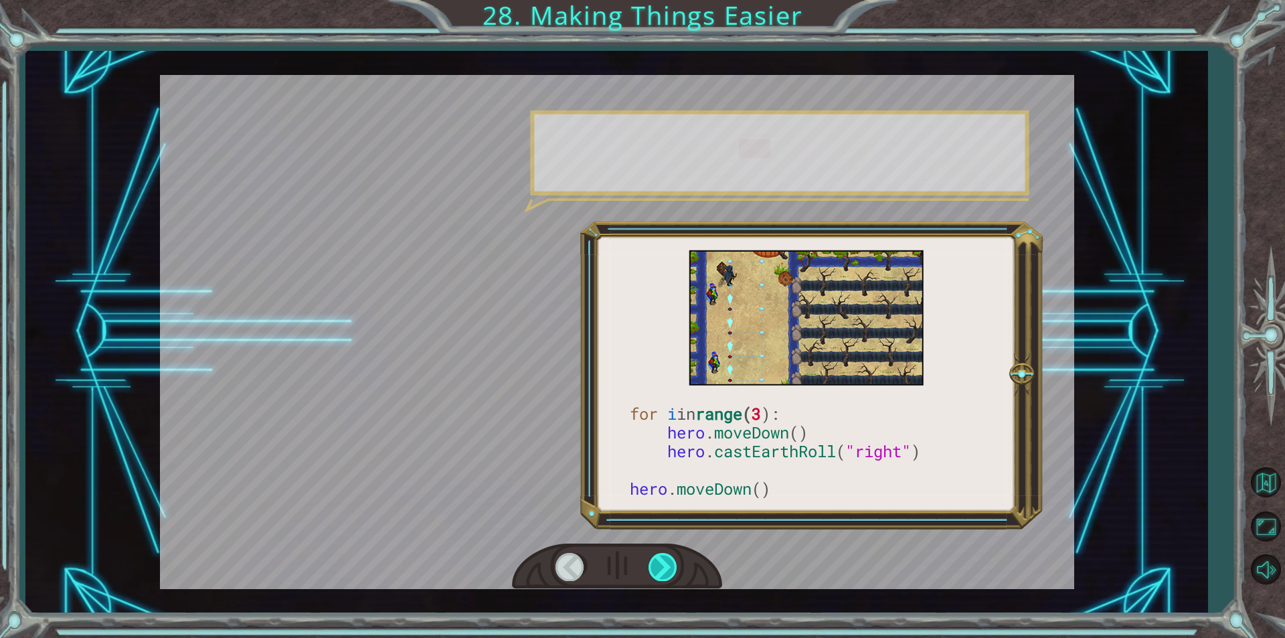
click at [657, 557] on div at bounding box center [663, 566] width 30 height 27
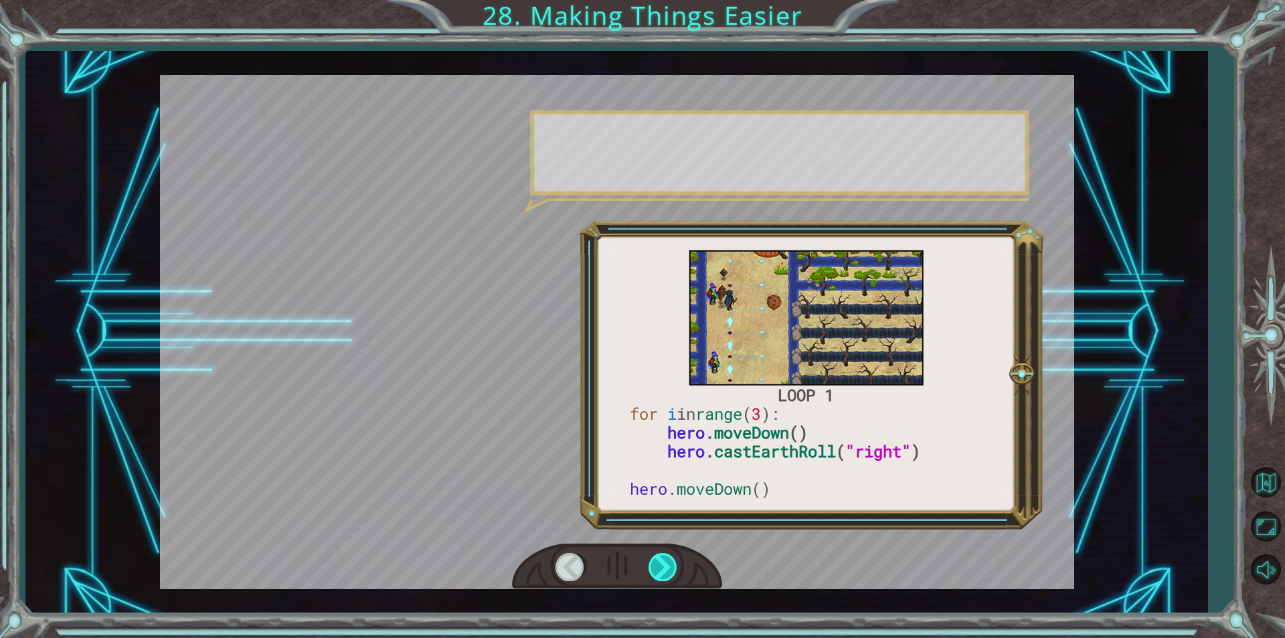
click at [657, 557] on div at bounding box center [663, 566] width 30 height 27
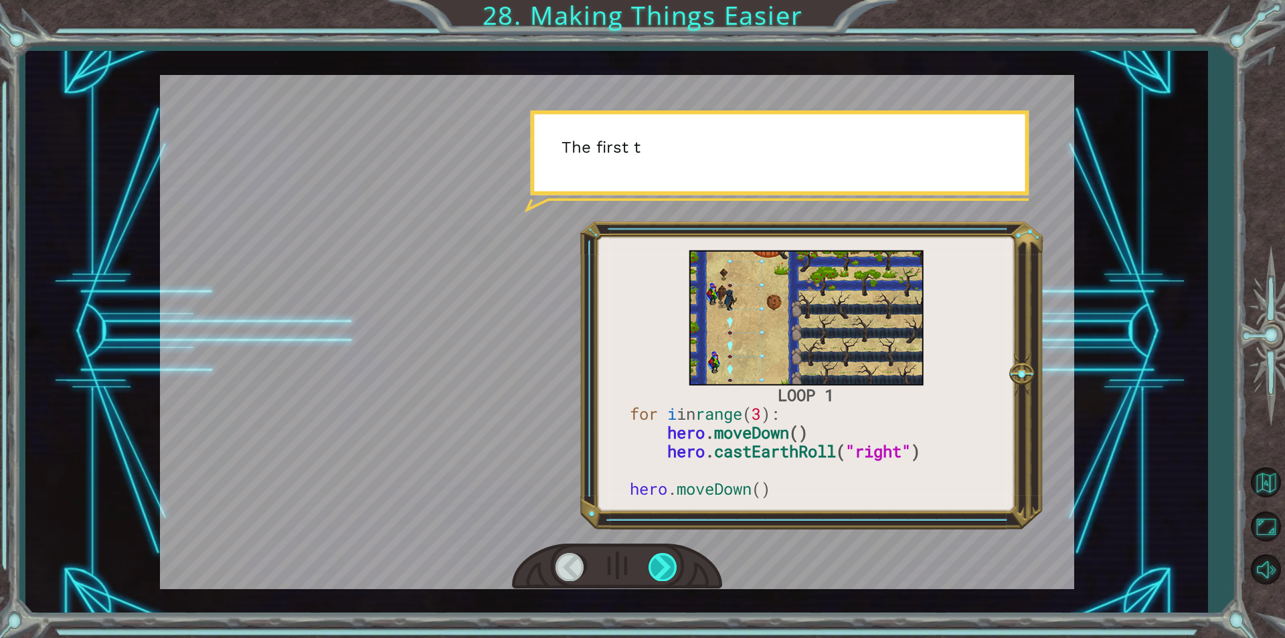
click at [657, 557] on div at bounding box center [663, 566] width 30 height 27
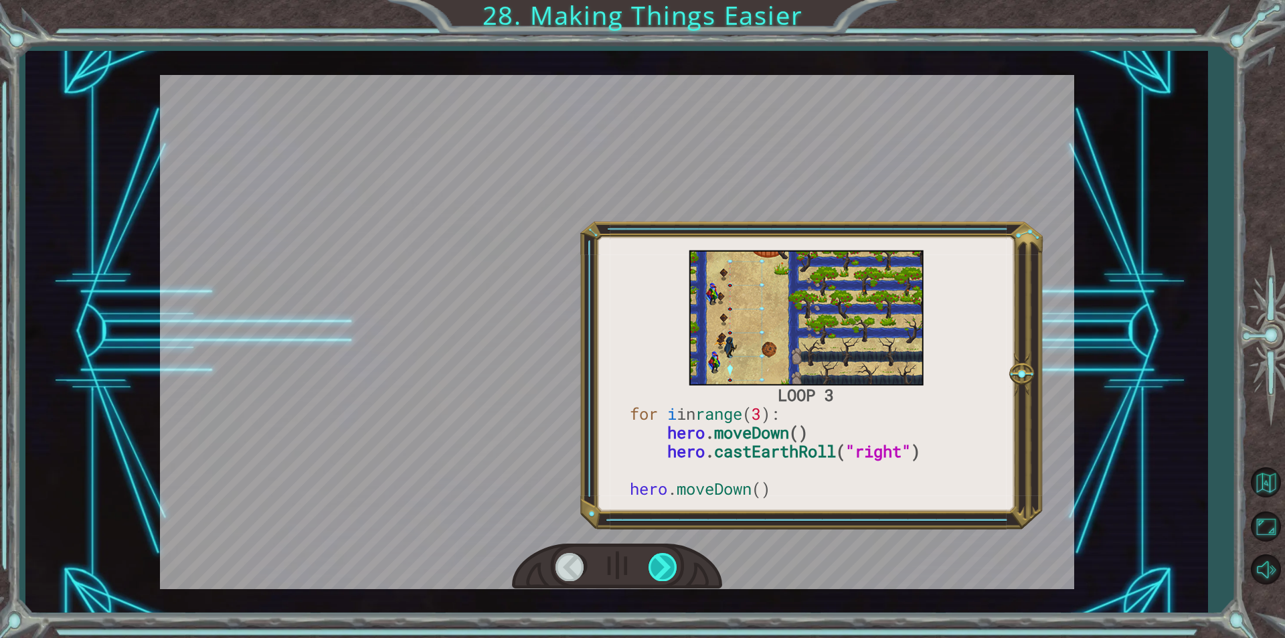
click at [657, 557] on div at bounding box center [663, 566] width 30 height 27
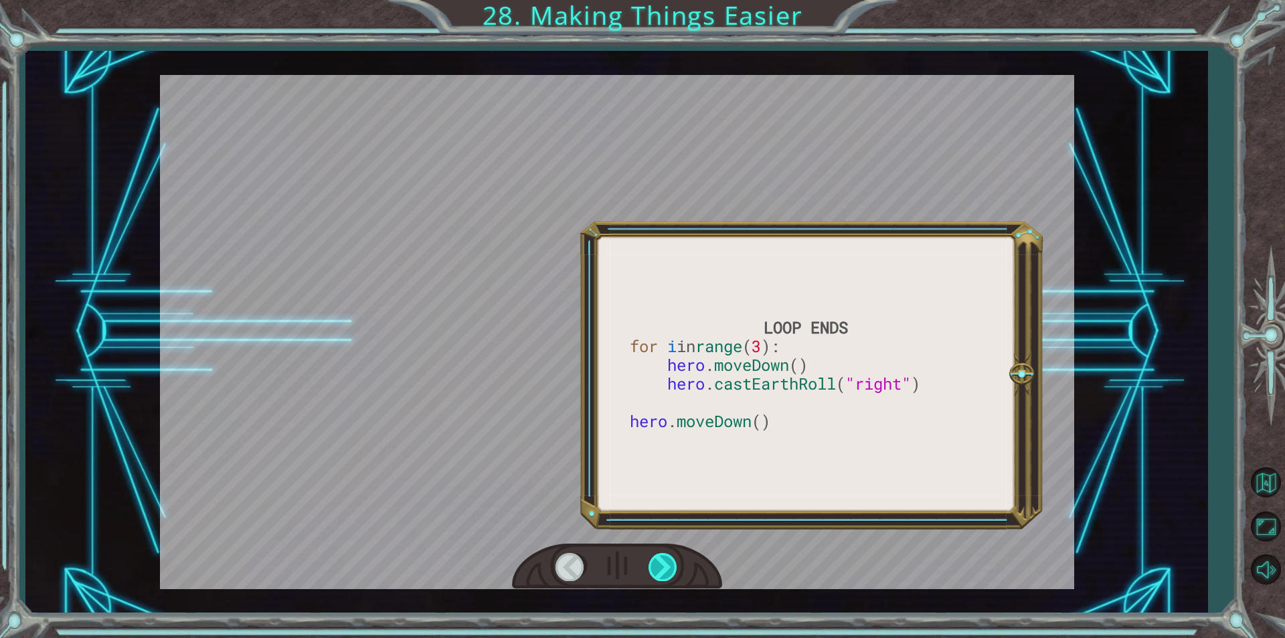
click at [657, 557] on div at bounding box center [663, 566] width 30 height 27
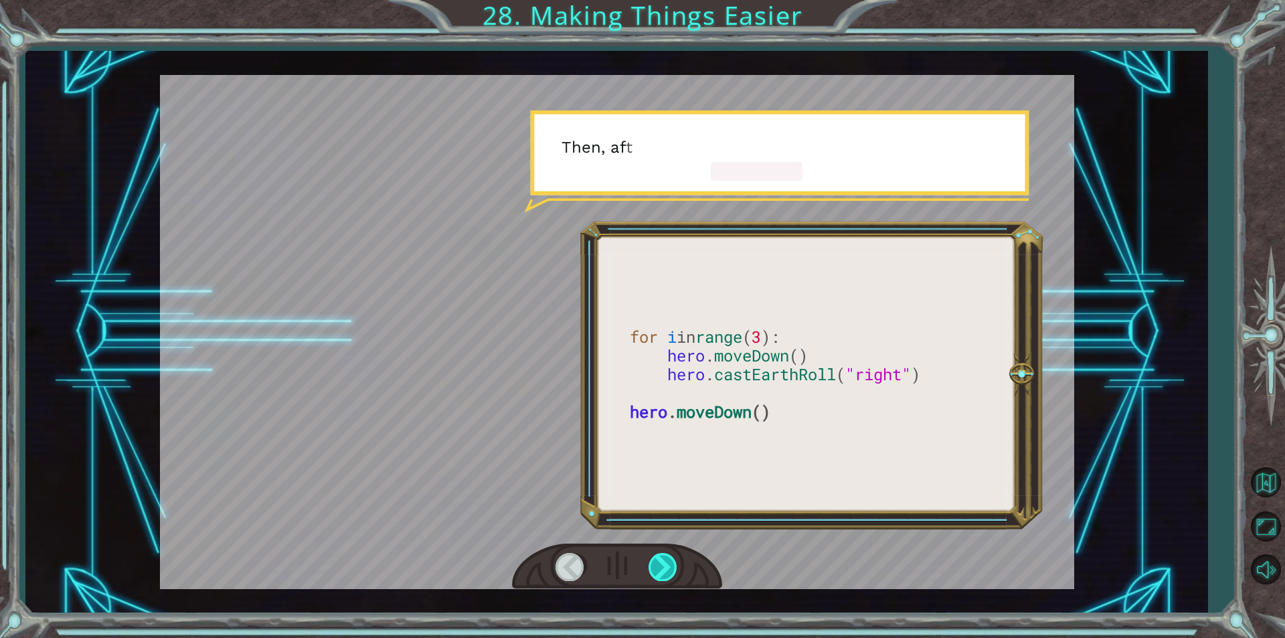
click at [657, 557] on div at bounding box center [663, 566] width 30 height 27
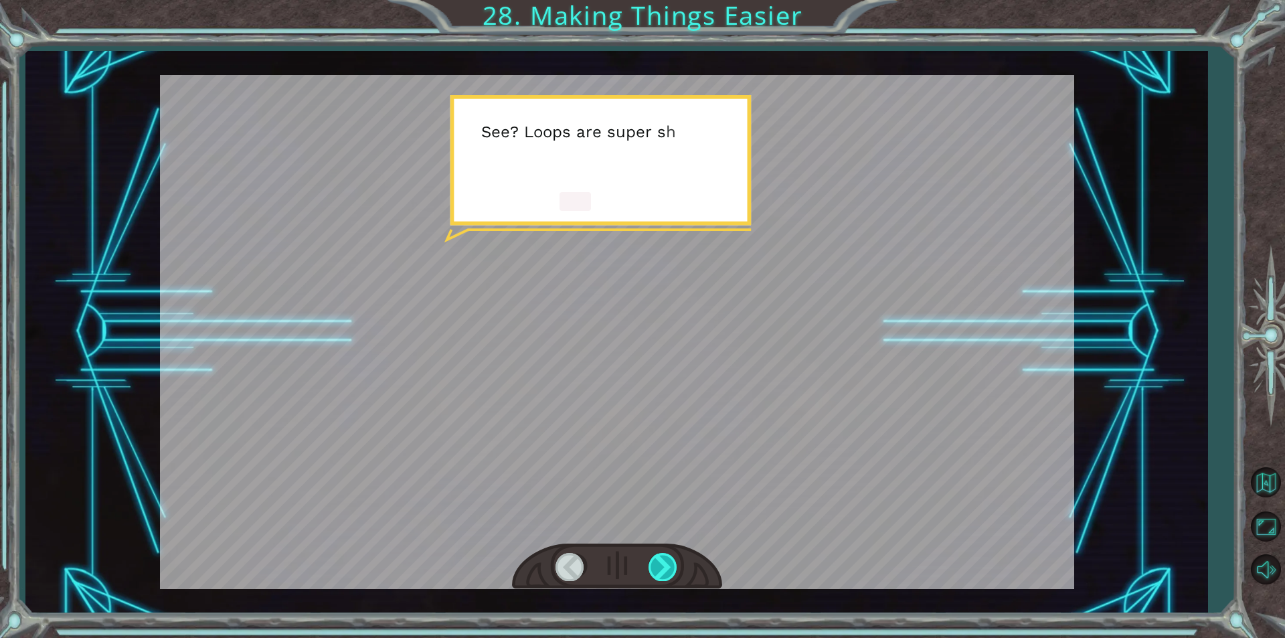
click at [657, 557] on div at bounding box center [663, 566] width 30 height 27
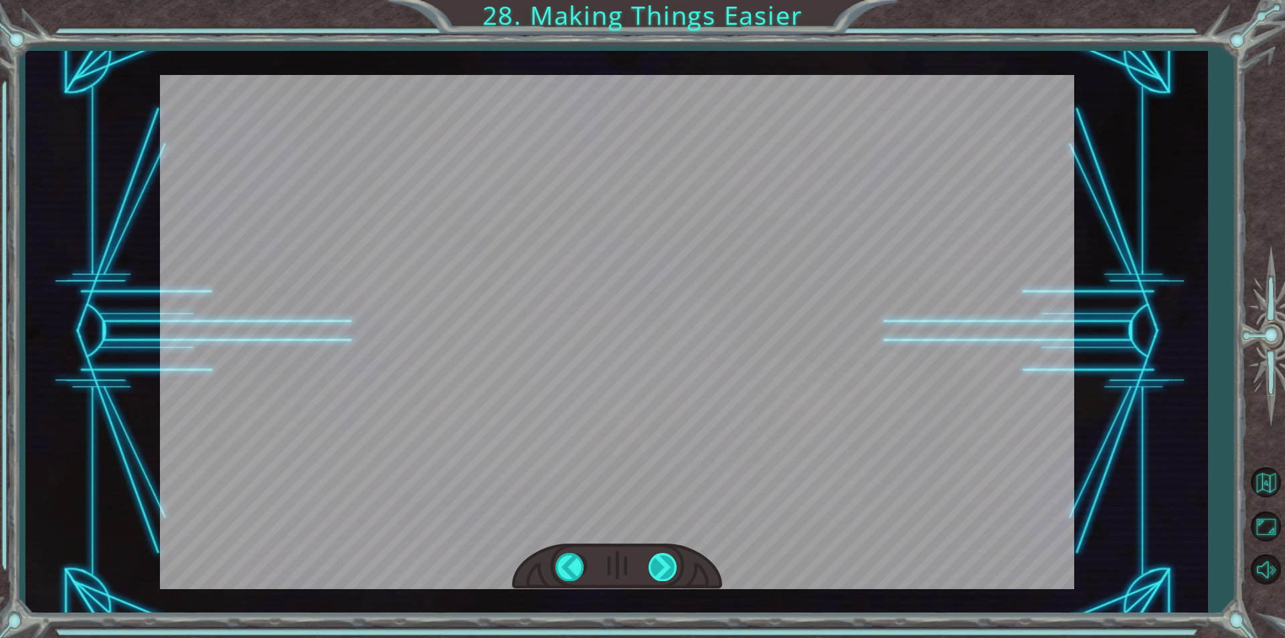
click at [657, 0] on div "for i in range ( 3 ): hero . moveDown () hero . castEarthRoll ( "right" ) hero …" at bounding box center [642, 0] width 1285 height 0
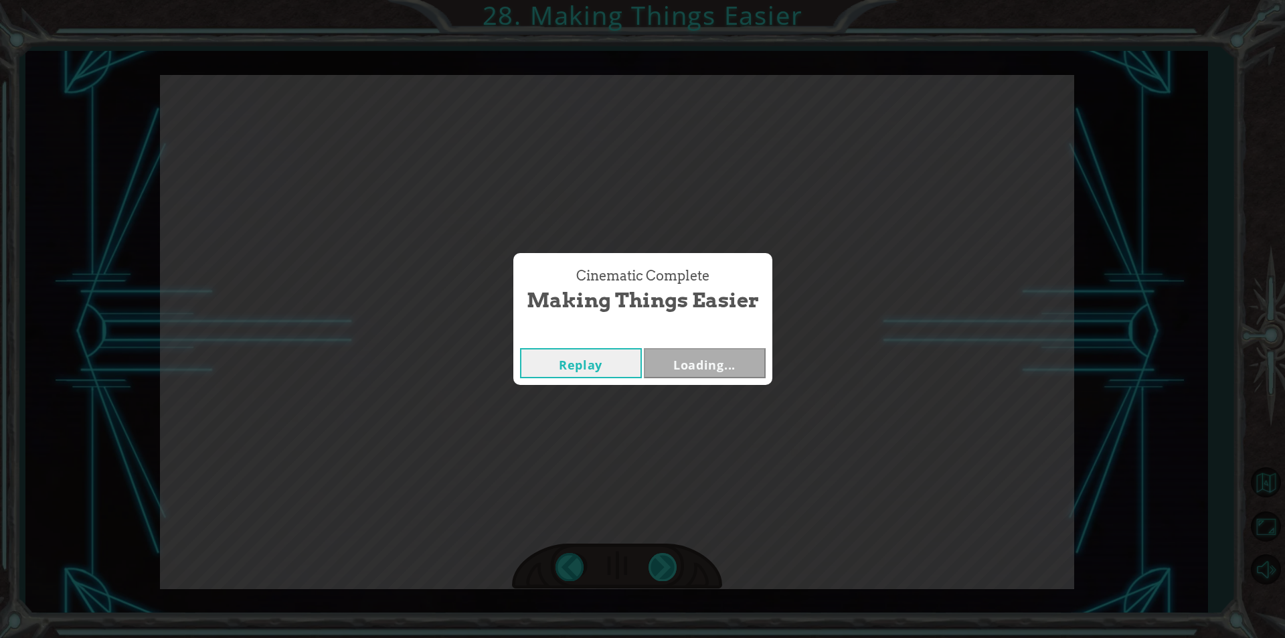
click at [657, 557] on div "Cinematic Complete Making Things Easier Replay Loading..." at bounding box center [642, 319] width 1285 height 638
click at [721, 347] on div "Replay Next" at bounding box center [642, 362] width 259 height 43
drag, startPoint x: 721, startPoint y: 347, endPoint x: 725, endPoint y: 369, distance: 22.6
click at [725, 369] on div "Replay Next" at bounding box center [642, 362] width 259 height 43
click at [725, 369] on button "Next" at bounding box center [705, 363] width 122 height 30
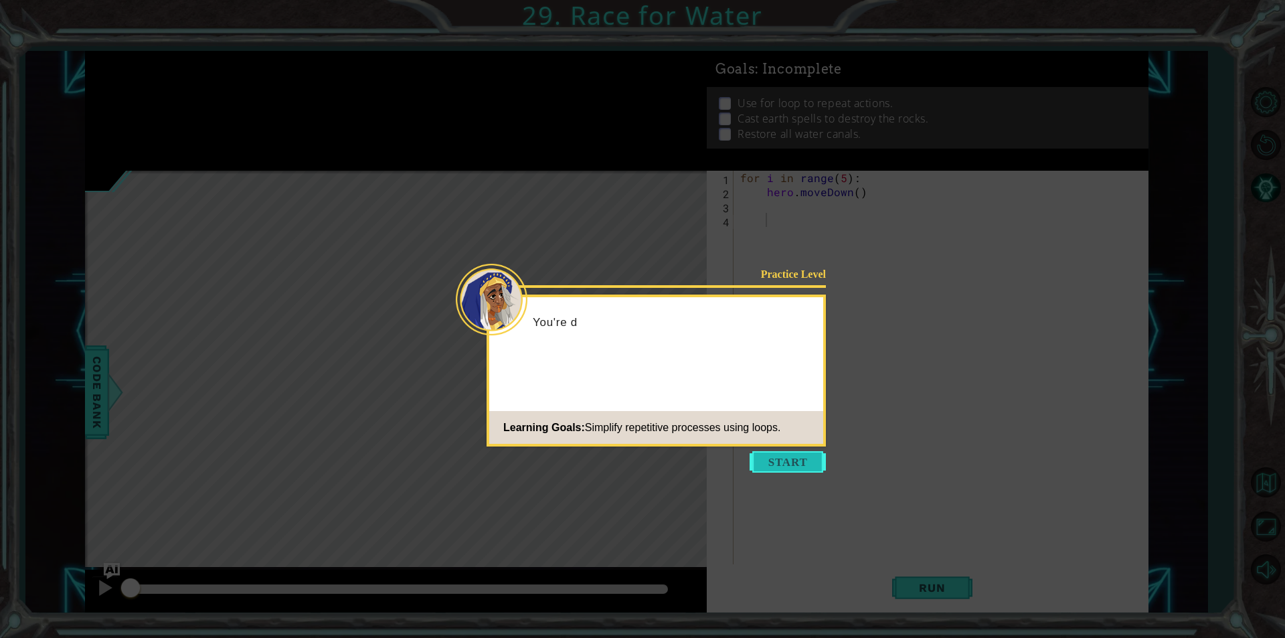
click at [785, 462] on button "Start" at bounding box center [787, 461] width 76 height 21
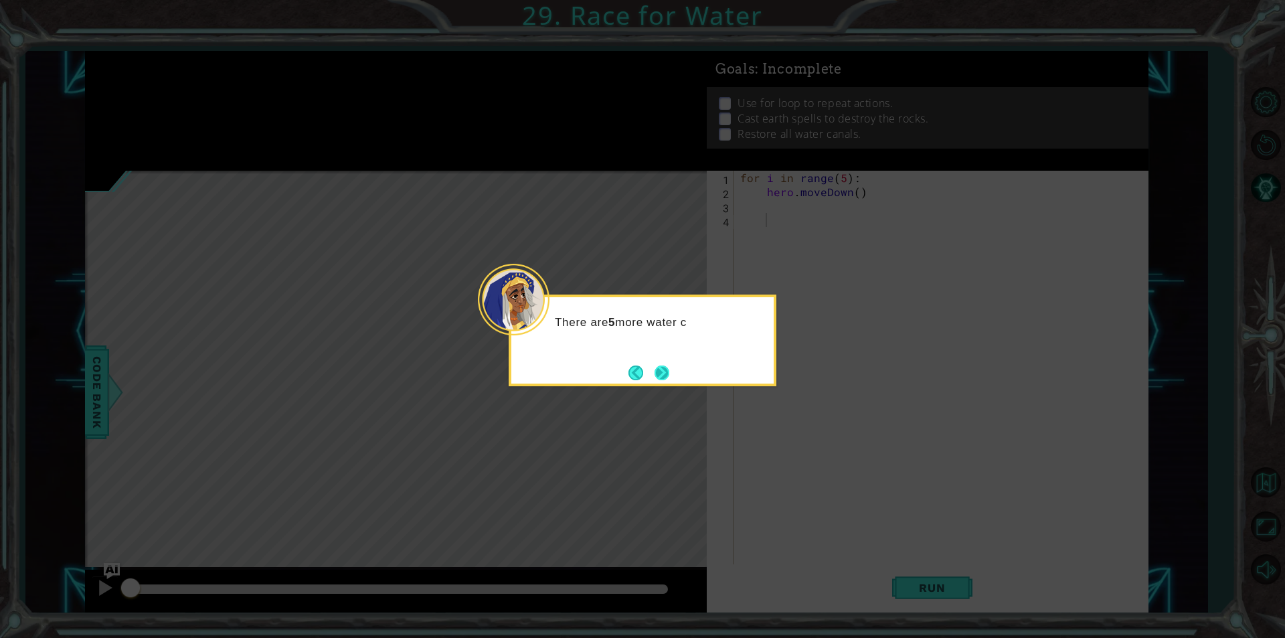
click at [665, 368] on button "Next" at bounding box center [662, 373] width 16 height 16
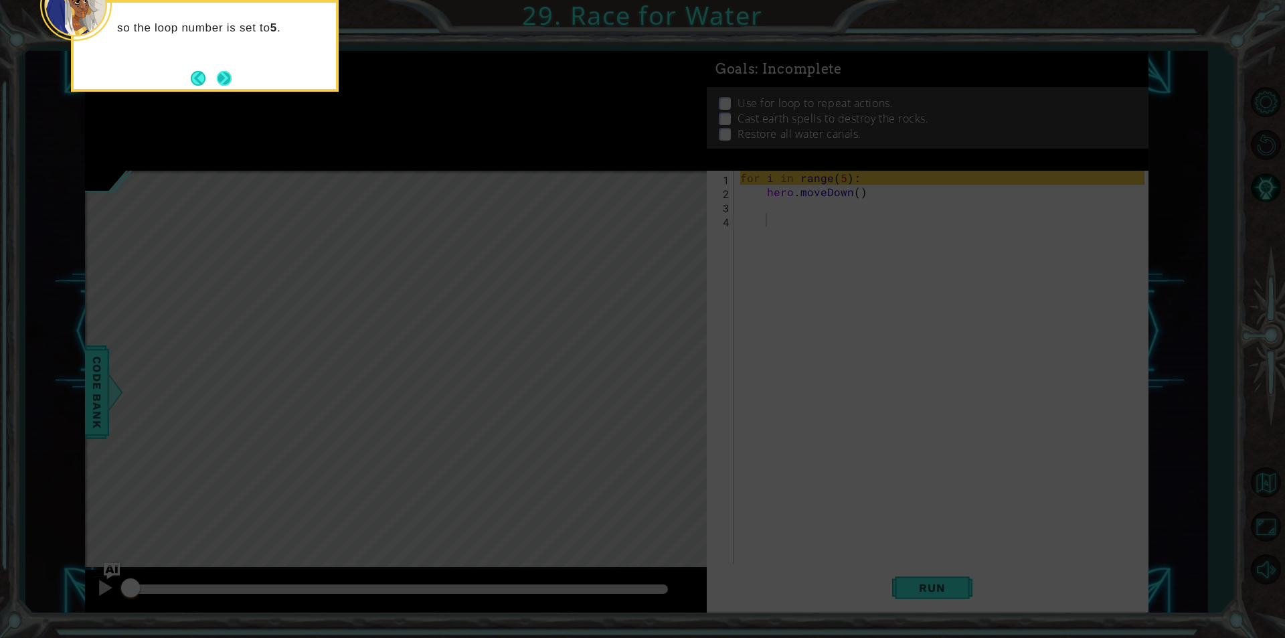
click at [229, 71] on button "Next" at bounding box center [224, 78] width 15 height 15
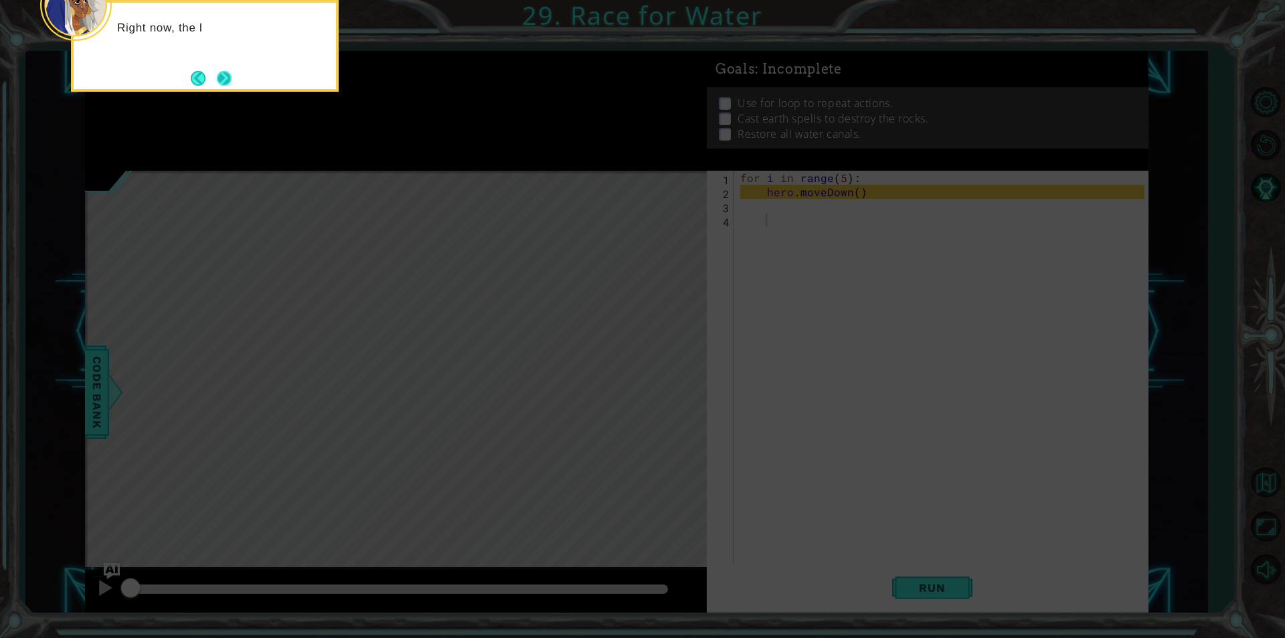
click at [227, 76] on button "Next" at bounding box center [224, 78] width 15 height 15
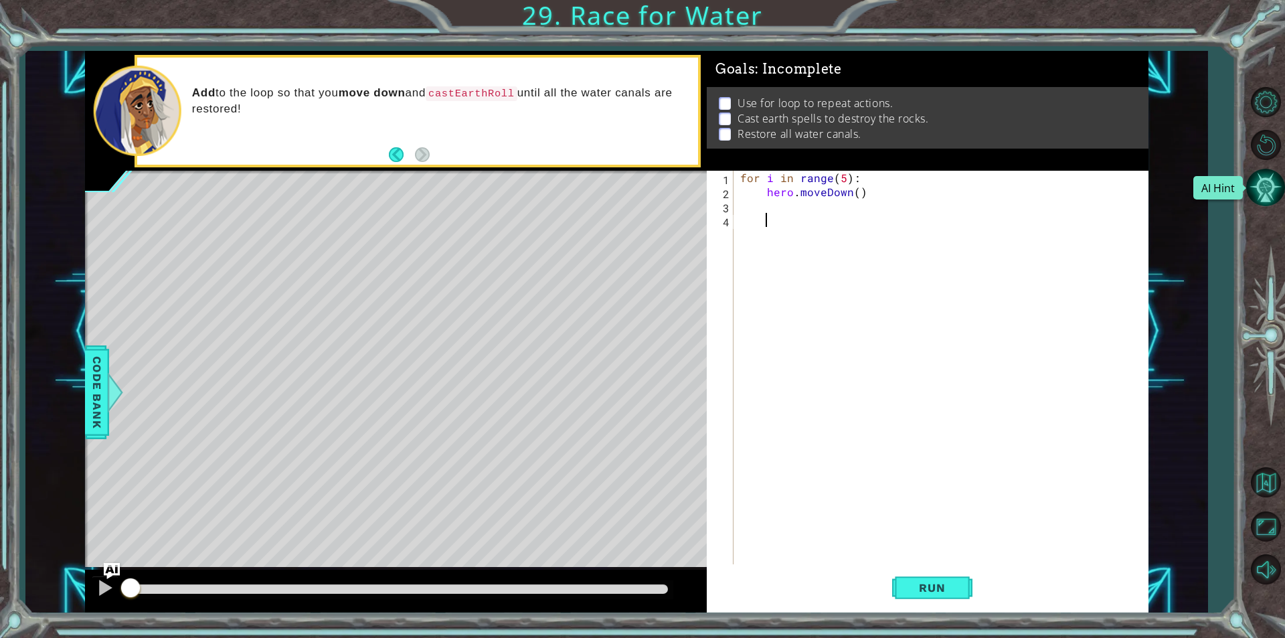
click at [1271, 185] on button "AI Hint" at bounding box center [1265, 187] width 39 height 39
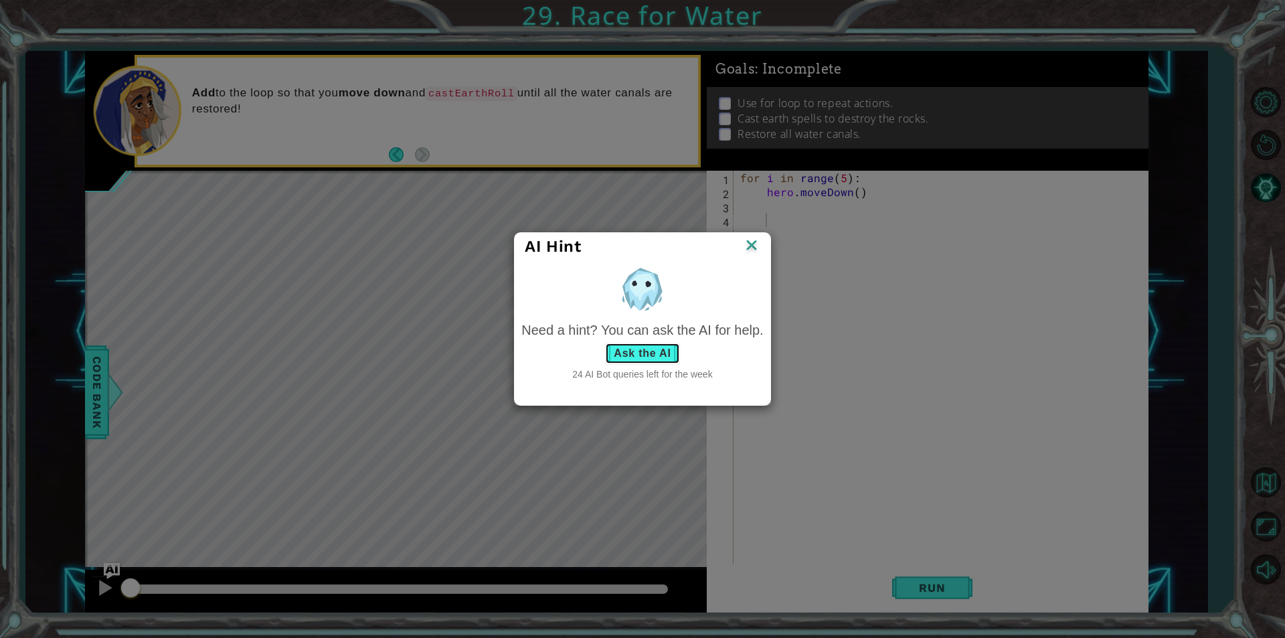
click at [651, 344] on button "Ask the AI" at bounding box center [642, 353] width 74 height 21
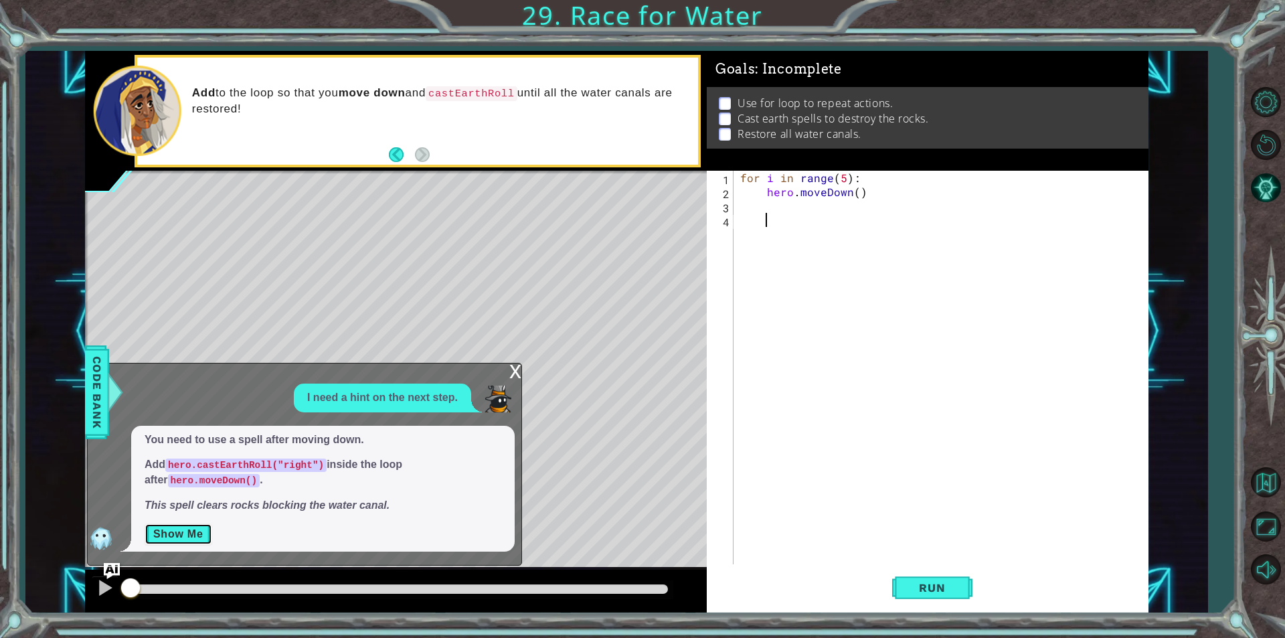
click at [199, 539] on button "Show Me" at bounding box center [179, 533] width 68 height 21
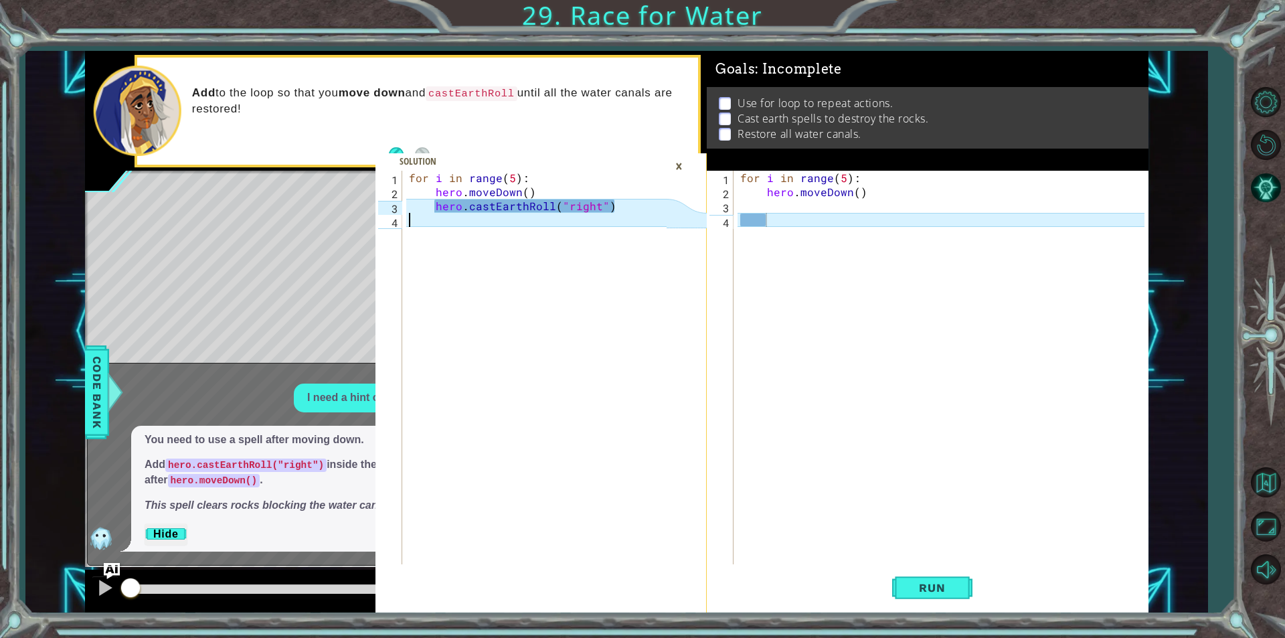
click at [508, 290] on div "for i in range ( 5 ) : hero . moveDown ( ) hero . castEarthRoll ( "right" )" at bounding box center [539, 381] width 267 height 421
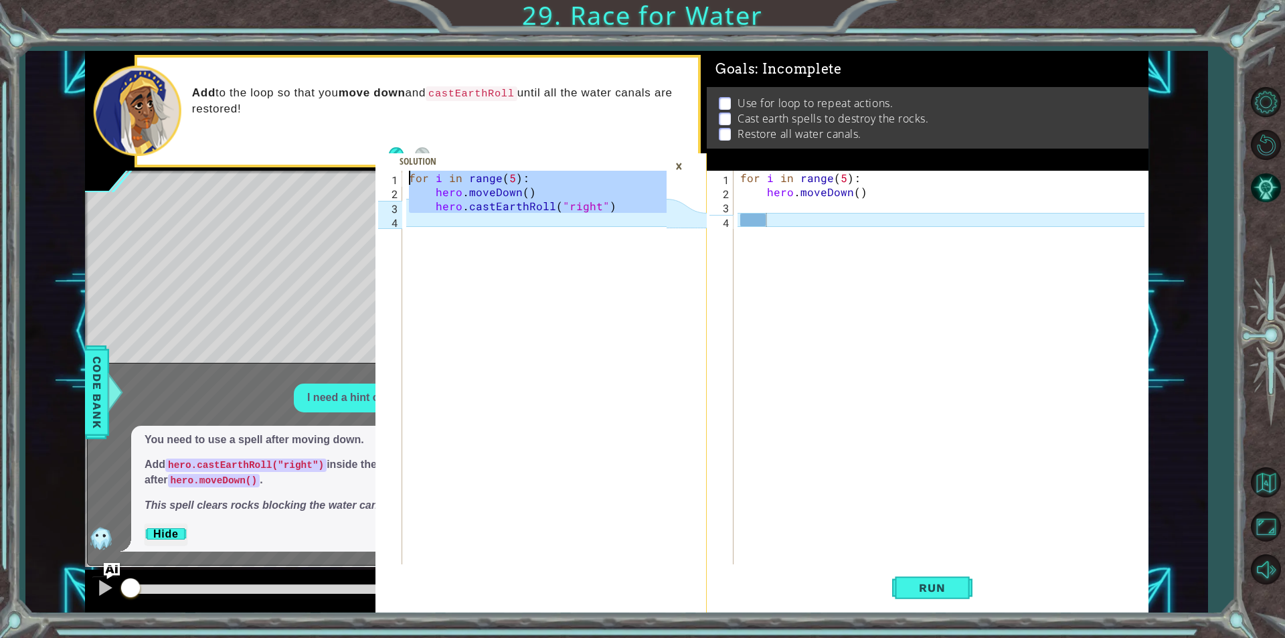
drag, startPoint x: 484, startPoint y: 242, endPoint x: 264, endPoint y: 155, distance: 236.3
click at [264, 155] on div "1 2 3 4 for i in range ( 5 ) : hero . moveDown ( ) hero . castEarthRoll ( "righ…" at bounding box center [616, 331] width 1063 height 561
type textarea "for i in range(5): hero.moveDown()"
click at [672, 158] on div "×" at bounding box center [678, 166] width 21 height 23
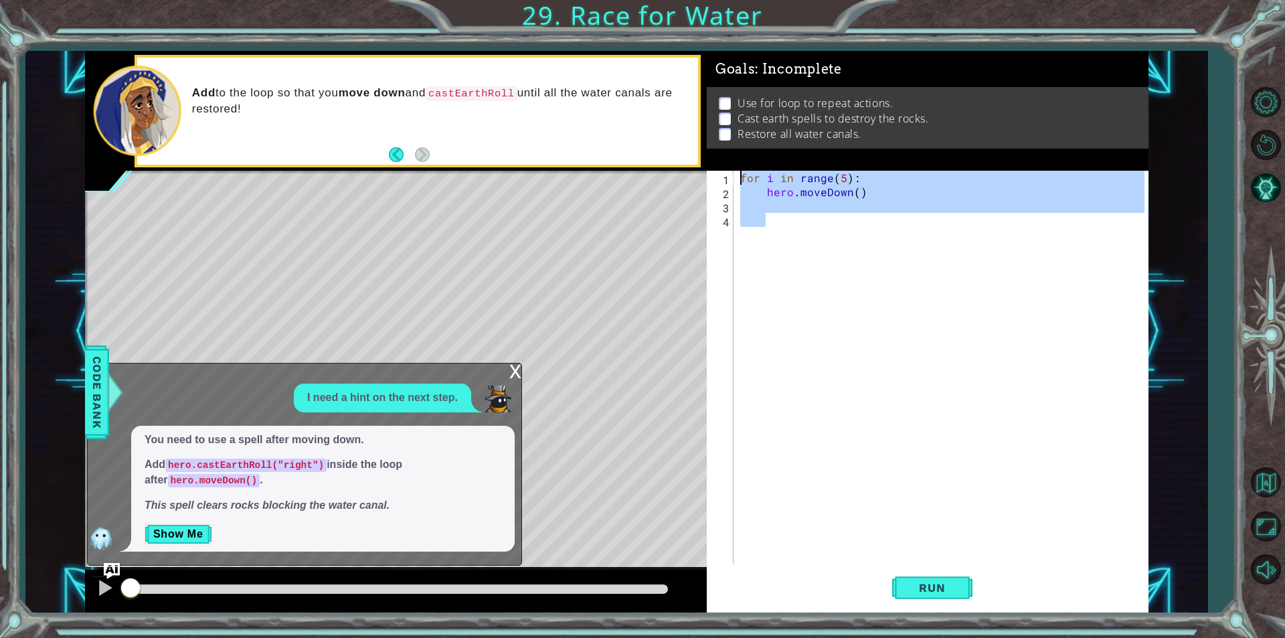
drag, startPoint x: 918, startPoint y: 295, endPoint x: 457, endPoint y: -1, distance: 548.0
click at [457, 0] on html "for i in range(5): hero.moveDown() 1 2 3 4 for i in range ( 5 ) : hero . moveDo…" at bounding box center [642, 319] width 1285 height 638
type textarea "for i in range(5): hero.moveDown()"
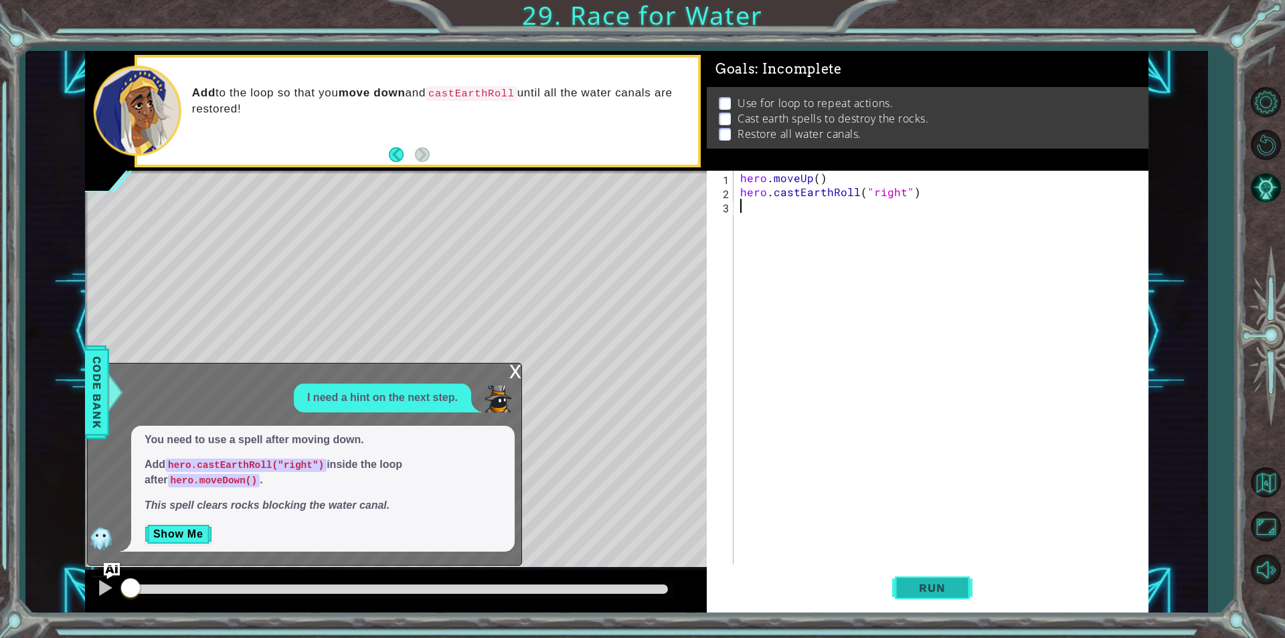
click at [923, 577] on button "Run" at bounding box center [932, 587] width 80 height 44
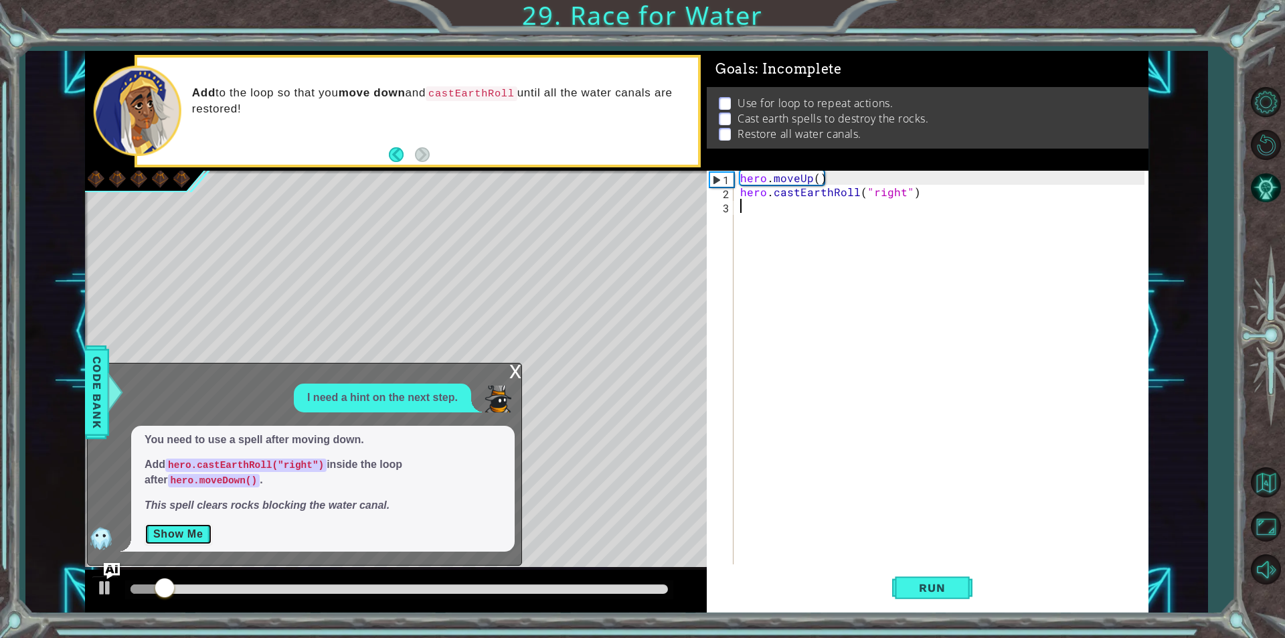
click at [196, 529] on button "Show Me" at bounding box center [179, 533] width 68 height 21
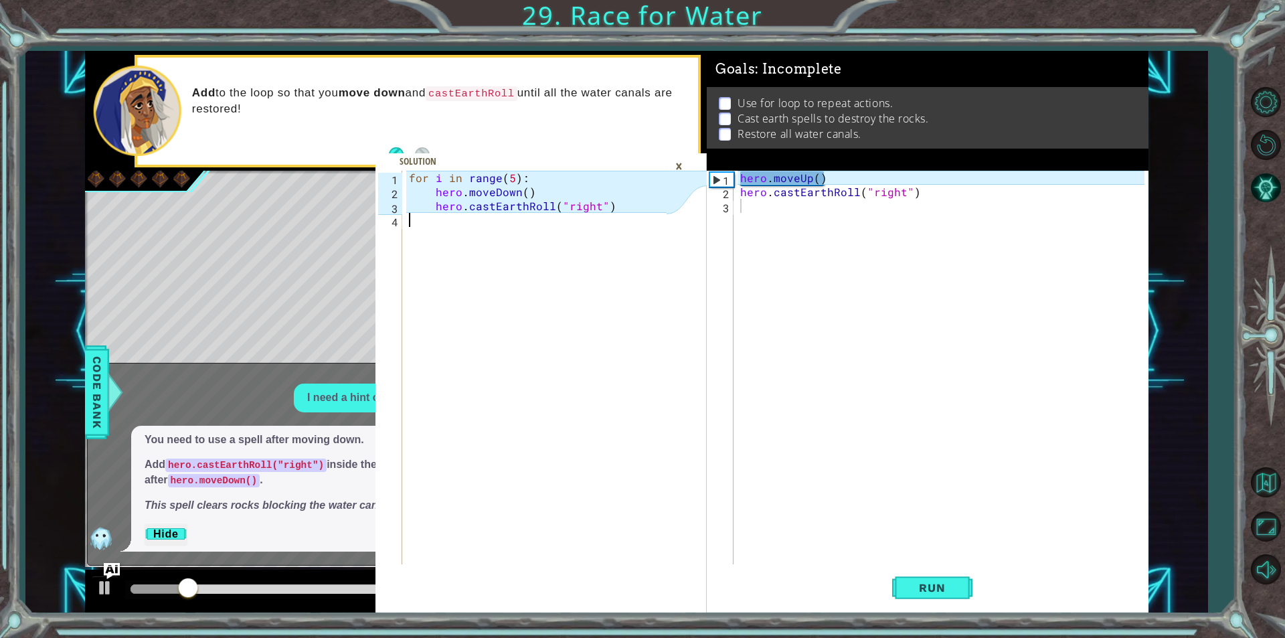
click at [507, 293] on div "for i in range ( 5 ) : hero . moveDown ( ) hero . castEarthRoll ( "right" )" at bounding box center [539, 381] width 267 height 421
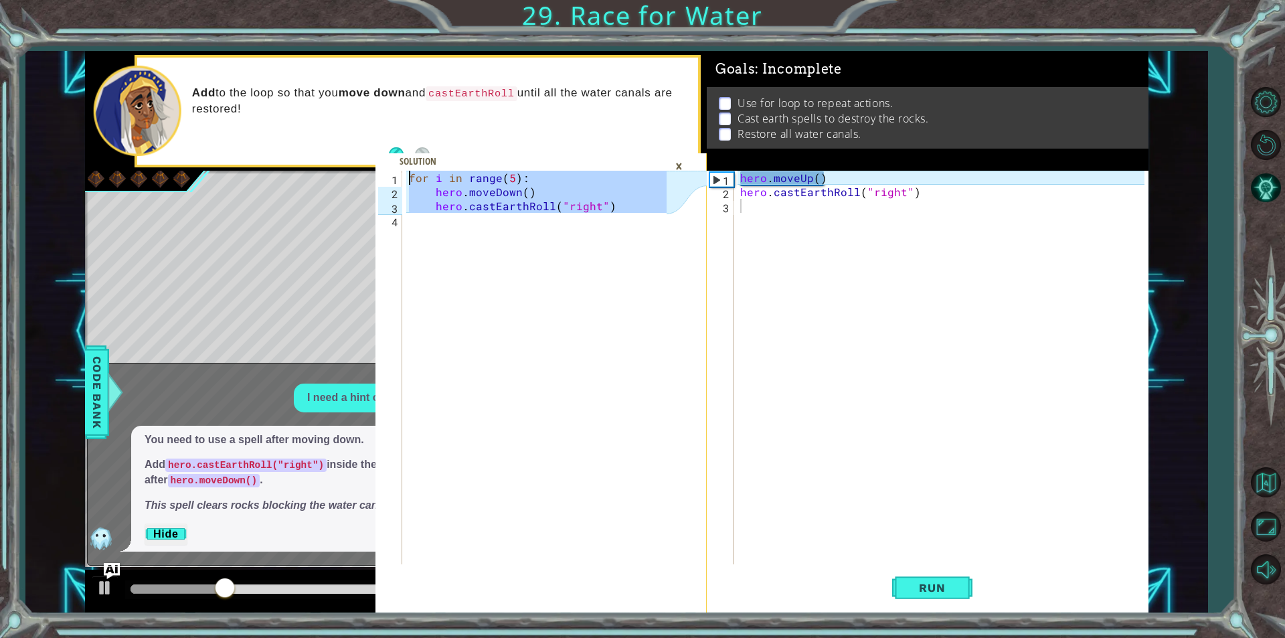
drag, startPoint x: 437, startPoint y: 226, endPoint x: 357, endPoint y: 154, distance: 107.5
click at [357, 154] on div "1 2 3 4 for i in range ( 5 ) : hero . moveDown ( ) hero . castEarthRoll ( "righ…" at bounding box center [616, 331] width 1063 height 561
type textarea "for i in range(5): hero.moveDown()"
click at [677, 163] on div "×" at bounding box center [678, 166] width 21 height 23
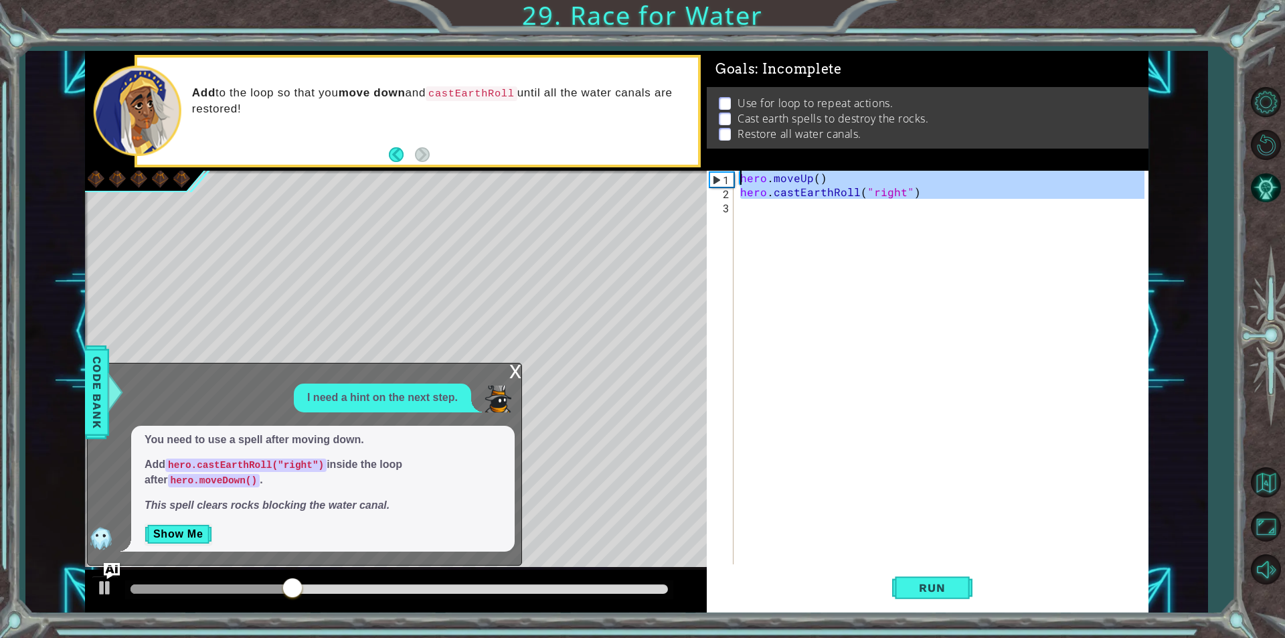
drag, startPoint x: 857, startPoint y: 240, endPoint x: 335, endPoint y: 37, distance: 560.2
click at [335, 37] on div "for i in range(5): hero.moveDown() 1 2 3 4 for i in range ( 5 ) : hero . moveDo…" at bounding box center [642, 319] width 1285 height 638
type textarea "hero.moveUp() hero.castEarthRoll("right")"
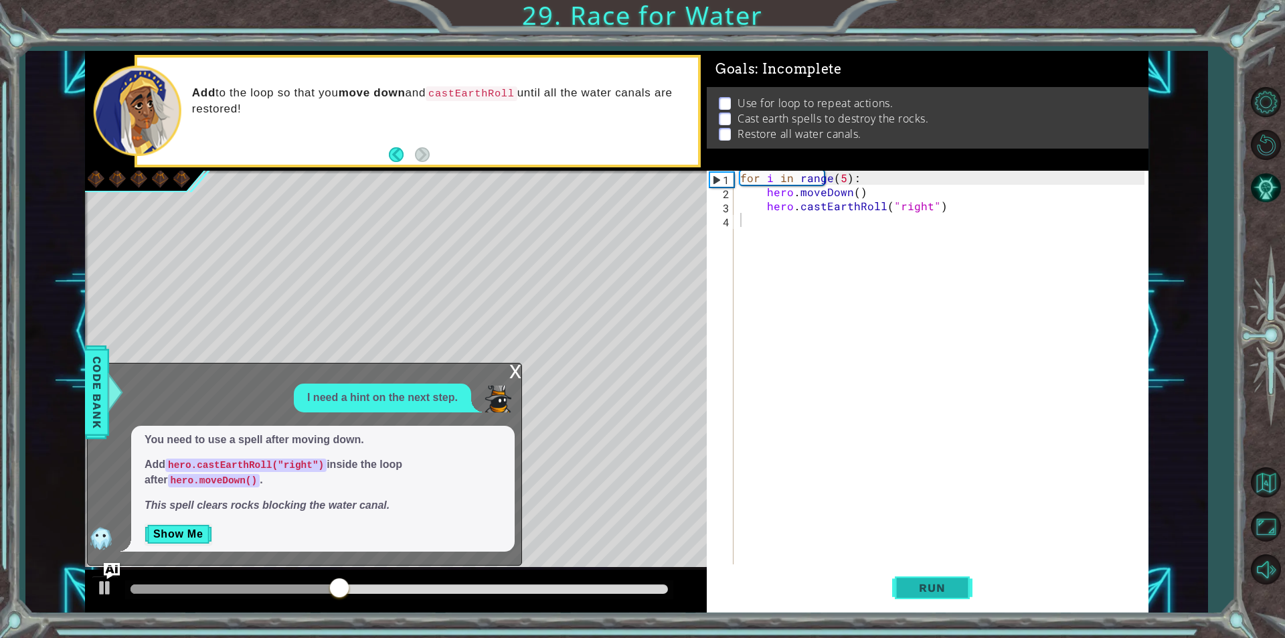
click at [922, 578] on button "Run" at bounding box center [932, 587] width 80 height 44
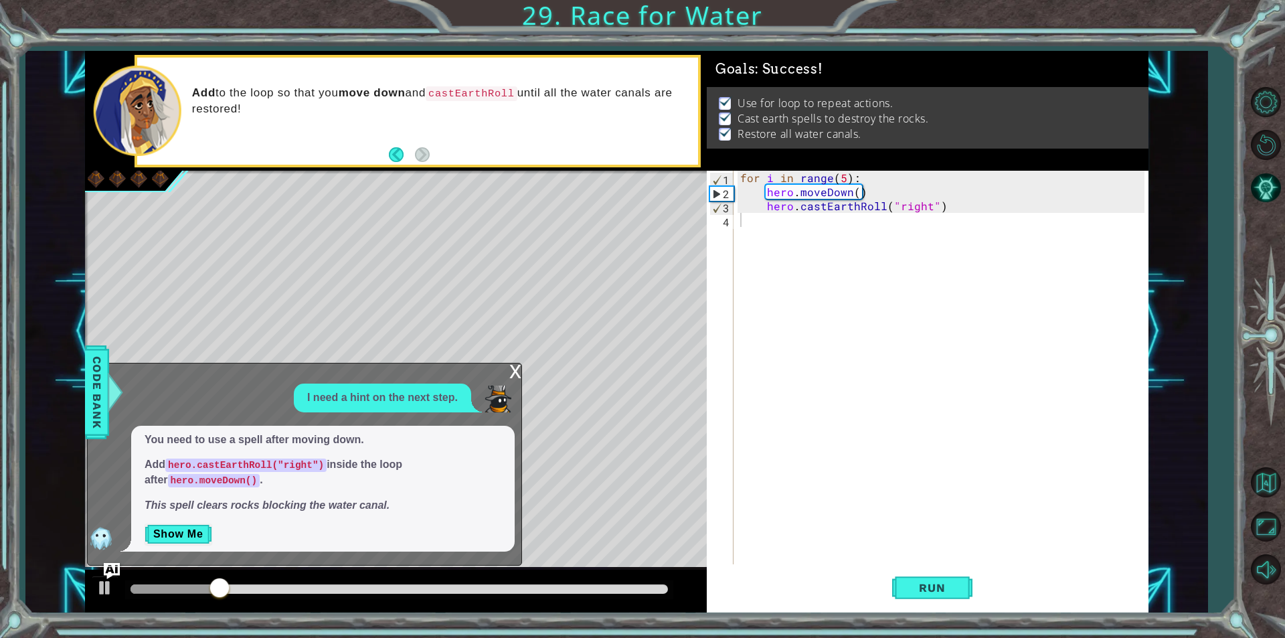
click at [516, 369] on div "x" at bounding box center [515, 369] width 12 height 13
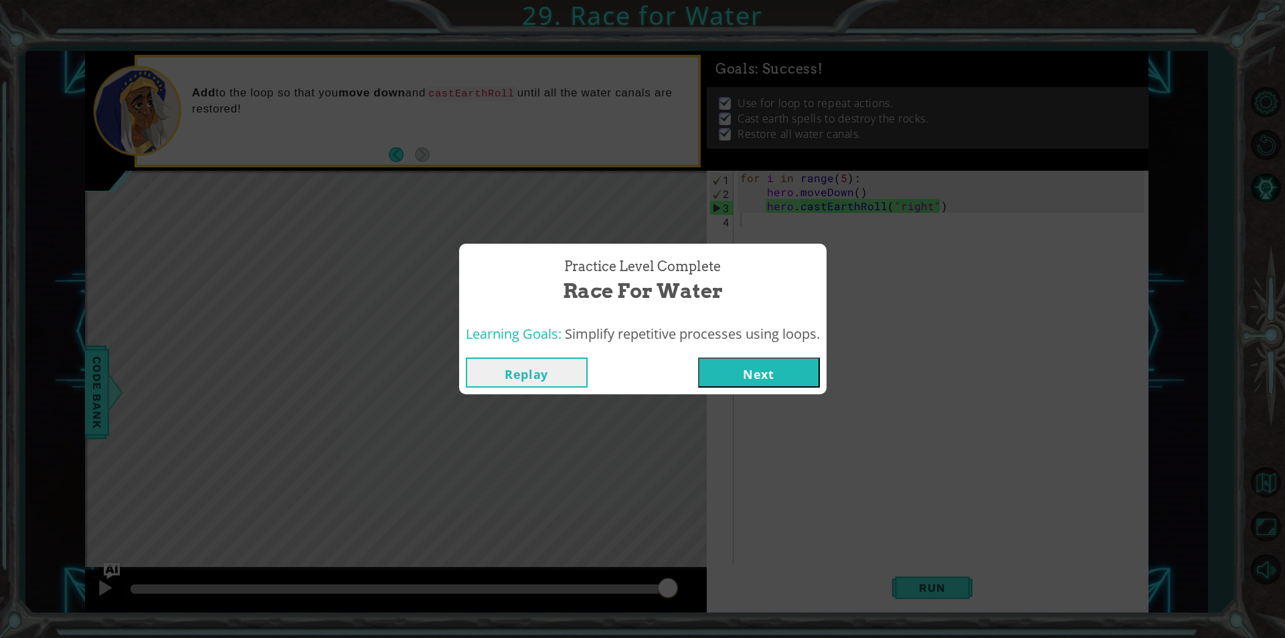
drag, startPoint x: 716, startPoint y: 381, endPoint x: 704, endPoint y: 386, distance: 12.6
click at [704, 386] on button "Next" at bounding box center [759, 372] width 122 height 30
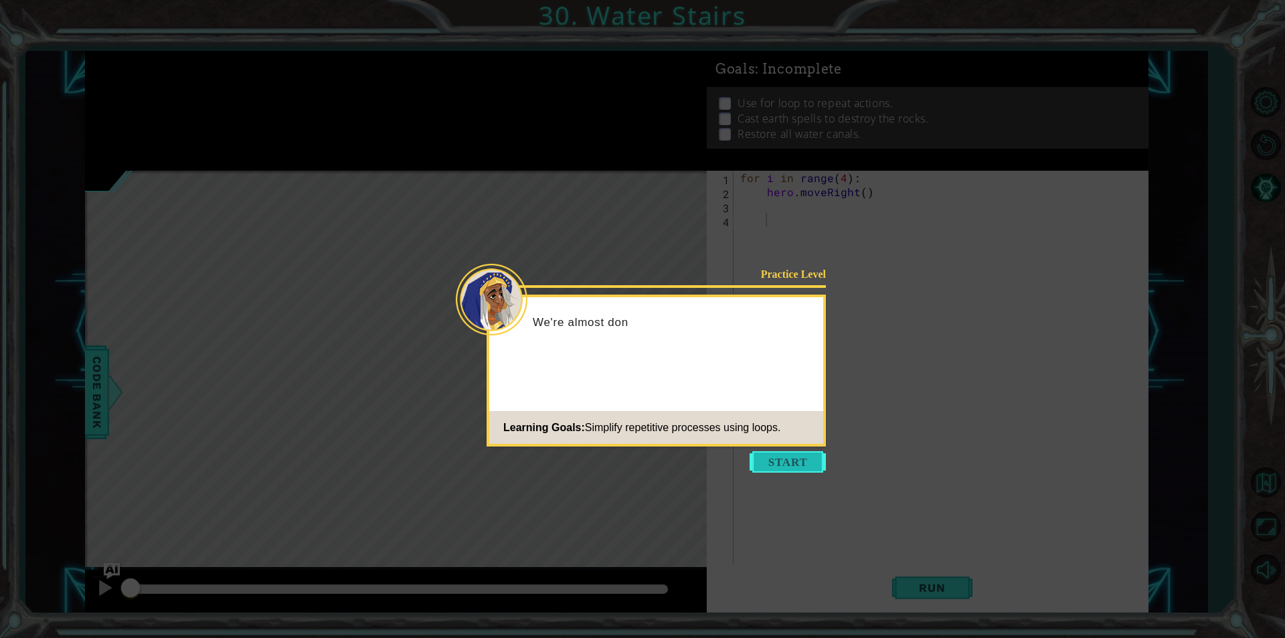
click at [760, 453] on button "Start" at bounding box center [787, 461] width 76 height 21
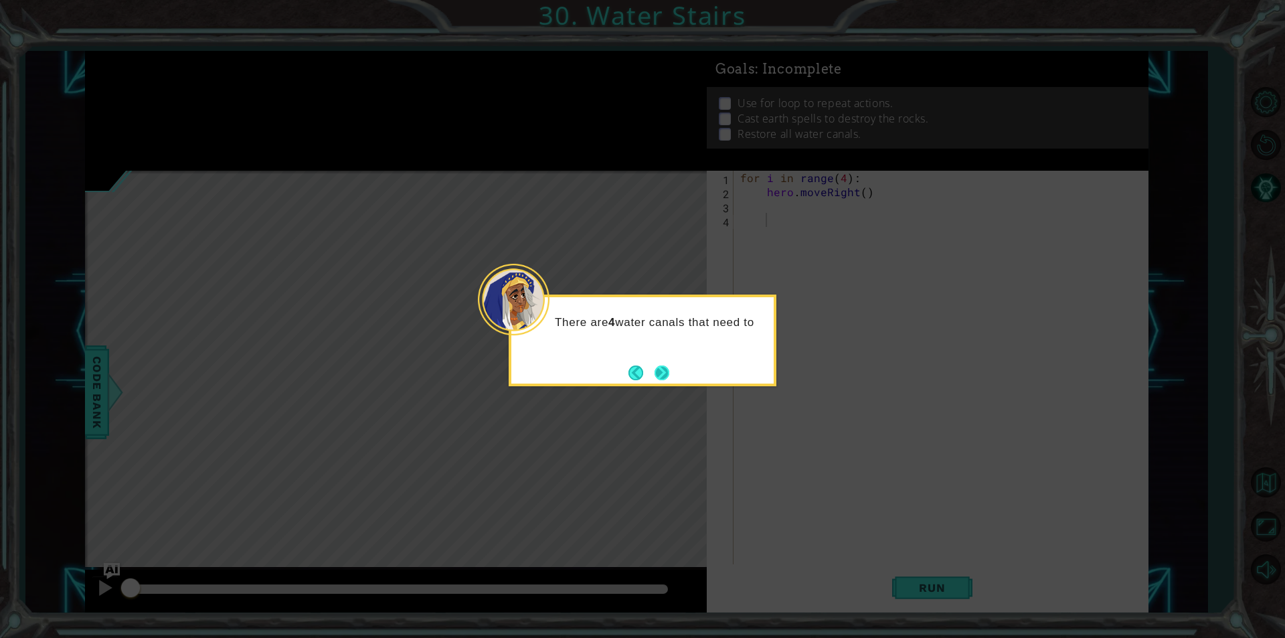
click at [666, 374] on button "Next" at bounding box center [661, 372] width 15 height 15
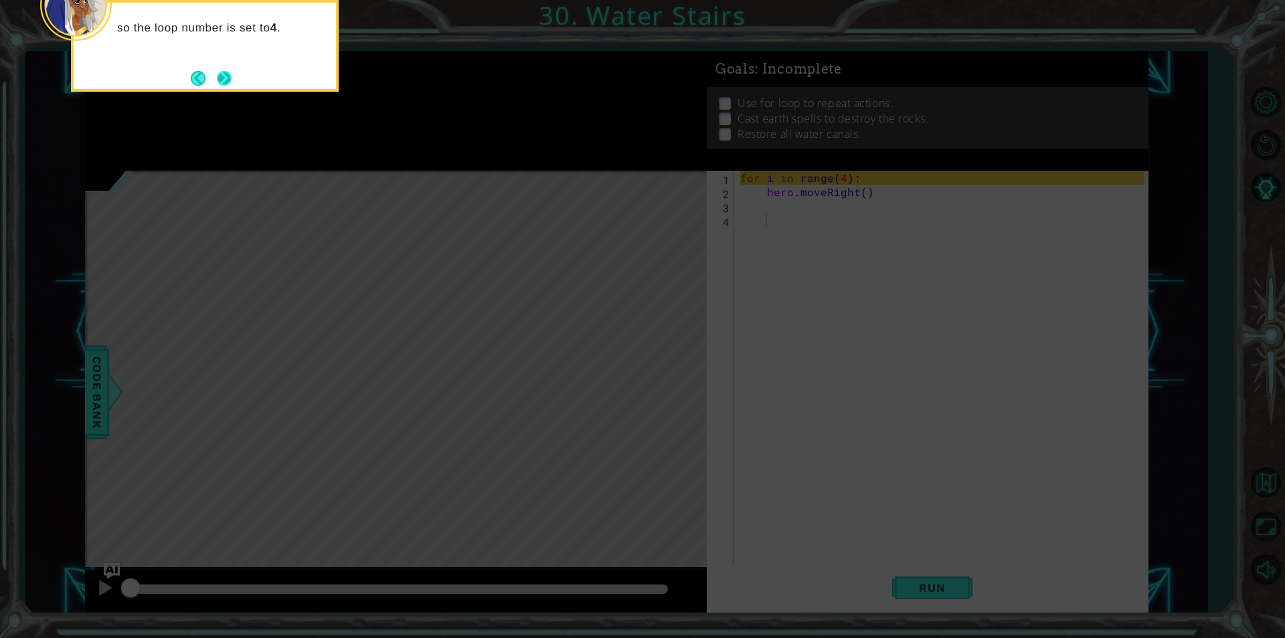
click at [223, 85] on button "Next" at bounding box center [224, 78] width 15 height 15
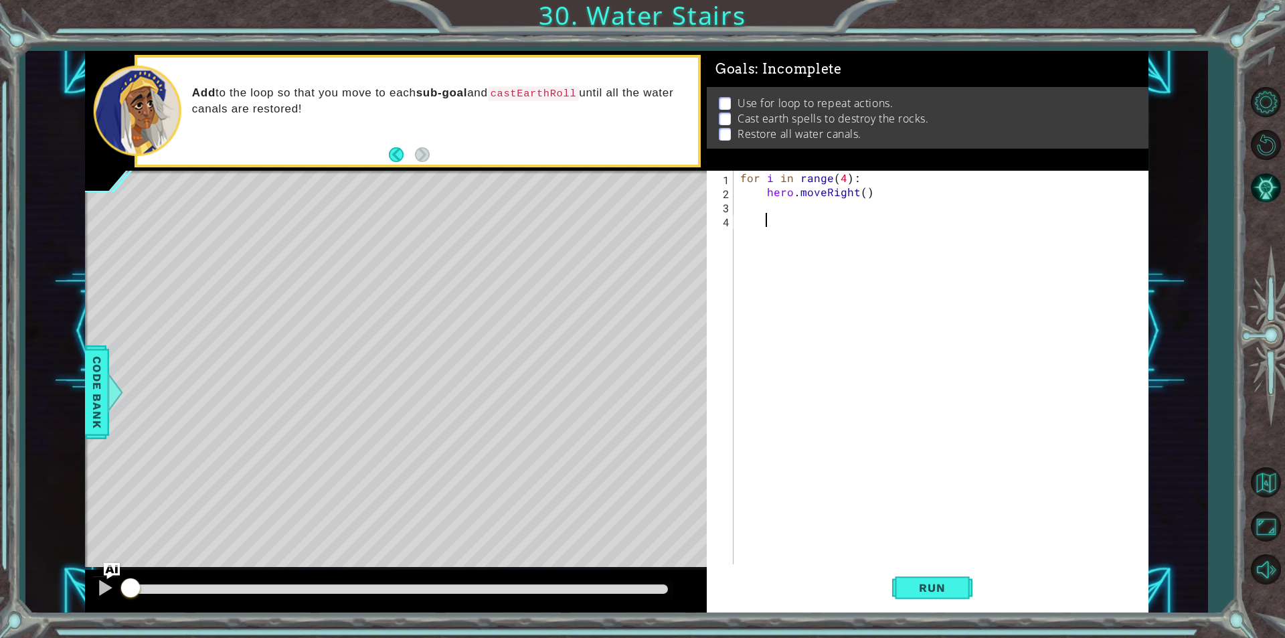
click at [797, 203] on div "for i in range ( 4 ) : hero . moveRight ( )" at bounding box center [943, 381] width 413 height 421
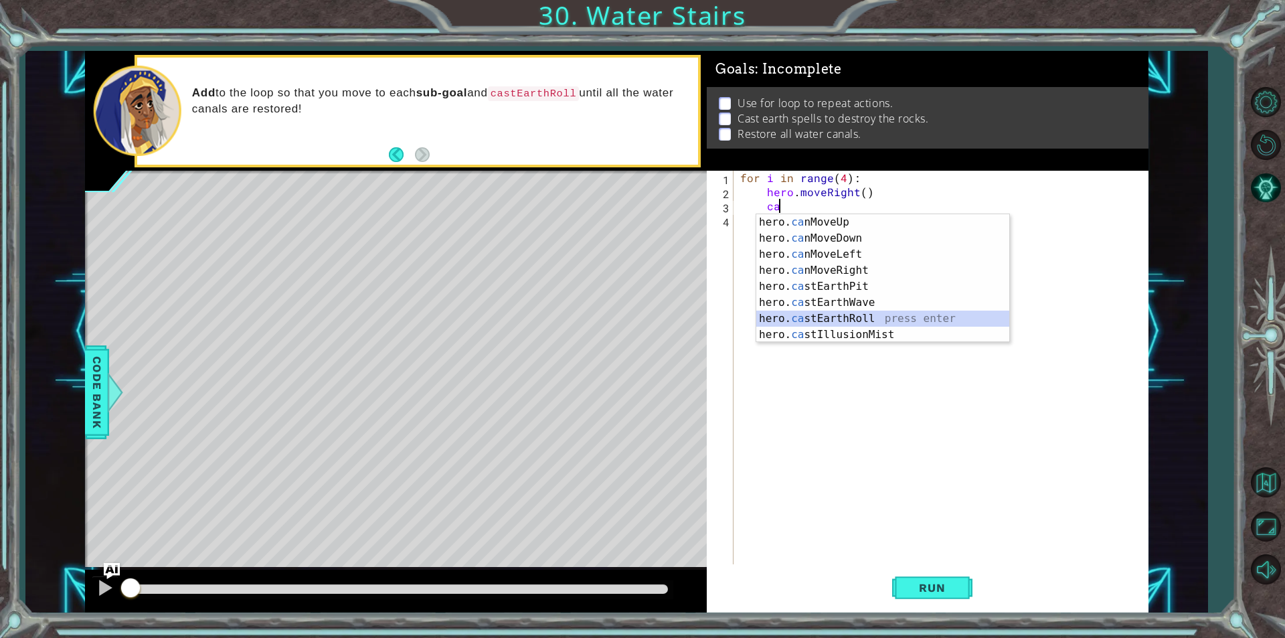
click at [854, 318] on div "hero. ca nMoveUp press enter hero. ca nMoveDown press enter hero. ca nMoveLeft …" at bounding box center [882, 294] width 253 height 161
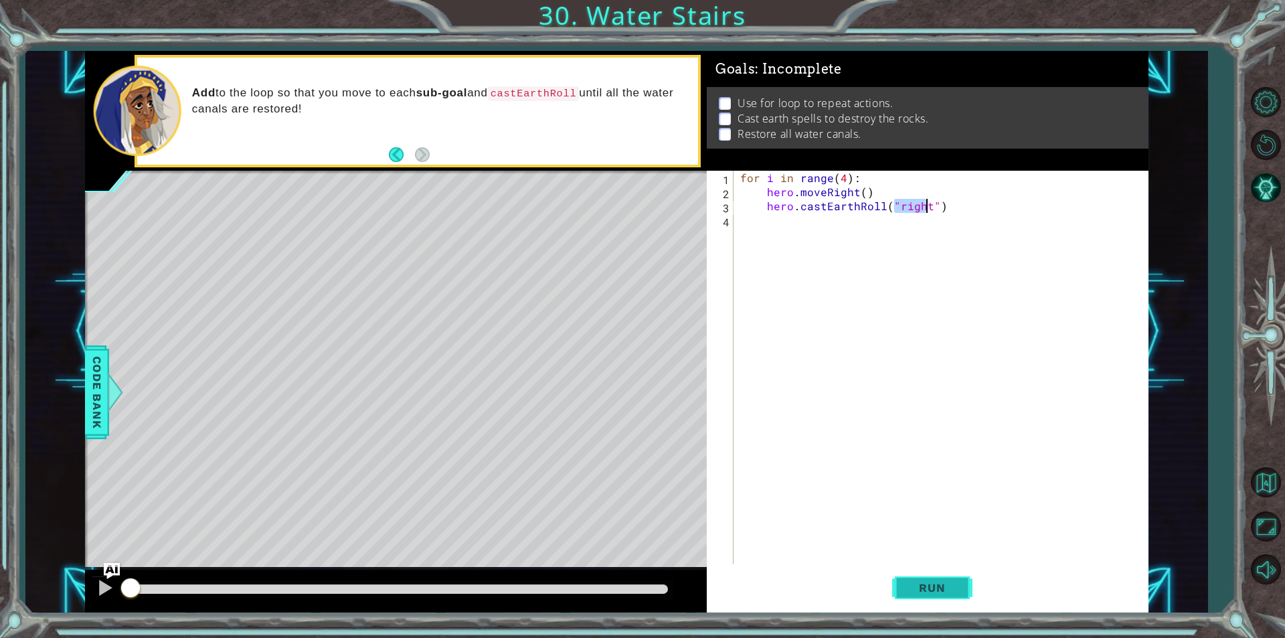
type textarea "hero.castEarthRoll("right")"
click at [945, 597] on button "Run" at bounding box center [932, 587] width 80 height 44
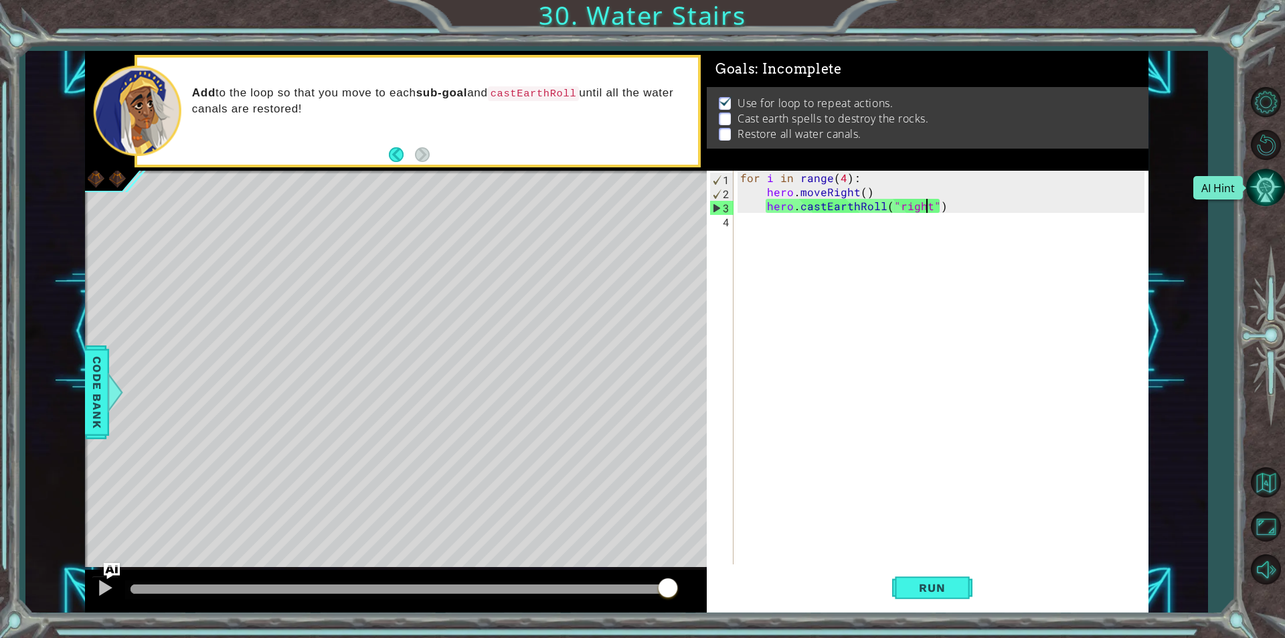
click at [1274, 192] on button "AI Hint" at bounding box center [1265, 187] width 39 height 39
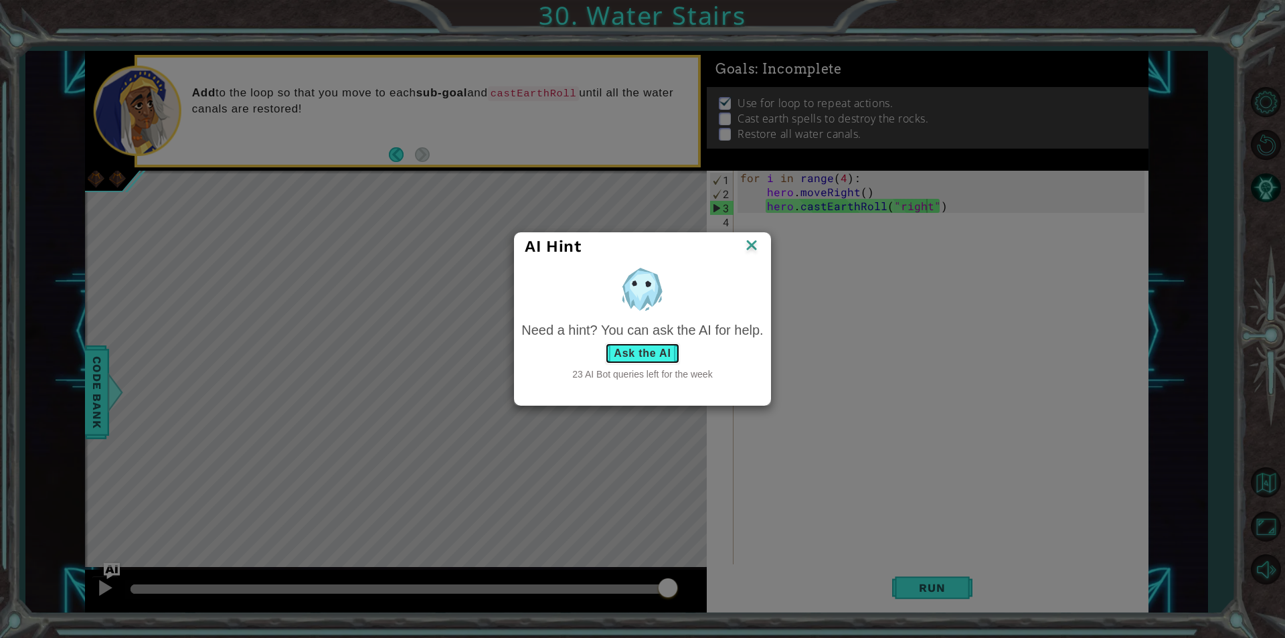
click at [631, 351] on button "Ask the AI" at bounding box center [642, 353] width 74 height 21
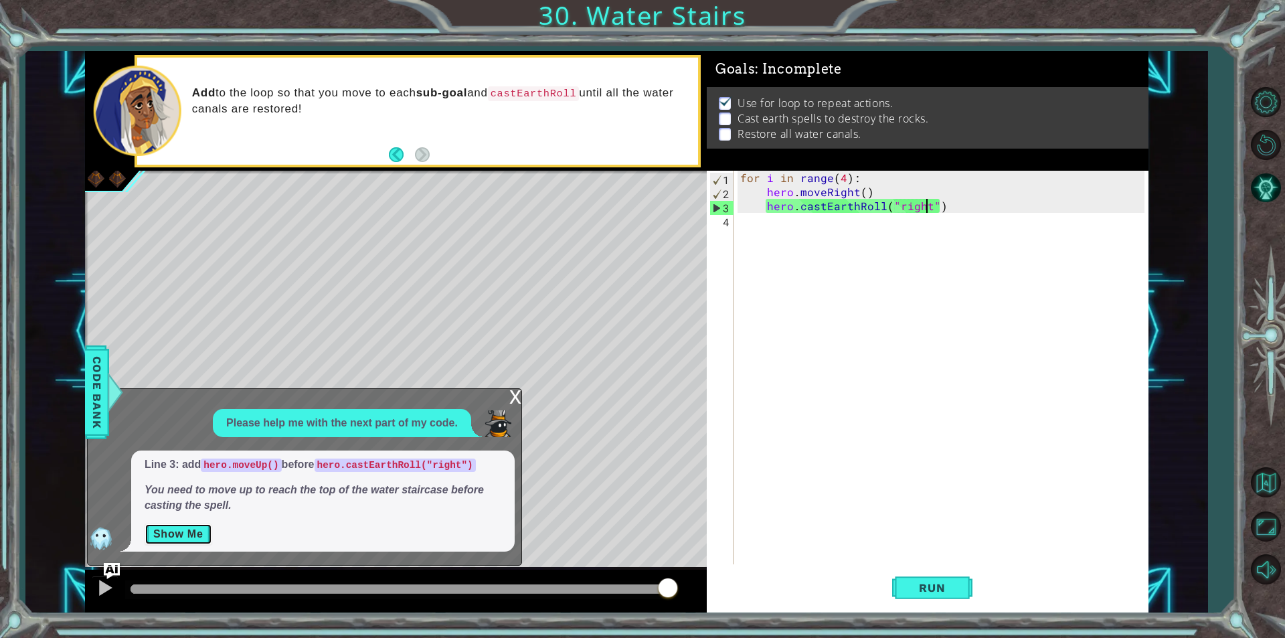
click at [197, 531] on button "Show Me" at bounding box center [179, 533] width 68 height 21
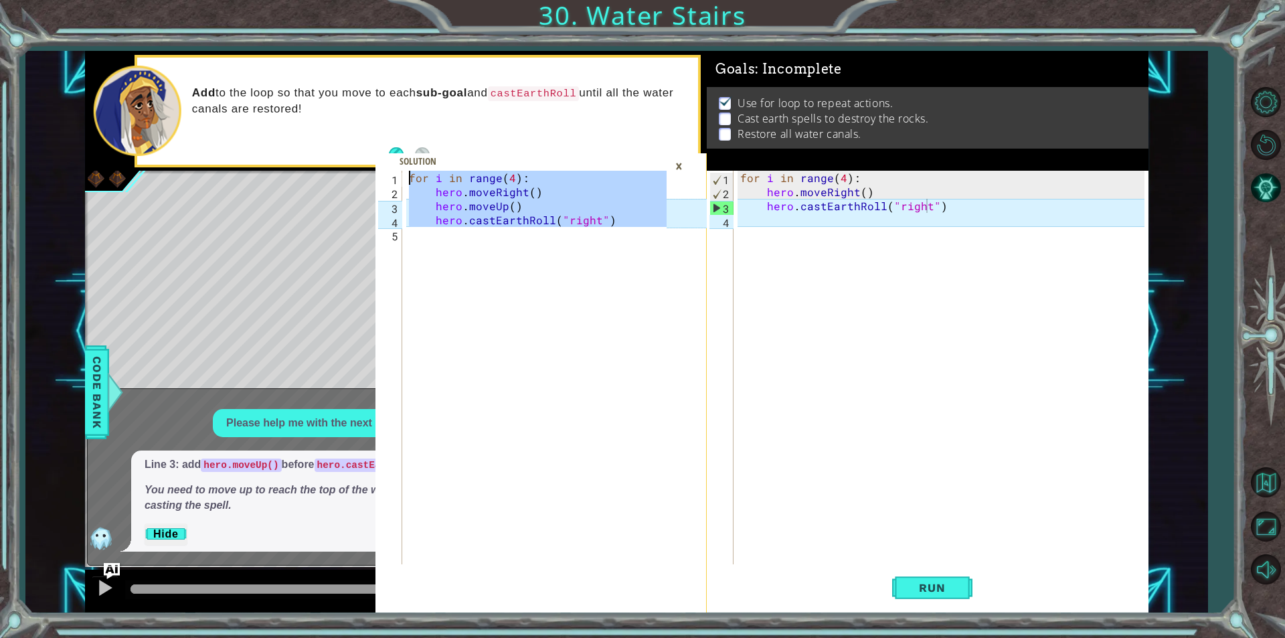
drag, startPoint x: 579, startPoint y: 311, endPoint x: 68, endPoint y: -58, distance: 630.6
click at [68, 0] on html "1 2 3 4 5 for i in range ( 4 ) : hero . moveRight ( ) hero . moveUp ( ) hero . …" at bounding box center [642, 319] width 1285 height 638
type textarea "for i in range(4): hero.moveRight()"
click at [680, 158] on div "×" at bounding box center [678, 166] width 21 height 23
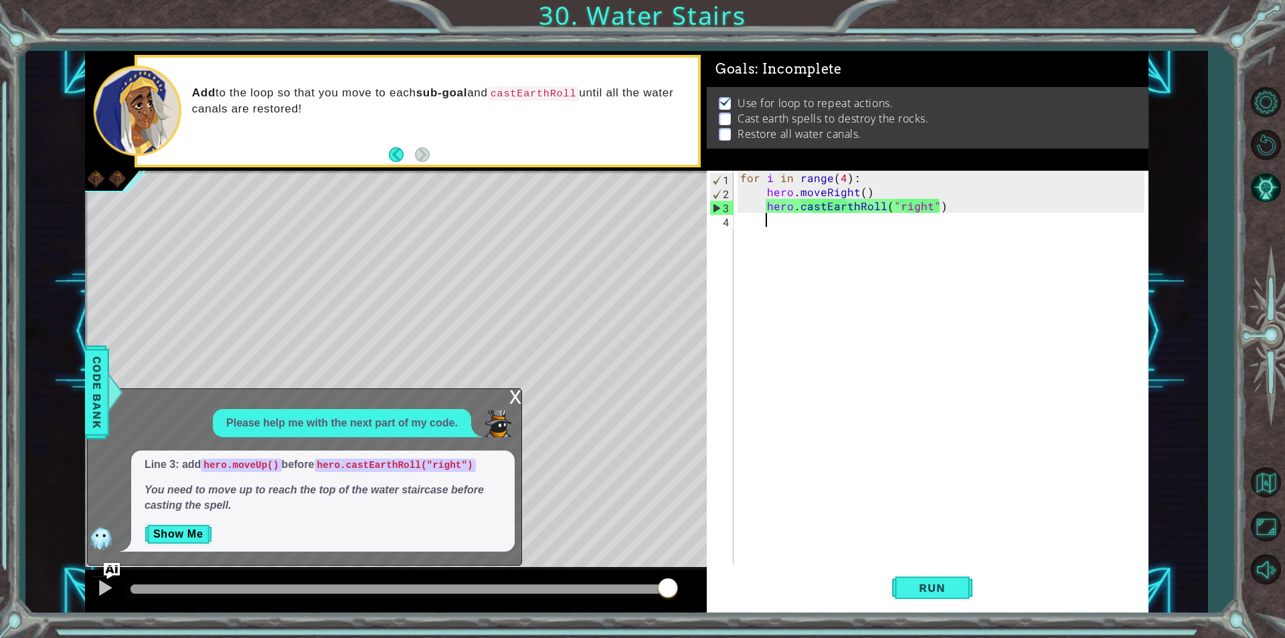
scroll to position [0, 1]
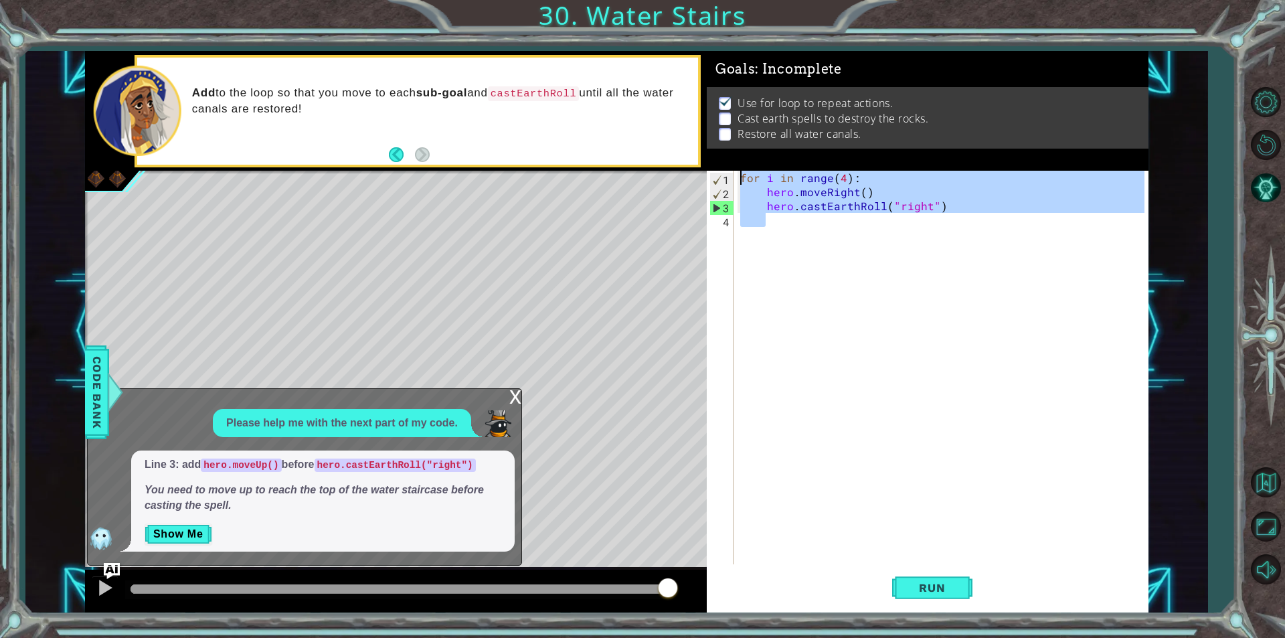
drag, startPoint x: 862, startPoint y: 269, endPoint x: 547, endPoint y: 96, distance: 359.3
click at [547, 96] on div "for i in range(4): hero.moveRight() 1 2 3 4 5 for i in range ( 4 ) : hero . mov…" at bounding box center [616, 331] width 1063 height 561
type textarea "for i in range(4): hero.moveRight()"
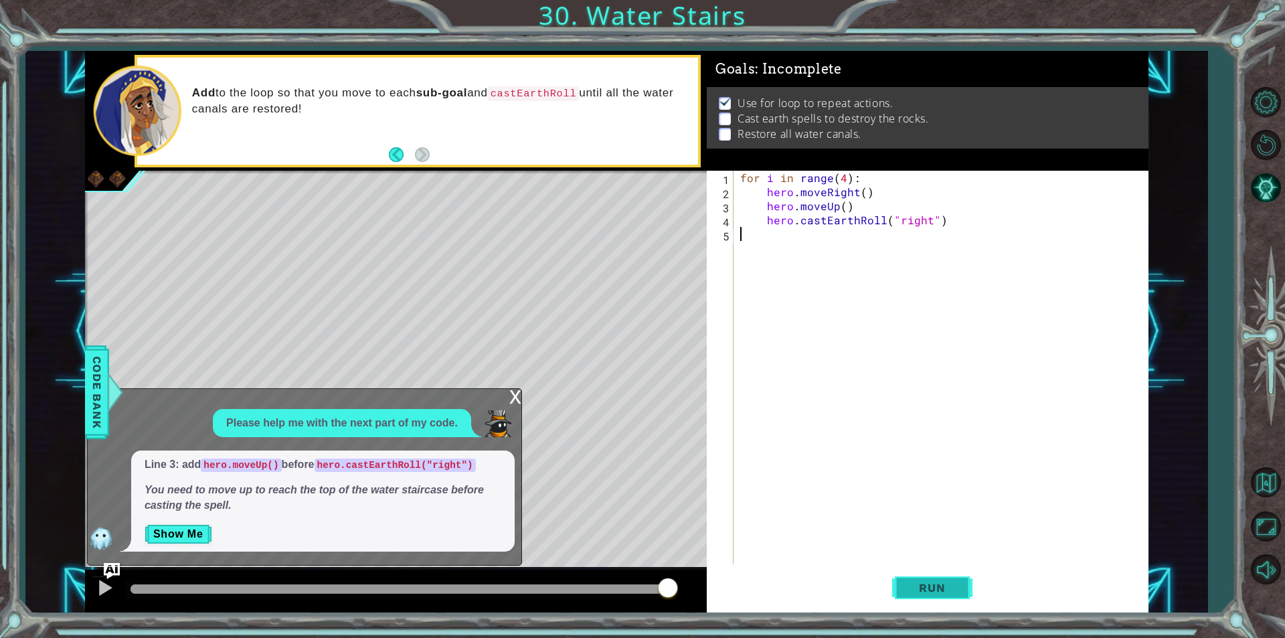
click at [957, 588] on span "Run" at bounding box center [931, 587] width 53 height 13
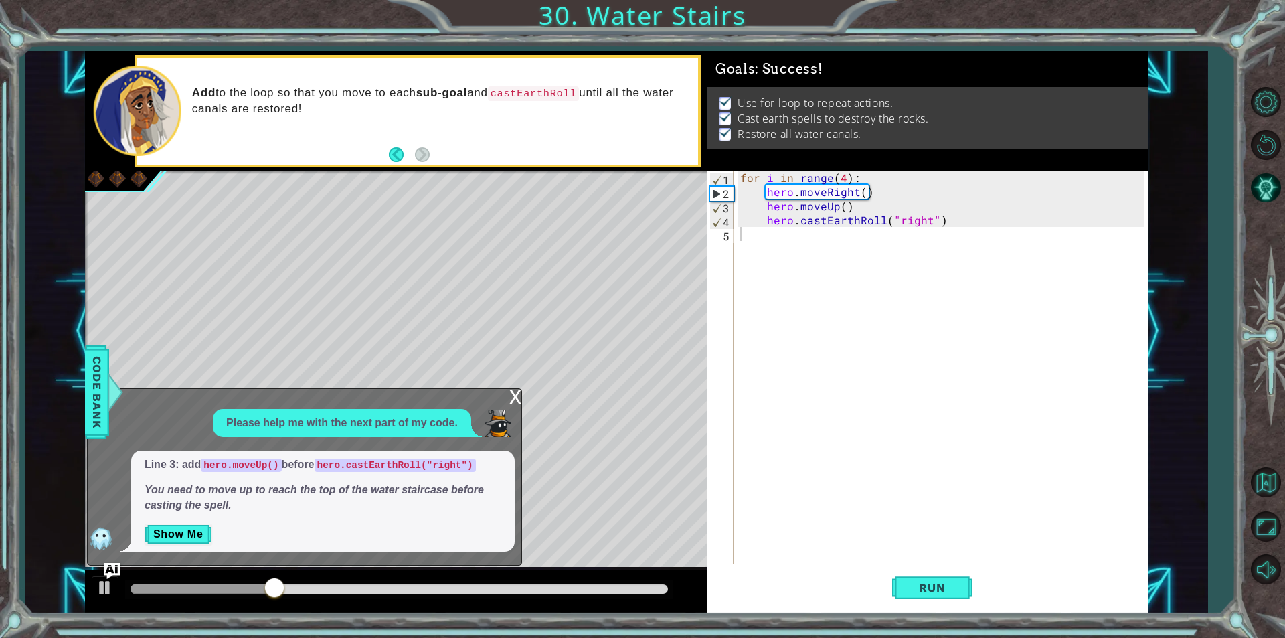
click at [514, 396] on div "x" at bounding box center [515, 395] width 12 height 13
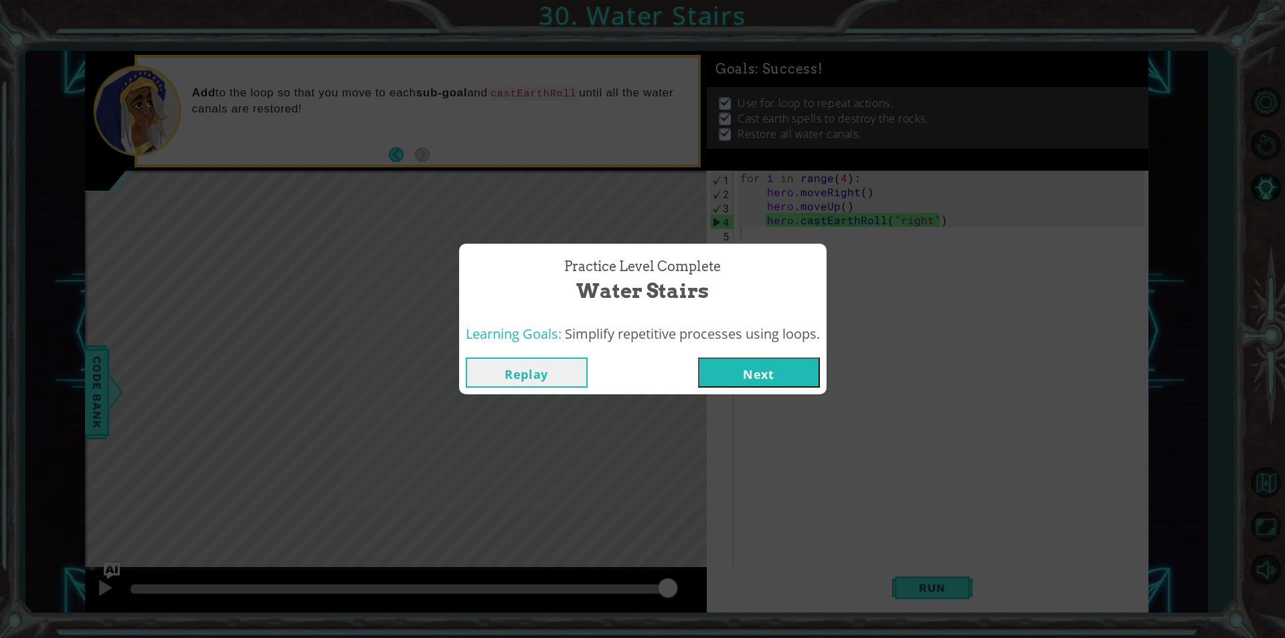
click at [774, 361] on button "Next" at bounding box center [759, 372] width 122 height 30
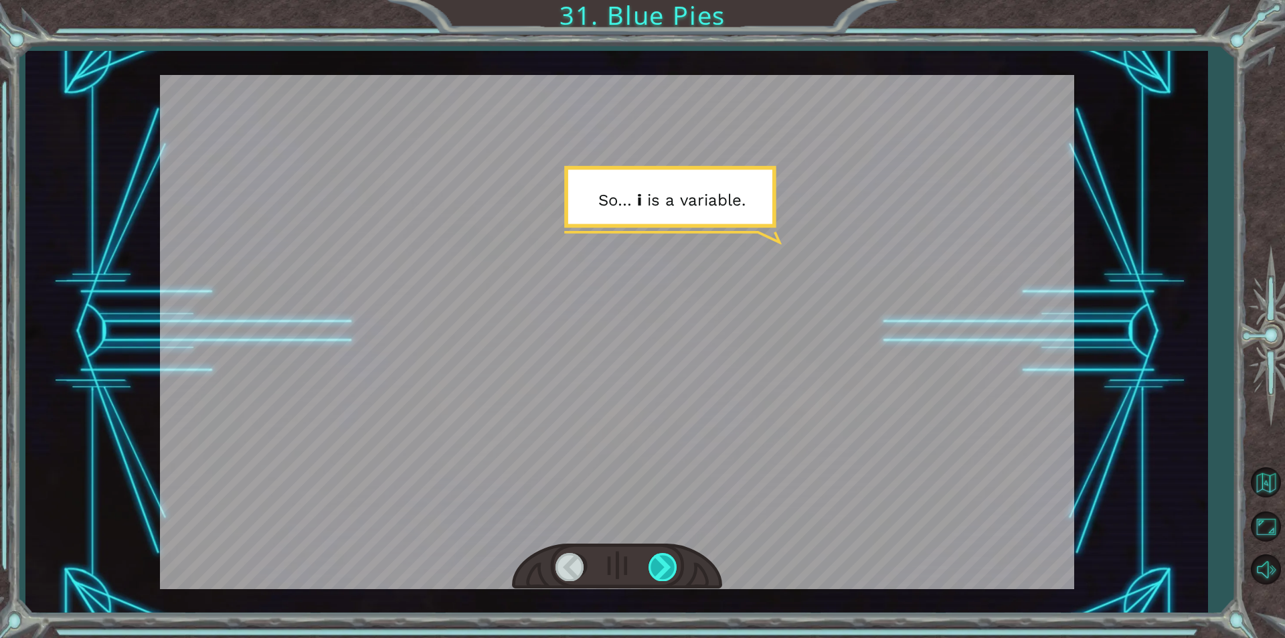
click at [650, 558] on div at bounding box center [663, 566] width 30 height 27
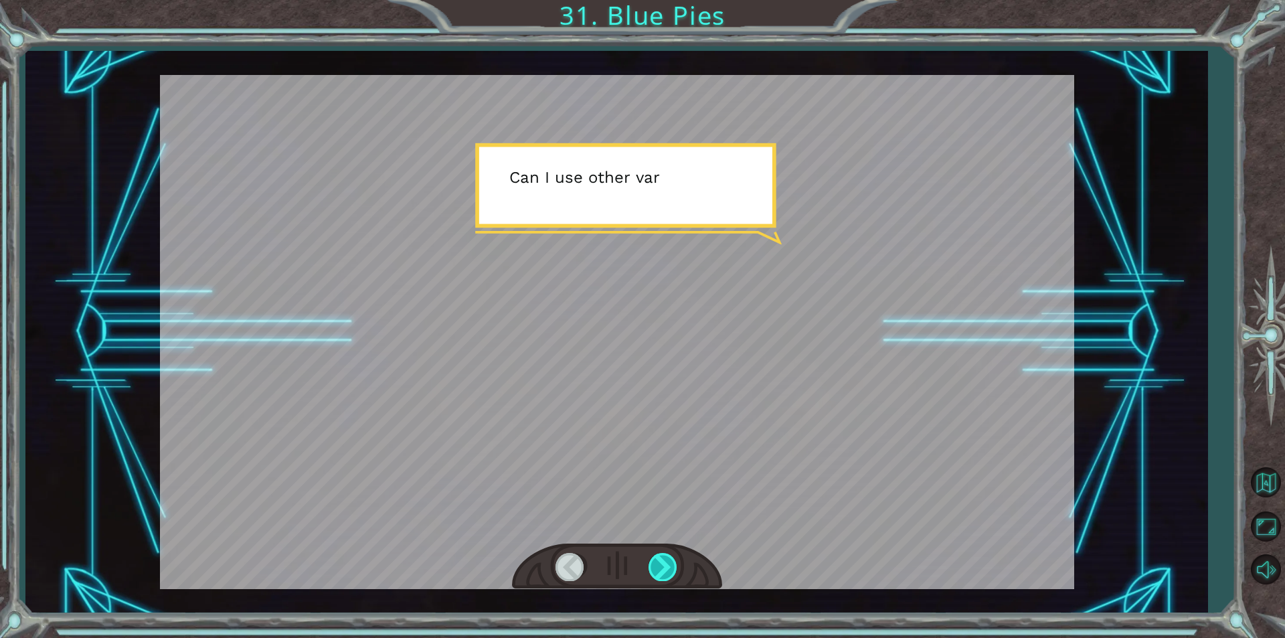
click at [652, 559] on div at bounding box center [663, 566] width 30 height 27
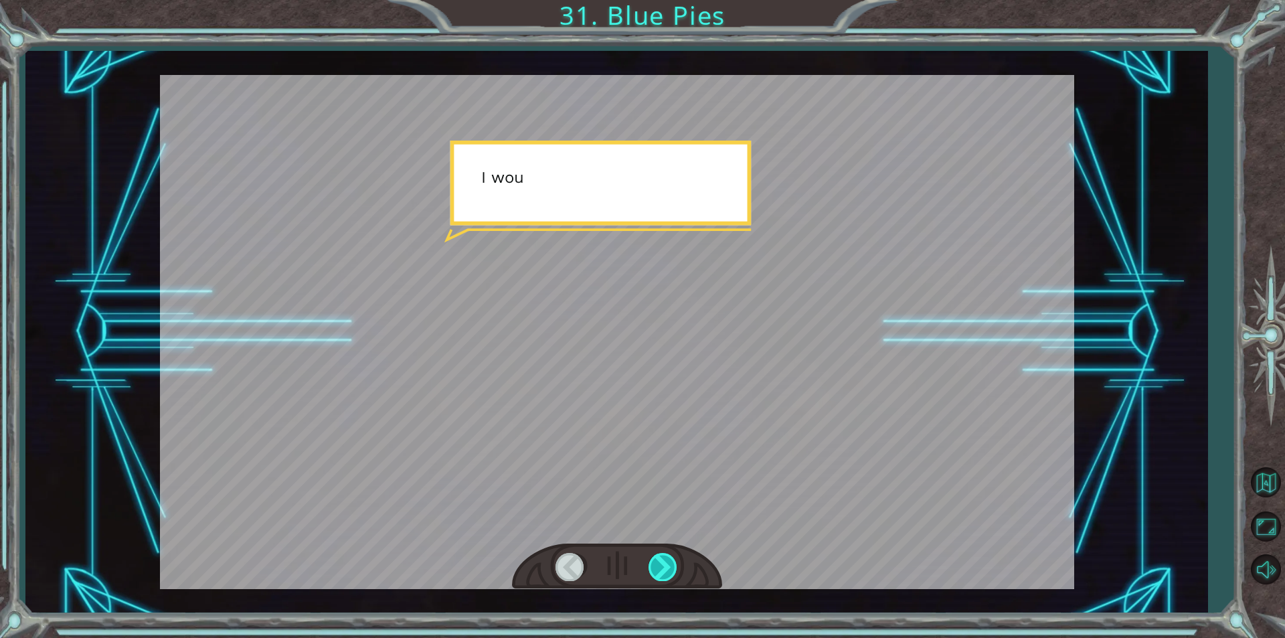
click at [652, 559] on div at bounding box center [663, 566] width 30 height 27
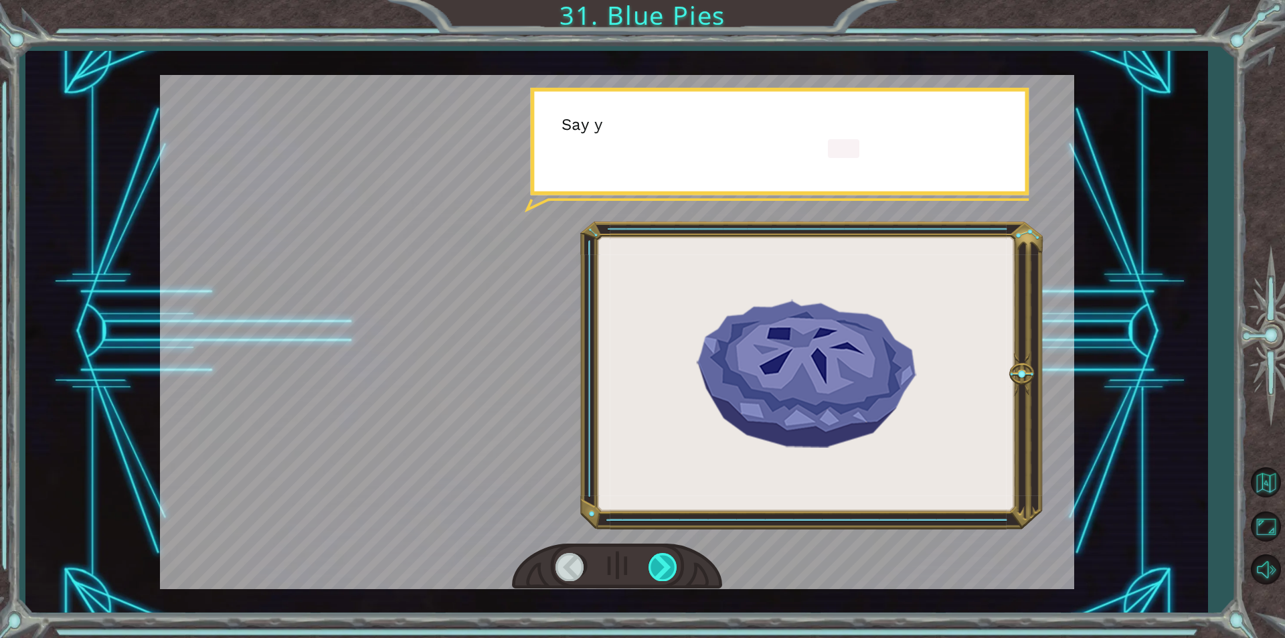
click at [652, 559] on div at bounding box center [663, 566] width 30 height 27
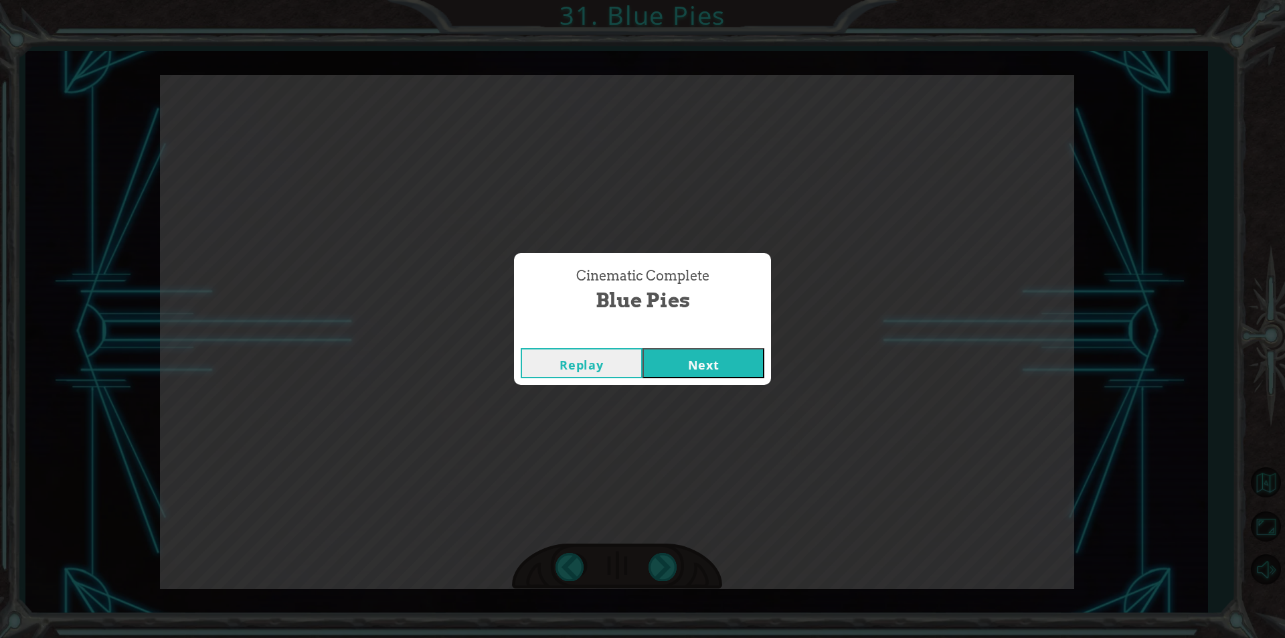
click at [735, 367] on button "Next" at bounding box center [703, 363] width 122 height 30
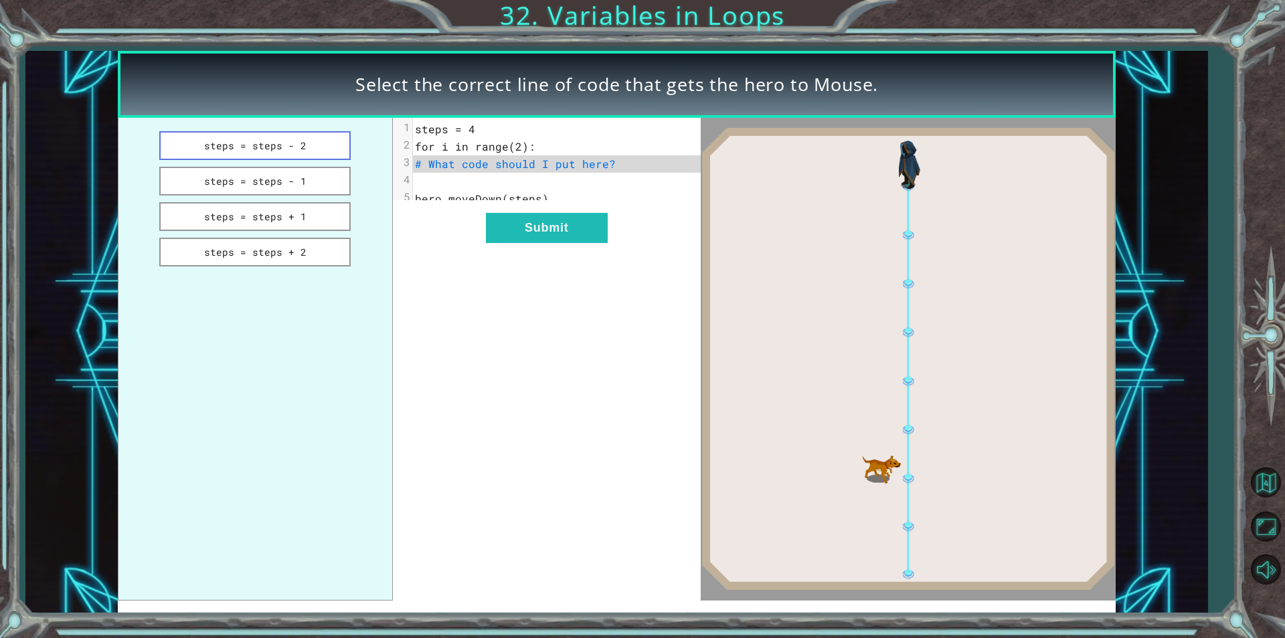
click at [274, 149] on button "steps = steps - 2" at bounding box center [254, 145] width 191 height 29
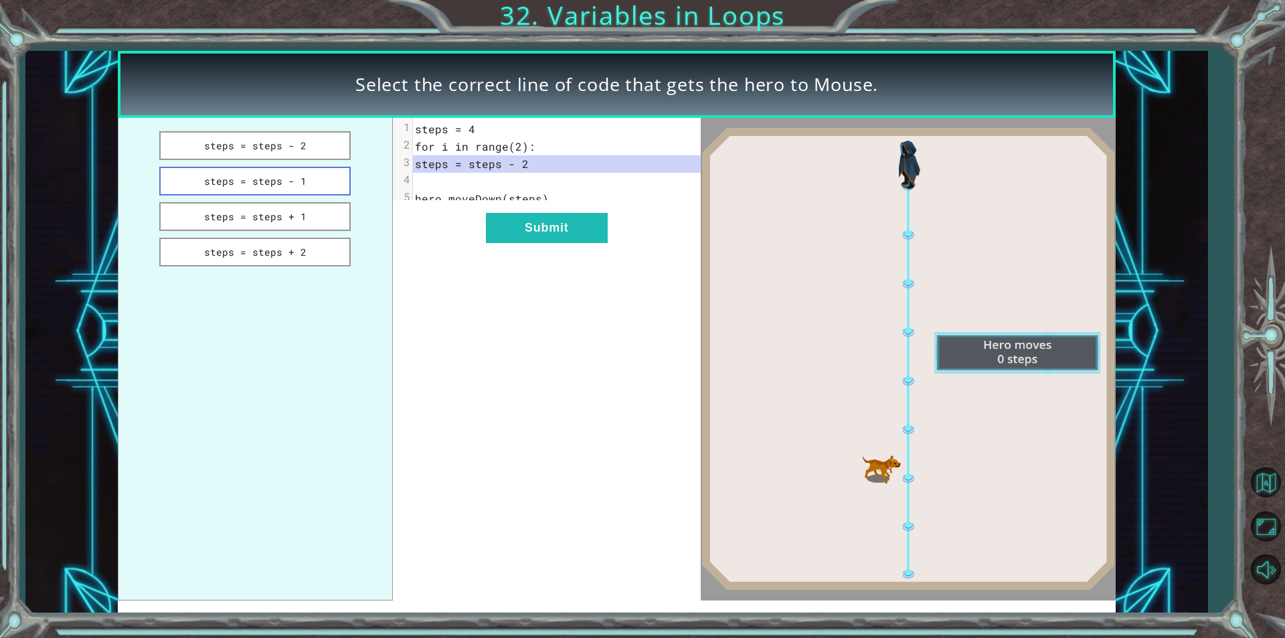
click at [274, 169] on button "steps = steps - 1" at bounding box center [254, 181] width 191 height 29
click at [312, 222] on button "steps = steps + 1" at bounding box center [254, 216] width 191 height 29
click at [315, 242] on button "steps = steps + 2" at bounding box center [254, 252] width 191 height 29
click at [311, 224] on button "steps = steps + 1" at bounding box center [254, 216] width 191 height 29
click at [508, 243] on button "Submit" at bounding box center [547, 228] width 122 height 30
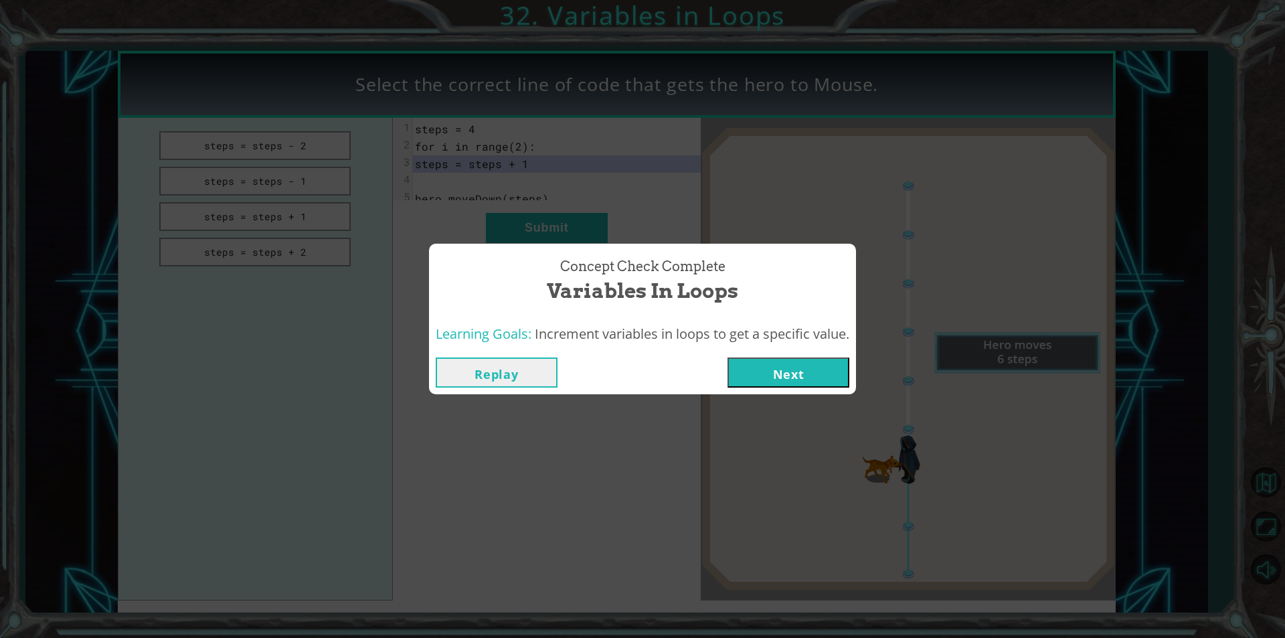
click at [799, 369] on button "Next" at bounding box center [788, 372] width 122 height 30
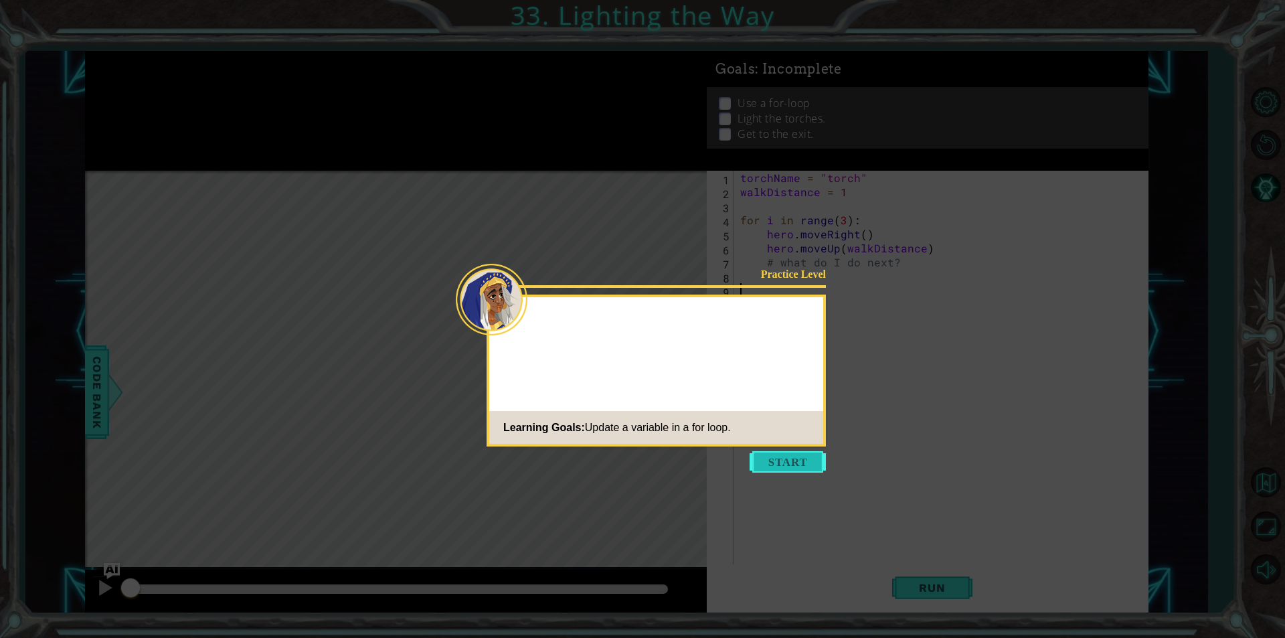
click at [794, 456] on button "Start" at bounding box center [787, 461] width 76 height 21
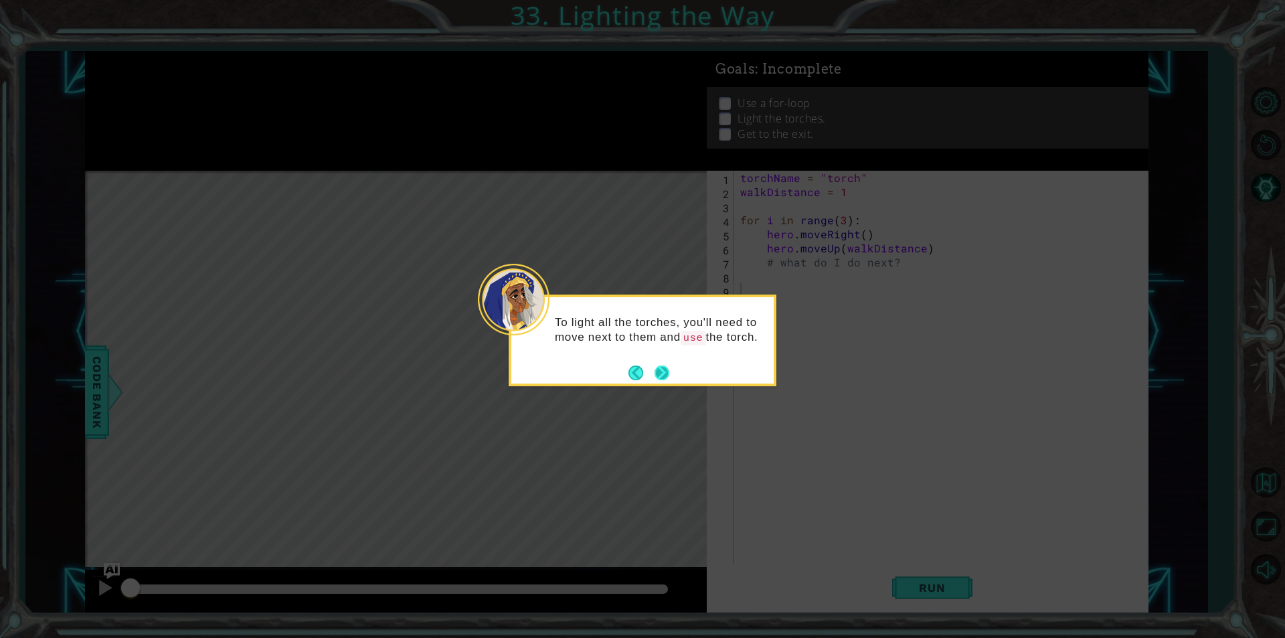
click at [662, 366] on button "Next" at bounding box center [661, 372] width 15 height 15
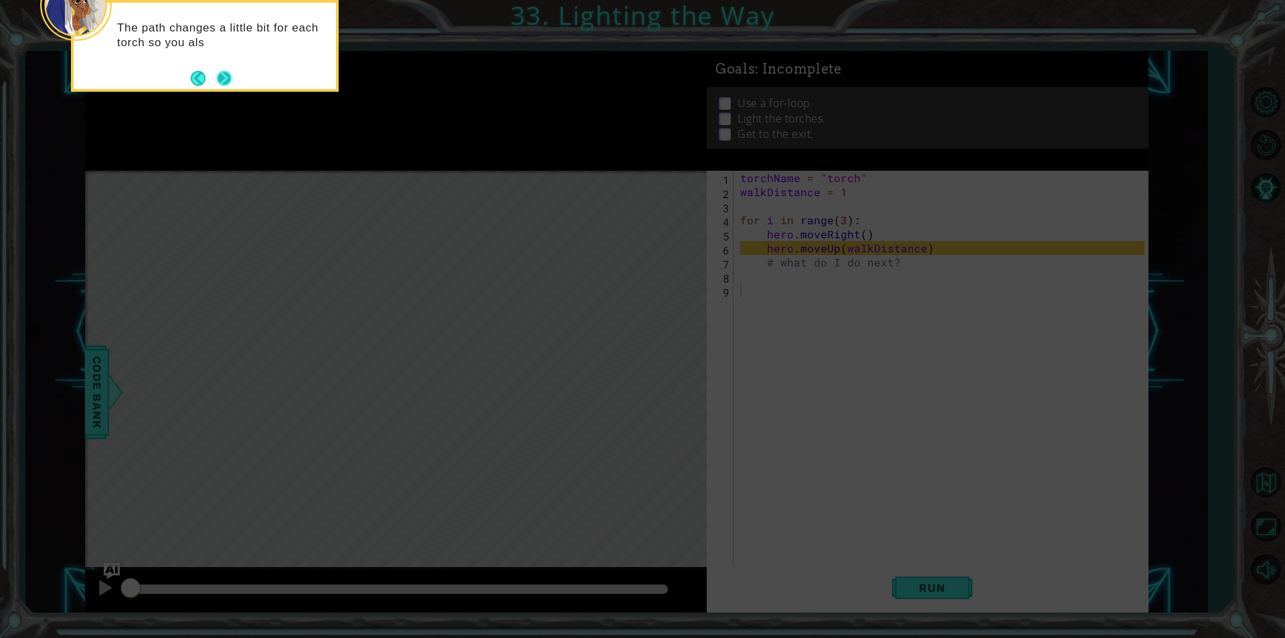
click at [226, 75] on button "Next" at bounding box center [224, 77] width 15 height 15
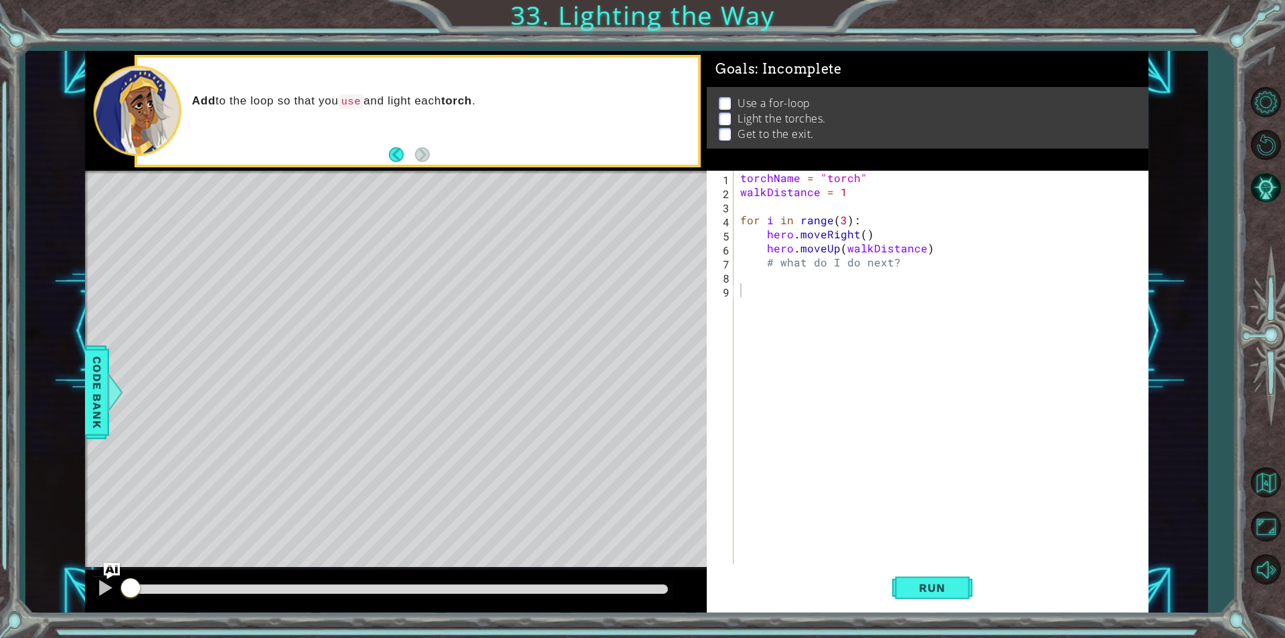
drag, startPoint x: 414, startPoint y: 135, endPoint x: 318, endPoint y: 172, distance: 102.5
click at [318, 172] on div at bounding box center [396, 172] width 622 height 3
click at [920, 587] on span "Run" at bounding box center [931, 587] width 53 height 13
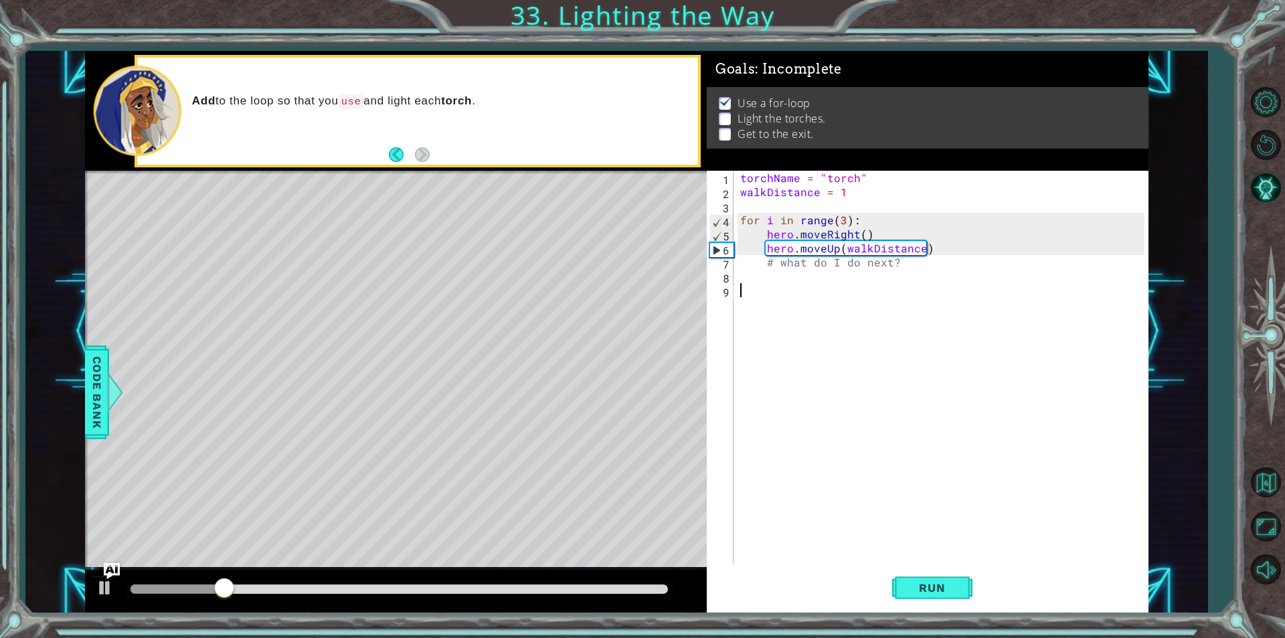
drag, startPoint x: 920, startPoint y: 587, endPoint x: 762, endPoint y: 411, distance: 236.4
click at [762, 411] on div "torchName = "torch" walkDistance = 1 for i in range ( 3 ) : hero . moveRight ( …" at bounding box center [943, 381] width 413 height 421
click at [880, 230] on div "torchName = "torch" walkDistance = 1 for i in range ( 3 ) : hero . moveRight ( …" at bounding box center [943, 381] width 413 height 421
type textarea "hero.moveRight()"
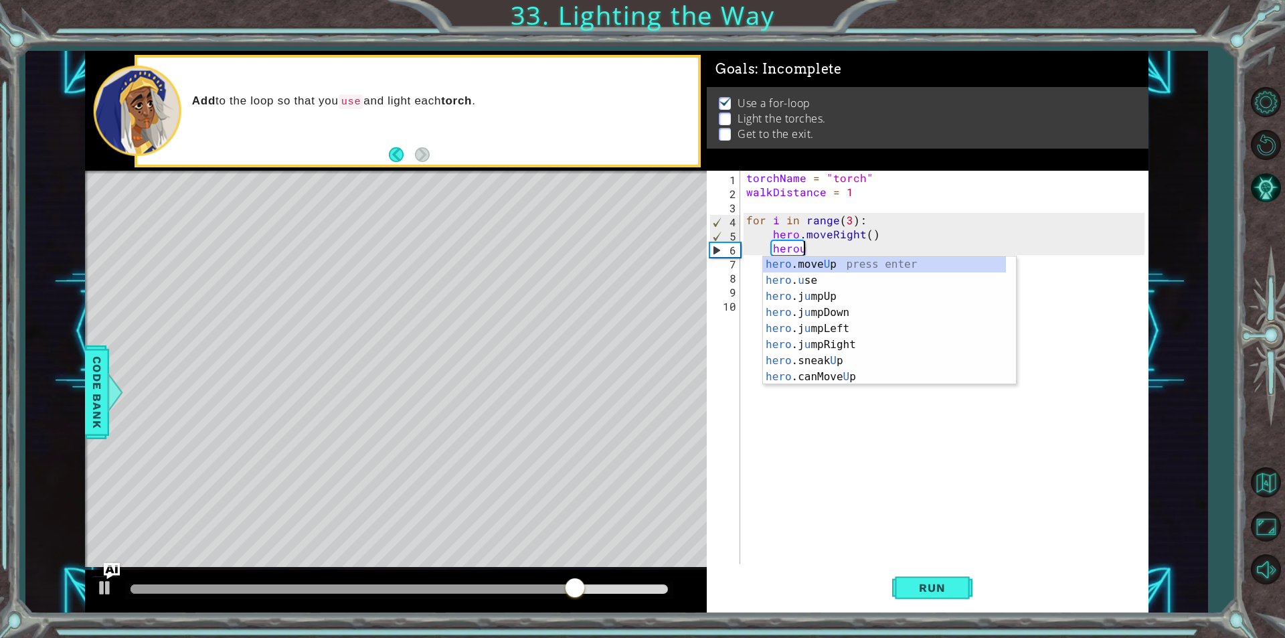
scroll to position [0, 3]
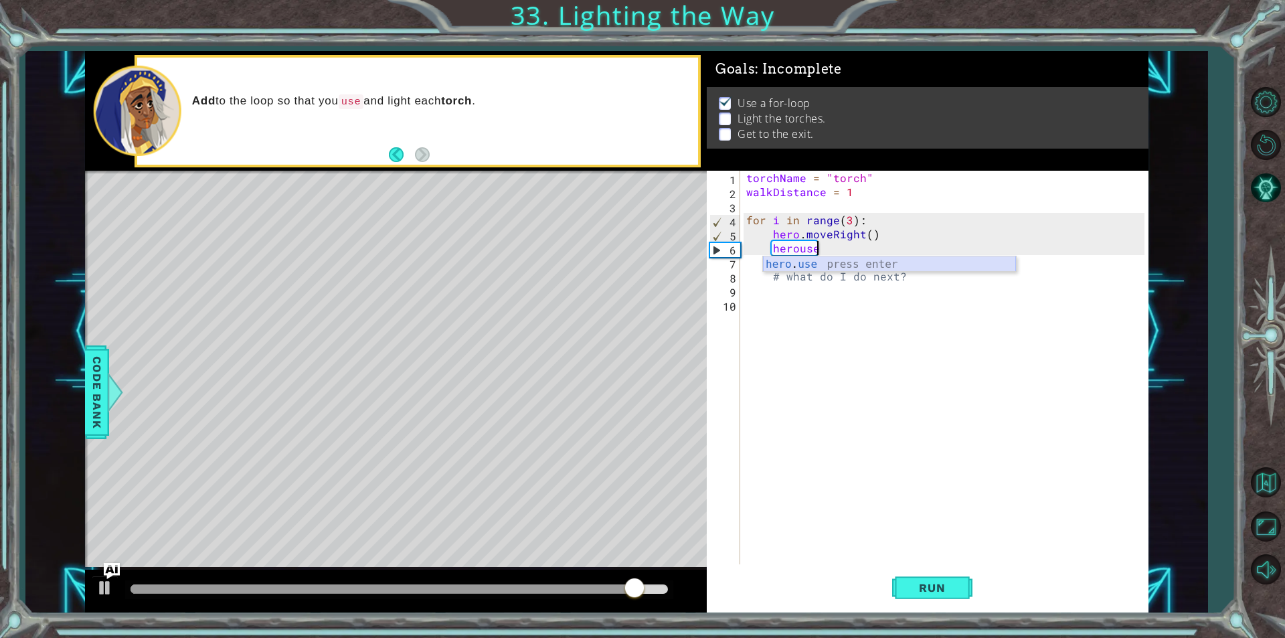
click at [849, 264] on div "hero . use press enter" at bounding box center [889, 280] width 253 height 48
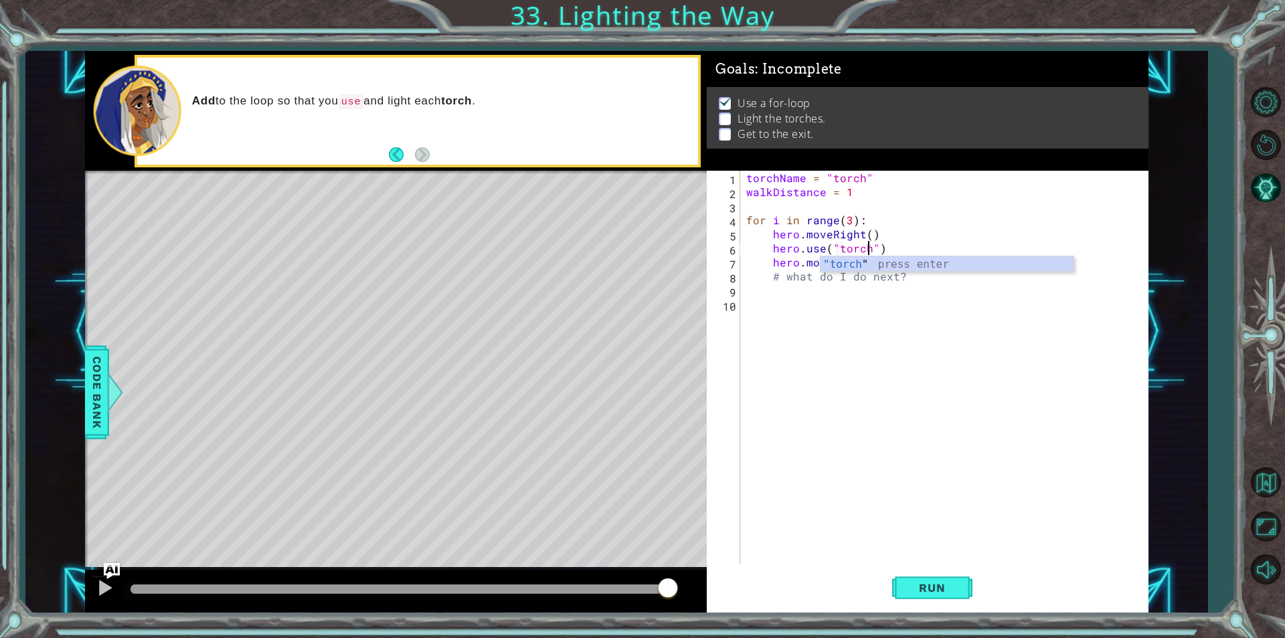
scroll to position [0, 7]
type textarea "hero.use("torch")"
click at [931, 569] on button "Run" at bounding box center [932, 587] width 80 height 44
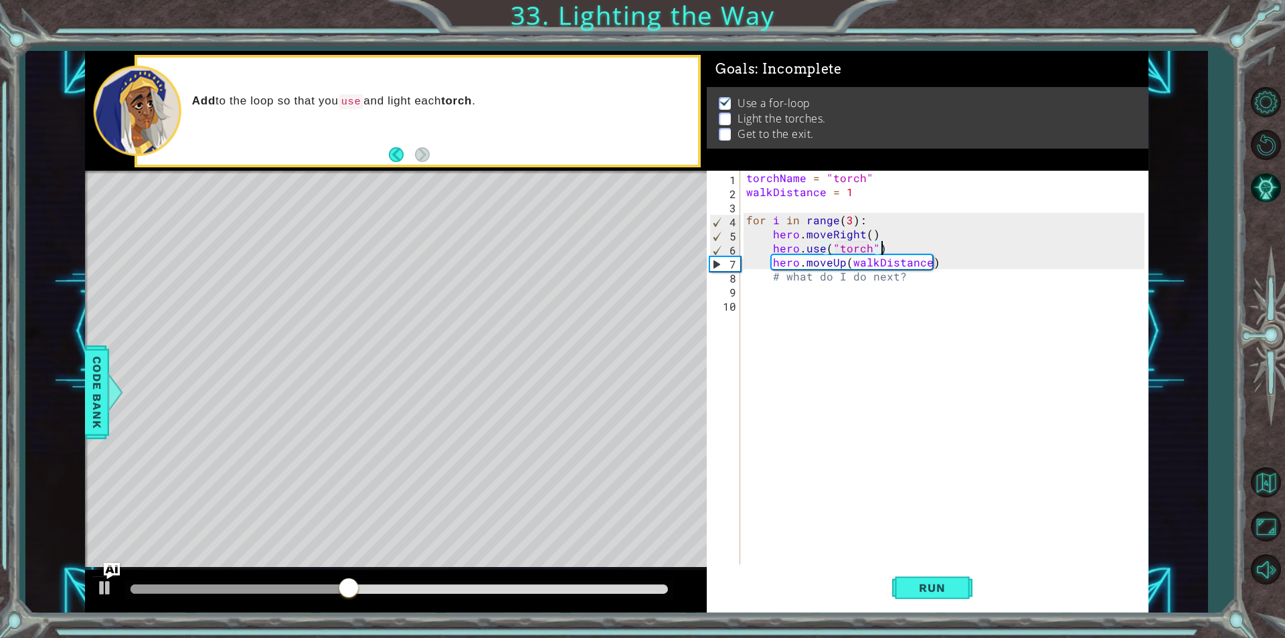
click at [902, 244] on div "torchName = "torch" walkDistance = 1 for i in range ( 3 ) : hero . moveRight ( …" at bounding box center [946, 381] width 407 height 421
drag, startPoint x: 902, startPoint y: 244, endPoint x: 768, endPoint y: 245, distance: 133.8
click at [768, 245] on div "torchName = "torch" walkDistance = 1 for i in range ( 3 ) : hero . moveRight ( …" at bounding box center [946, 381] width 407 height 421
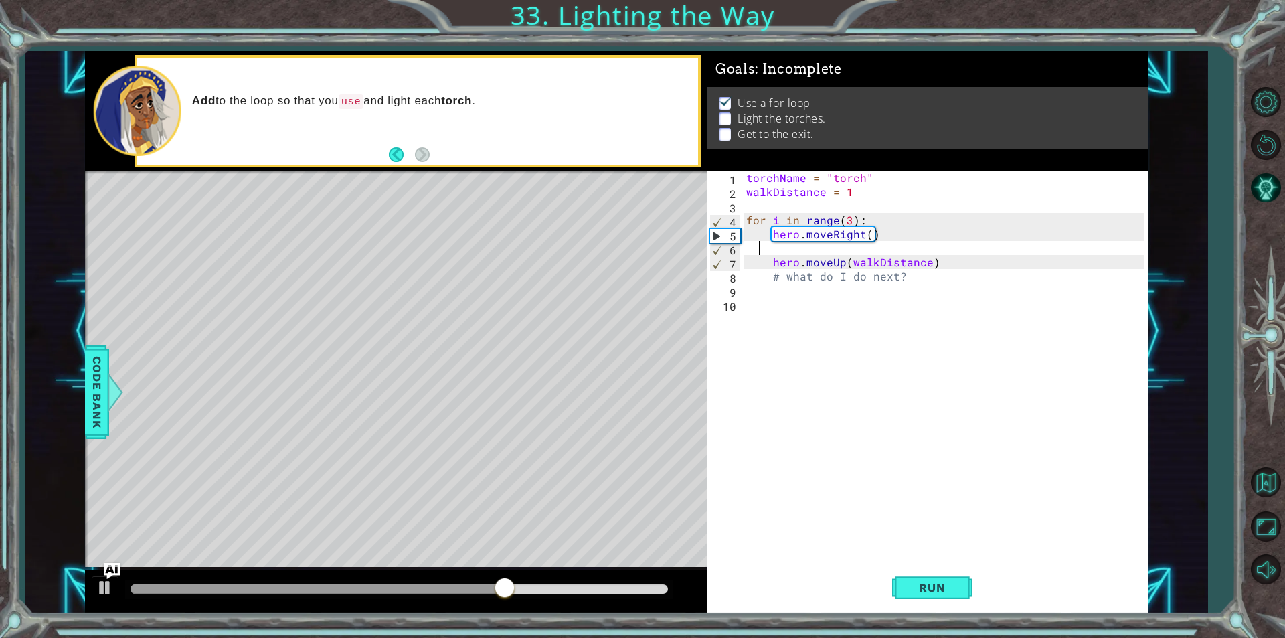
scroll to position [0, 0]
click at [961, 266] on div "torchName = "torch" walkDistance = 1 for i in range ( 3 ) : hero . moveRight ( …" at bounding box center [946, 381] width 407 height 421
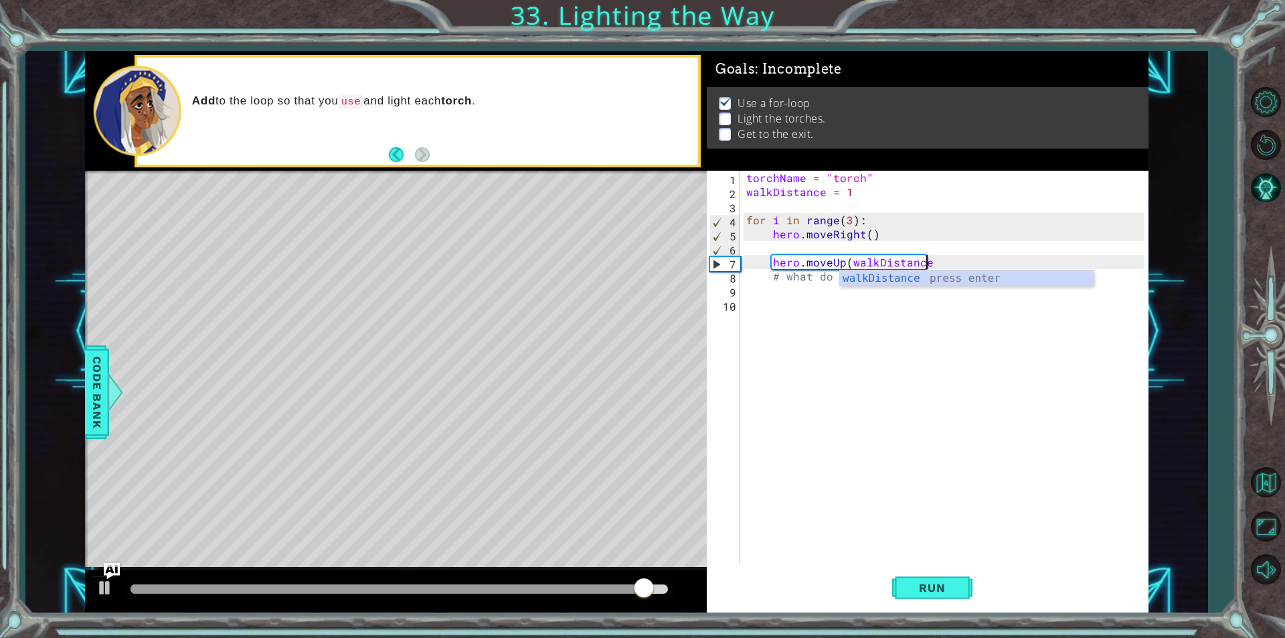
paste textarea "hero.use("torch")"
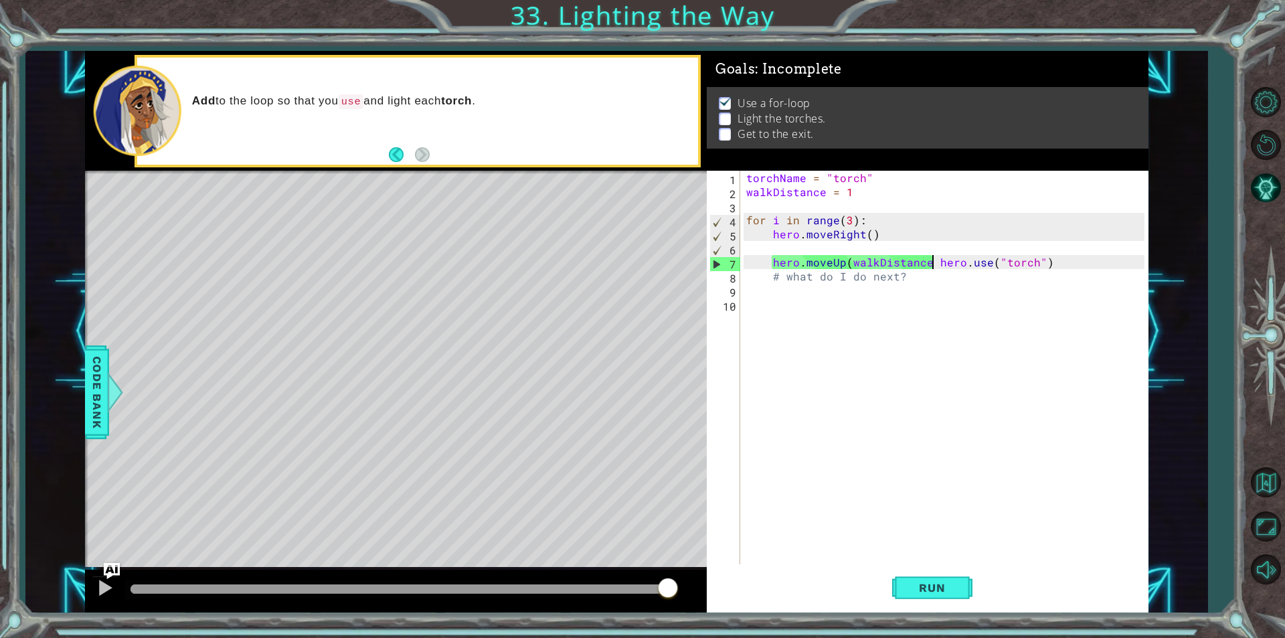
click at [930, 260] on div "torchName = "torch" walkDistance = 1 for i in range ( 3 ) : hero . moveRight ( …" at bounding box center [946, 381] width 407 height 421
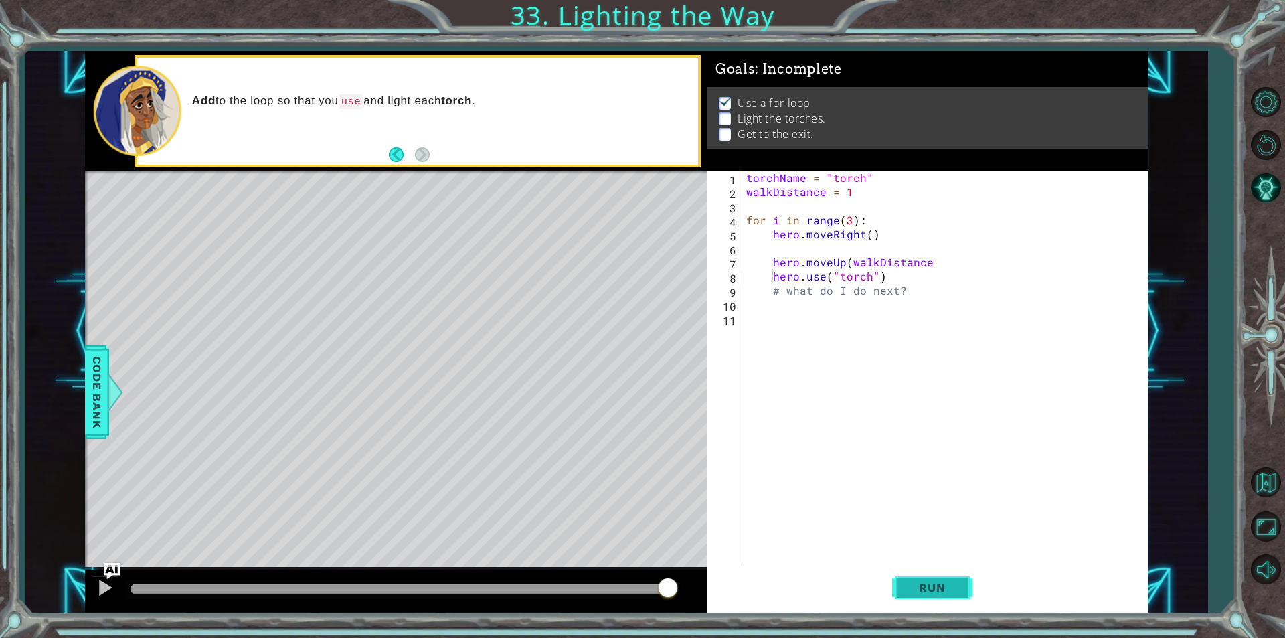
click at [922, 593] on span "Run" at bounding box center [931, 587] width 53 height 13
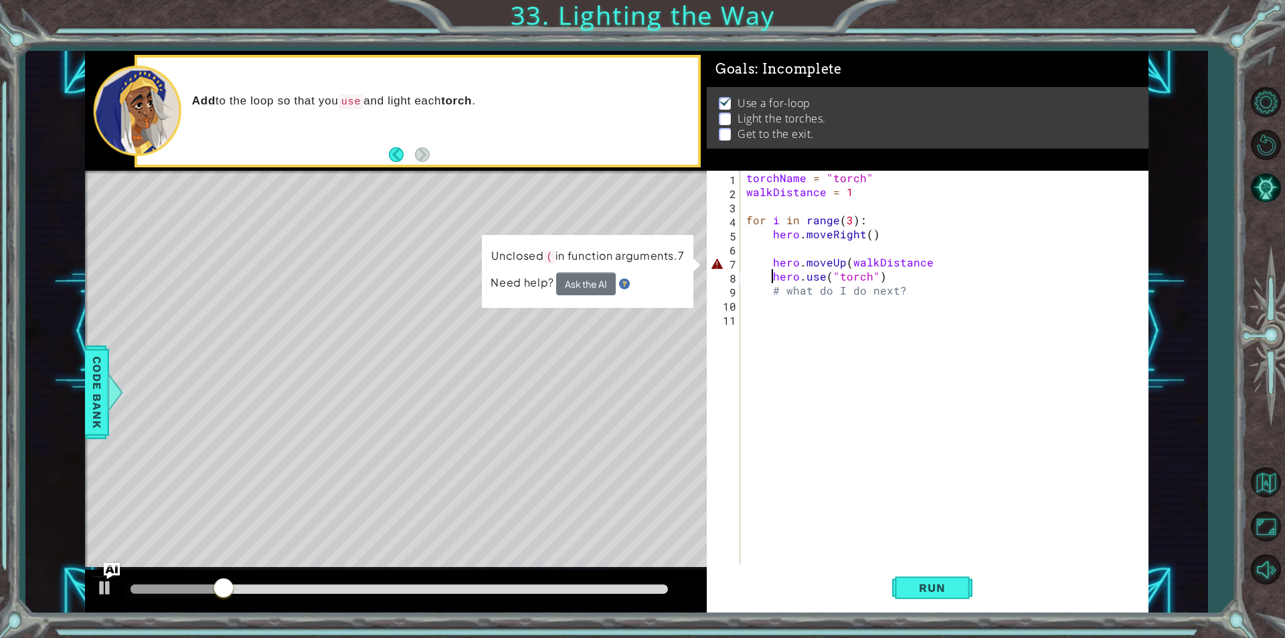
click at [970, 267] on div "torchName = "torch" walkDistance = 1 for i in range ( 3 ) : hero . moveRight ( …" at bounding box center [946, 381] width 407 height 421
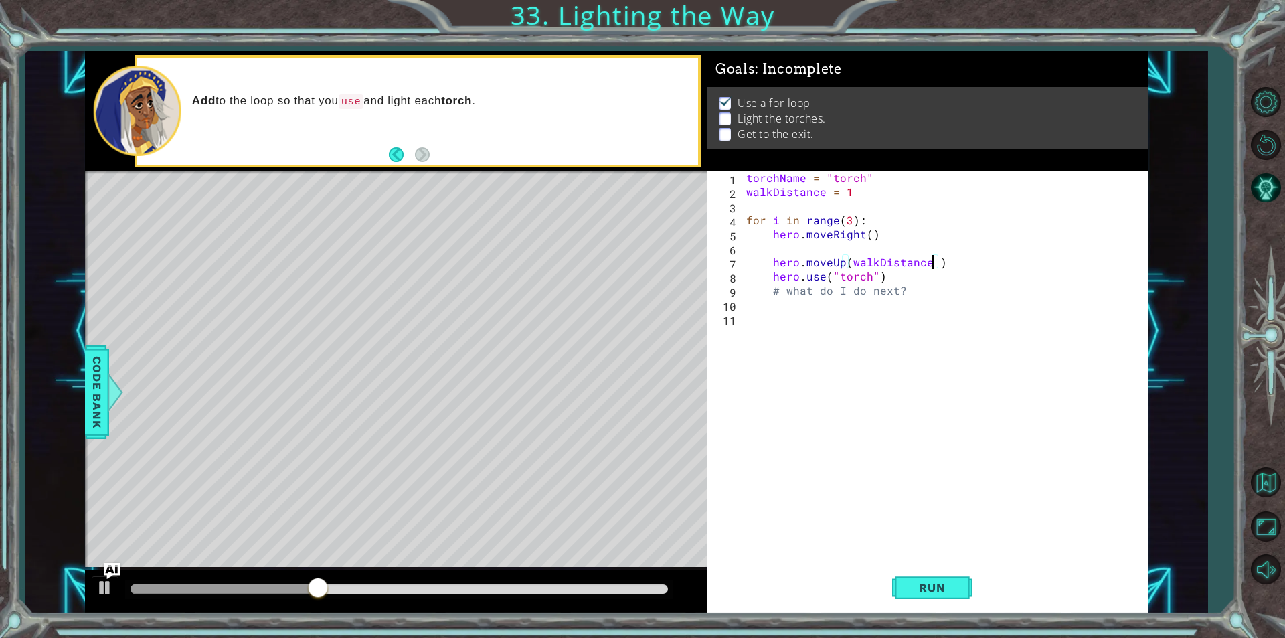
scroll to position [0, 11]
type textarea "hero.moveUp(walkDistance)"
click at [919, 578] on button "Run" at bounding box center [932, 587] width 80 height 44
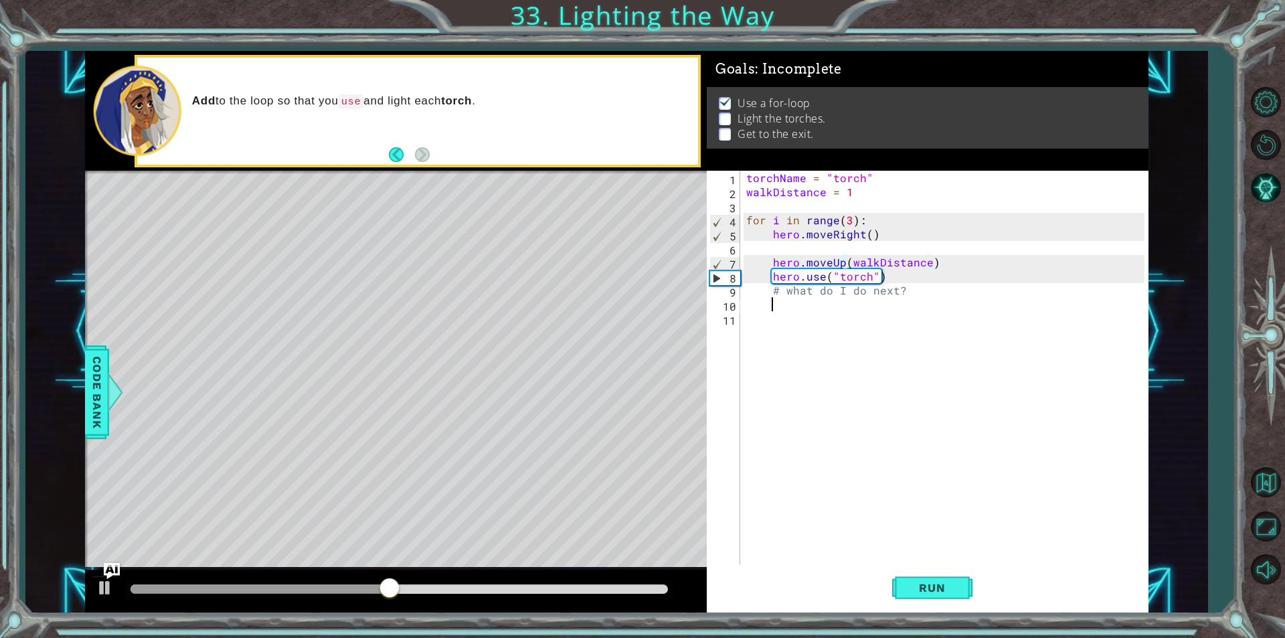
click at [821, 307] on div "torchName = "torch" walkDistance = 1 for i in range ( 3 ) : hero . moveRight ( …" at bounding box center [946, 381] width 407 height 421
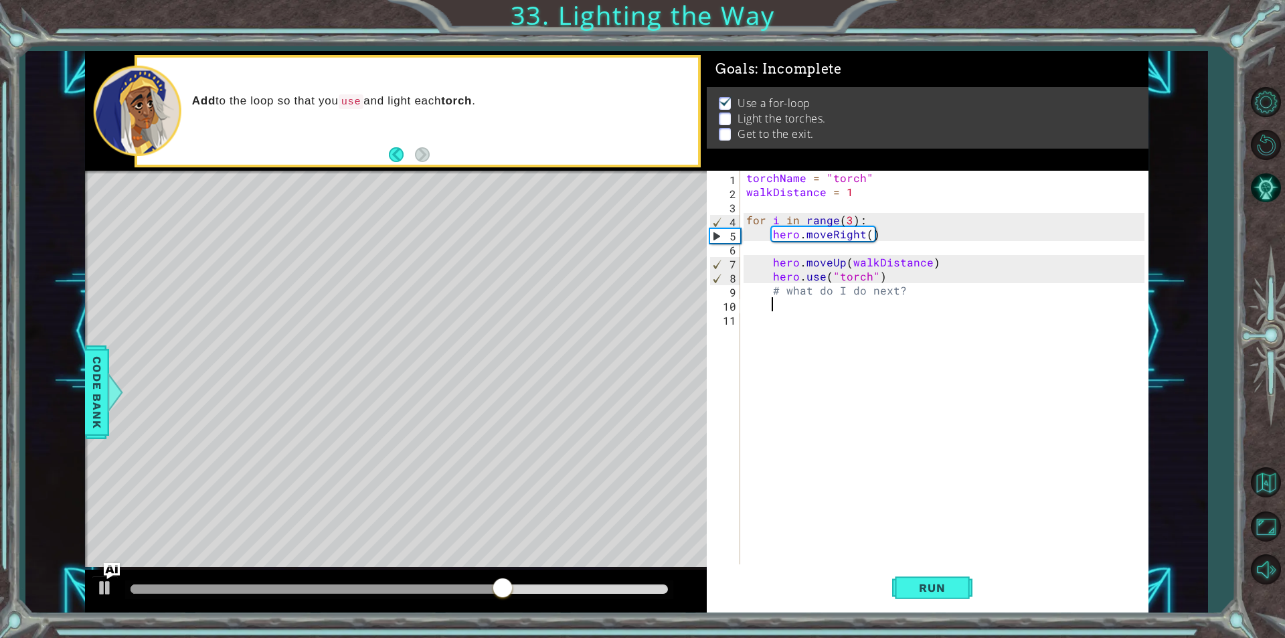
click at [931, 288] on div "torchName = "torch" walkDistance = 1 for i in range ( 3 ) : hero . moveRight ( …" at bounding box center [946, 381] width 407 height 421
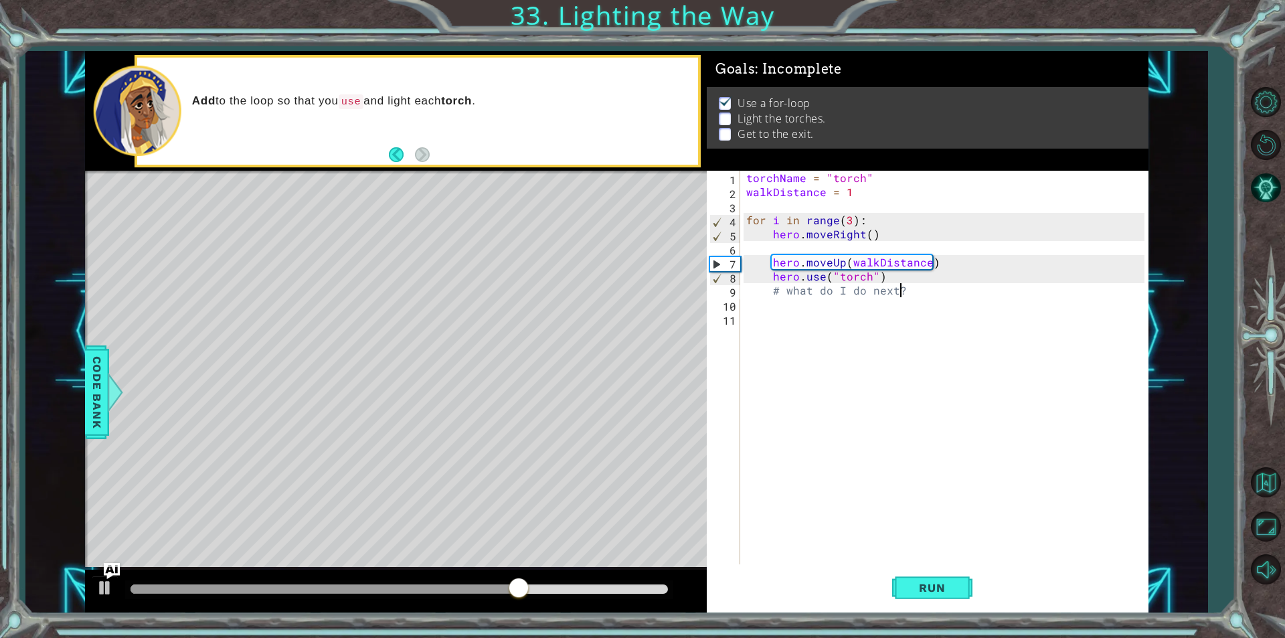
click at [929, 282] on div "torchName = "torch" walkDistance = 1 for i in range ( 3 ) : hero . moveRight ( …" at bounding box center [946, 381] width 407 height 421
click at [931, 288] on div "torchName = "torch" walkDistance = 1 for i in range ( 3 ) : hero . moveRight ( …" at bounding box center [946, 381] width 407 height 421
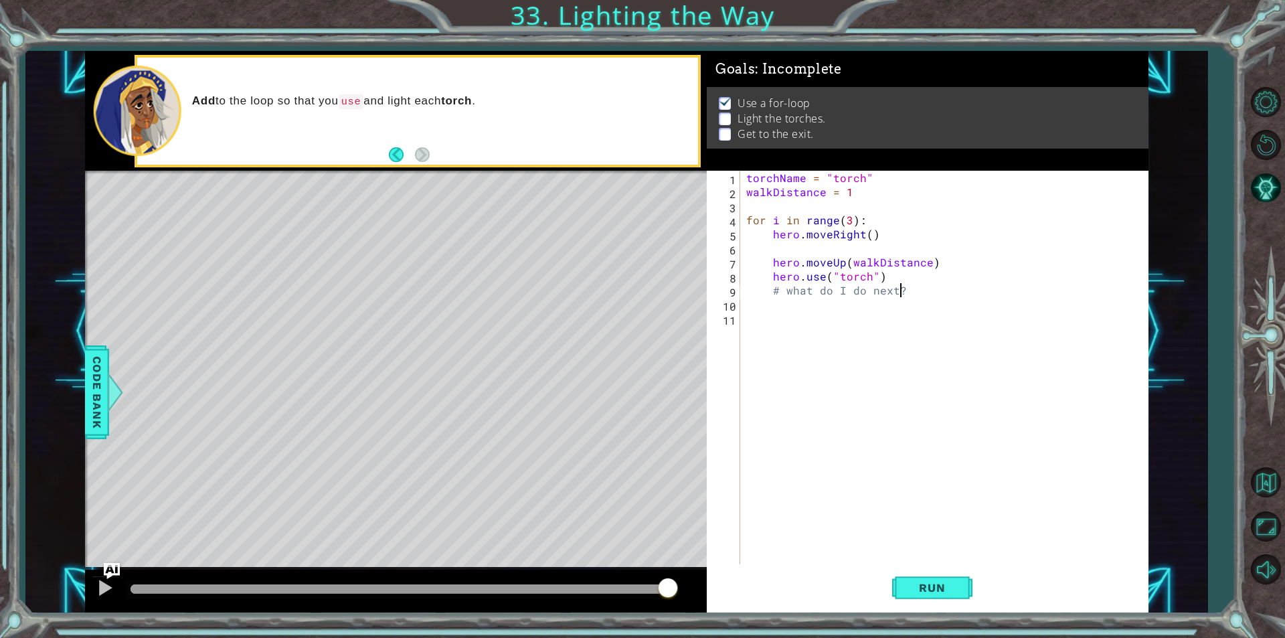
scroll to position [0, 9]
type textarea "#"
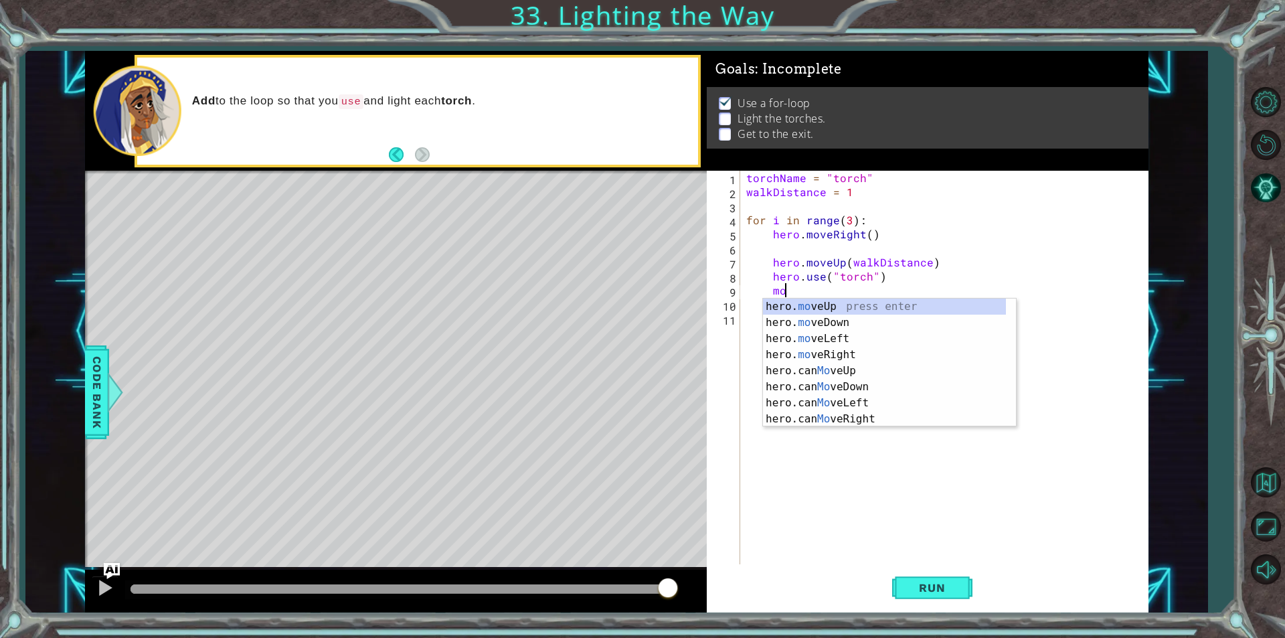
scroll to position [0, 2]
click at [835, 316] on div "hero. move Up press enter hero. move Down press enter hero. move Left press ent…" at bounding box center [889, 378] width 253 height 161
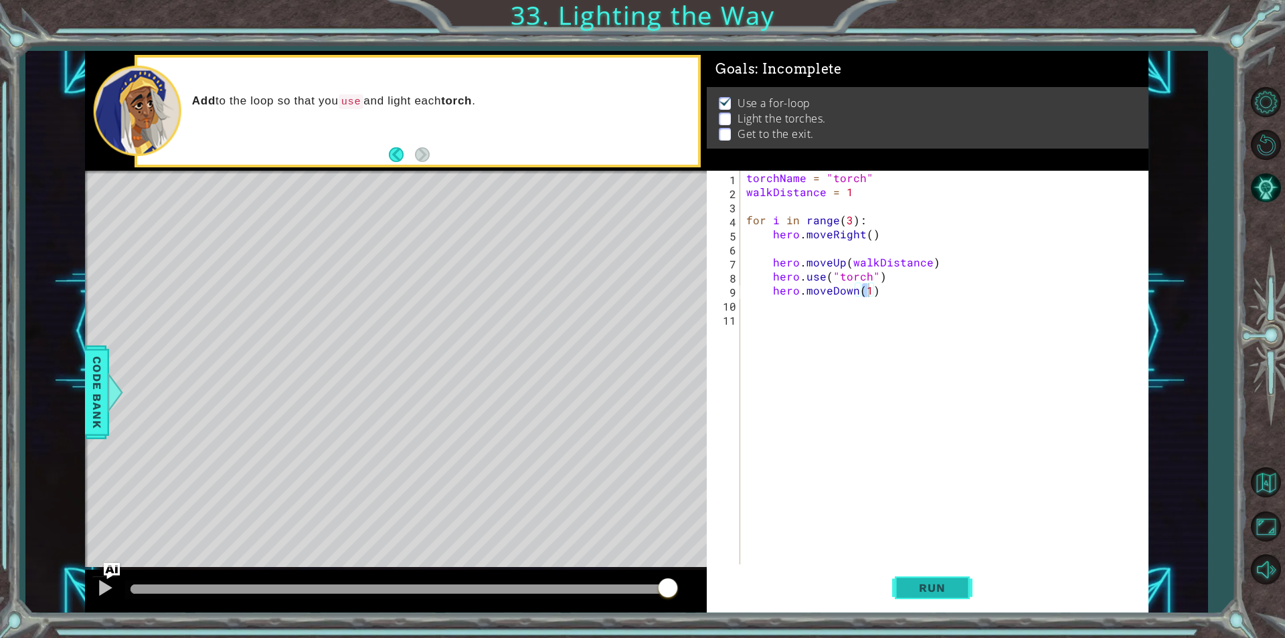
click at [941, 593] on span "Run" at bounding box center [931, 587] width 53 height 13
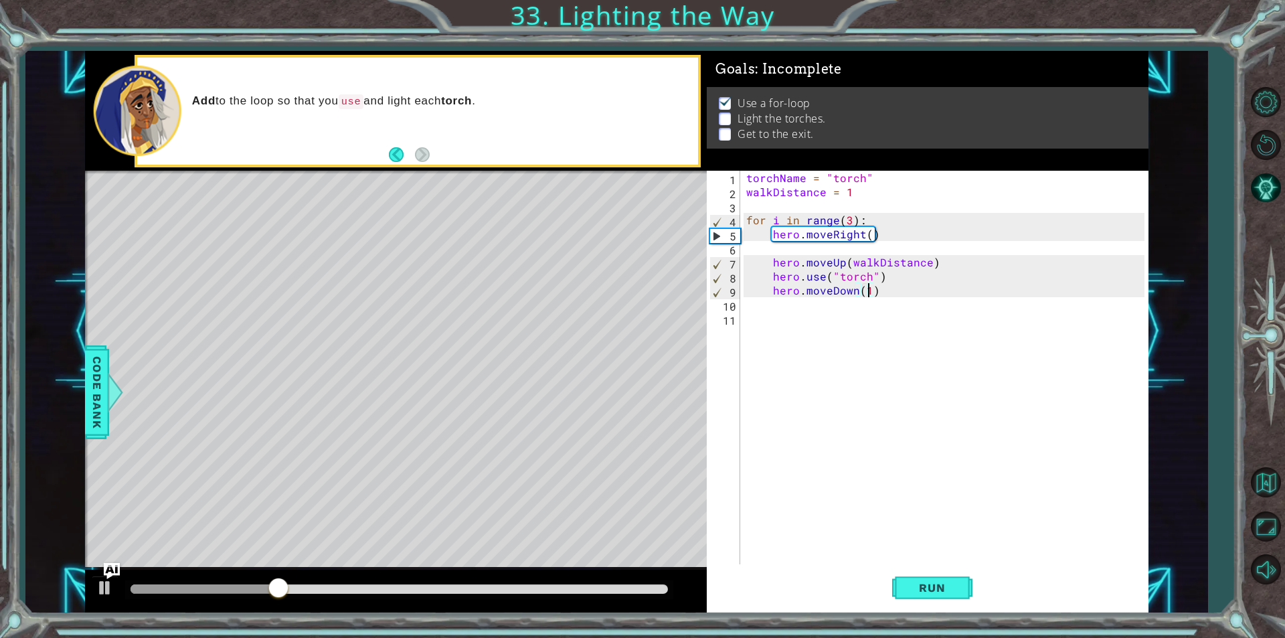
click at [908, 276] on div "torchName = "torch" walkDistance = 1 for i in range ( 3 ) : hero . moveRight ( …" at bounding box center [946, 381] width 407 height 421
type textarea "hero.use("torch")"
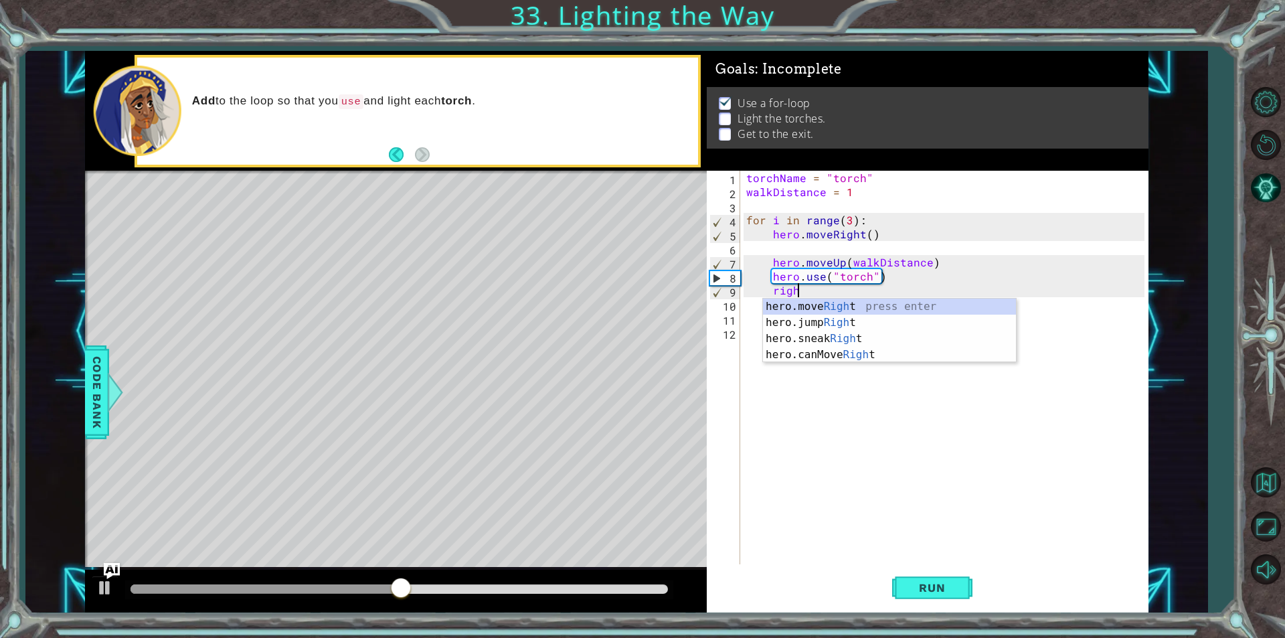
scroll to position [0, 3]
click at [816, 300] on div "hero.move Right press enter hero.jump Right press enter hero.sneak Right press …" at bounding box center [889, 346] width 253 height 96
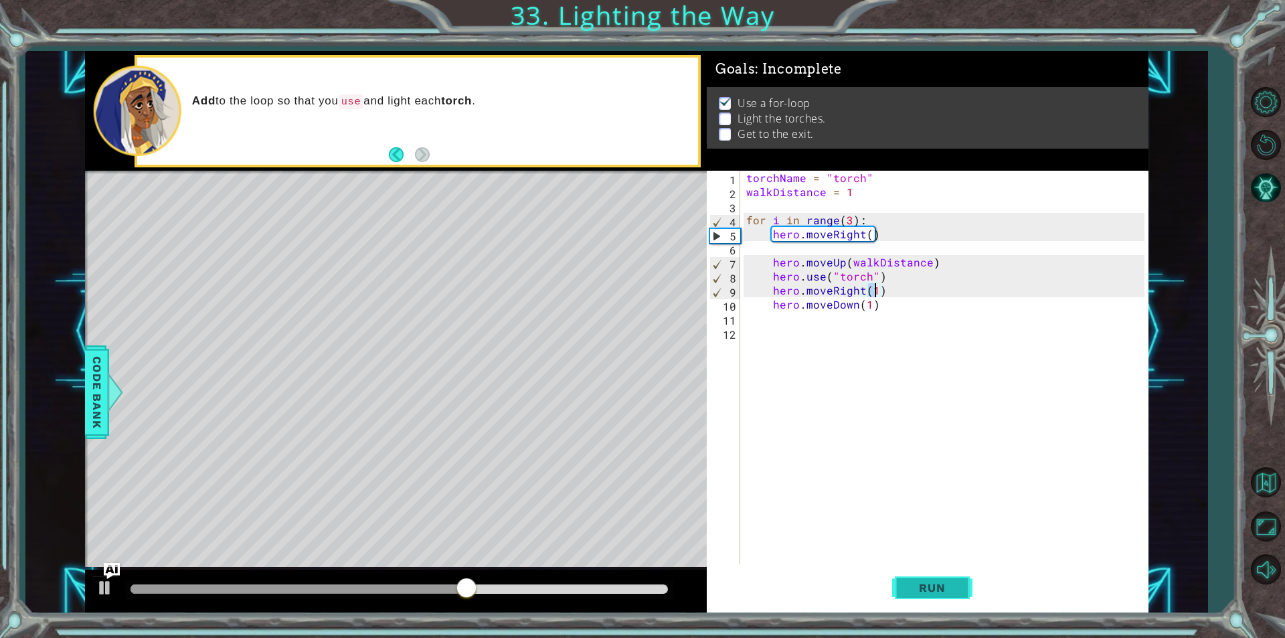
type textarea "hero.moveRight(1)"
click at [929, 585] on span "Run" at bounding box center [931, 587] width 53 height 13
